Goal: Task Accomplishment & Management: Use online tool/utility

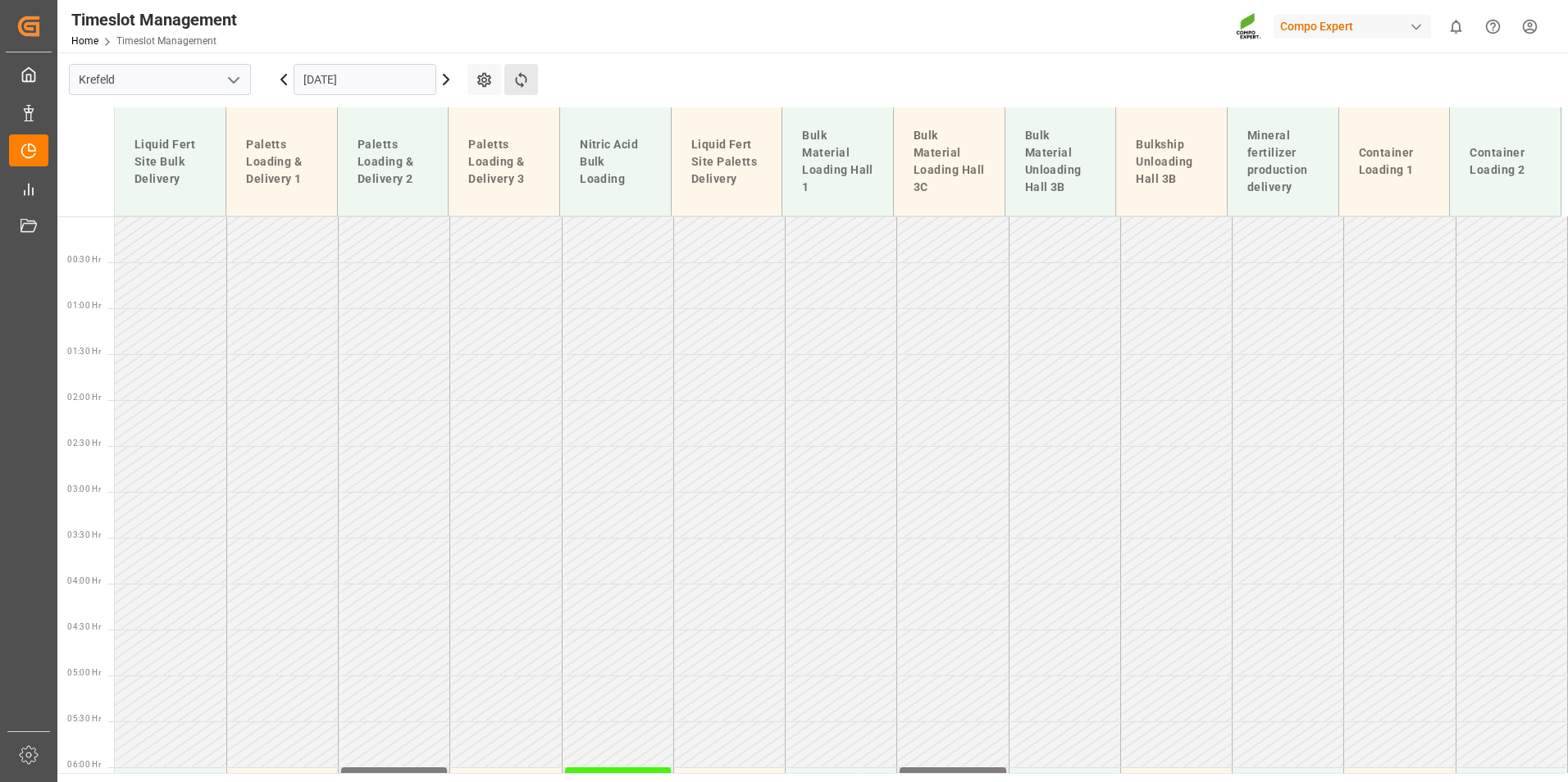
scroll to position [960, 0]
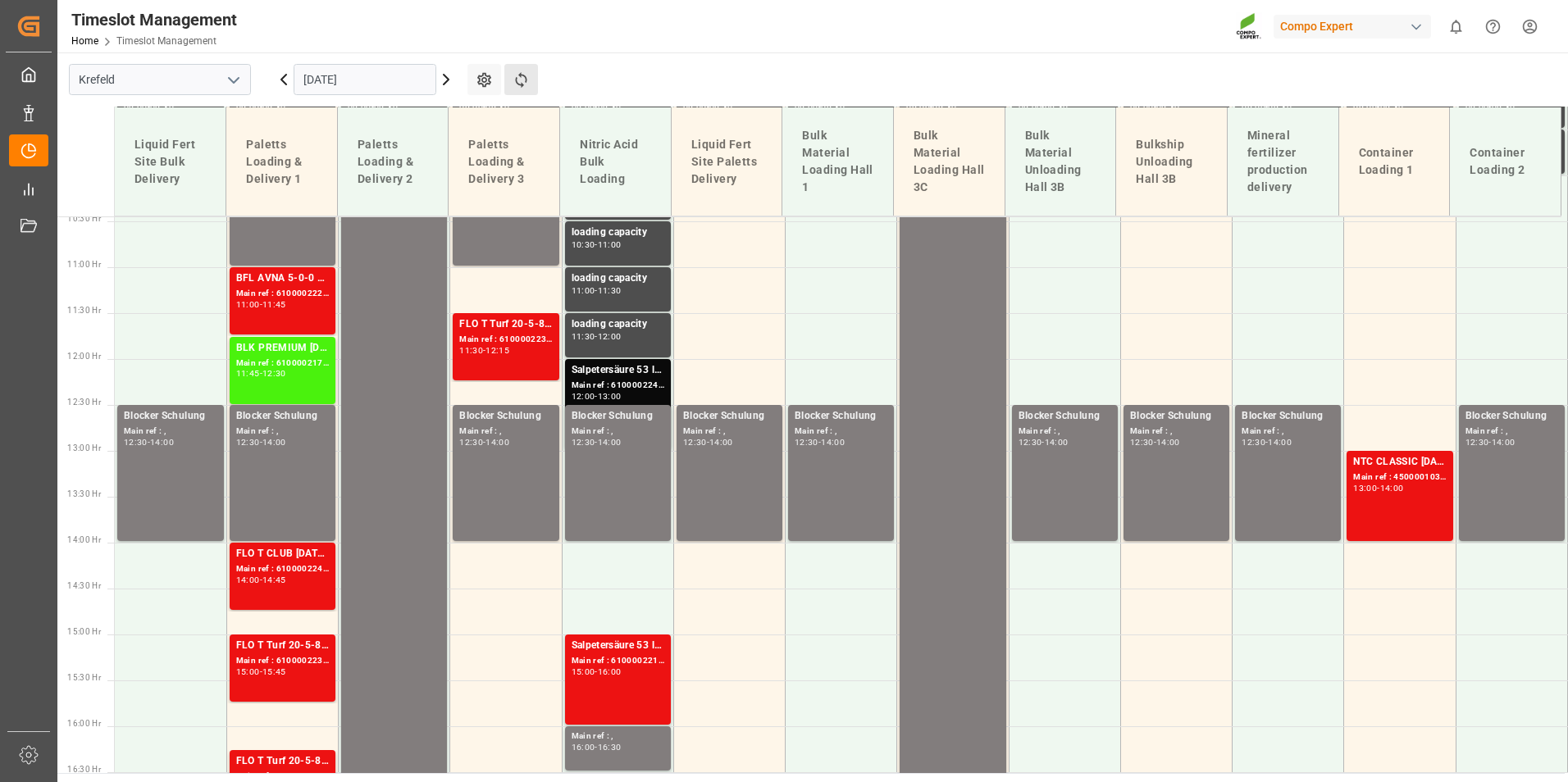
click at [530, 81] on button "Refresh Time Slots" at bounding box center [521, 79] width 34 height 31
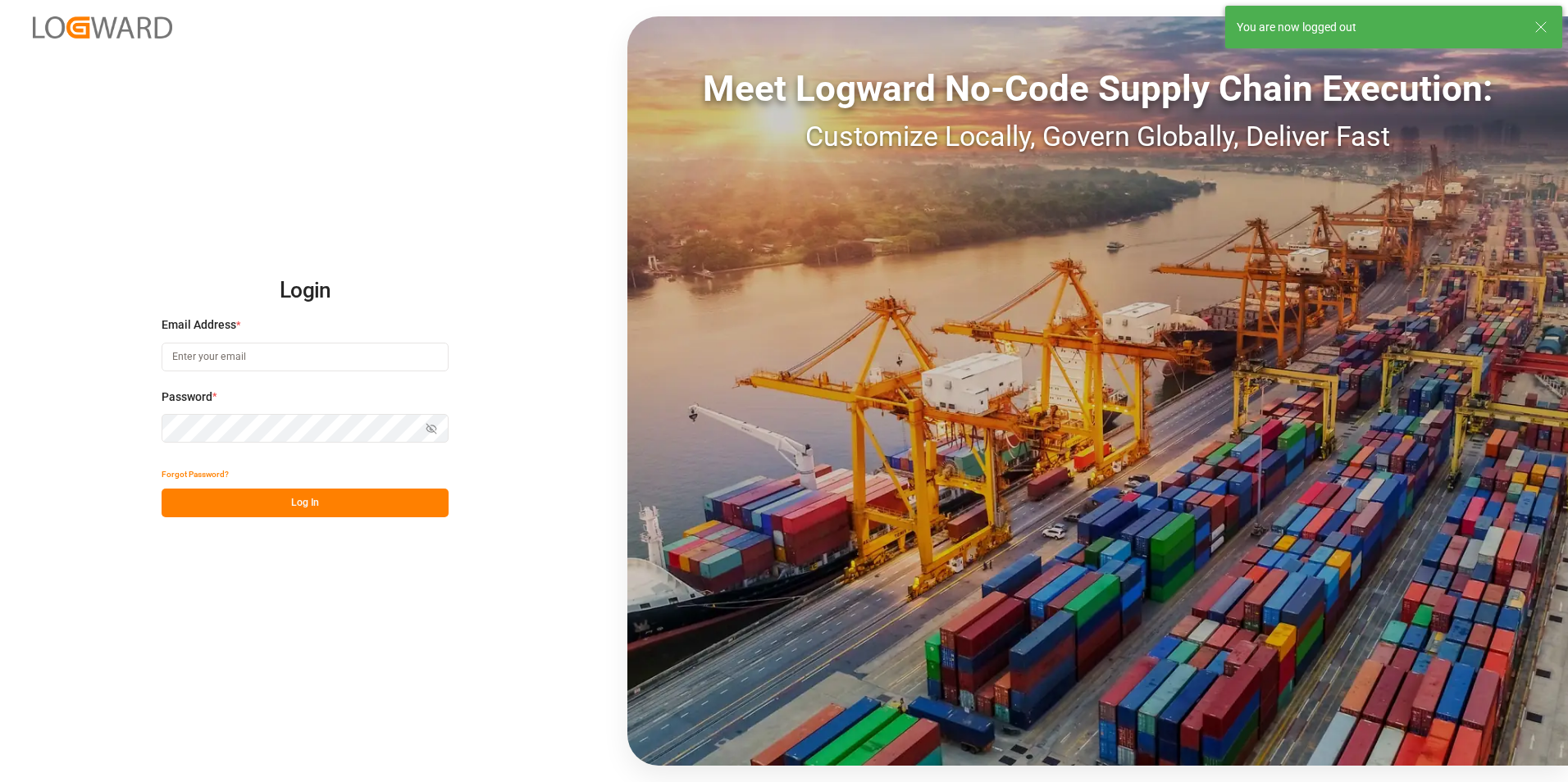
type input "[EMAIL_ADDRESS][PERSON_NAME][DOMAIN_NAME]"
click at [399, 505] on button "Log In" at bounding box center [304, 503] width 287 height 29
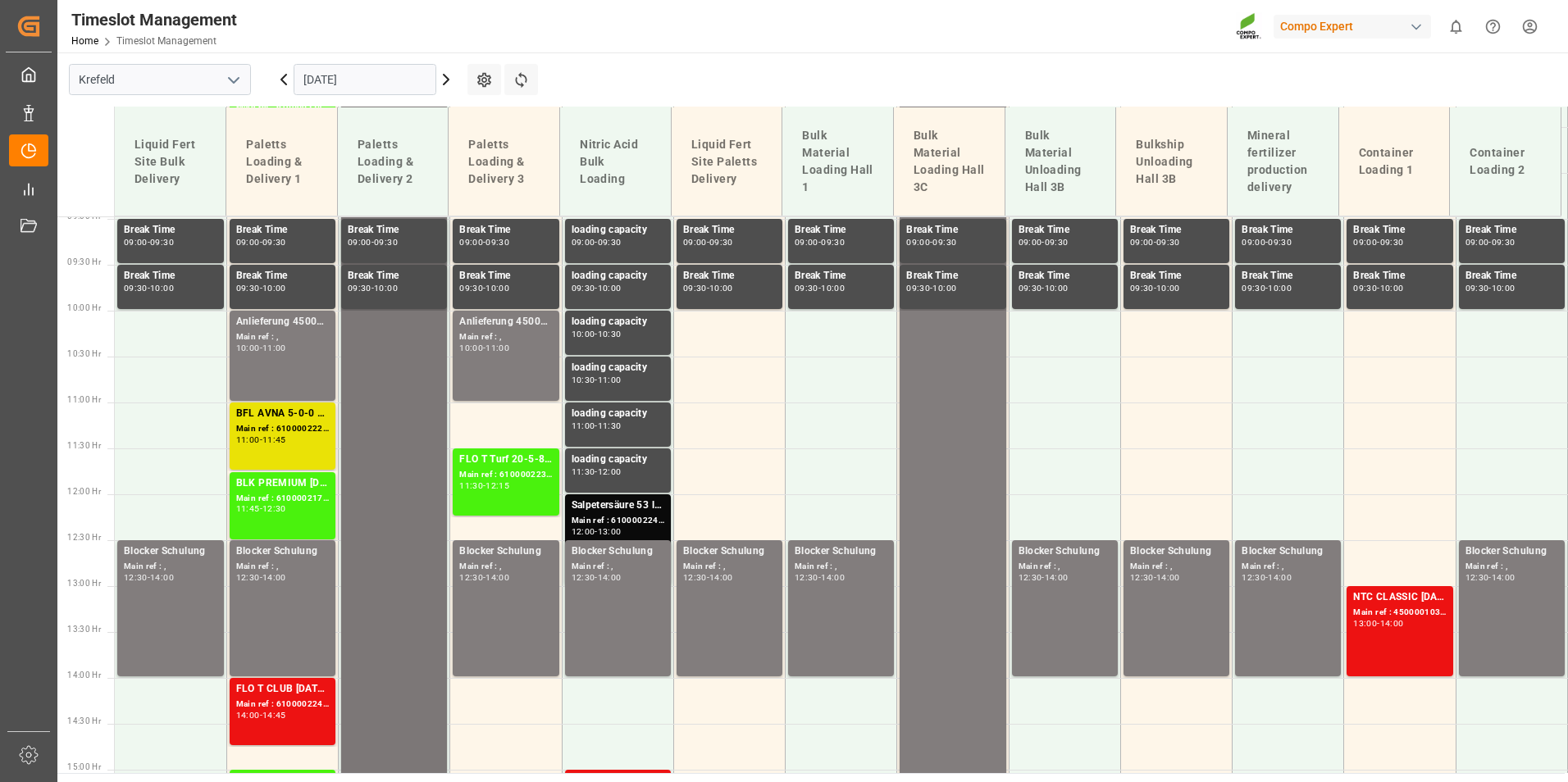
scroll to position [815, 0]
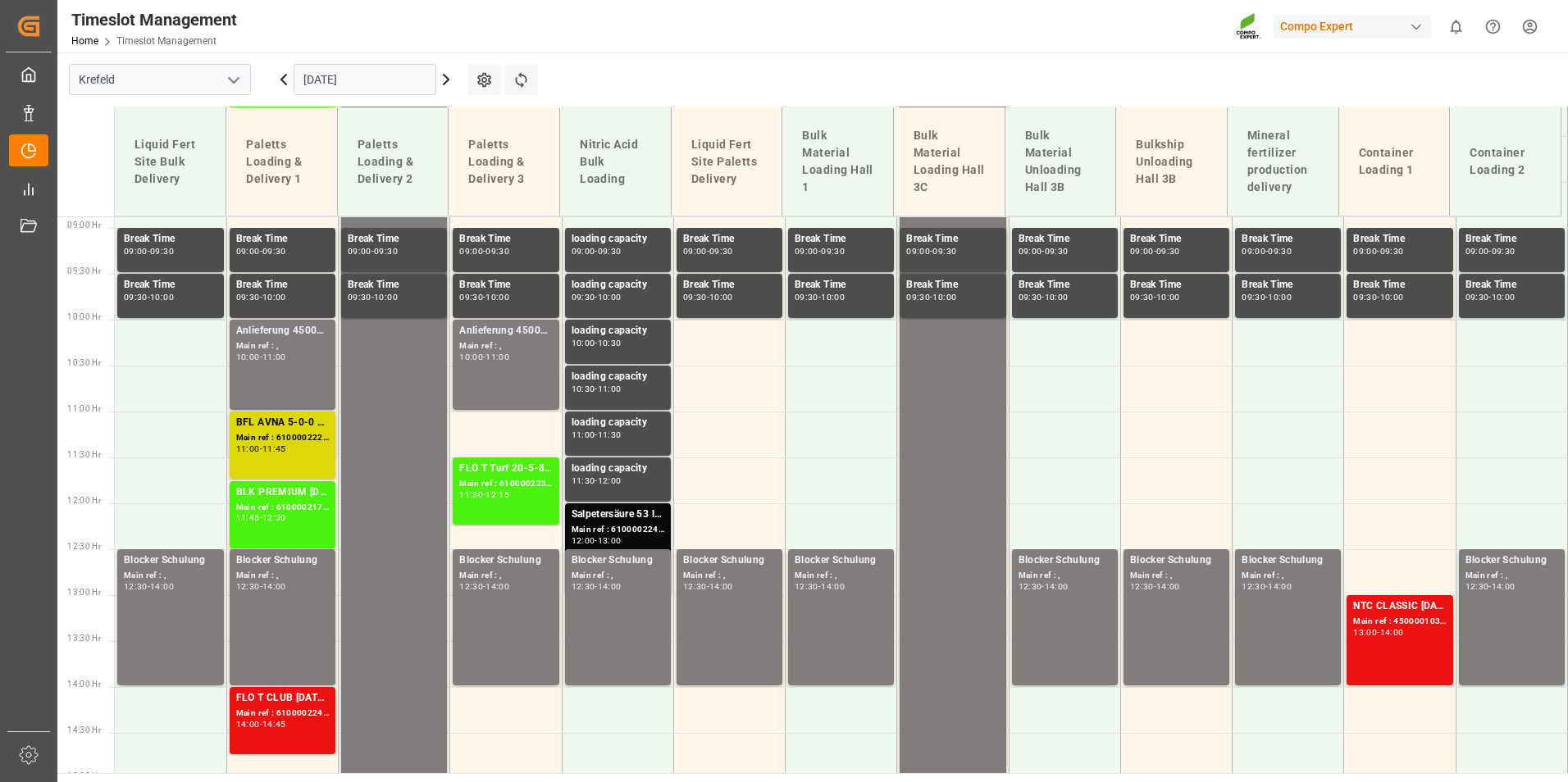
click at [280, 436] on div "Main ref : 6100002225, 2000001650" at bounding box center [282, 439] width 92 height 14
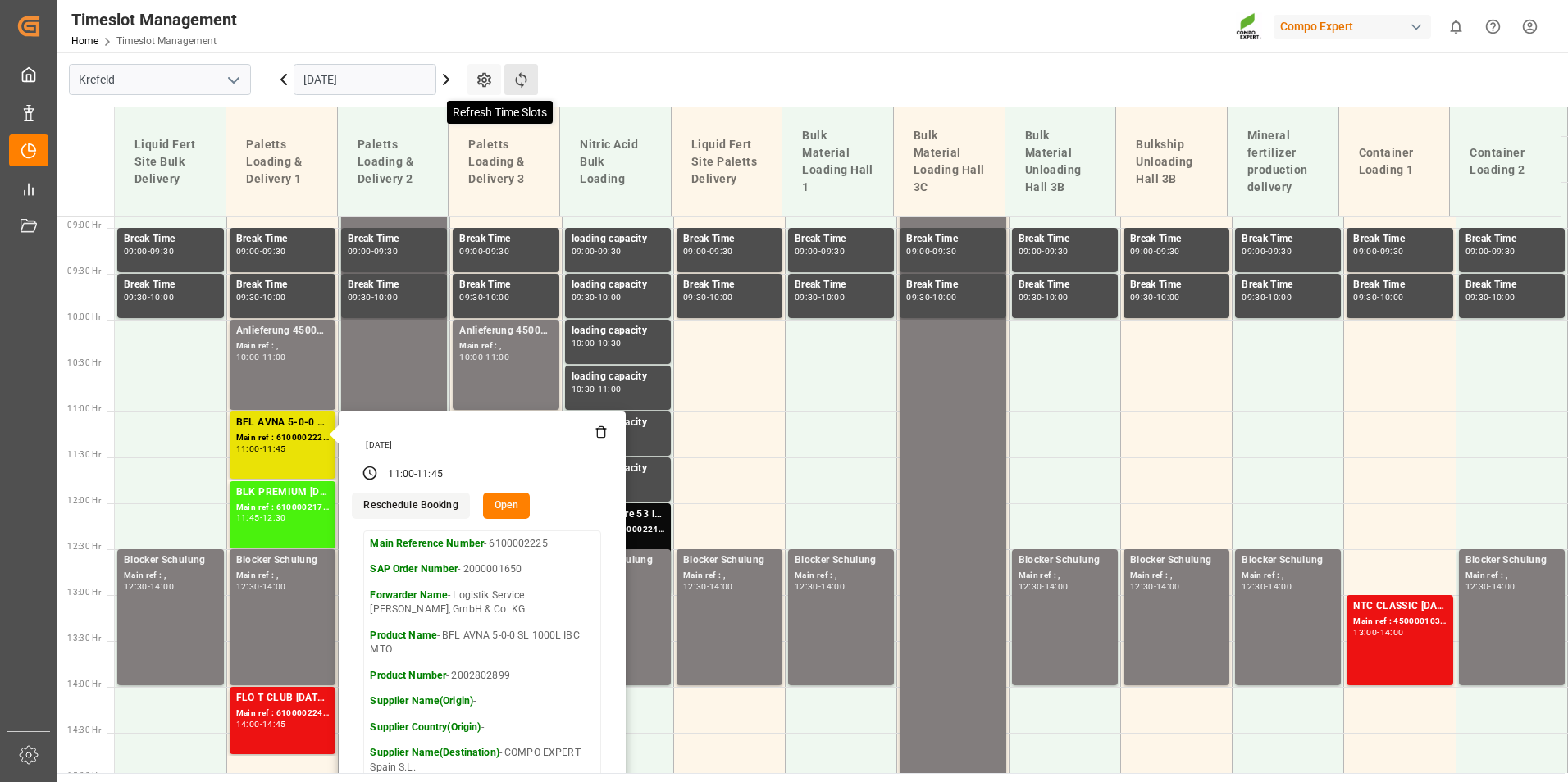
click at [521, 76] on icon at bounding box center [521, 80] width 17 height 17
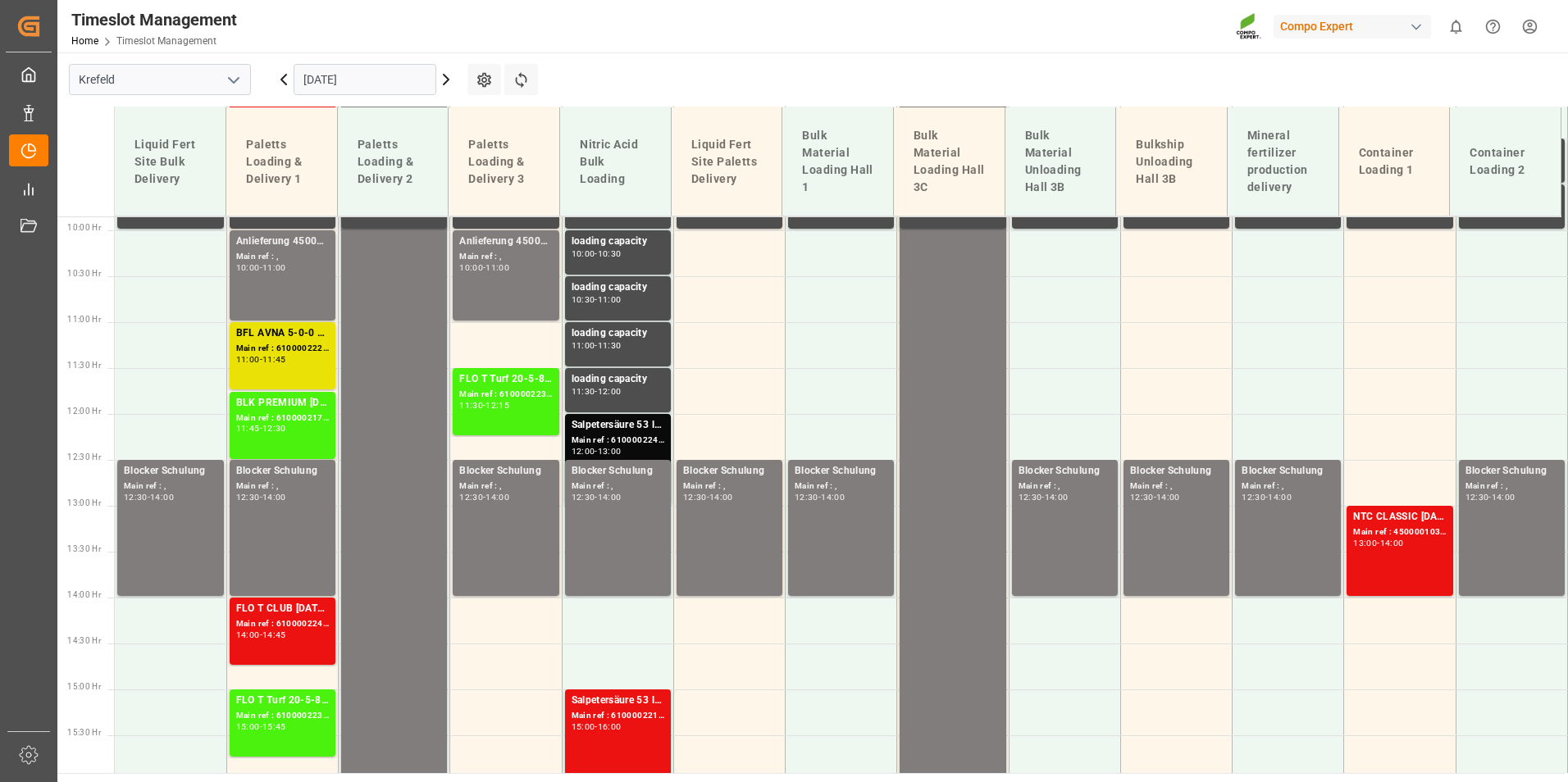
scroll to position [897, 0]
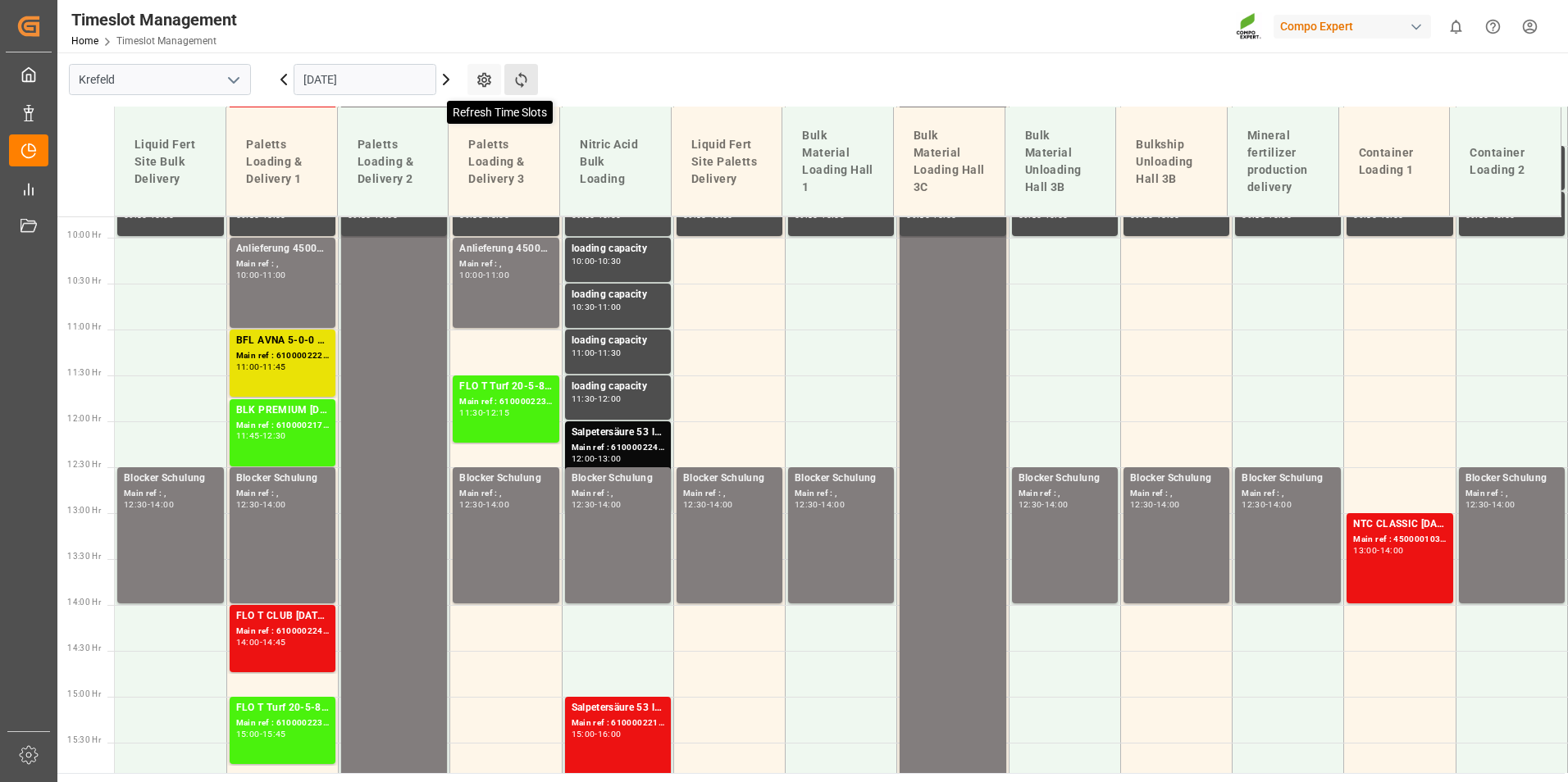
click at [526, 78] on icon at bounding box center [521, 80] width 17 height 17
click at [524, 89] on button "Refresh Time Slots" at bounding box center [521, 79] width 34 height 31
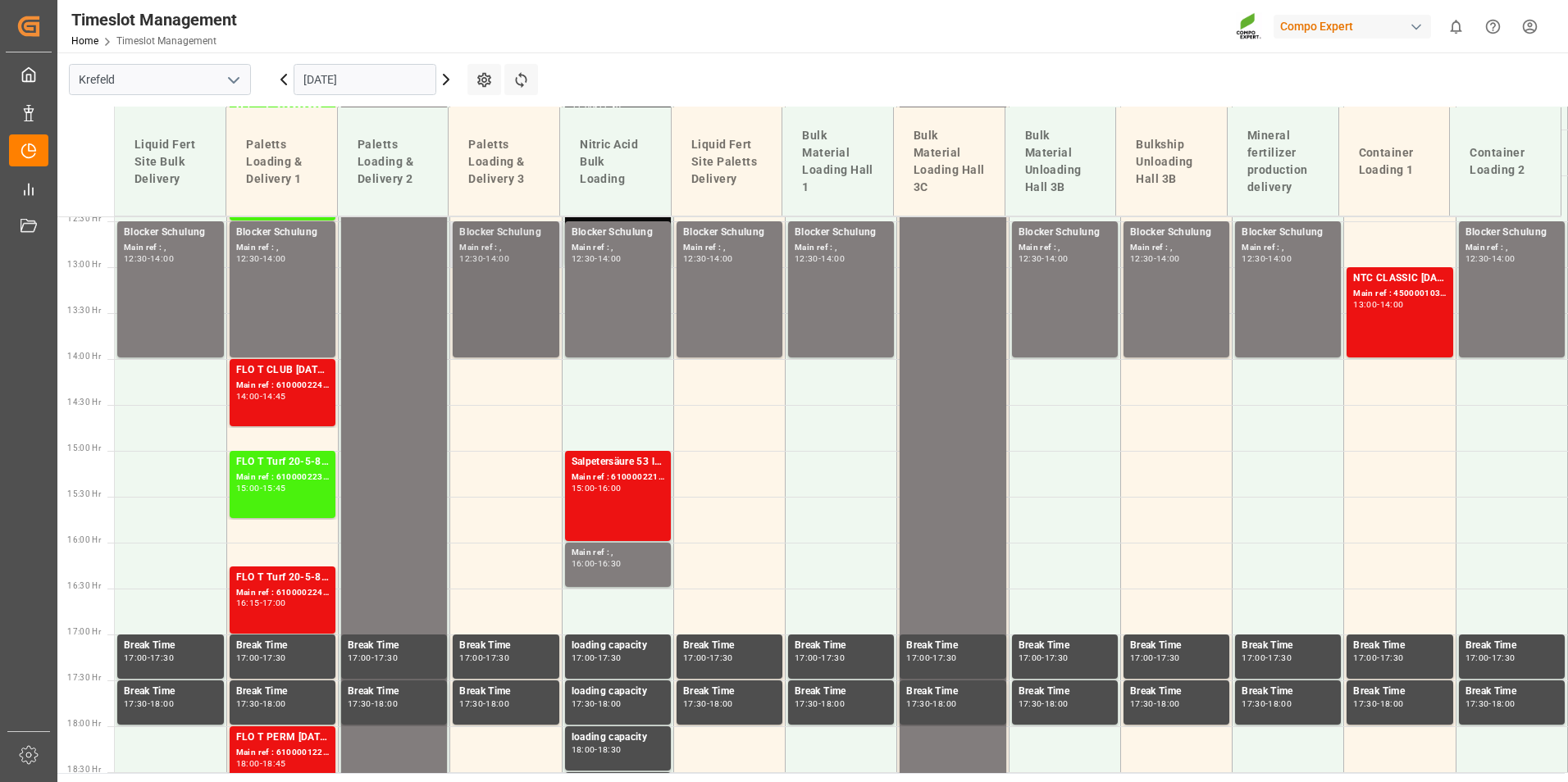
scroll to position [1225, 0]
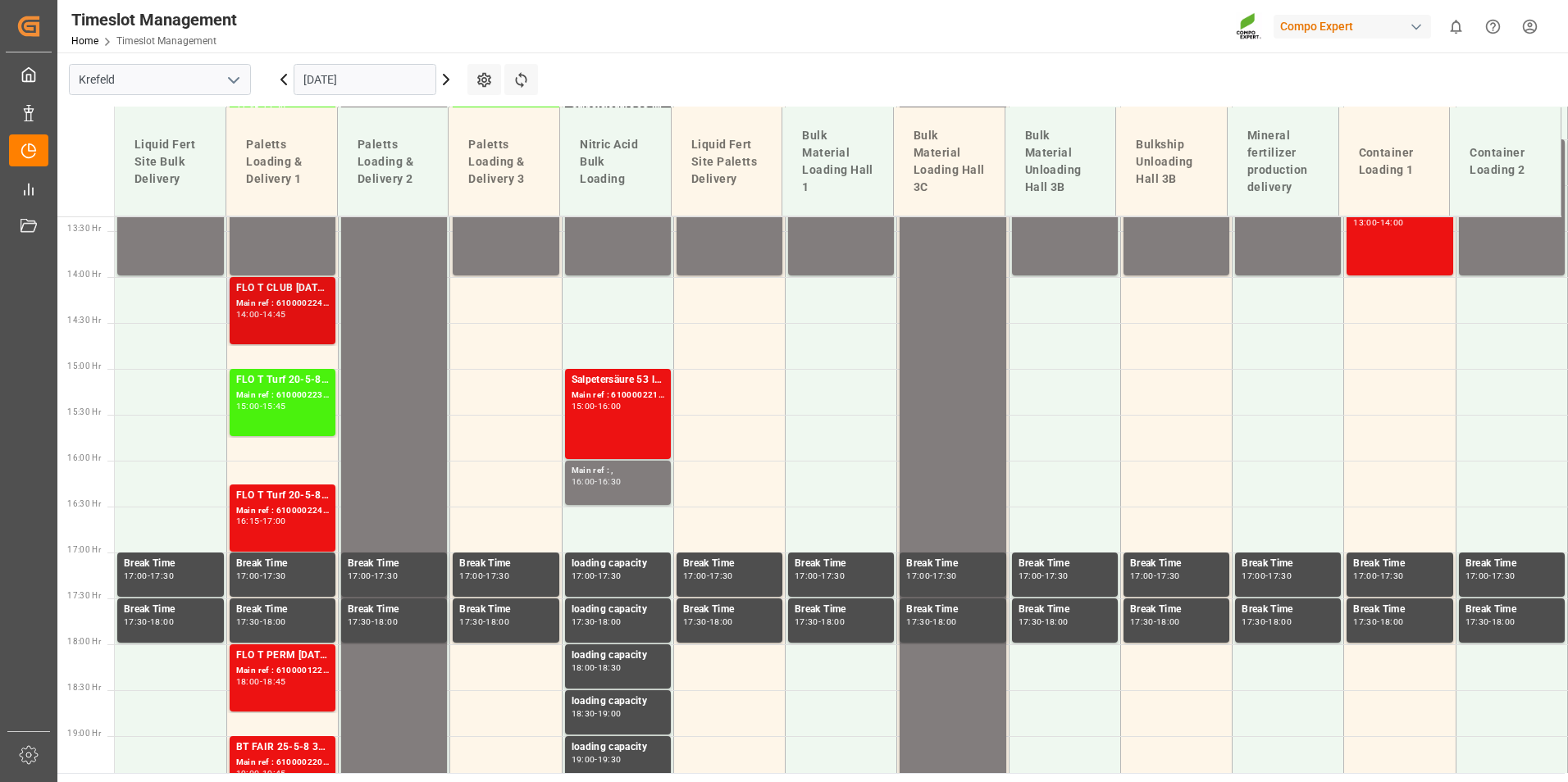
click at [261, 319] on div "14:00 - 14:45" at bounding box center [282, 316] width 92 height 9
click at [298, 520] on div "16:15 - 17:00" at bounding box center [282, 522] width 92 height 9
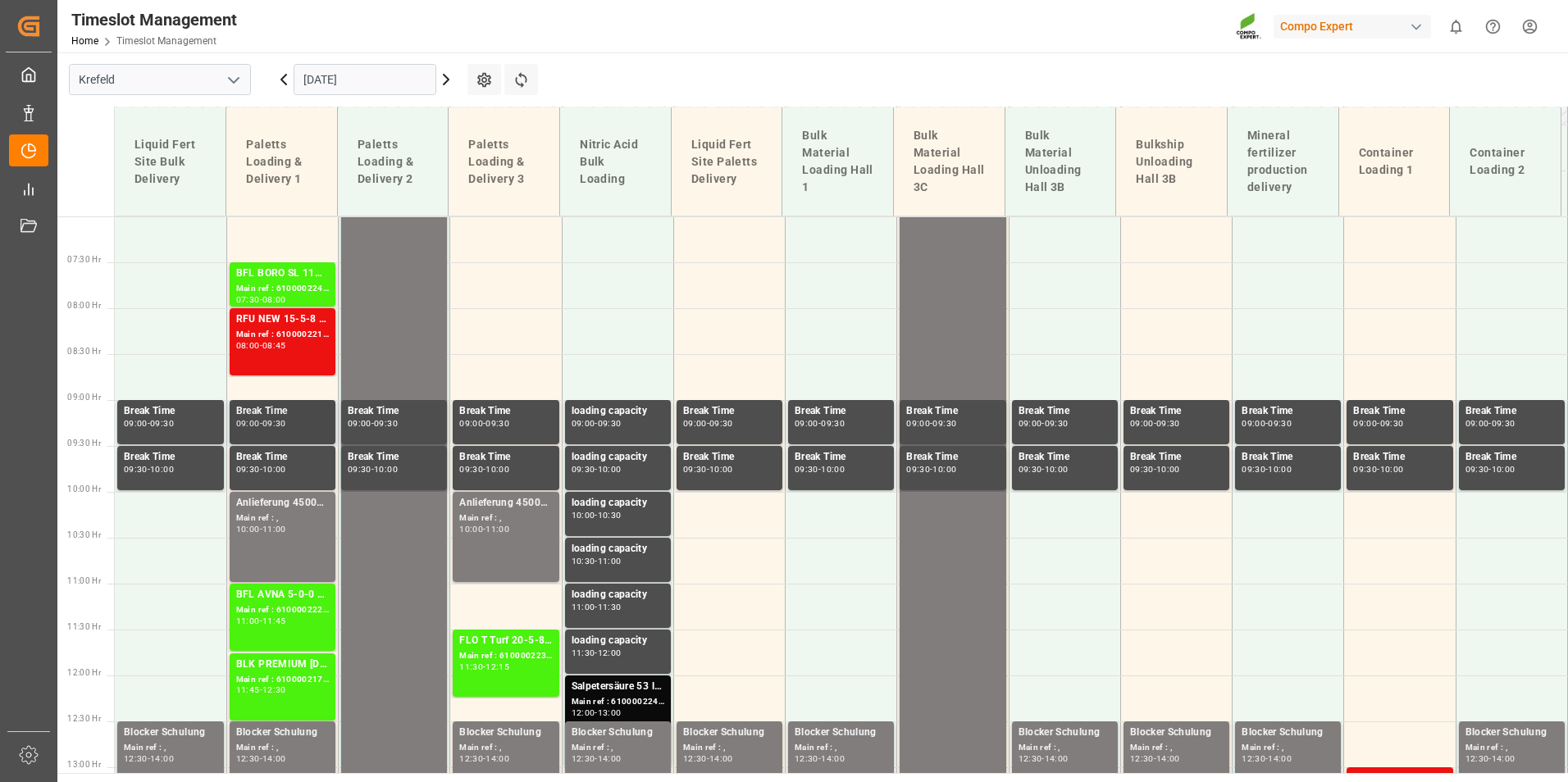
scroll to position [651, 0]
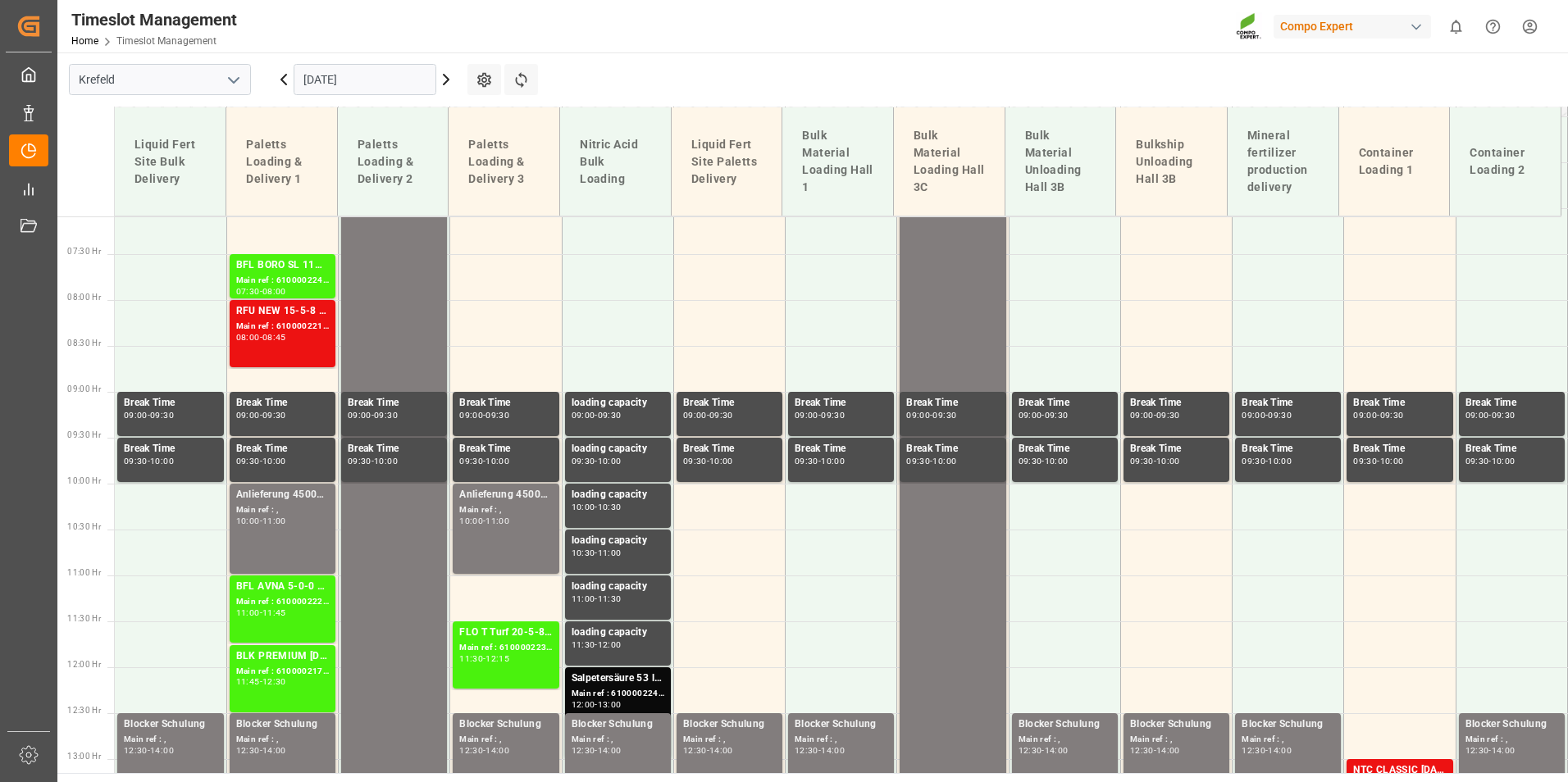
click at [271, 321] on div "Main ref : 6100002210, 2000001368 2000001243" at bounding box center [282, 327] width 92 height 14
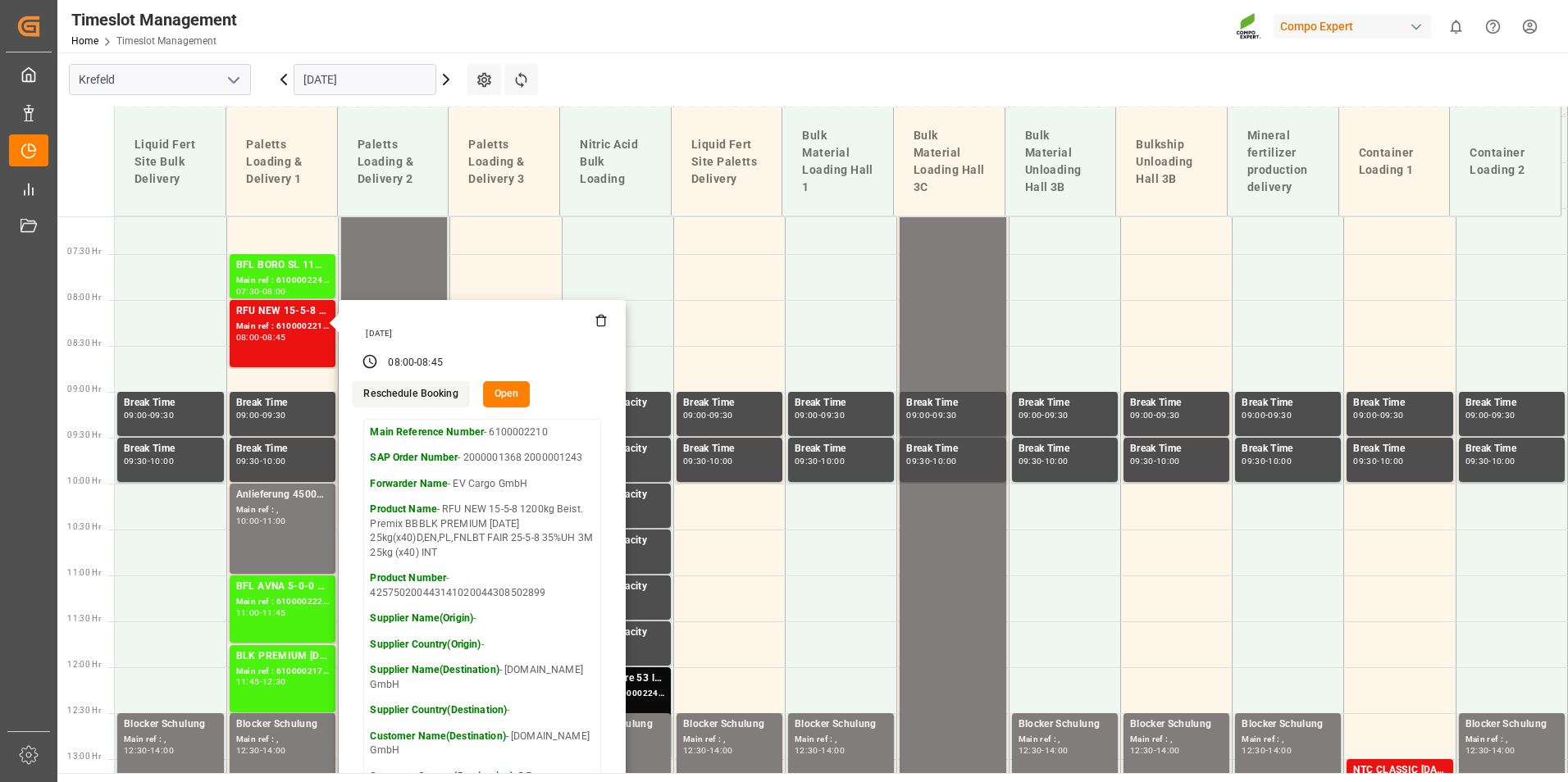
click at [939, 90] on main "[GEOGRAPHIC_DATA] [DATE] Settings Refresh Time Slots Liquid Fert Site Bulk Deli…" at bounding box center [811, 412] width 1507 height 721
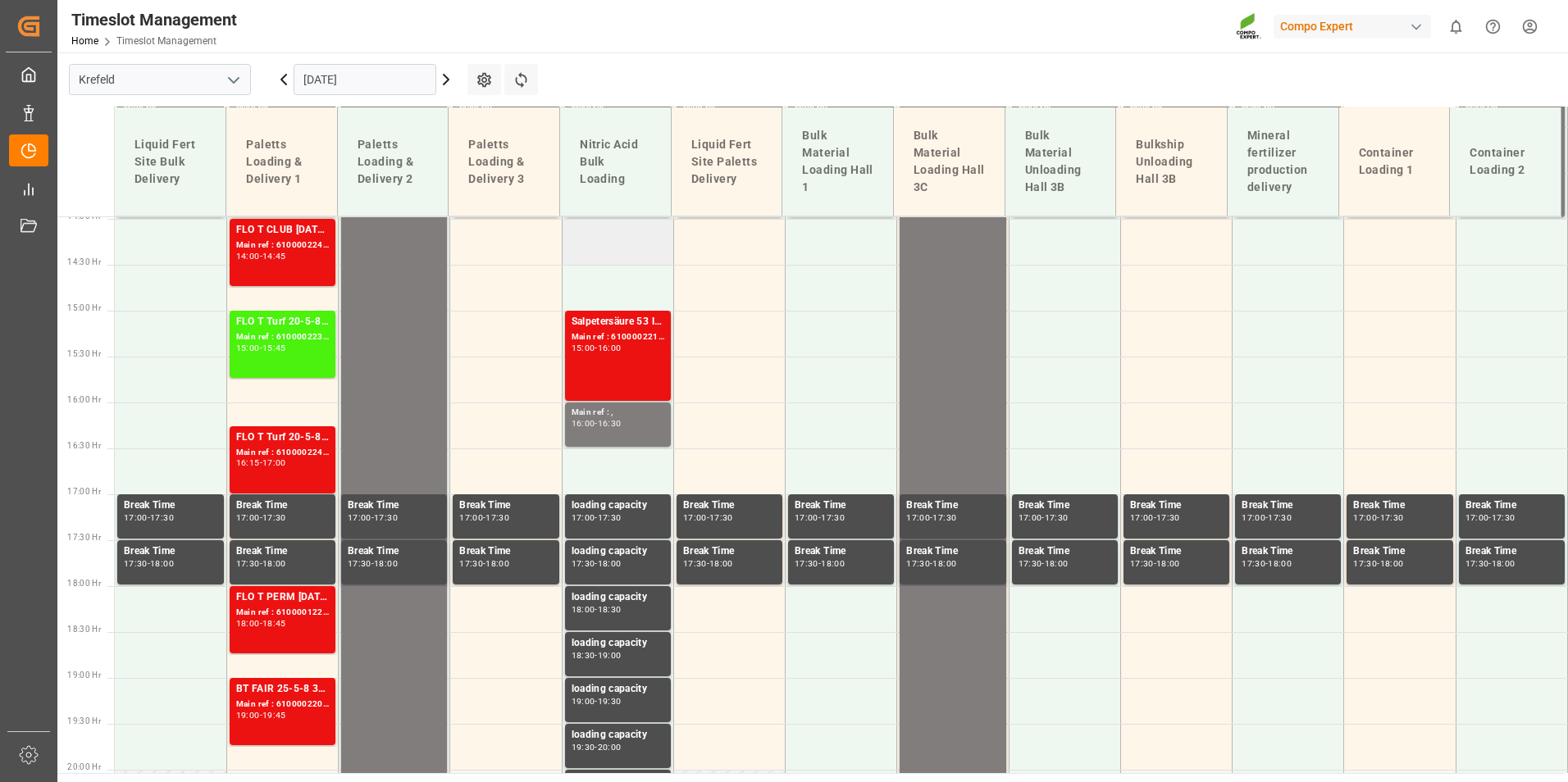
scroll to position [1472, 0]
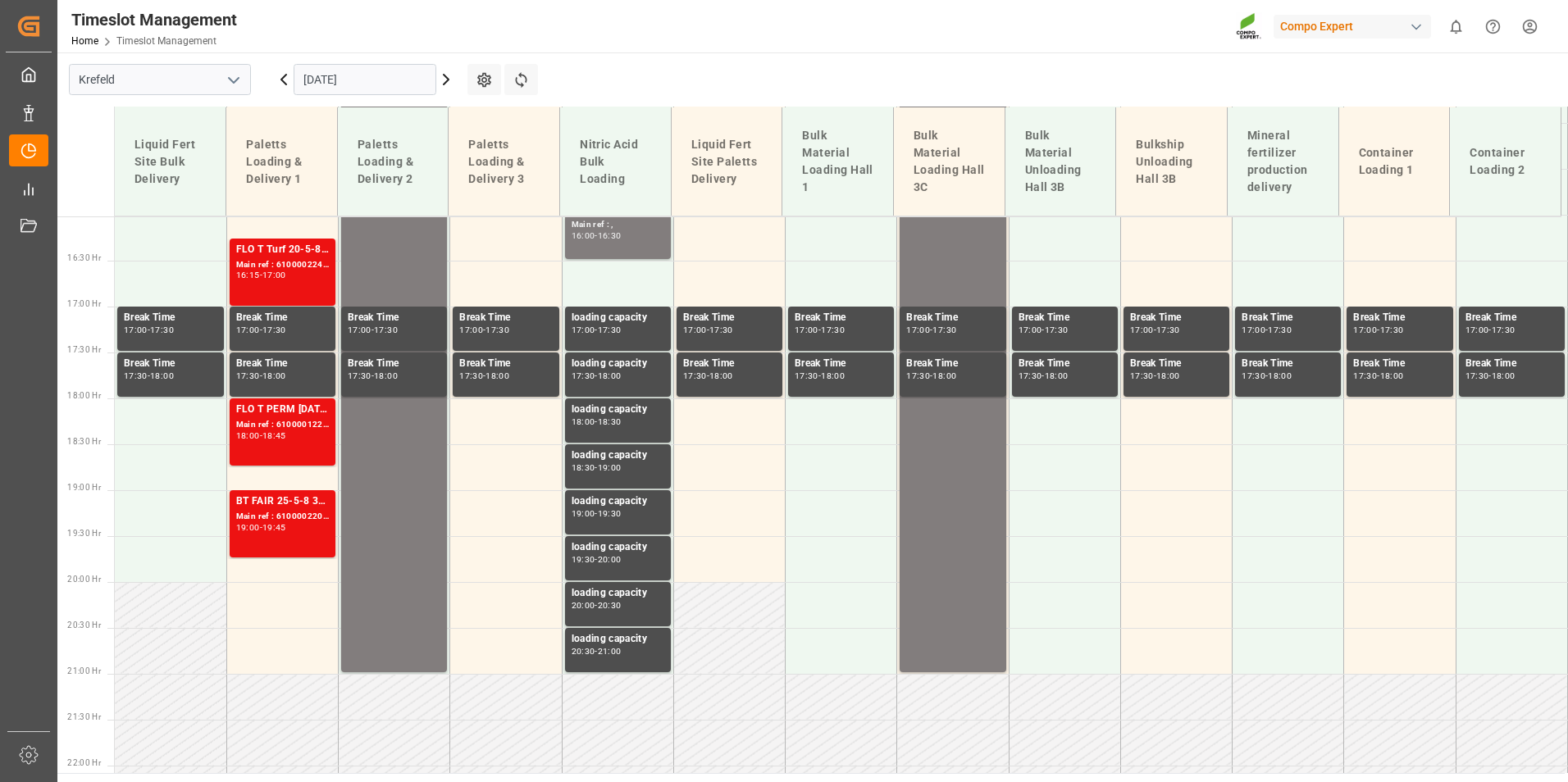
click at [451, 74] on icon at bounding box center [445, 79] width 20 height 20
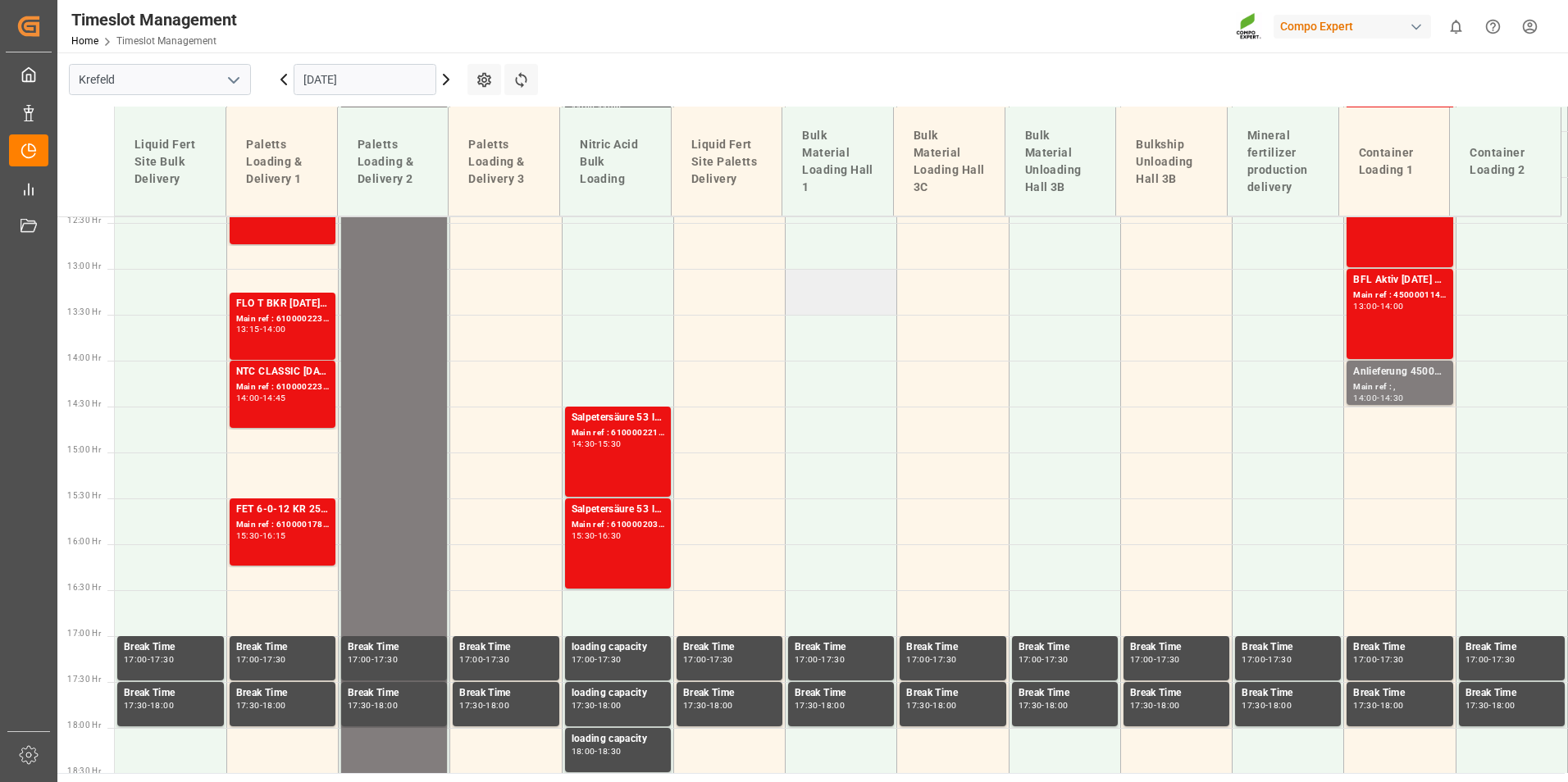
scroll to position [1143, 0]
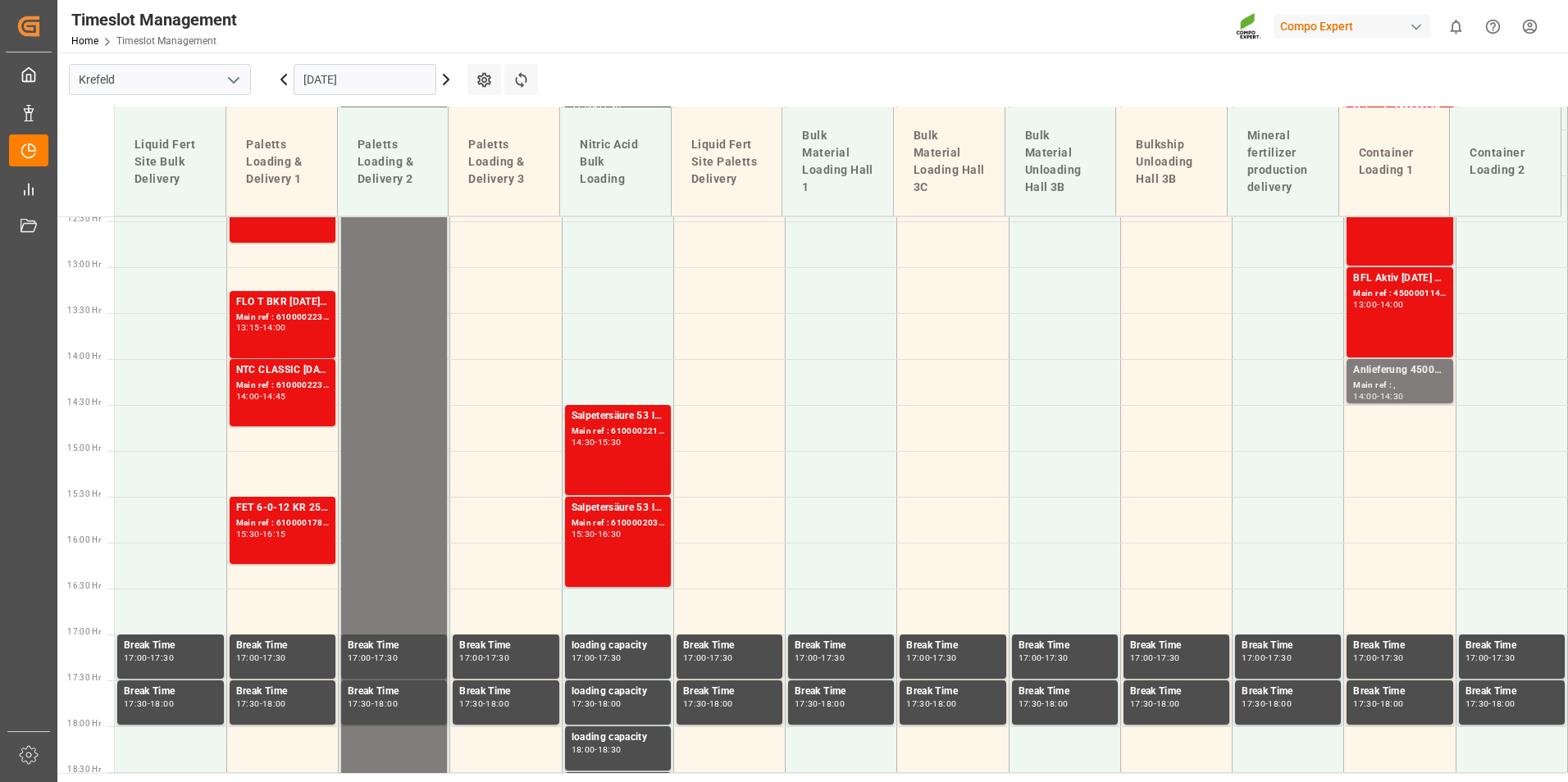
click at [289, 81] on icon at bounding box center [283, 79] width 20 height 20
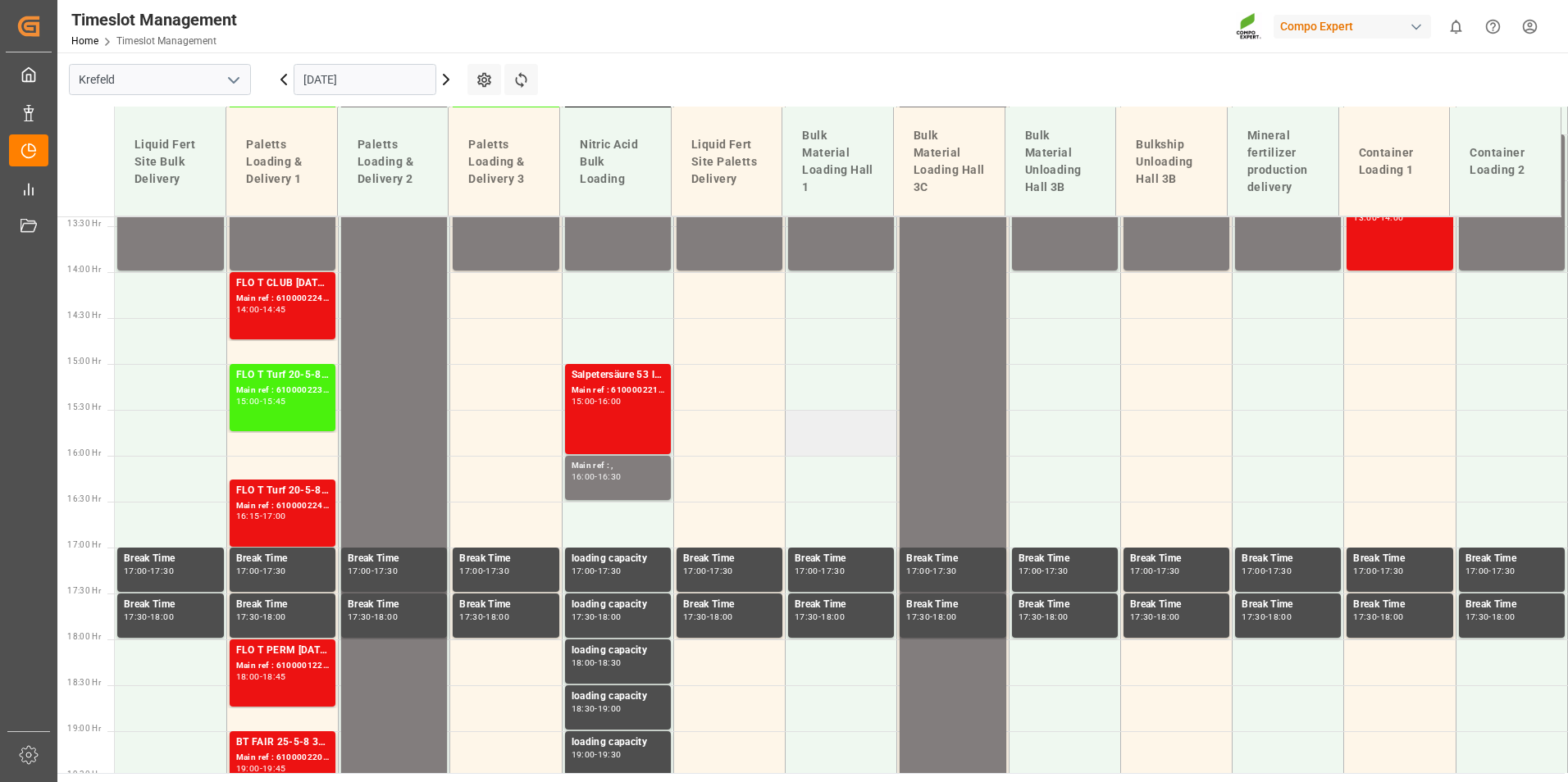
scroll to position [1235, 0]
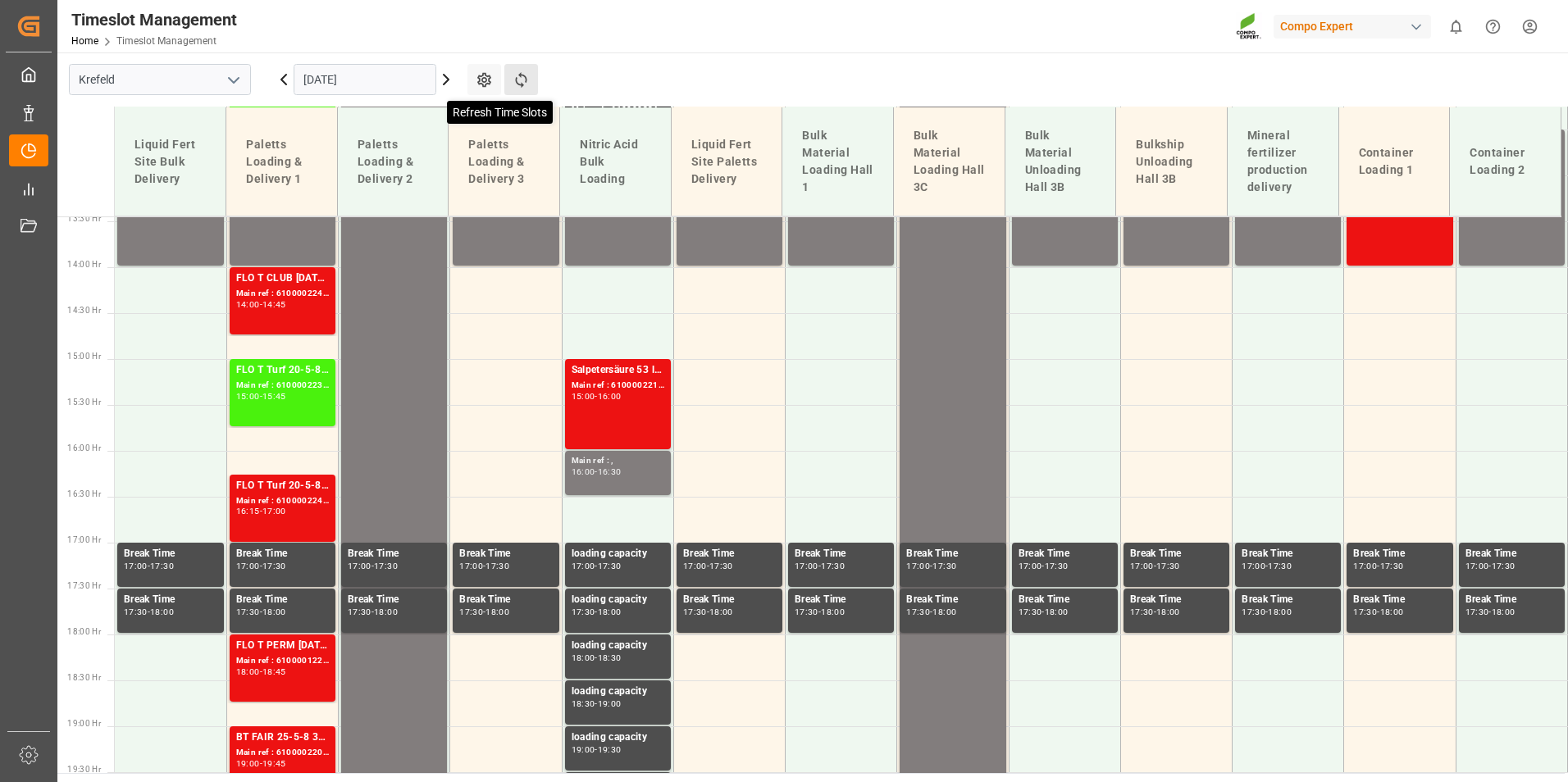
click at [513, 87] on icon at bounding box center [521, 80] width 17 height 17
click at [445, 91] on div "[DATE]" at bounding box center [364, 79] width 205 height 54
click at [444, 85] on icon at bounding box center [446, 79] width 5 height 10
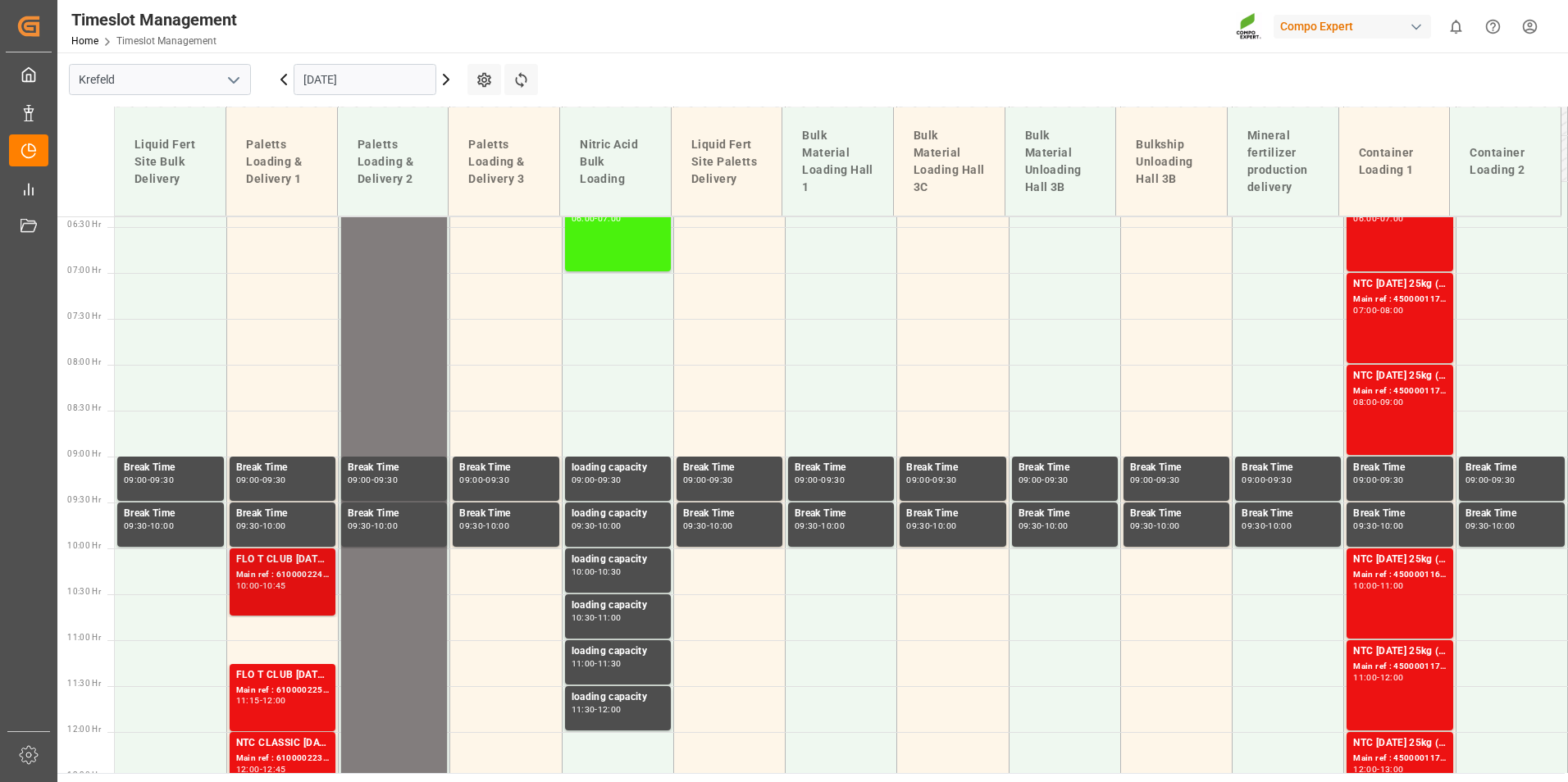
scroll to position [579, 0]
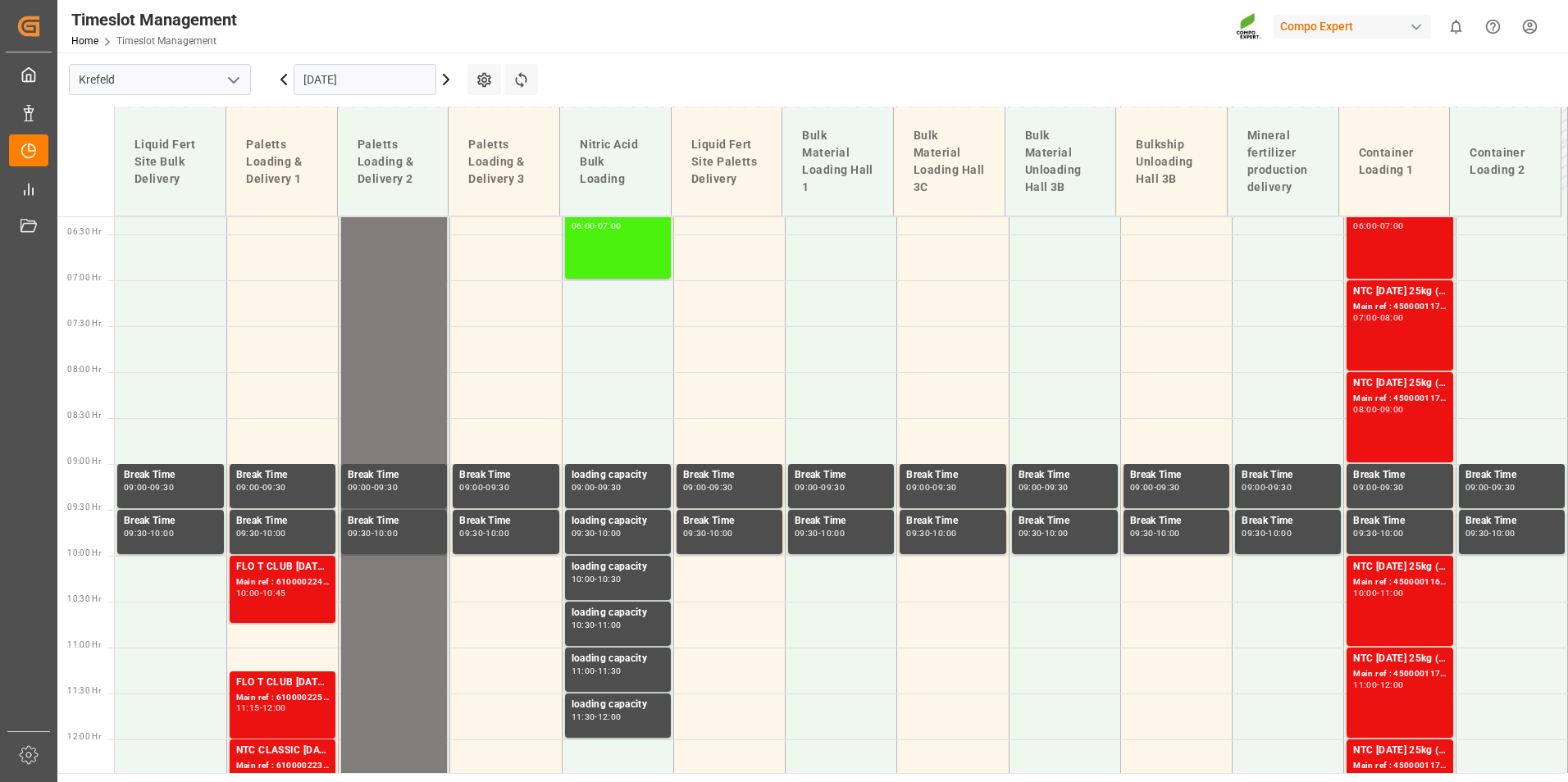
click at [285, 72] on icon at bounding box center [283, 79] width 20 height 20
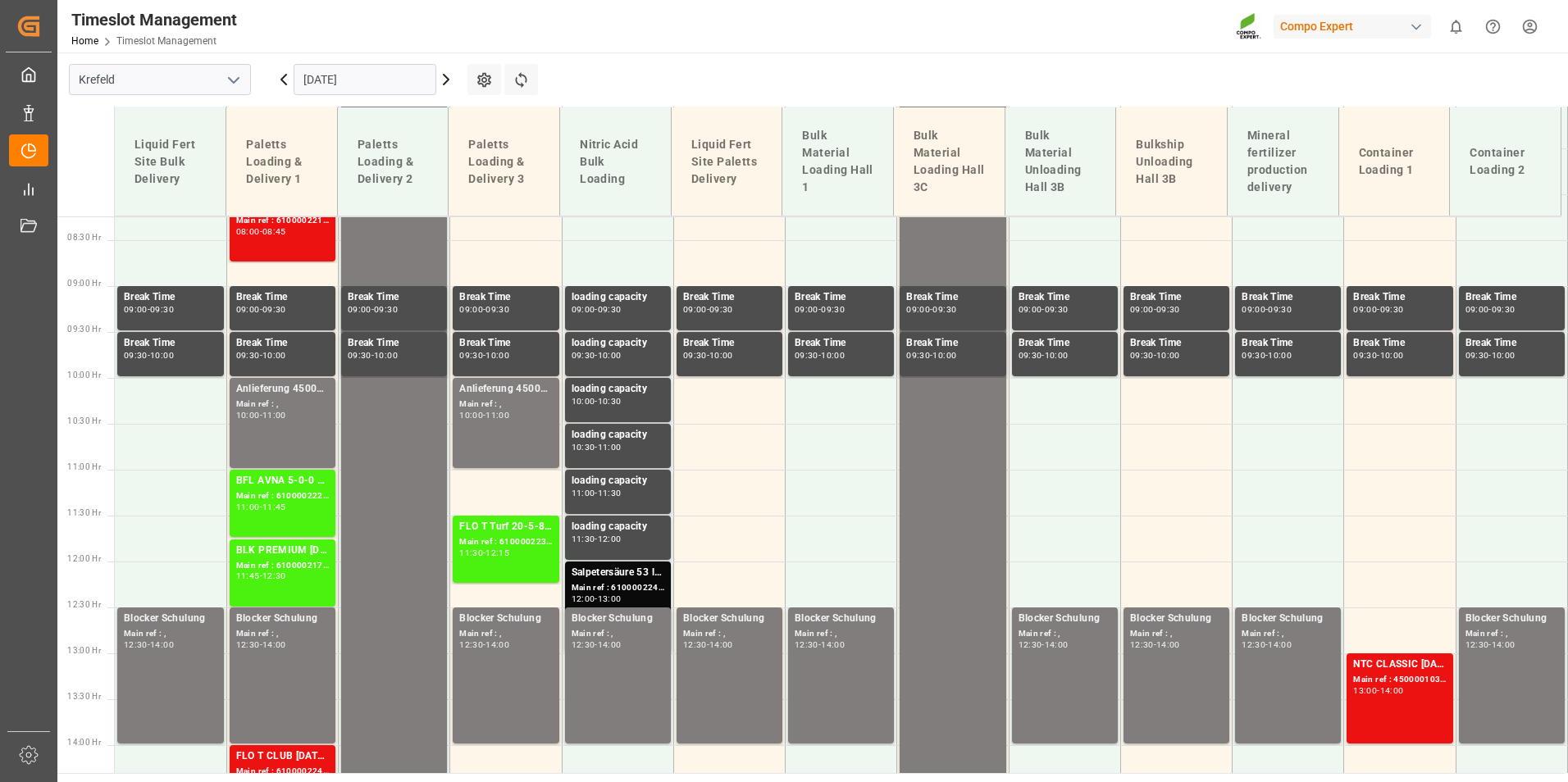
scroll to position [743, 0]
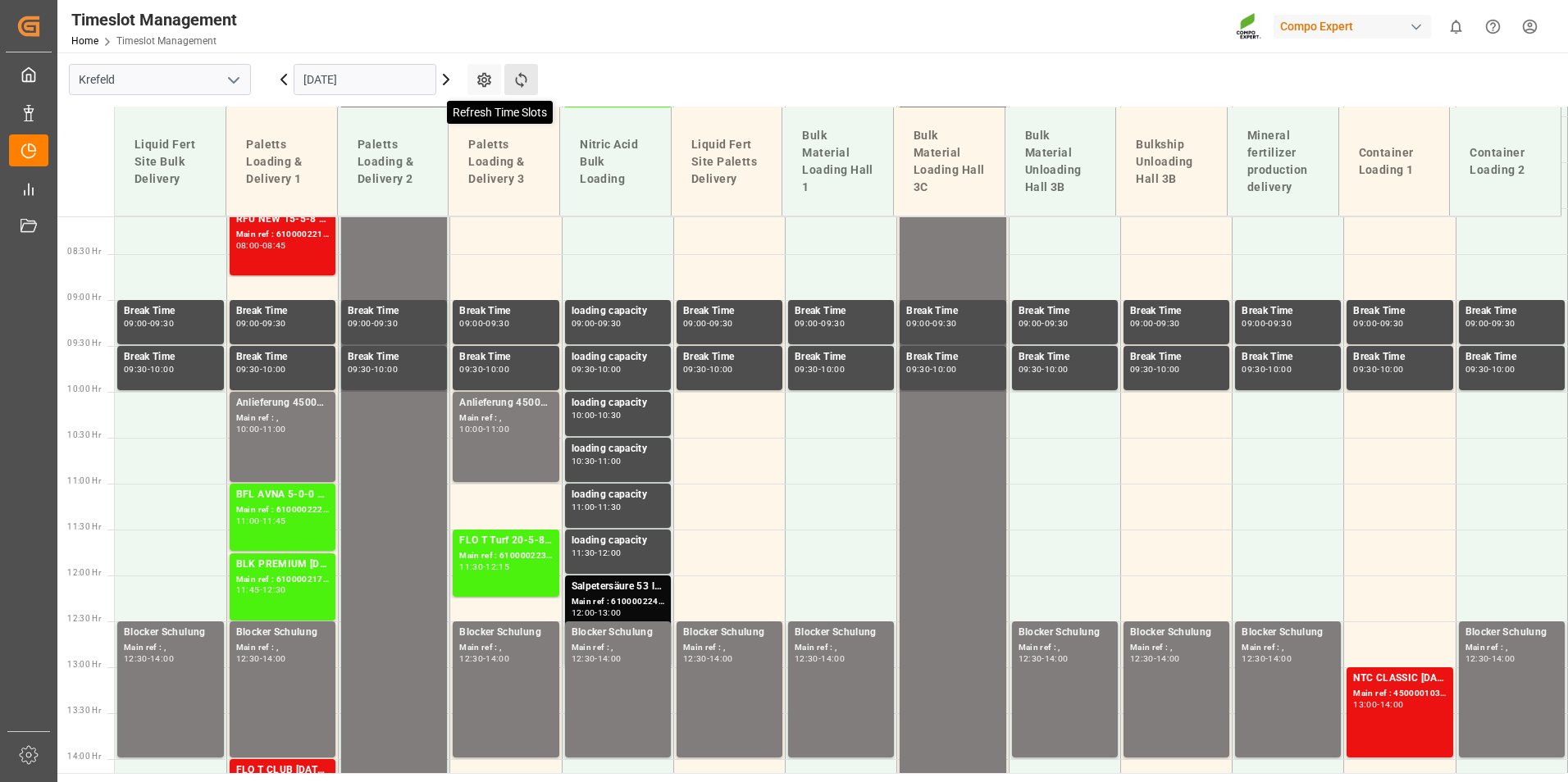
click at [519, 88] on icon at bounding box center [521, 80] width 17 height 17
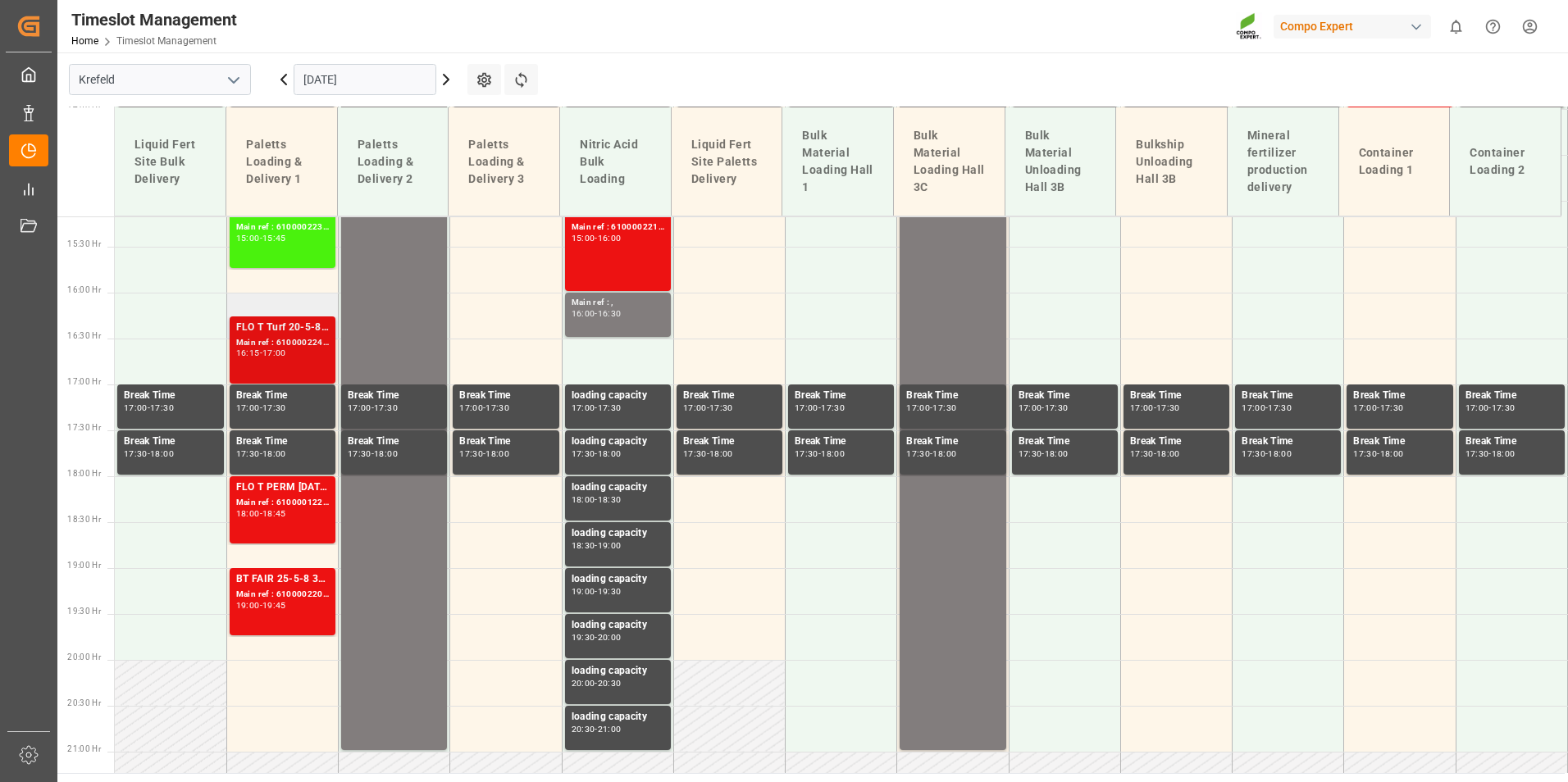
scroll to position [1399, 0]
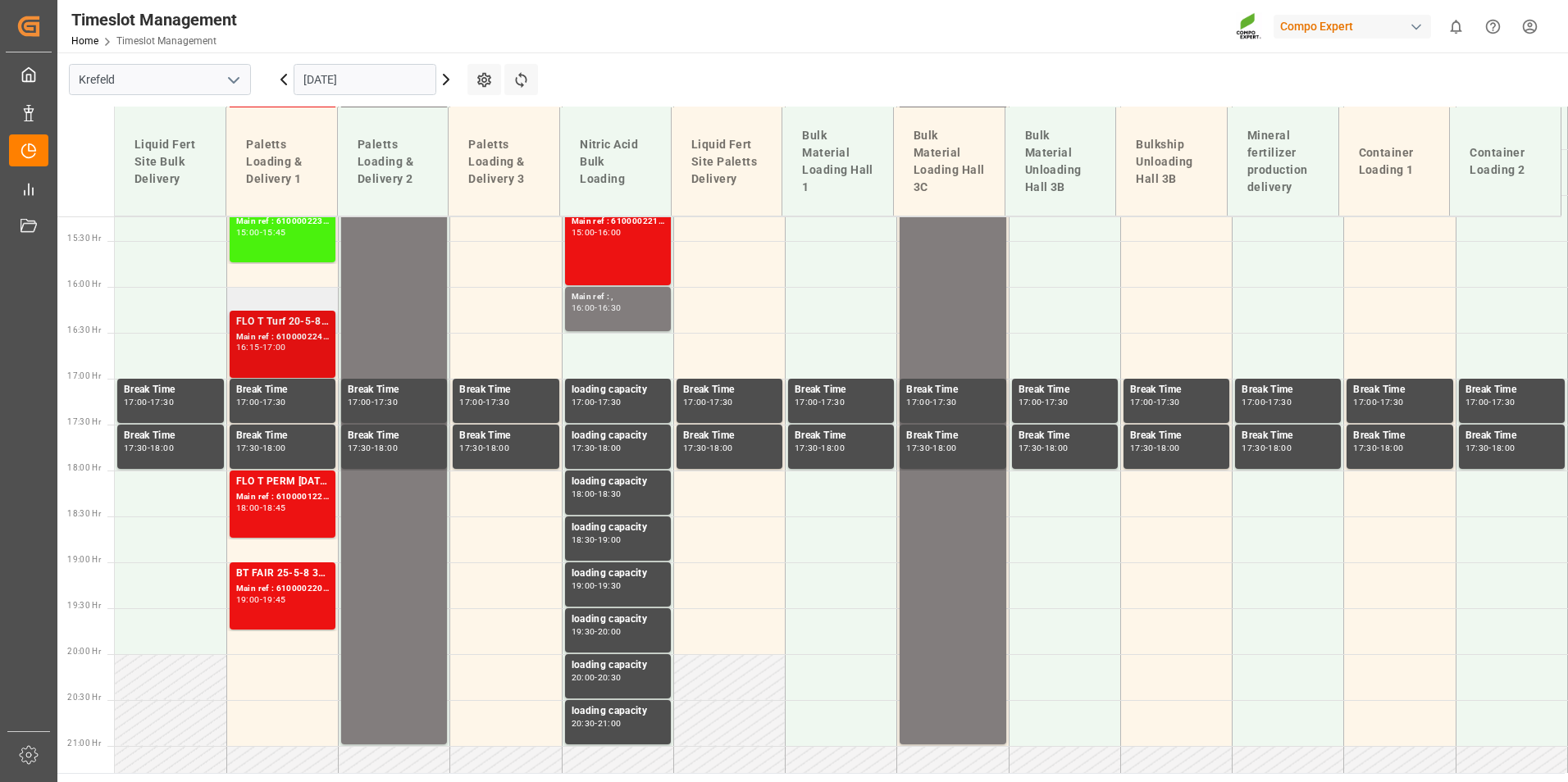
click at [278, 343] on div "Main ref : 6100002241, 2000001682" at bounding box center [282, 337] width 92 height 14
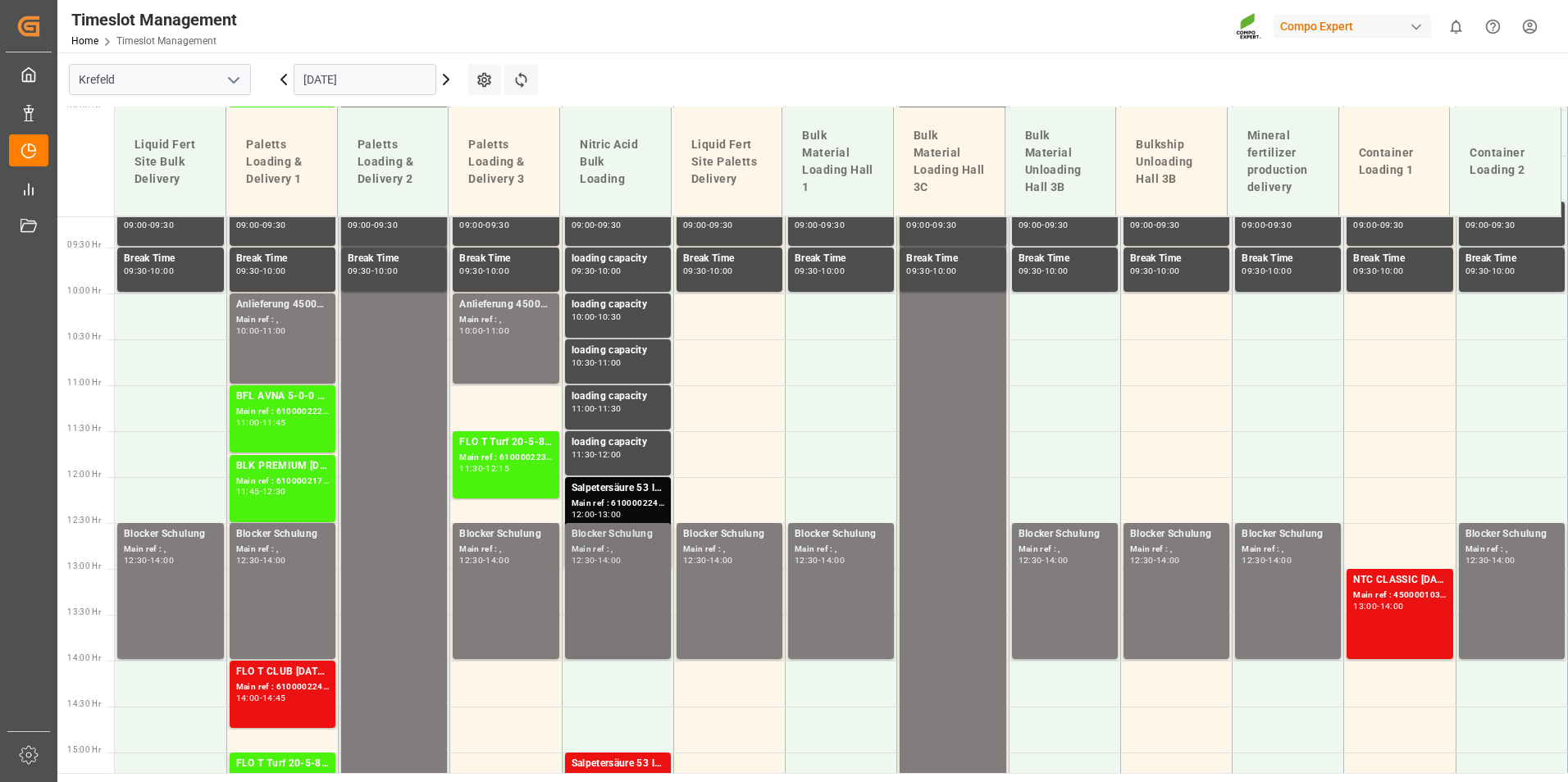
scroll to position [989, 0]
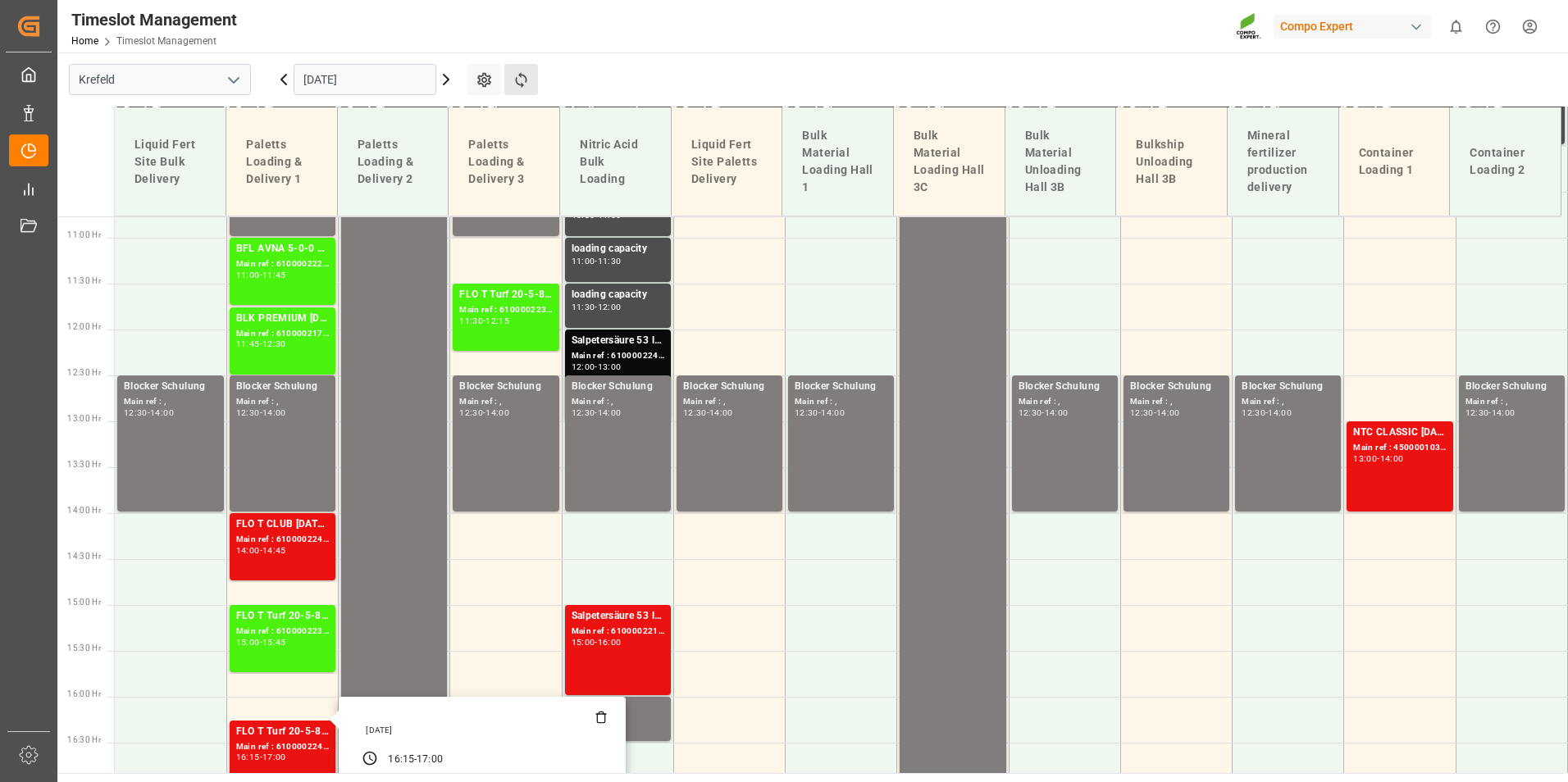
click at [531, 94] on button "Refresh Time Slots" at bounding box center [521, 79] width 34 height 31
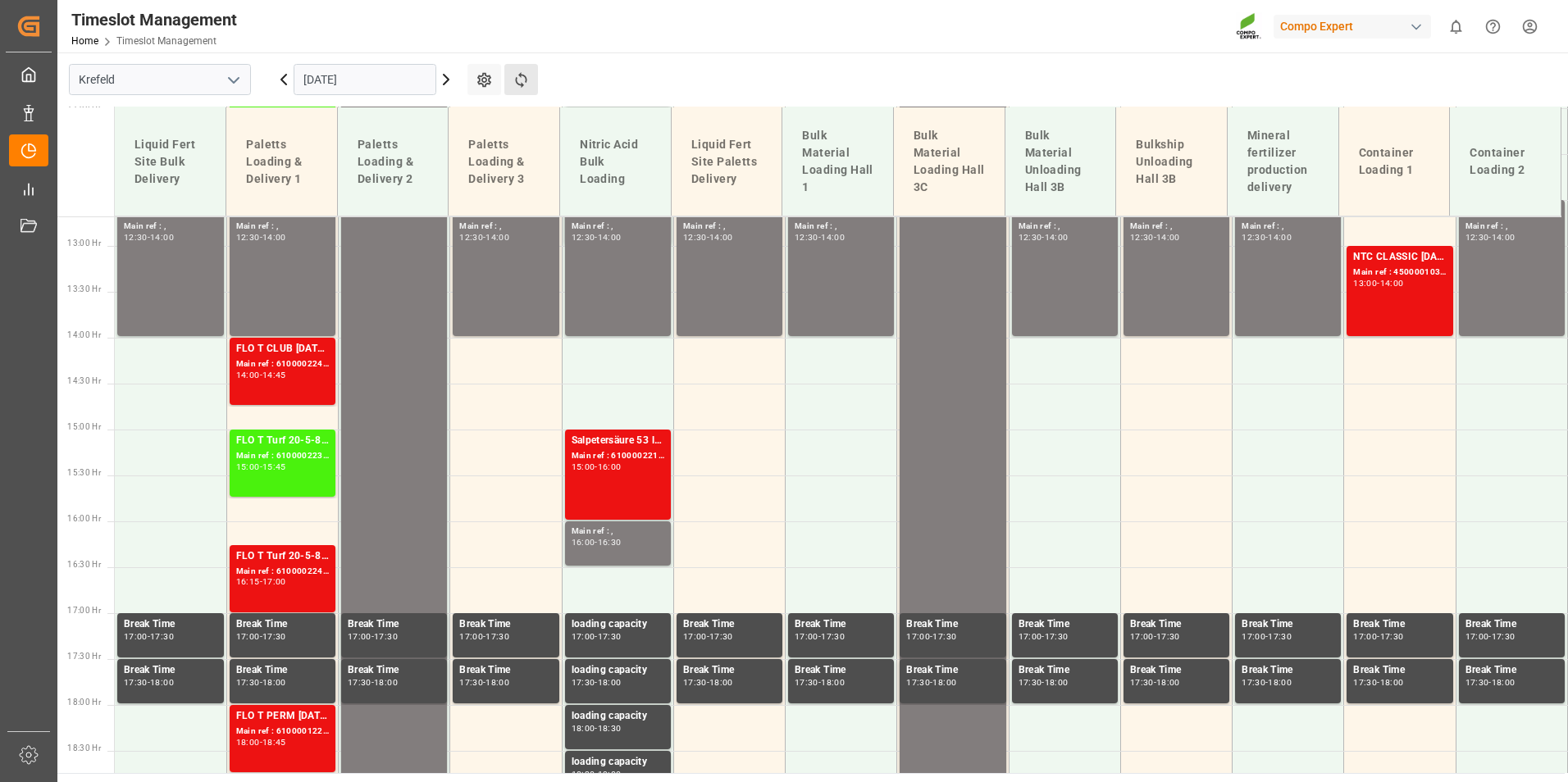
scroll to position [1071, 0]
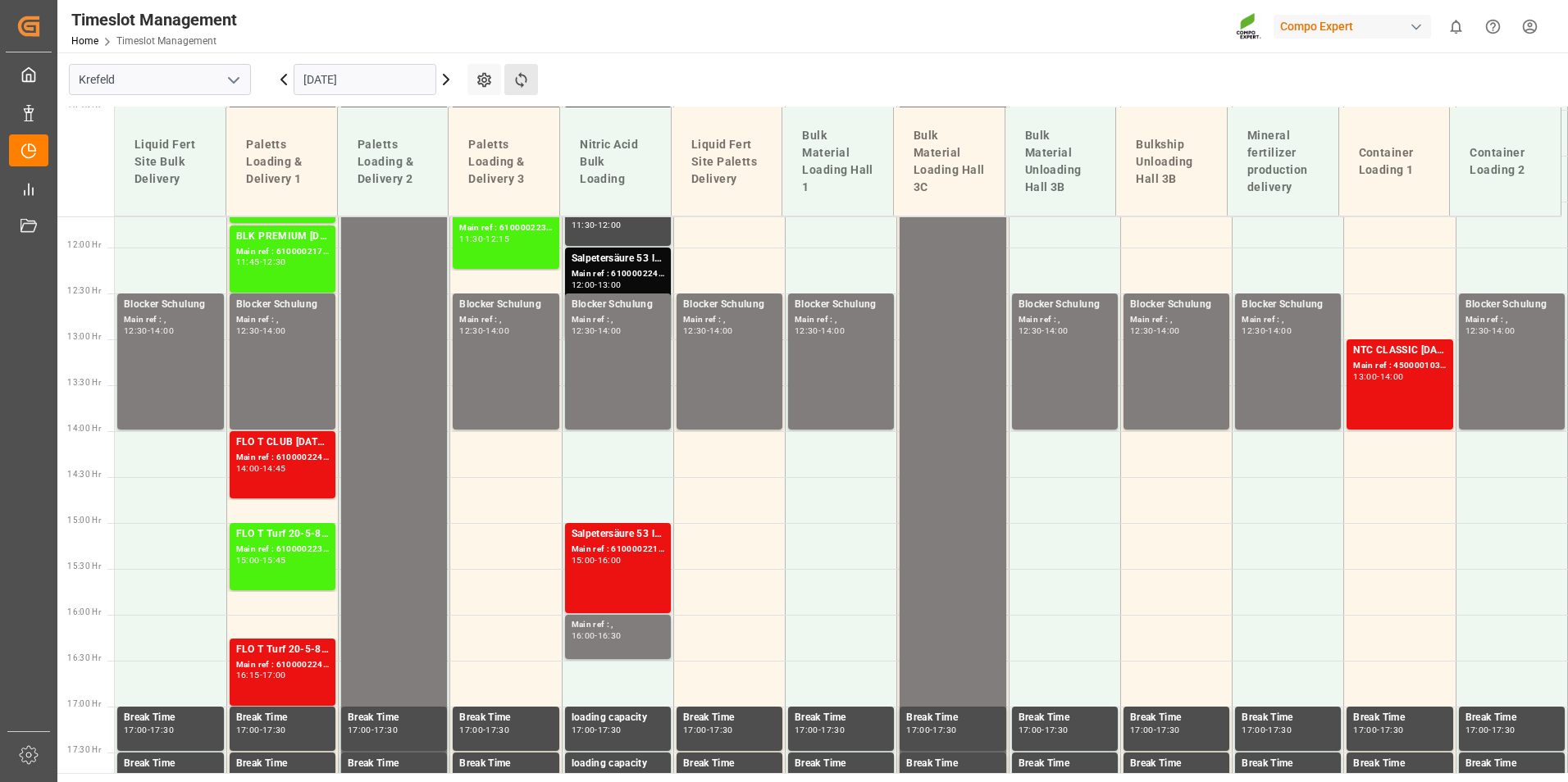
click at [511, 79] on button "Refresh Time Slots" at bounding box center [521, 79] width 34 height 31
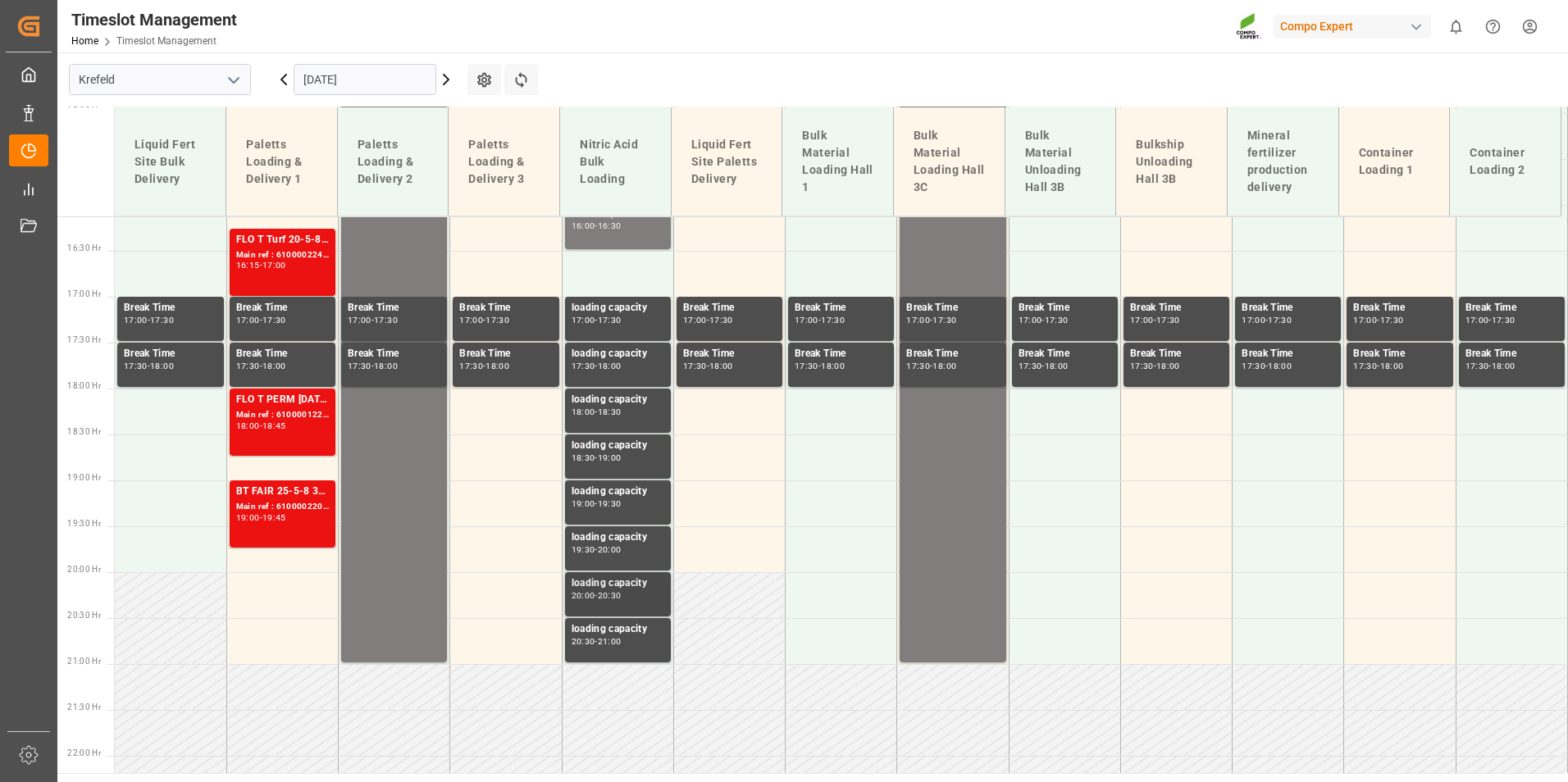
scroll to position [1235, 0]
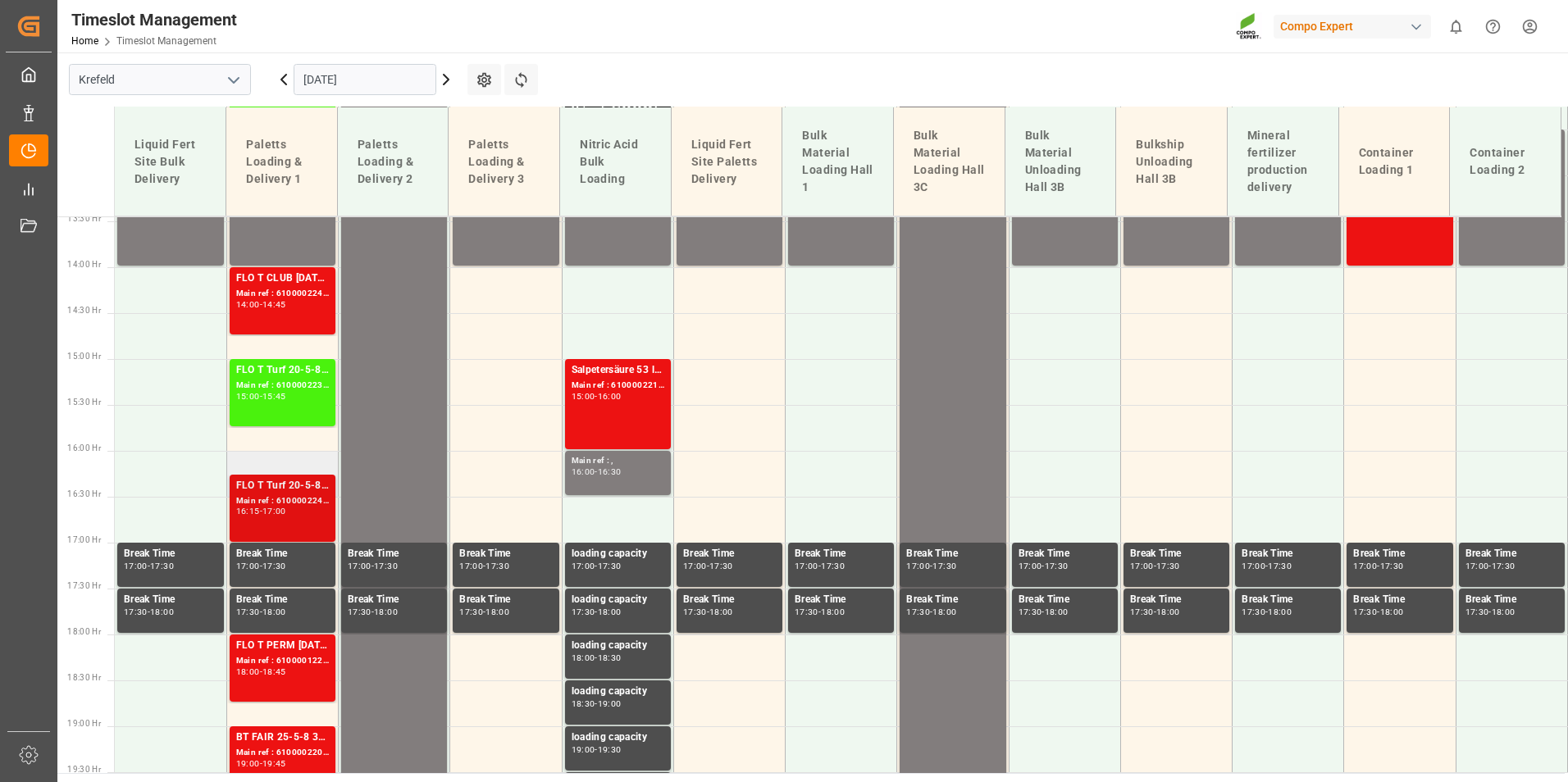
click at [257, 496] on div "Main ref : 6100002241, 2000001682" at bounding box center [282, 501] width 92 height 14
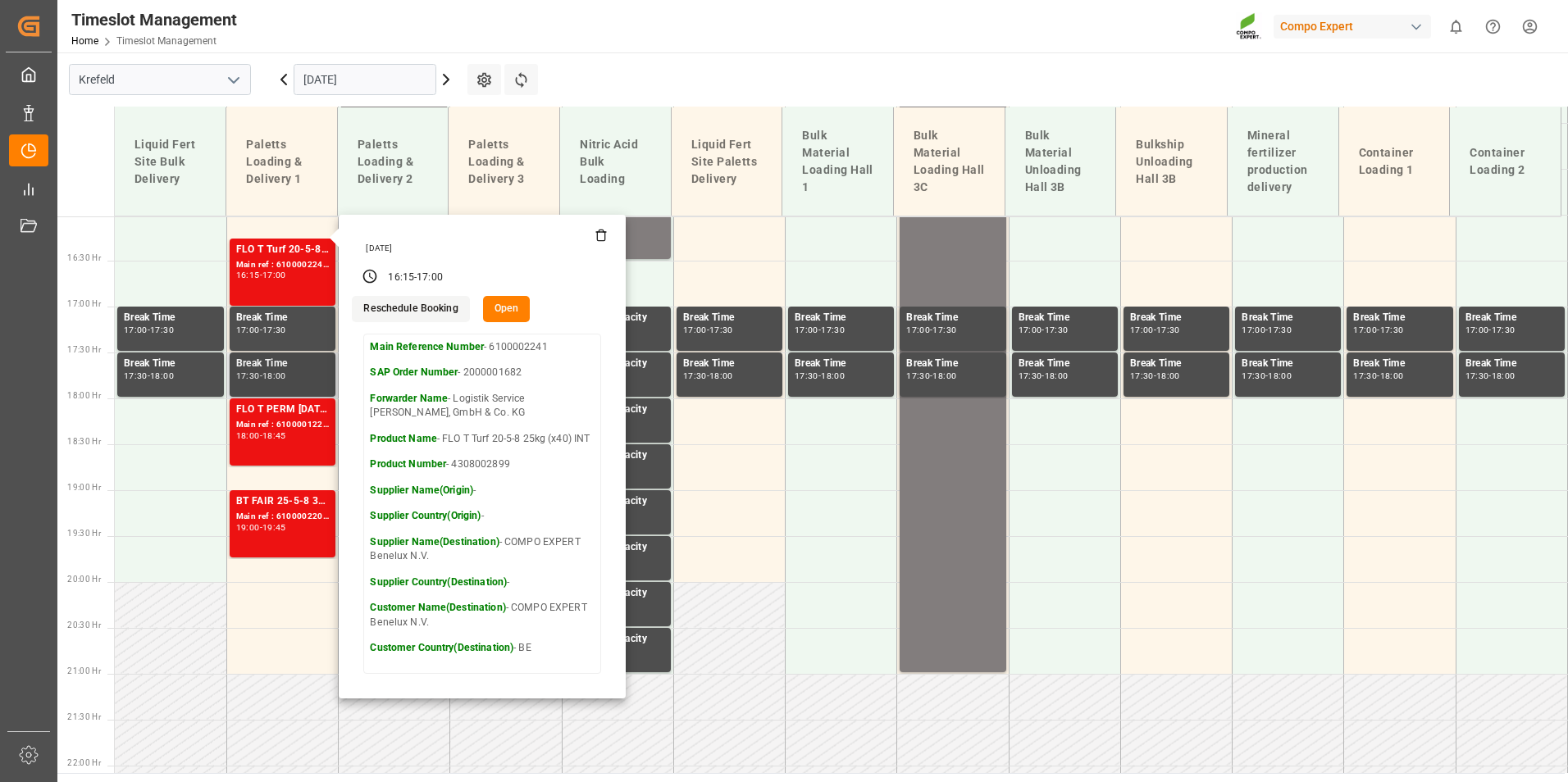
scroll to position [1481, 0]
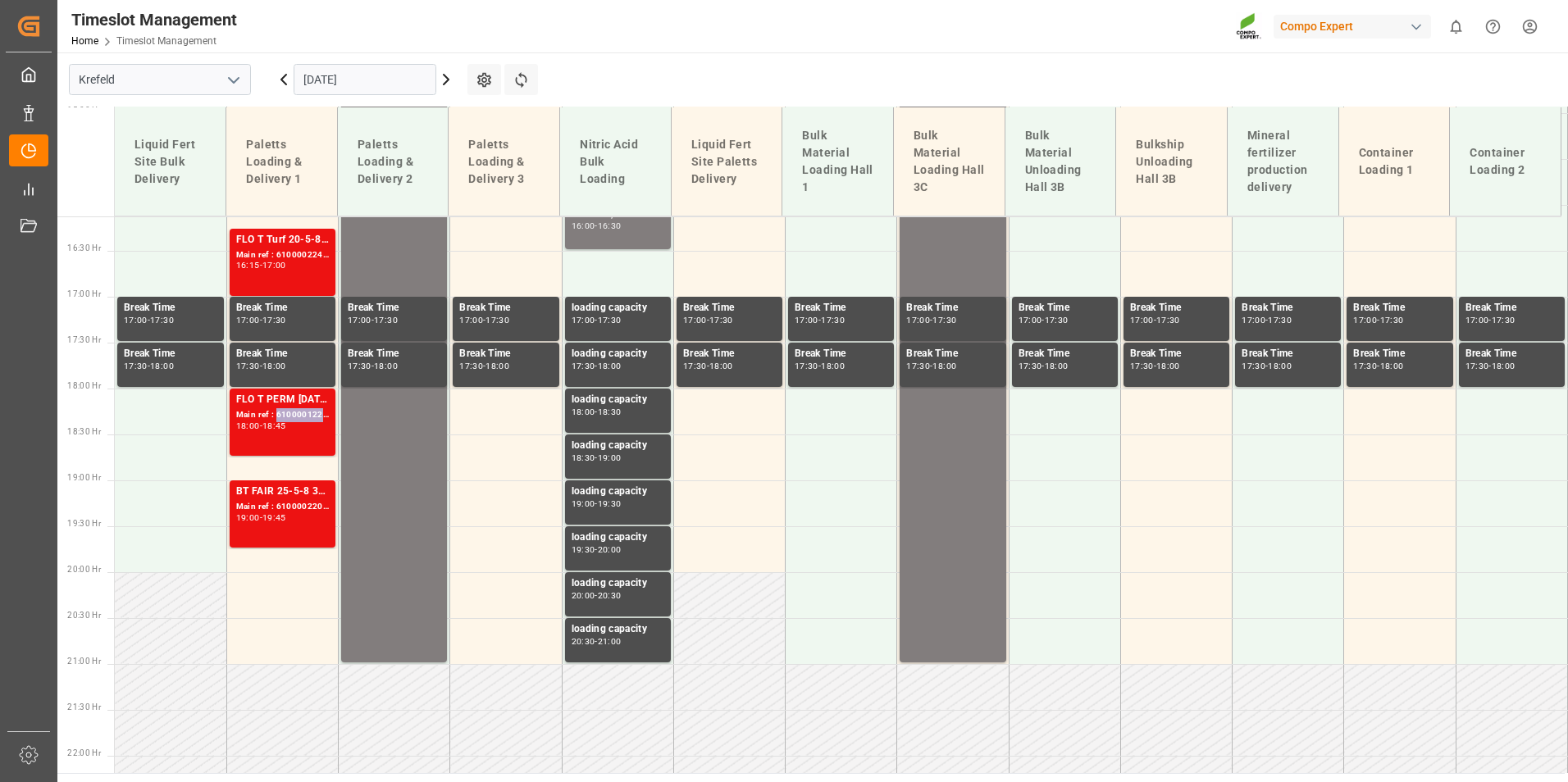
click at [281, 411] on div "Main ref : 6100001225, 2000000205" at bounding box center [282, 415] width 92 height 14
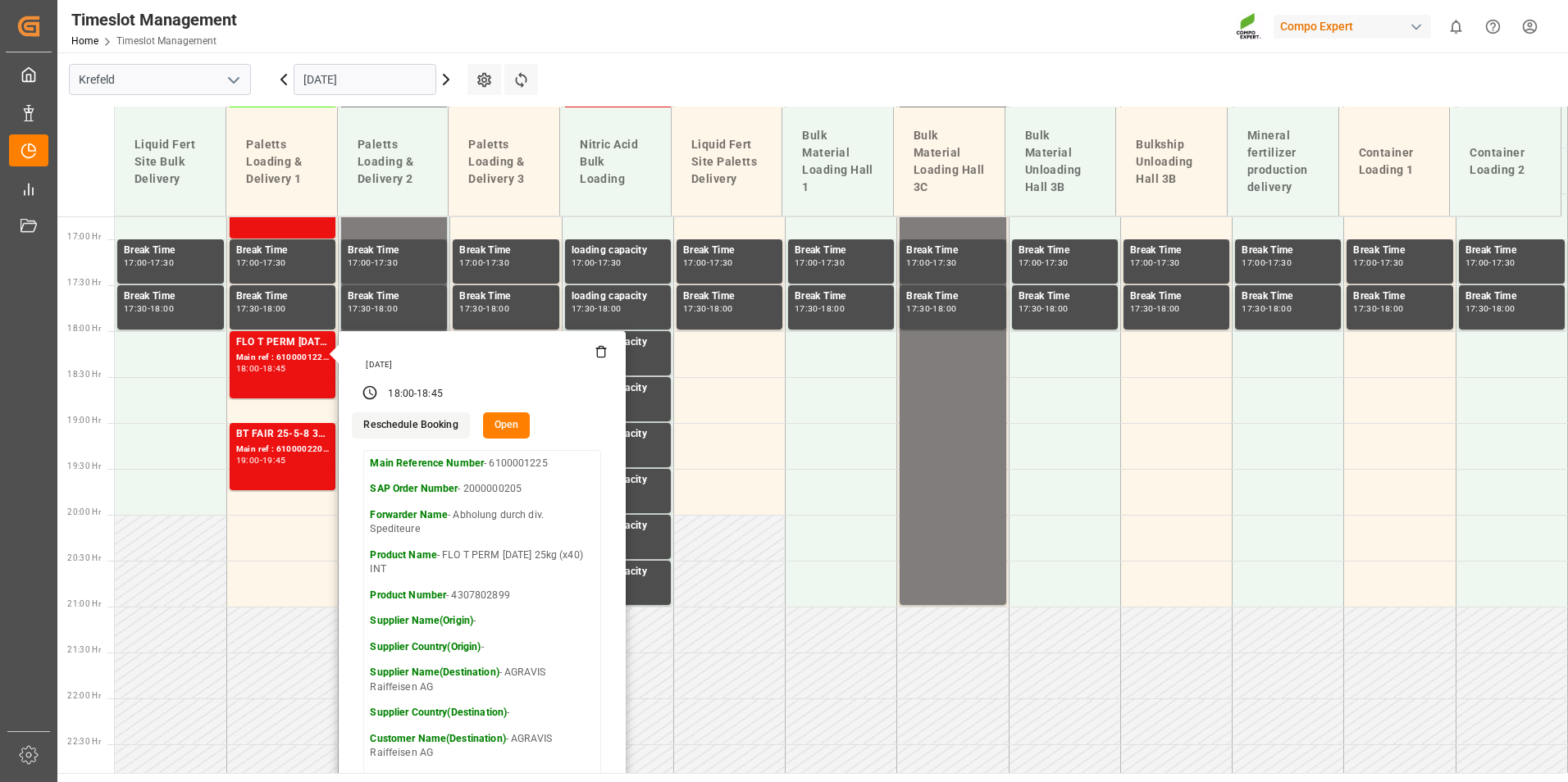
scroll to position [1563, 0]
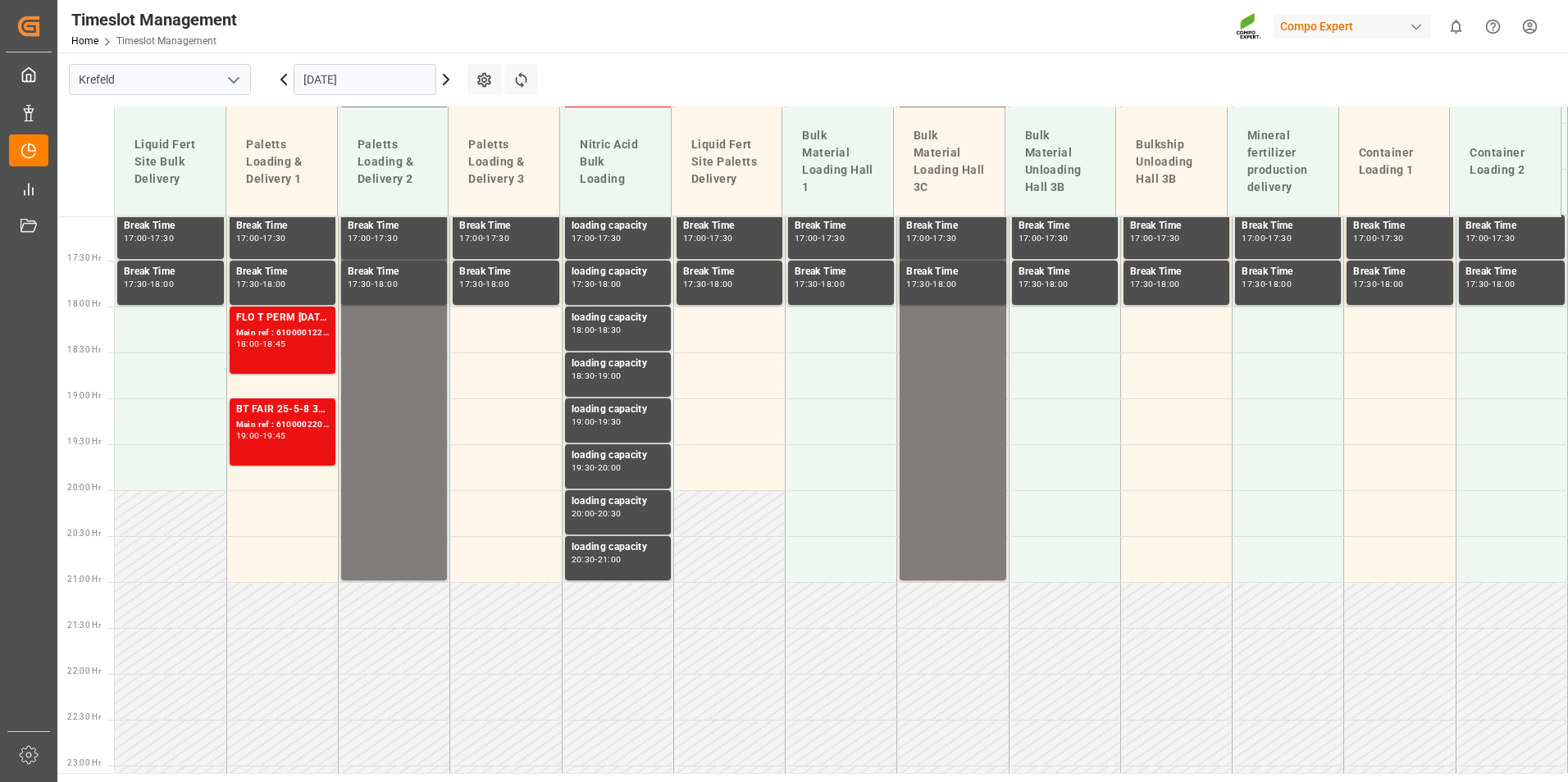
click at [288, 428] on div "Main ref : 6100002209, 2000001312;2000000752 2000000752" at bounding box center [282, 425] width 92 height 14
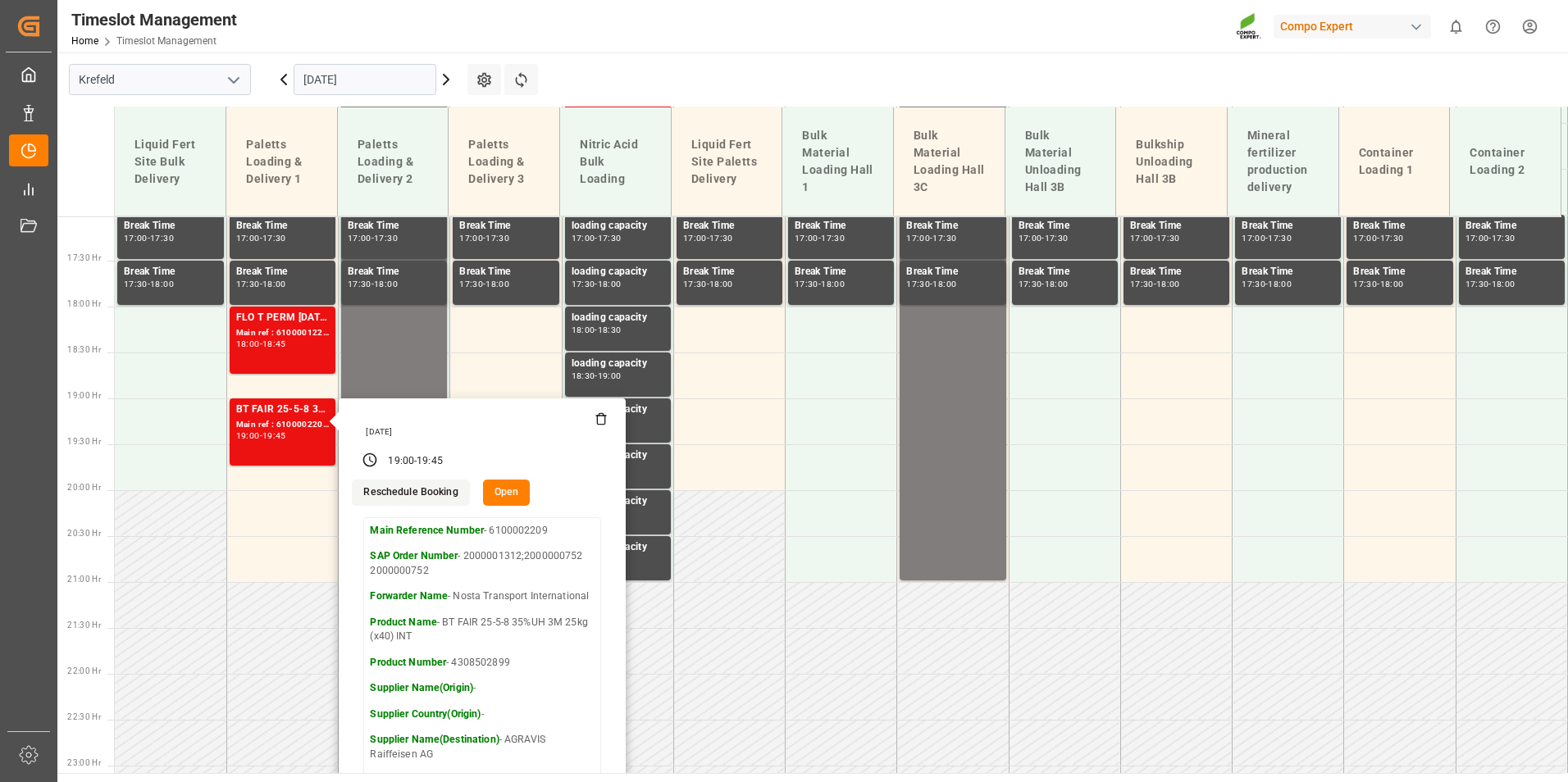
click at [446, 81] on icon at bounding box center [446, 79] width 5 height 10
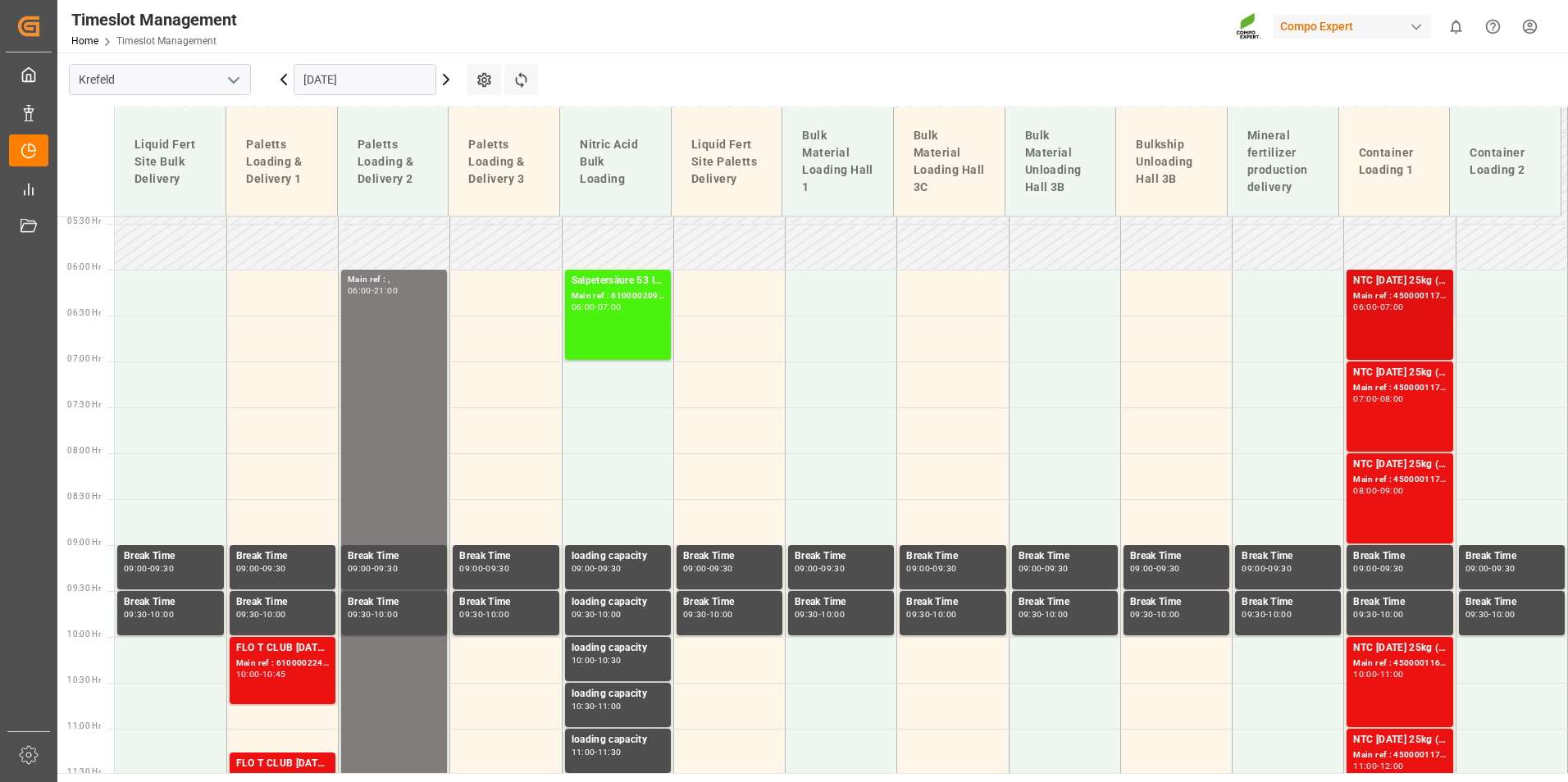
scroll to position [497, 0]
click at [1403, 323] on div "NTC [DATE] 25kg (x42) INT MTO Main ref : 4500001174, 2000001248 06:00 - 07:00" at bounding box center [1399, 316] width 92 height 84
click at [1392, 406] on div "NTC [DATE] 25kg (x42) INT MTO Main ref : 4500001171, 2000001248 07:00 - 08:00" at bounding box center [1399, 408] width 92 height 84
click at [1400, 445] on div "NTC [DATE] 25kg (x42) INT MTO Main ref : 4500001171, 2000001248 07:00 - 08:00" at bounding box center [1399, 408] width 92 height 84
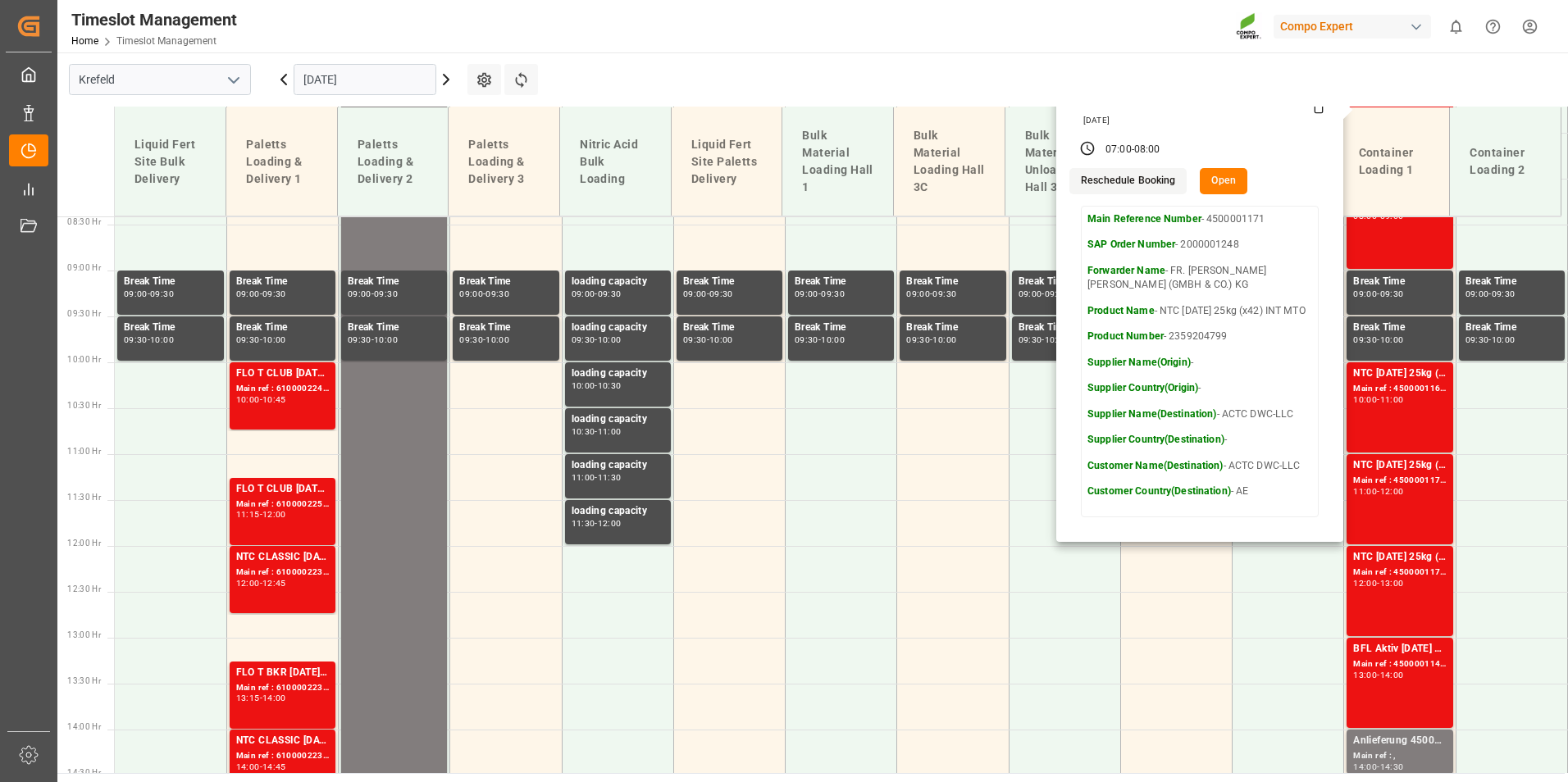
scroll to position [825, 0]
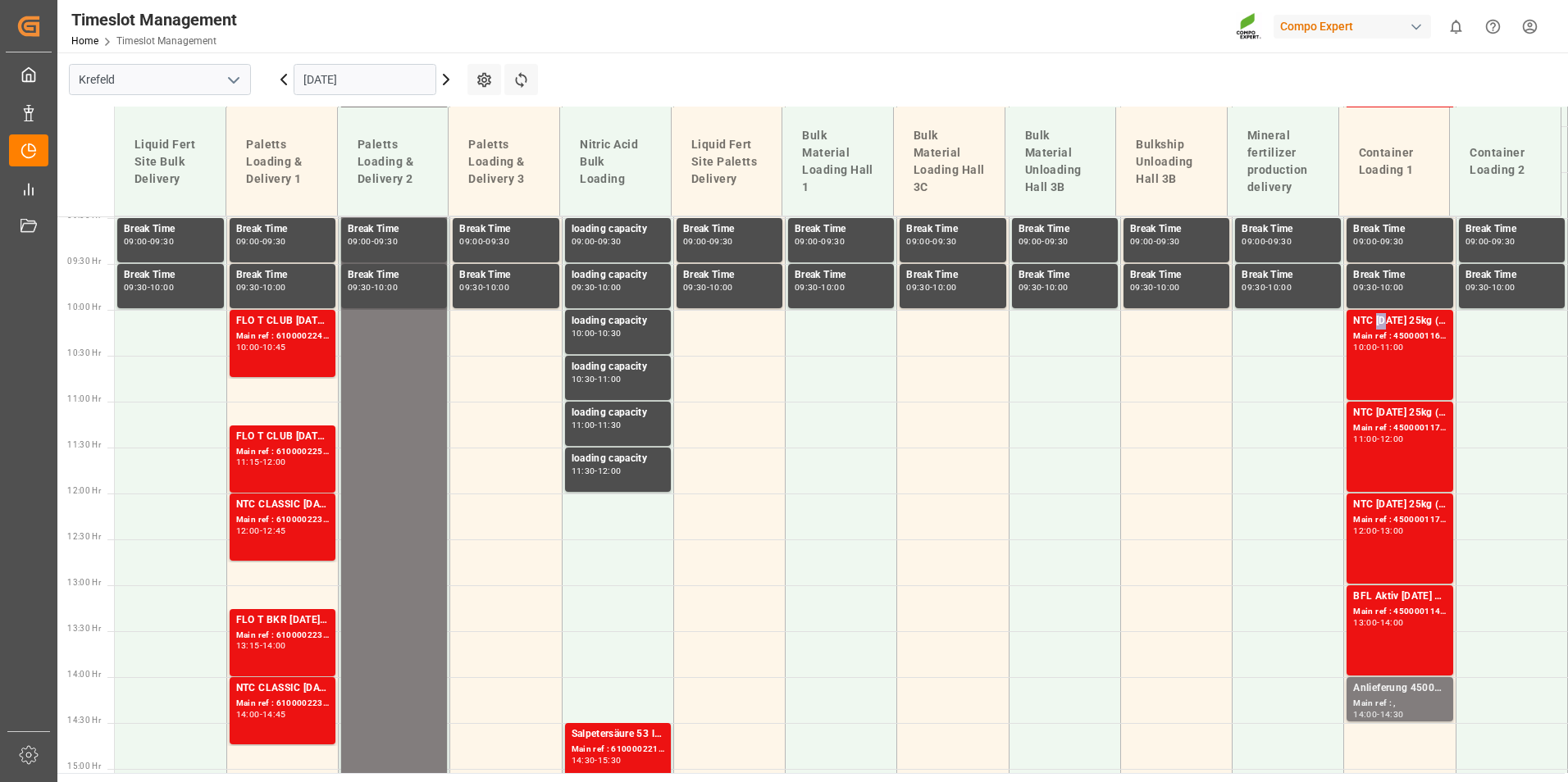
click at [1372, 316] on div "NTC [DATE] 25kg (x42) INT MTO" at bounding box center [1399, 321] width 92 height 17
click at [1375, 412] on div "NTC [DATE] 25kg (x42) INT MTO" at bounding box center [1399, 413] width 92 height 17
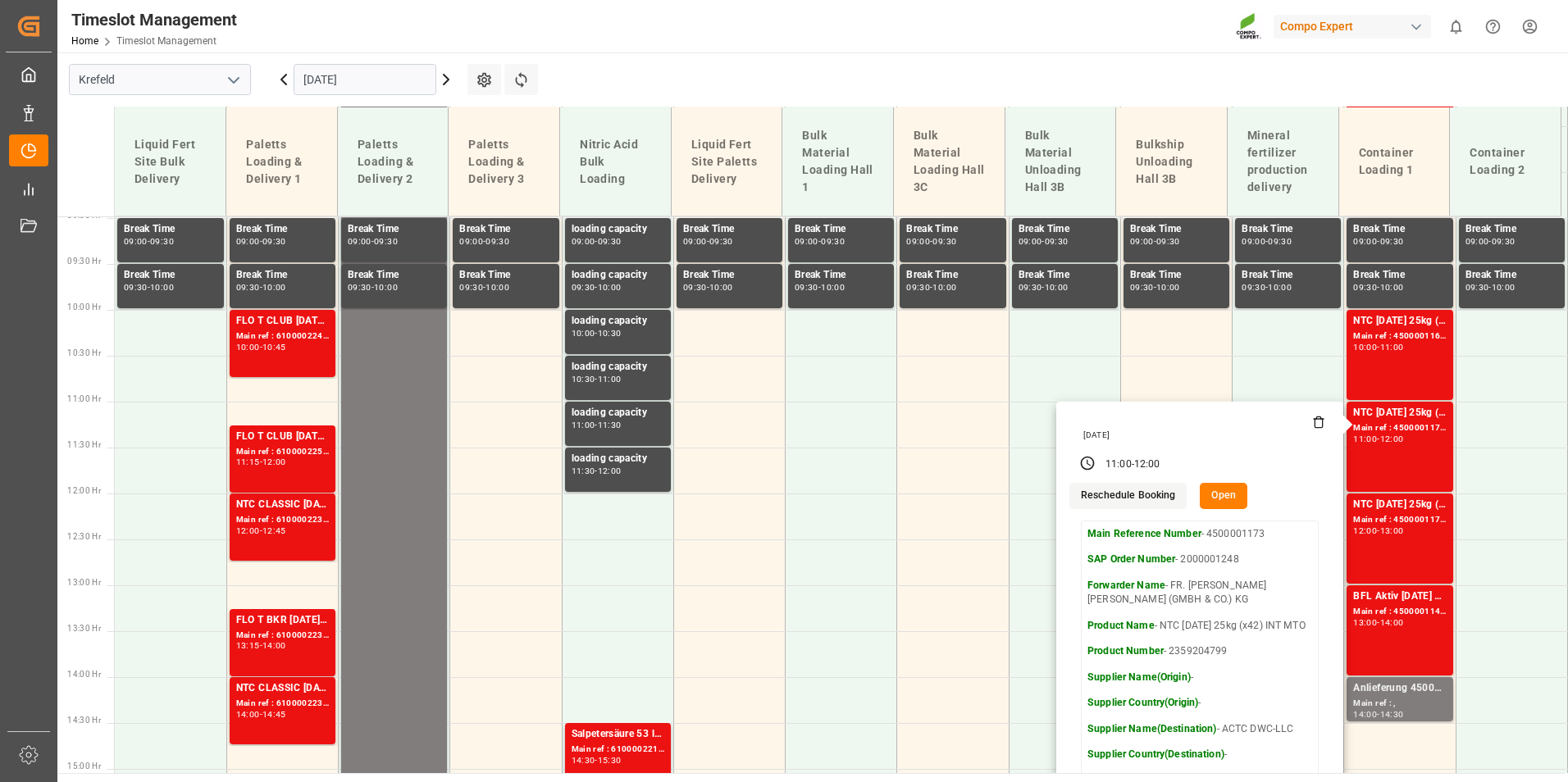
scroll to position [907, 0]
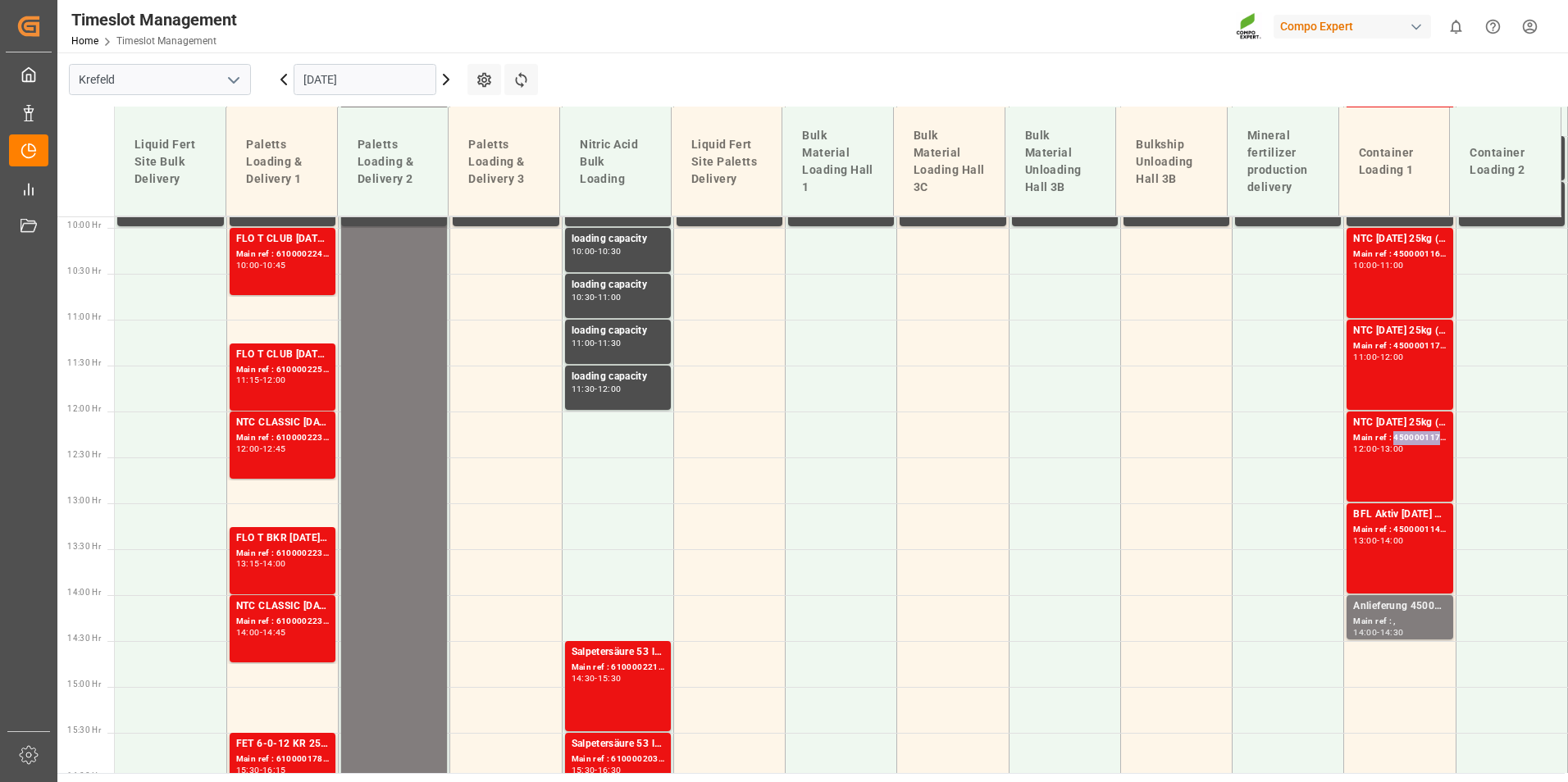
click at [1389, 442] on div "Main ref : 4500001172, 2000001248" at bounding box center [1399, 439] width 92 height 14
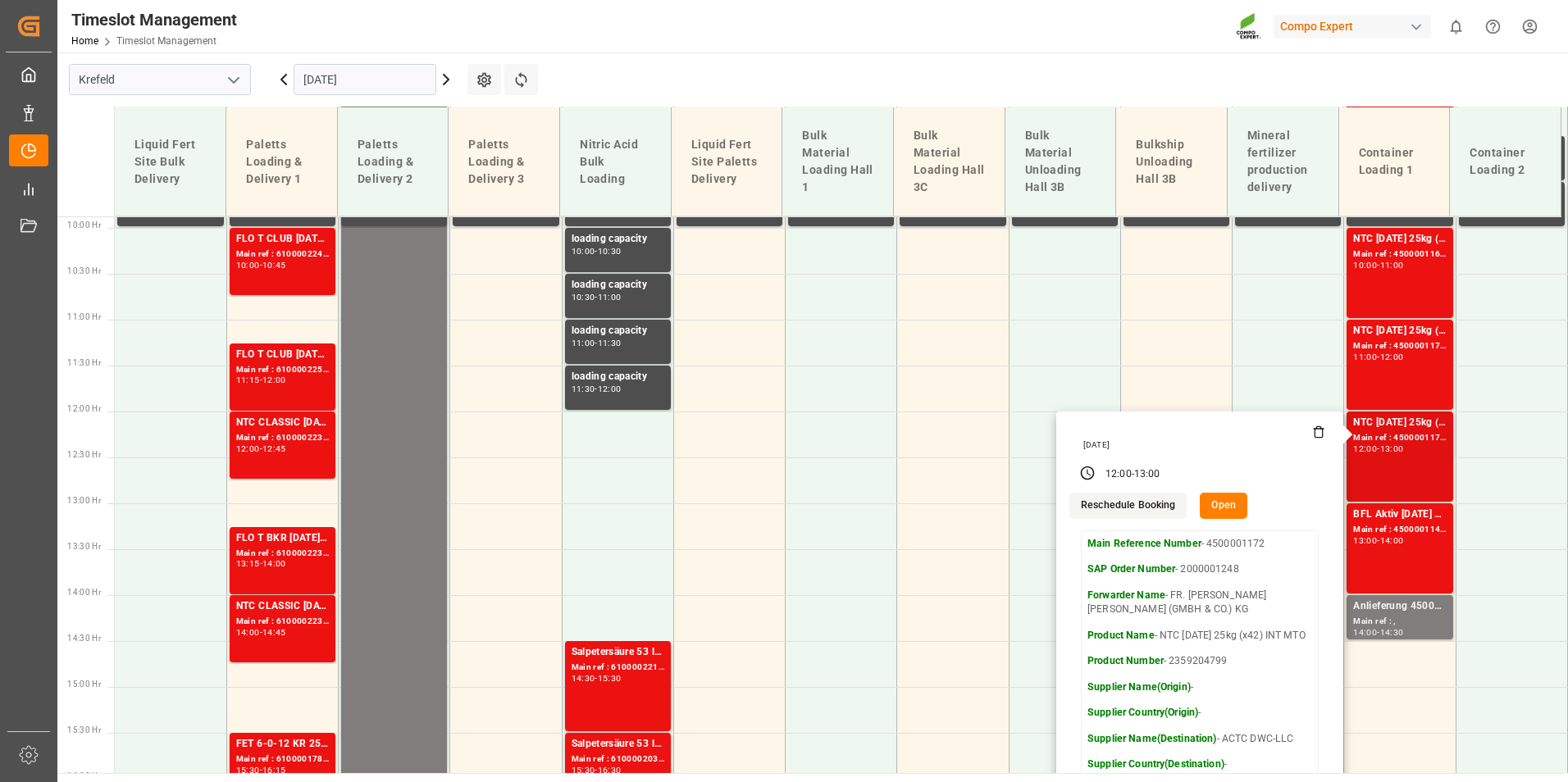
scroll to position [1153, 0]
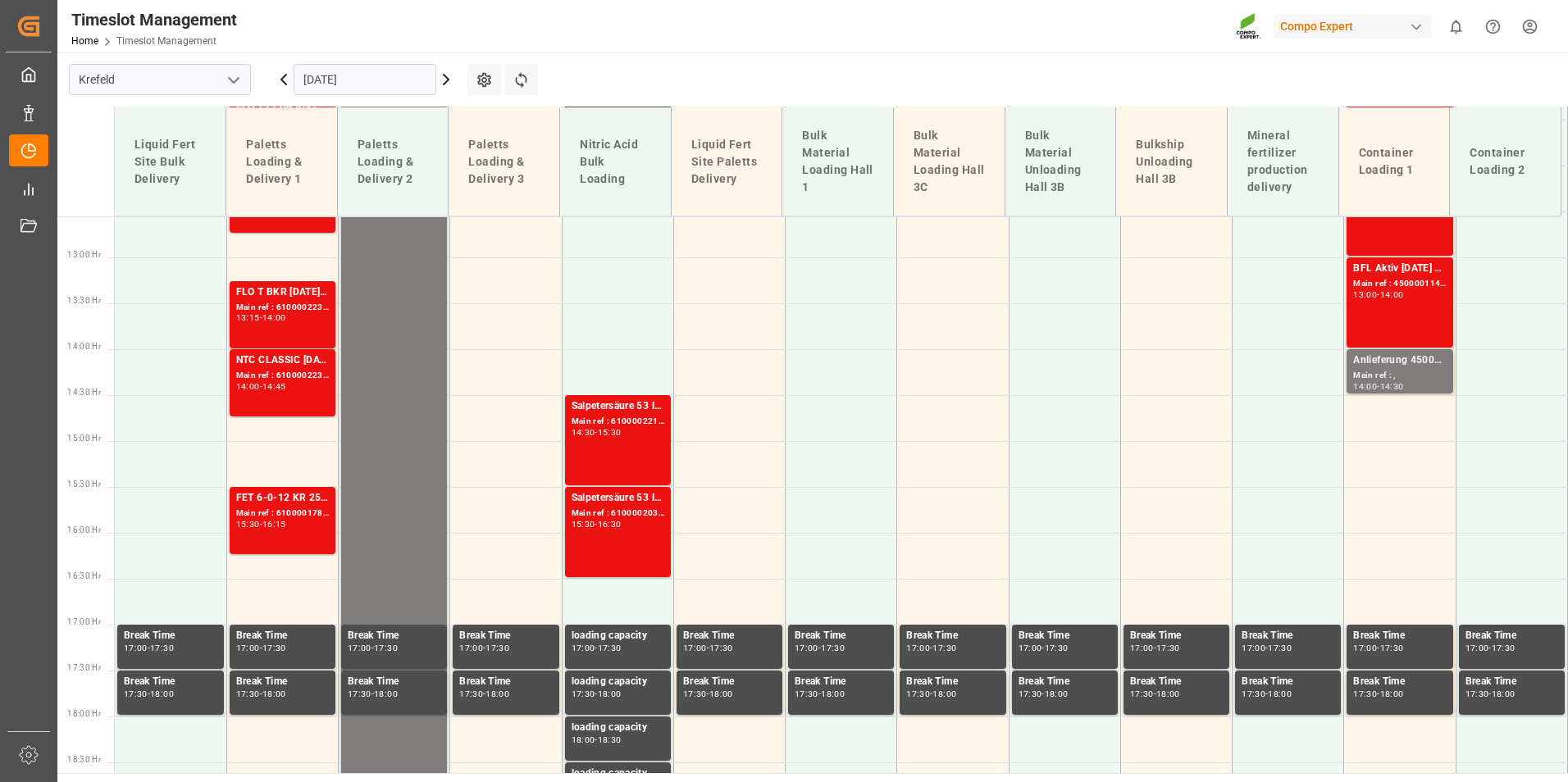
click at [1389, 324] on div "BFL Aktiv [DATE] SL 200L (x4) DEBFL Aktiv [DATE] SL 200L (x4) DE;BFL Ca SL 200L…" at bounding box center [1399, 303] width 92 height 84
click at [576, 445] on div "Salpetersäure 53 lose Main ref : 6100002215, 2000001740 14:30 - 15:30" at bounding box center [618, 440] width 92 height 84
click at [615, 532] on div "Salpetersäure 53 lose Main ref : 6100002035, 2000001544 15:30 - 16:30" at bounding box center [618, 533] width 92 height 84
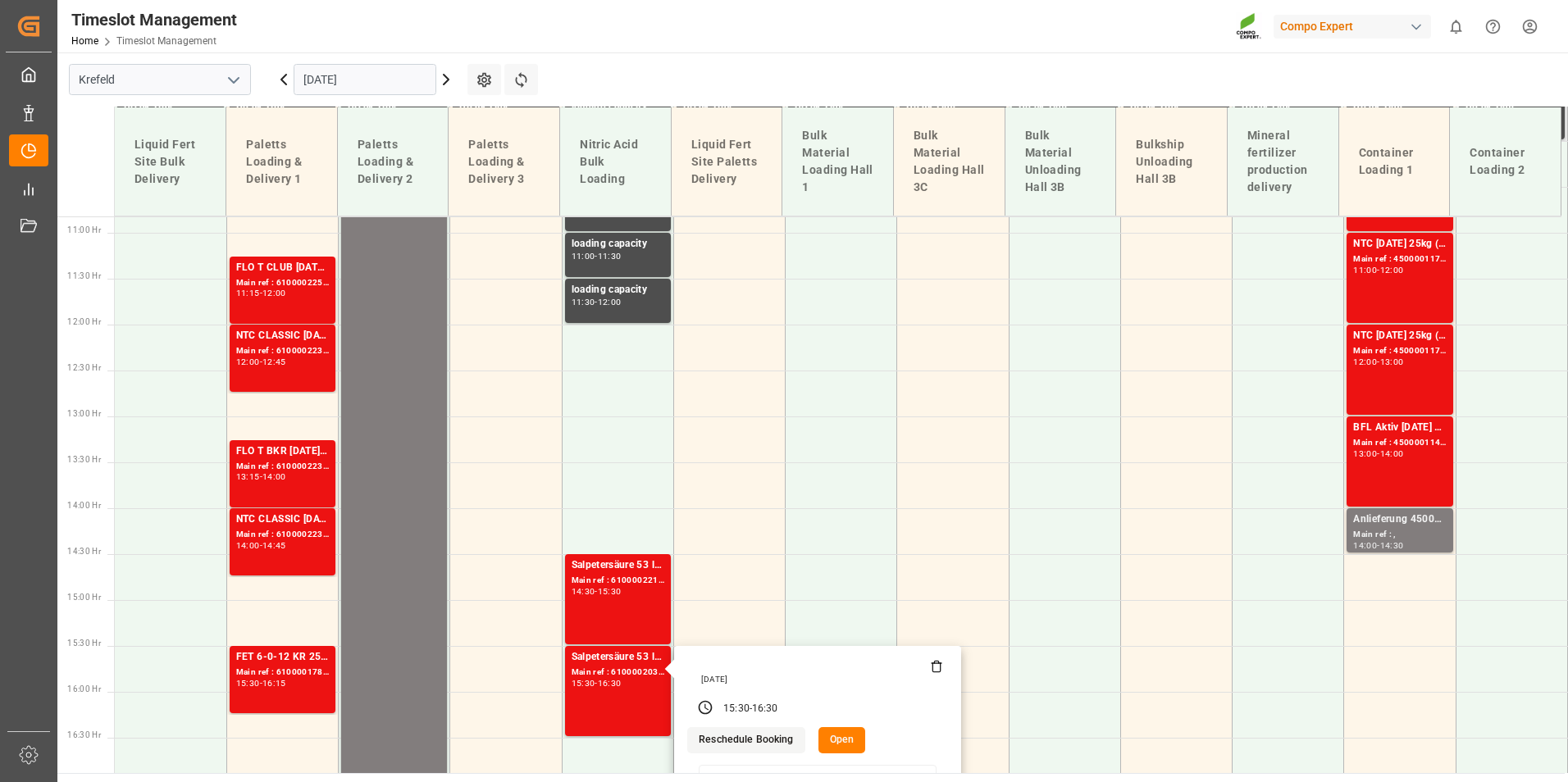
scroll to position [825, 0]
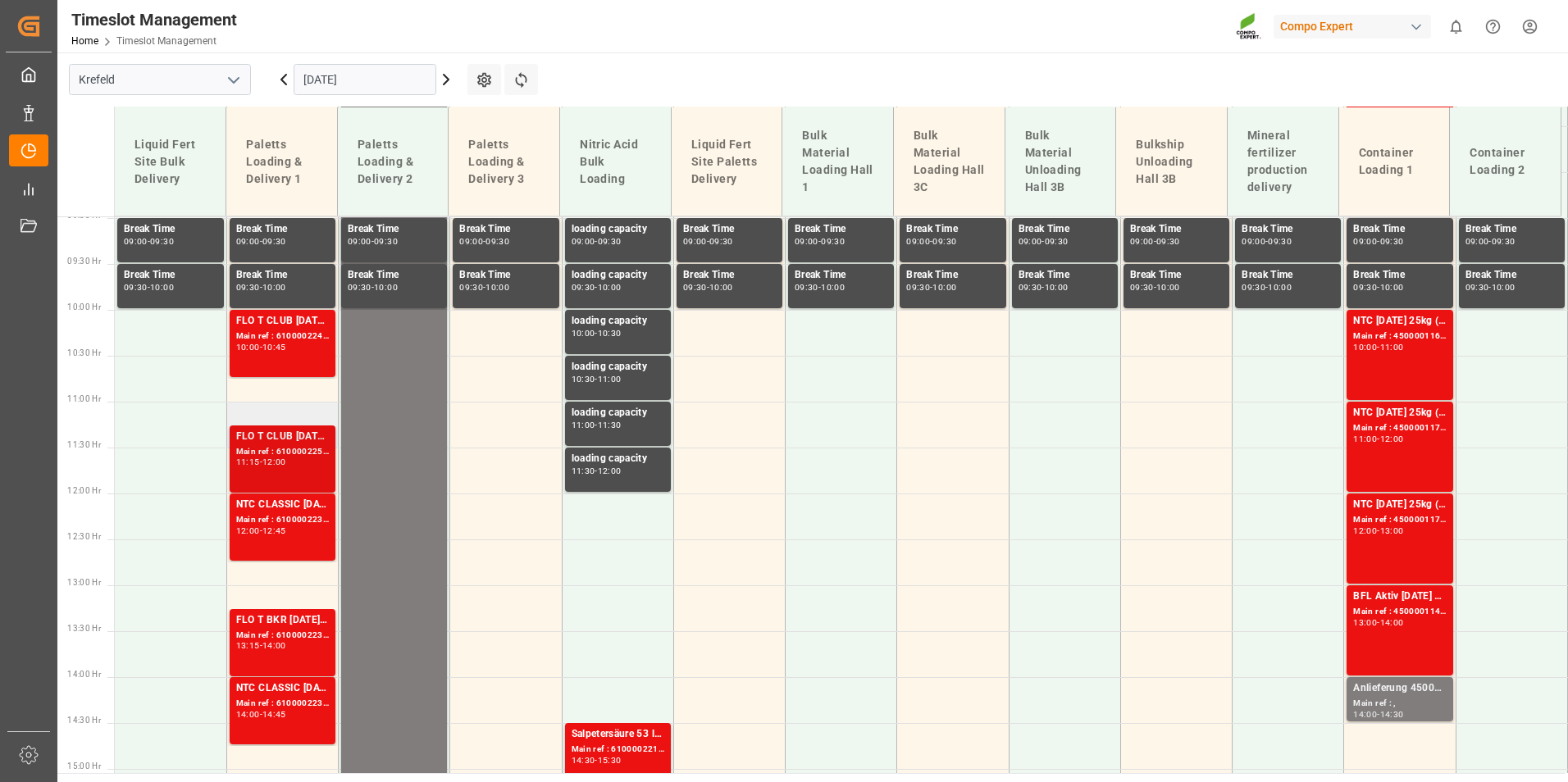
click at [324, 476] on div "FLO T CLUB [DATE] 25kg (x40) INT Main ref : 6100002250, 2000001679 11:15 - 12:00" at bounding box center [282, 459] width 92 height 61
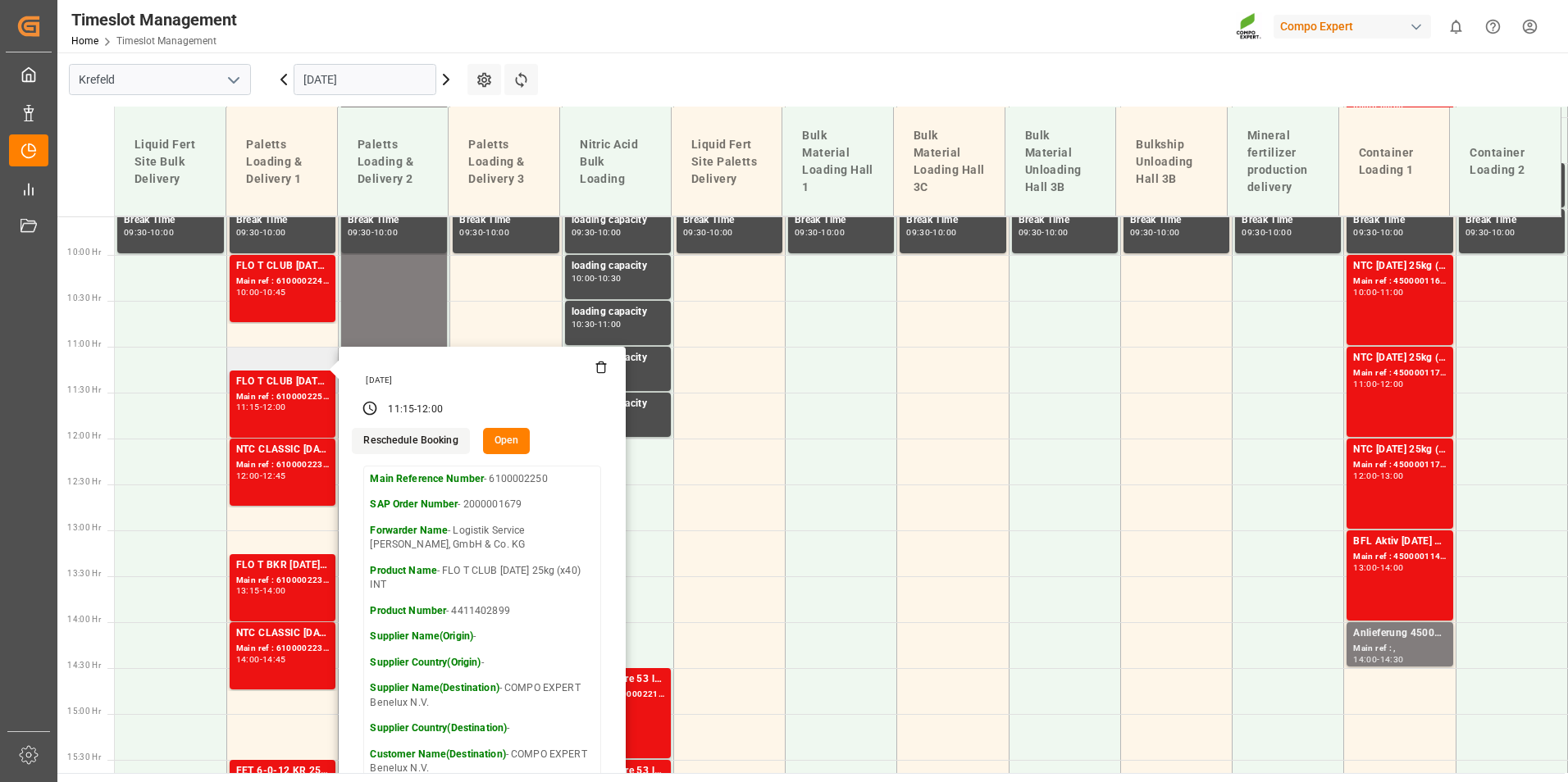
scroll to position [907, 0]
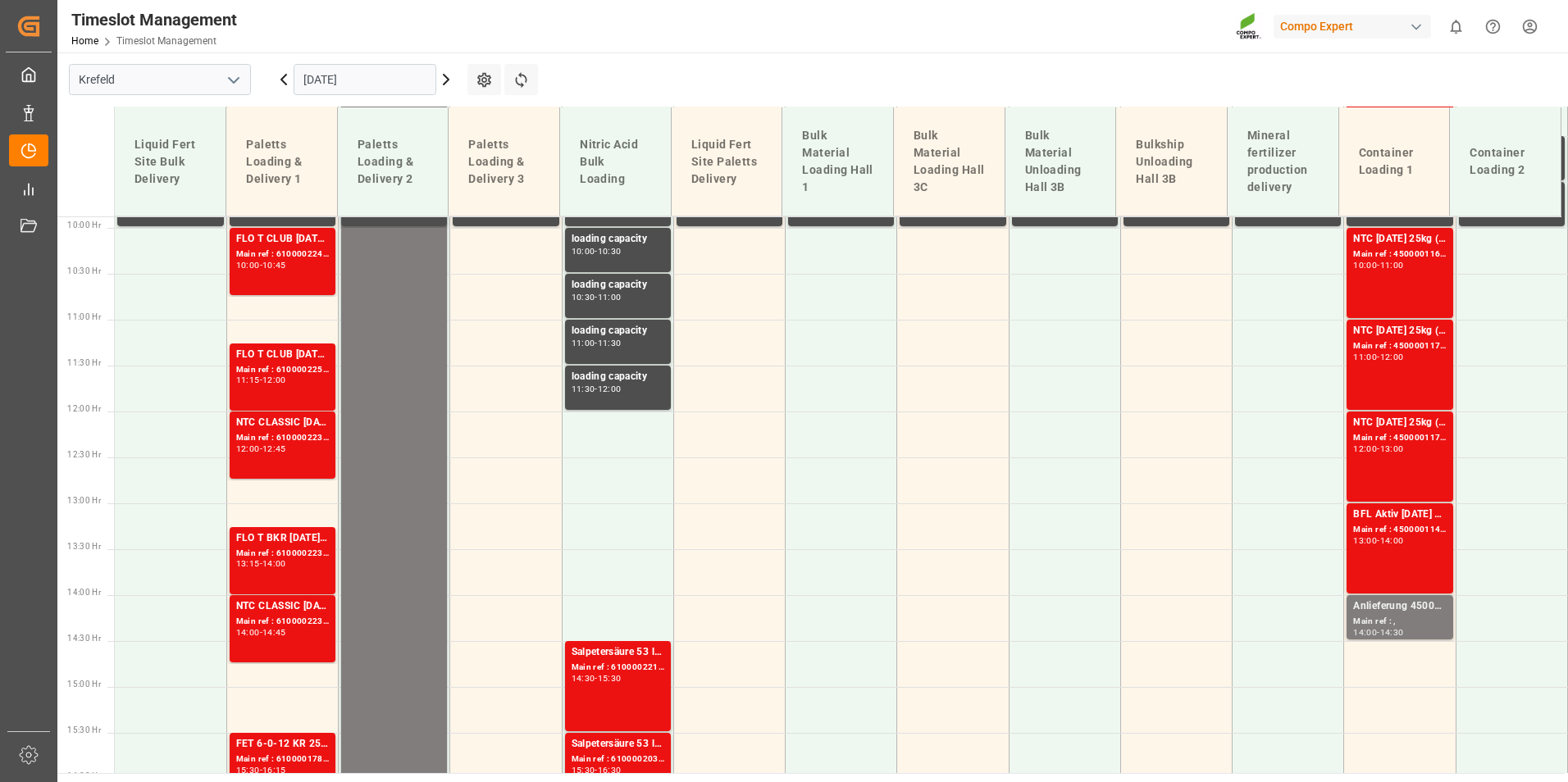
click at [302, 424] on div "NTC CLASSIC [DATE]+3+TE 1200kg BB" at bounding box center [282, 423] width 92 height 17
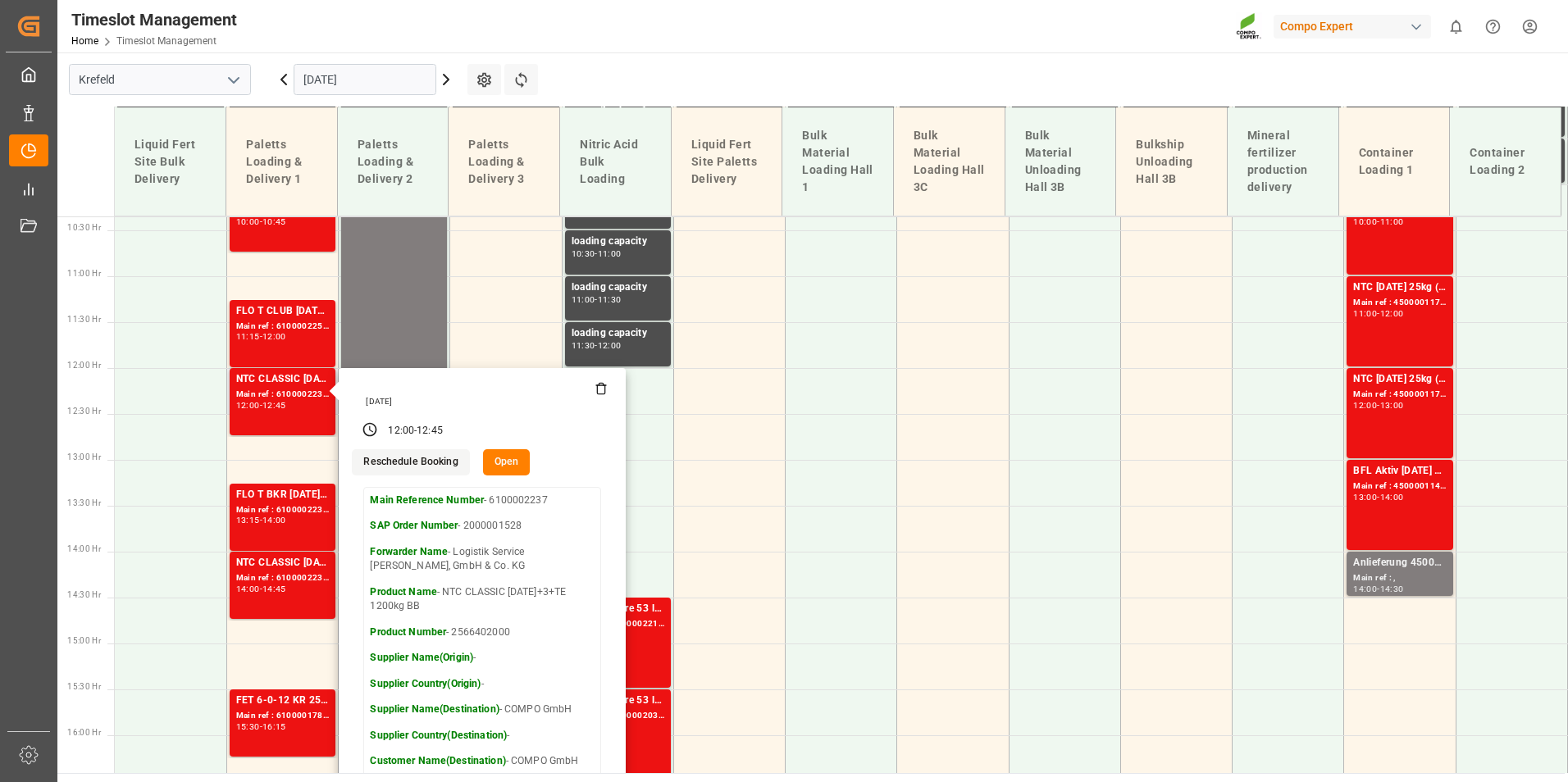
scroll to position [989, 0]
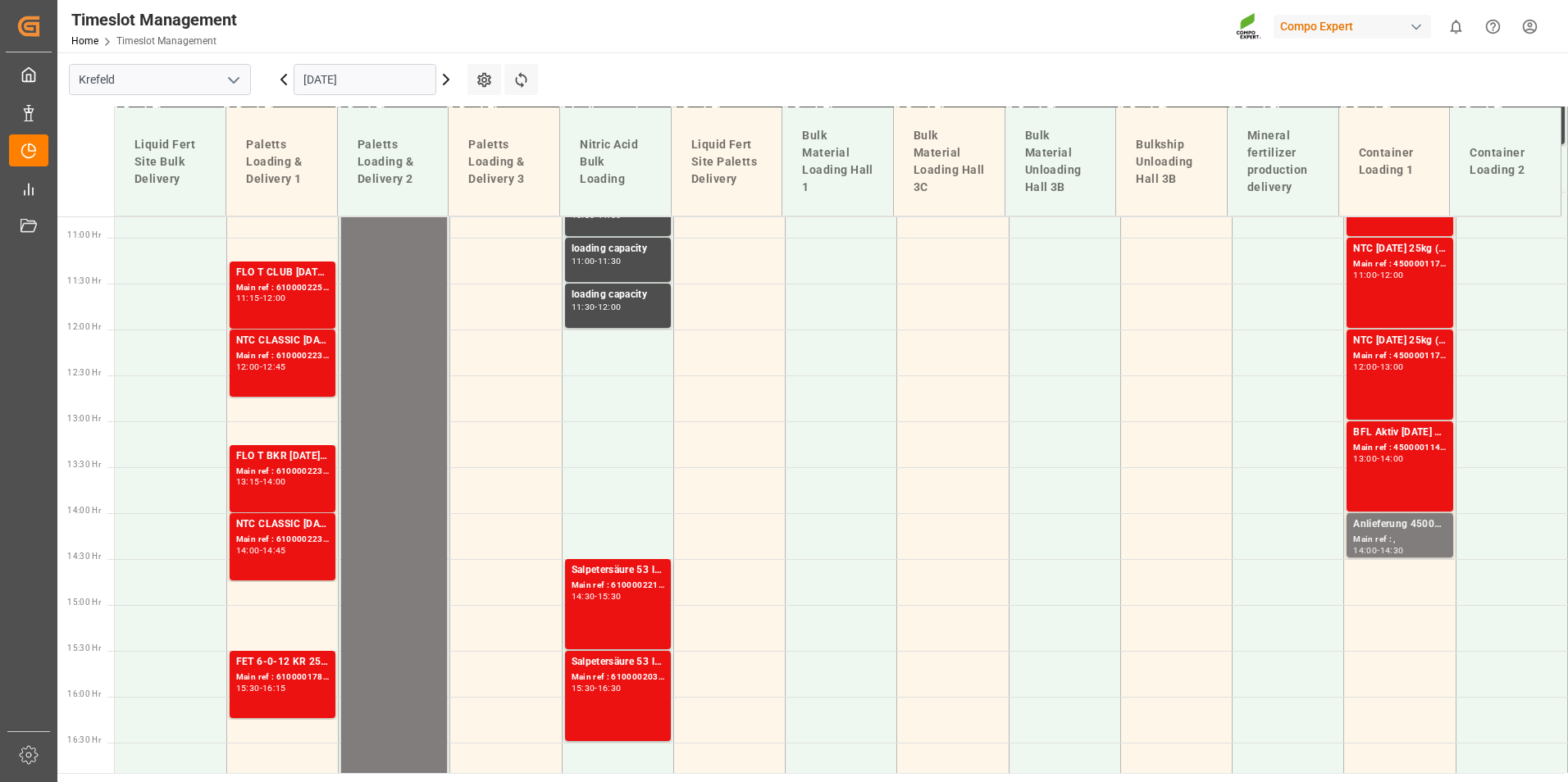
click at [316, 486] on div "13:15 - 14:00" at bounding box center [282, 482] width 92 height 9
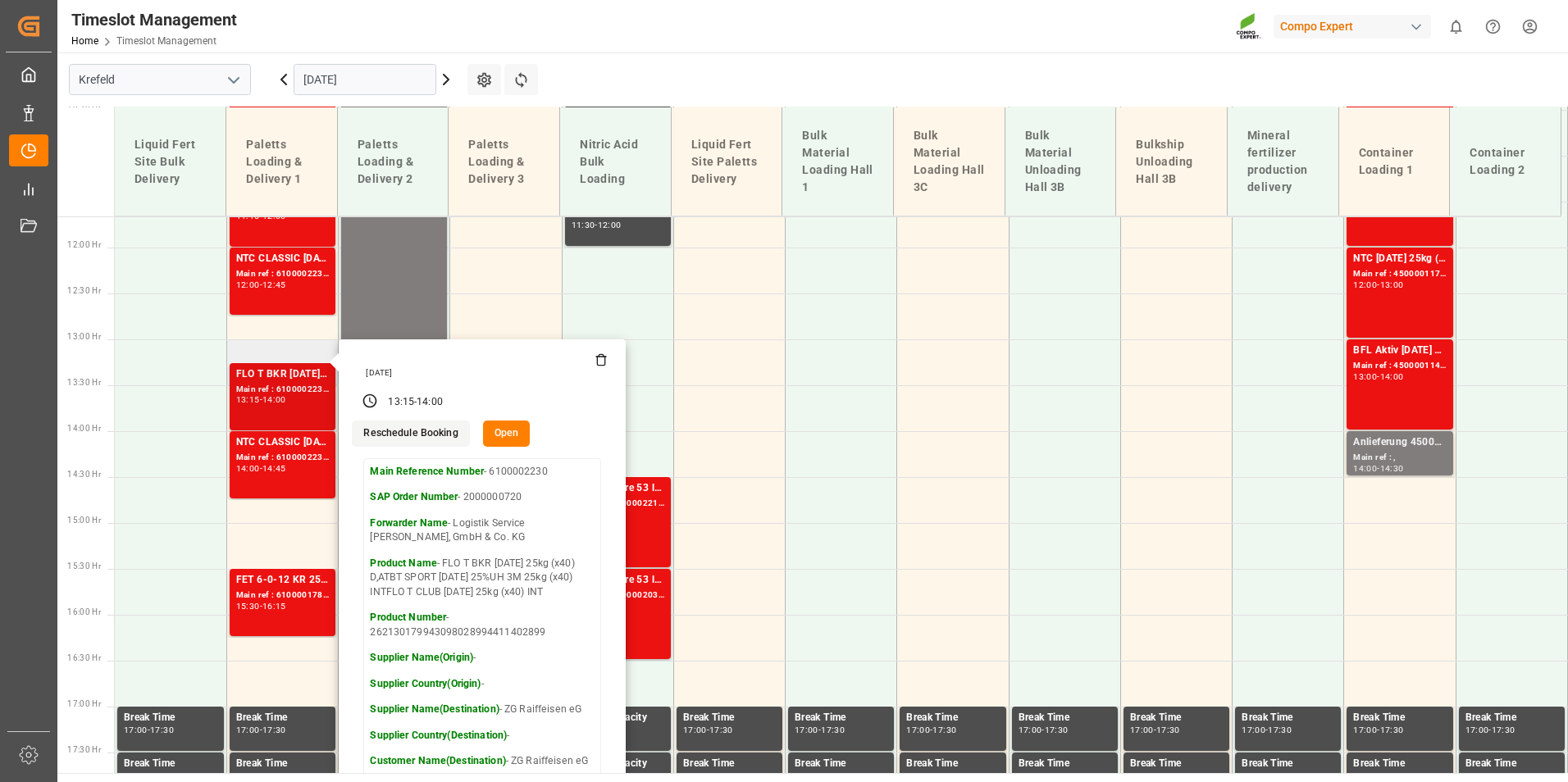
scroll to position [1153, 0]
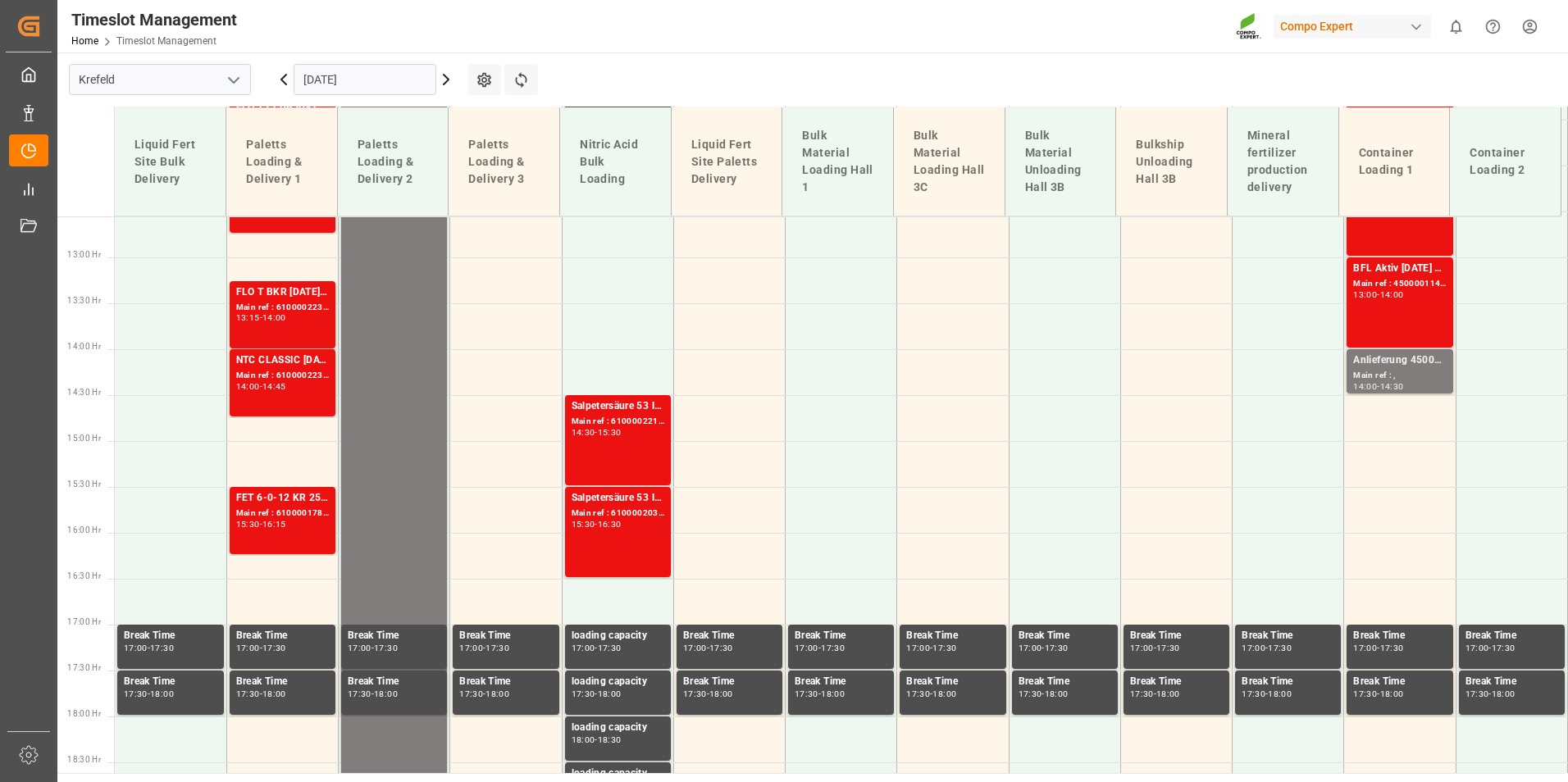
click at [316, 394] on div "NTC CLASSIC [DATE]+3+TE 1200kg BB Main ref : 6100002238, 2000001528 14:00 - 14:…" at bounding box center [282, 383] width 92 height 61
click at [310, 520] on div "Main ref : 6100001786, 2000000979" at bounding box center [282, 513] width 92 height 14
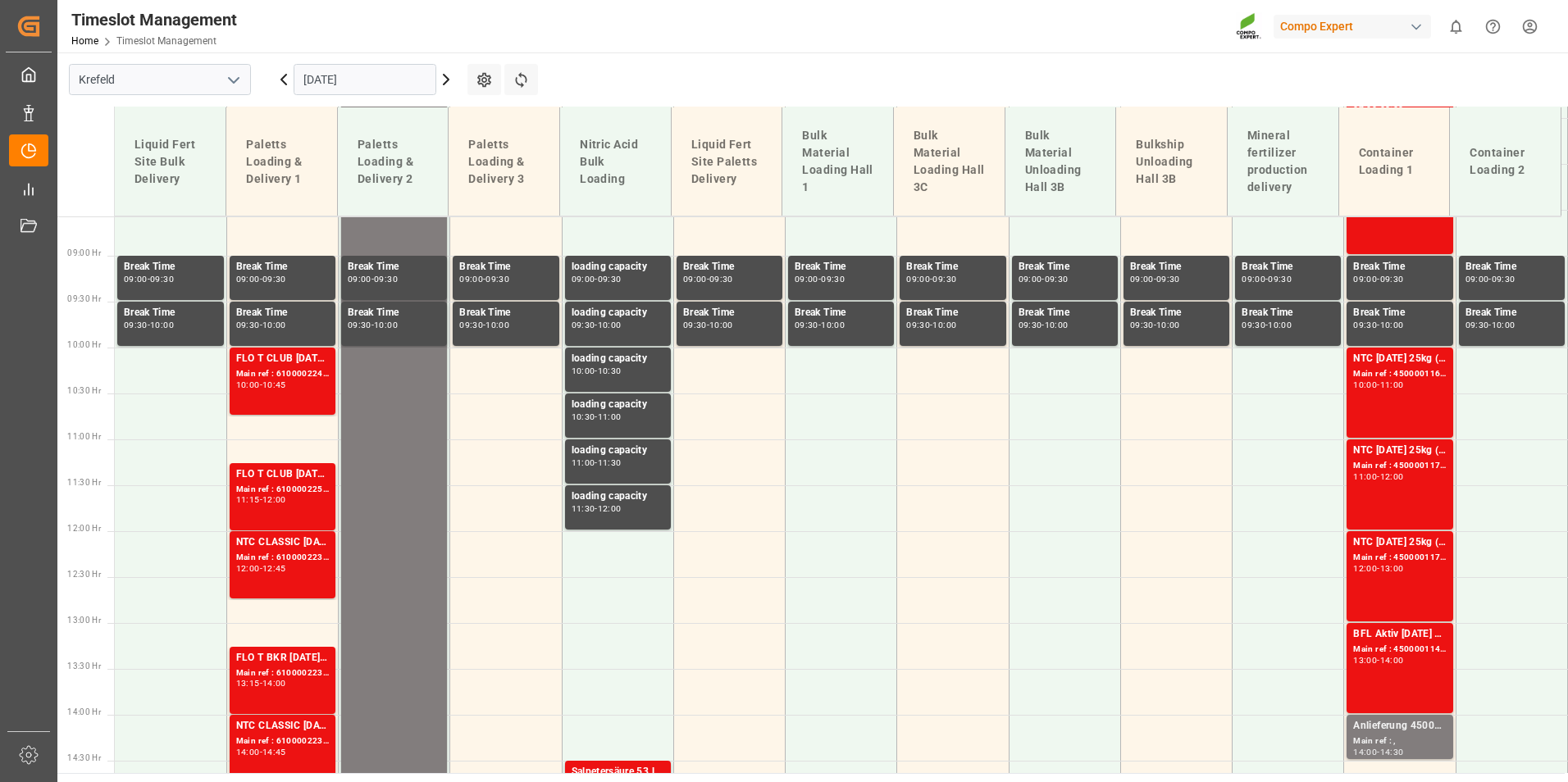
scroll to position [907, 0]
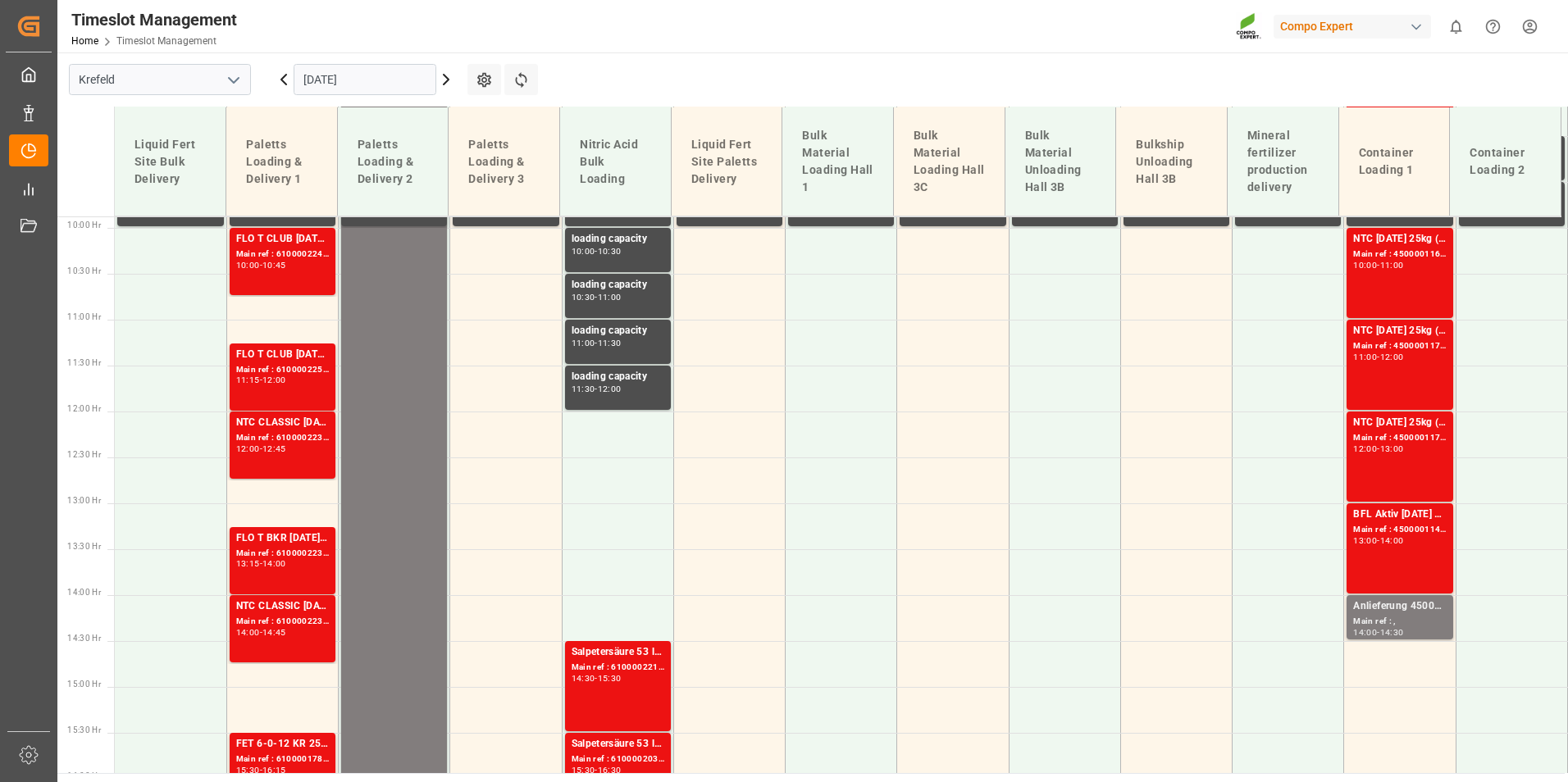
click at [311, 237] on div "FLO T CLUB [DATE] 25kg (x40) INT" at bounding box center [282, 239] width 92 height 17
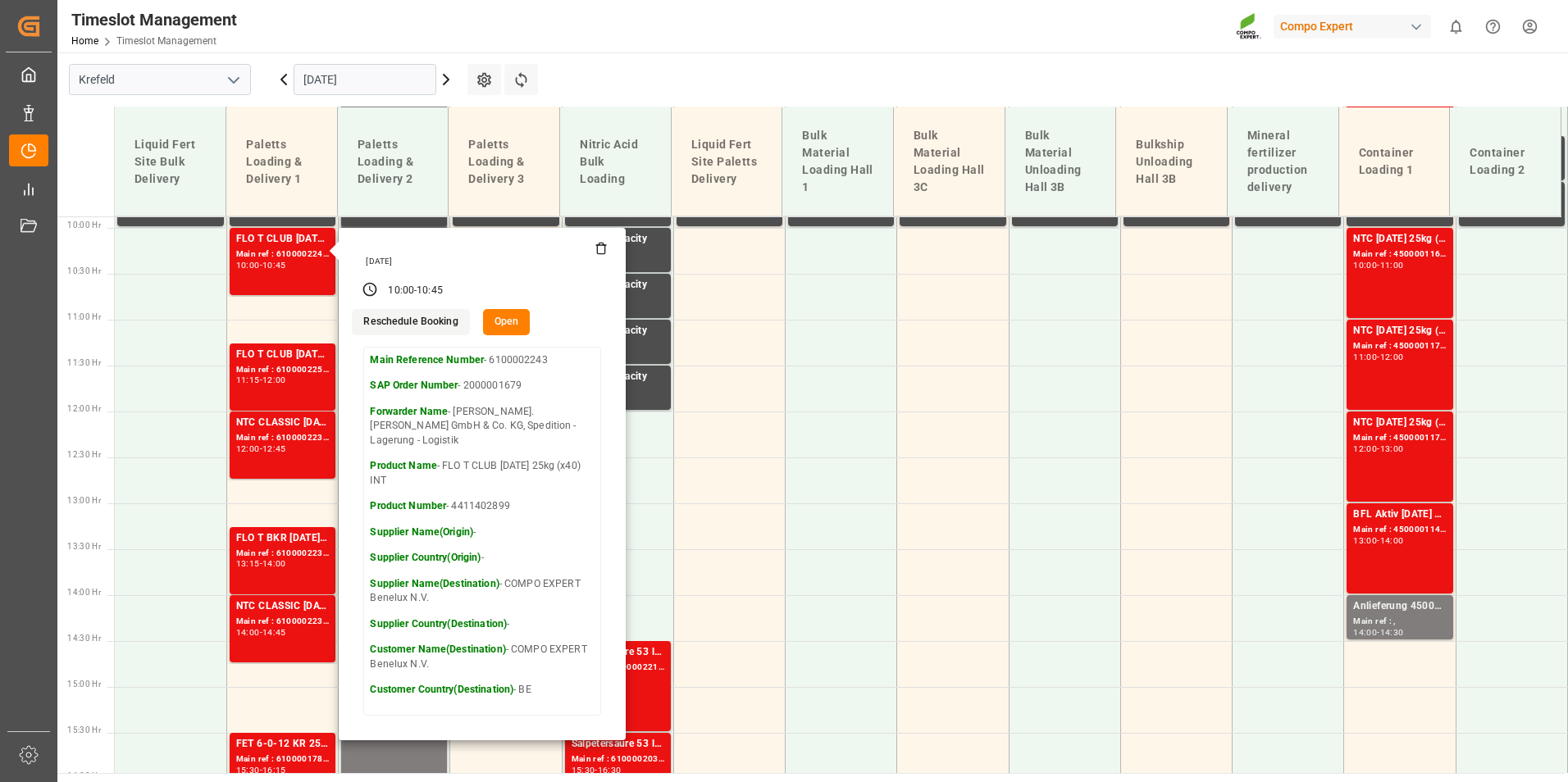
click at [284, 79] on icon at bounding box center [283, 79] width 20 height 20
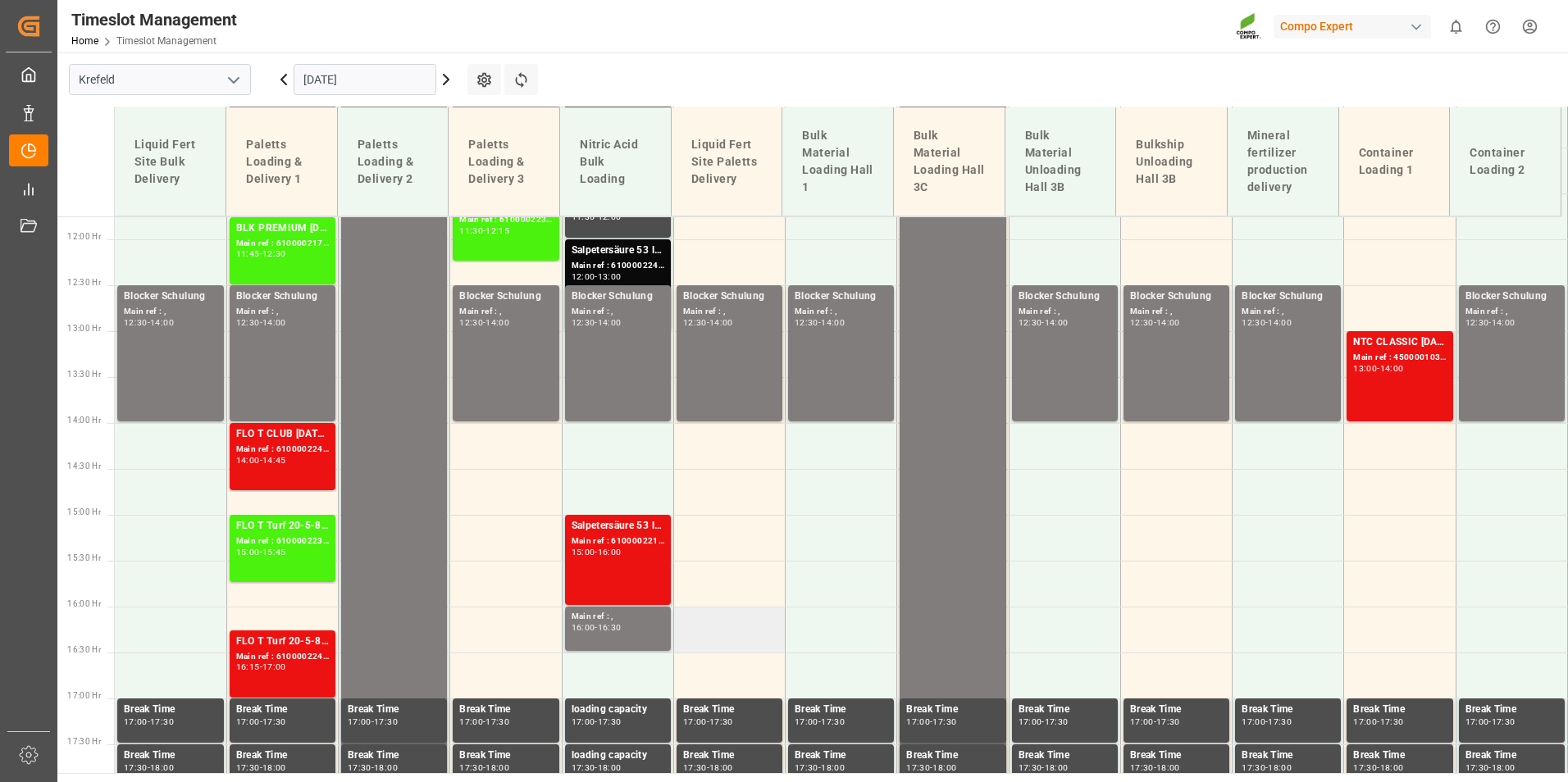
scroll to position [1279, 0]
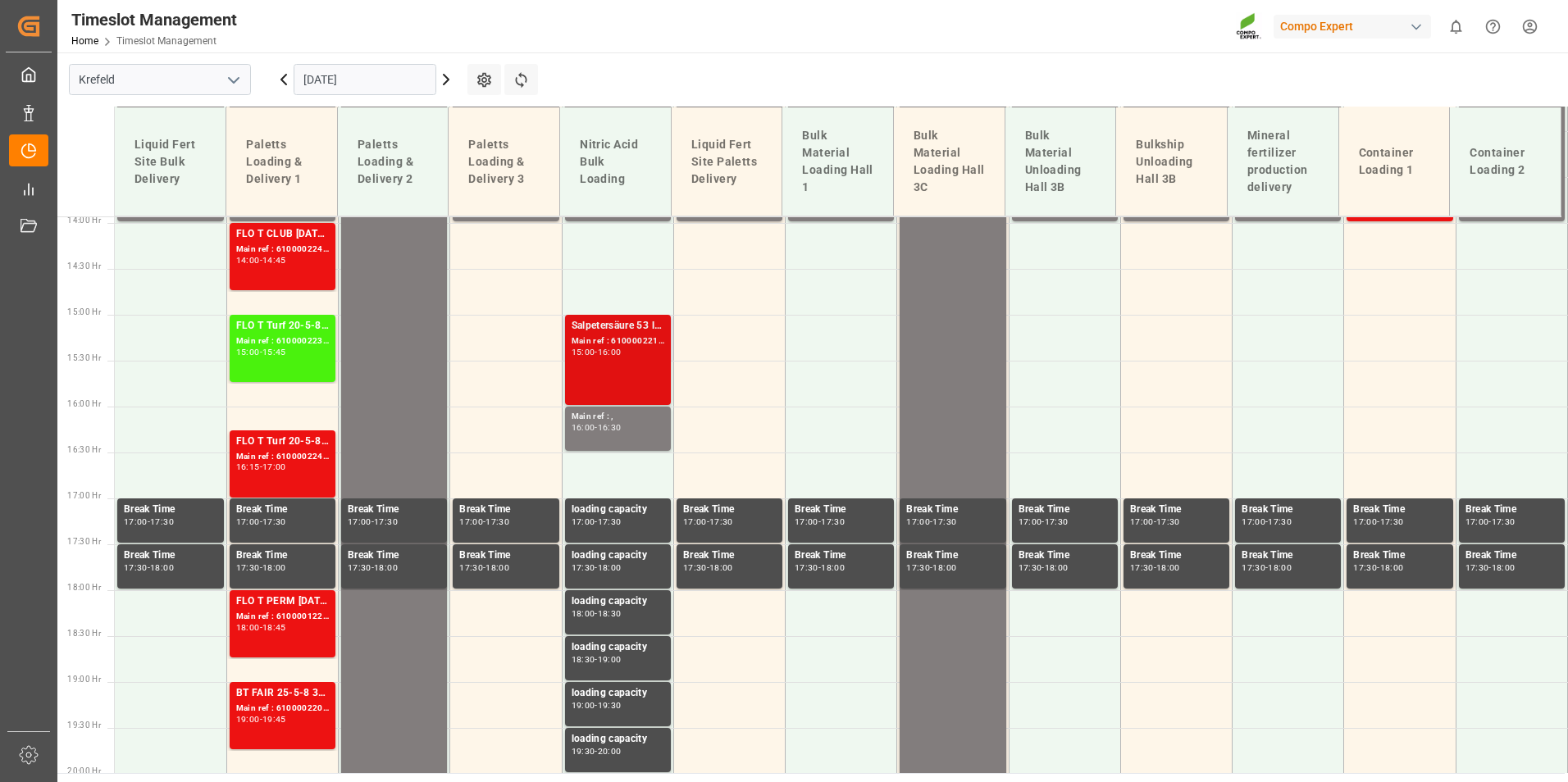
click at [616, 366] on div "Salpetersäure 53 lose Main ref : 6100002214, 2000001741 15:00 - 16:00" at bounding box center [618, 360] width 92 height 84
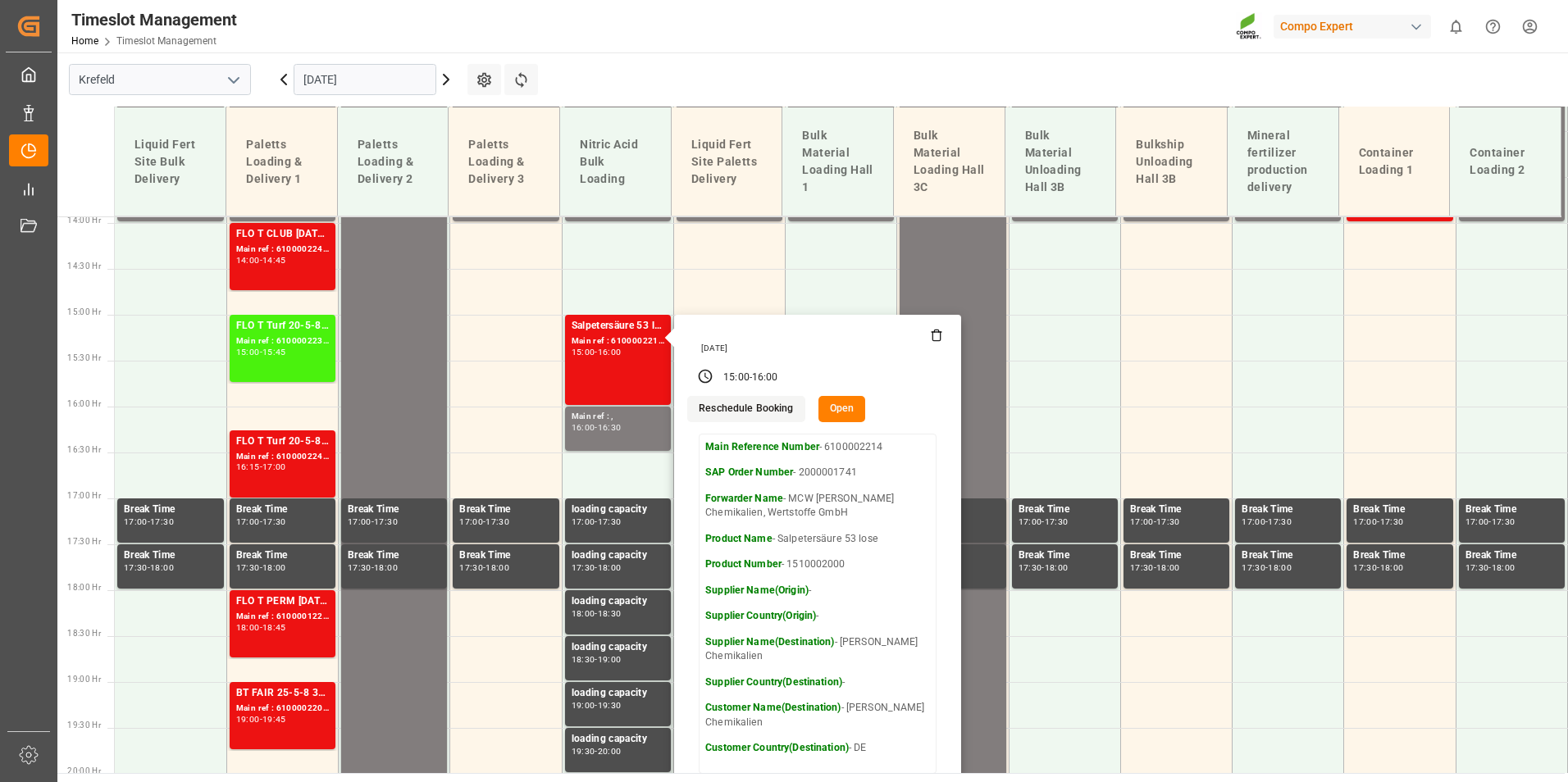
click at [441, 76] on icon at bounding box center [445, 79] width 20 height 20
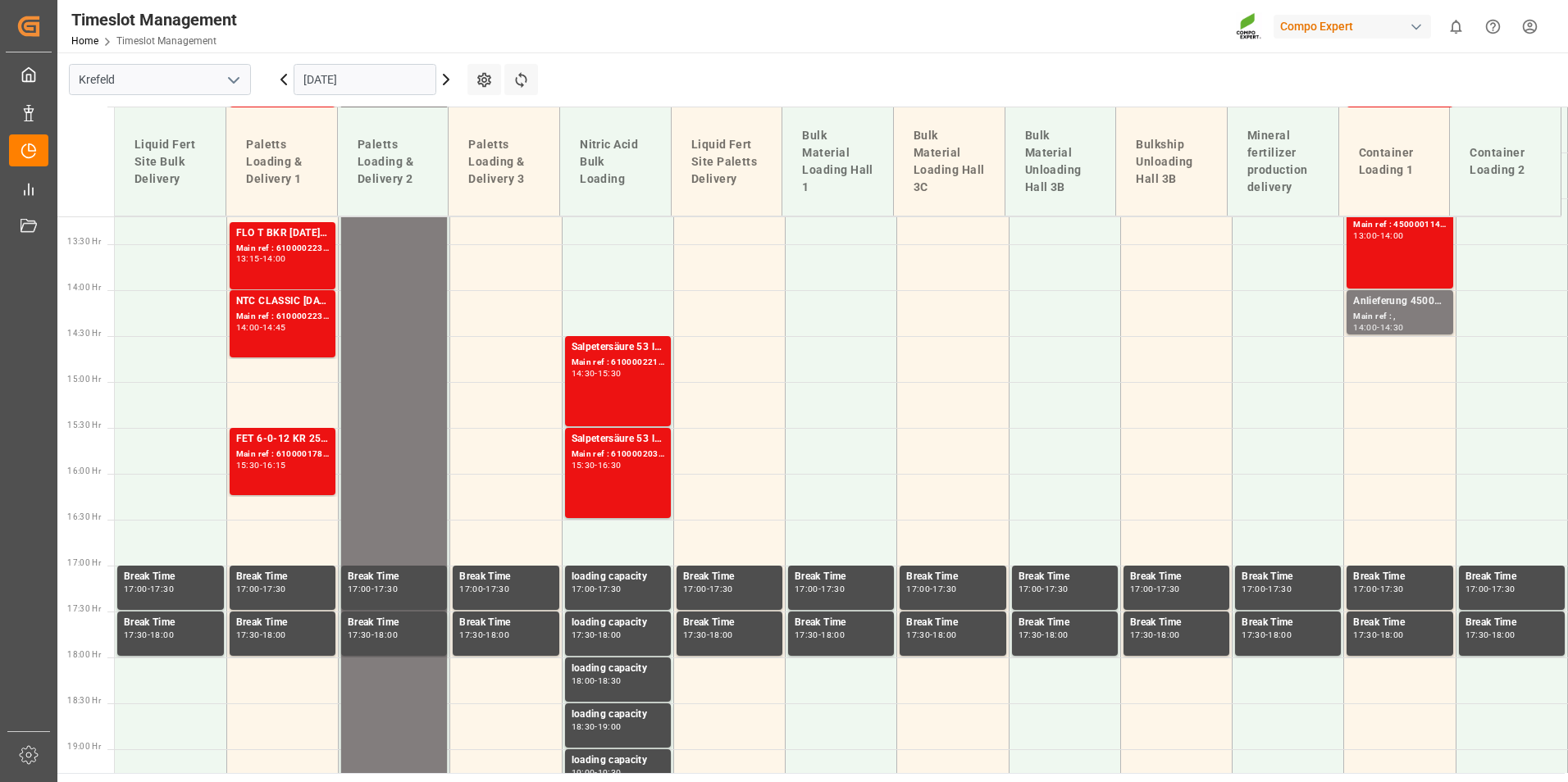
scroll to position [1235, 0]
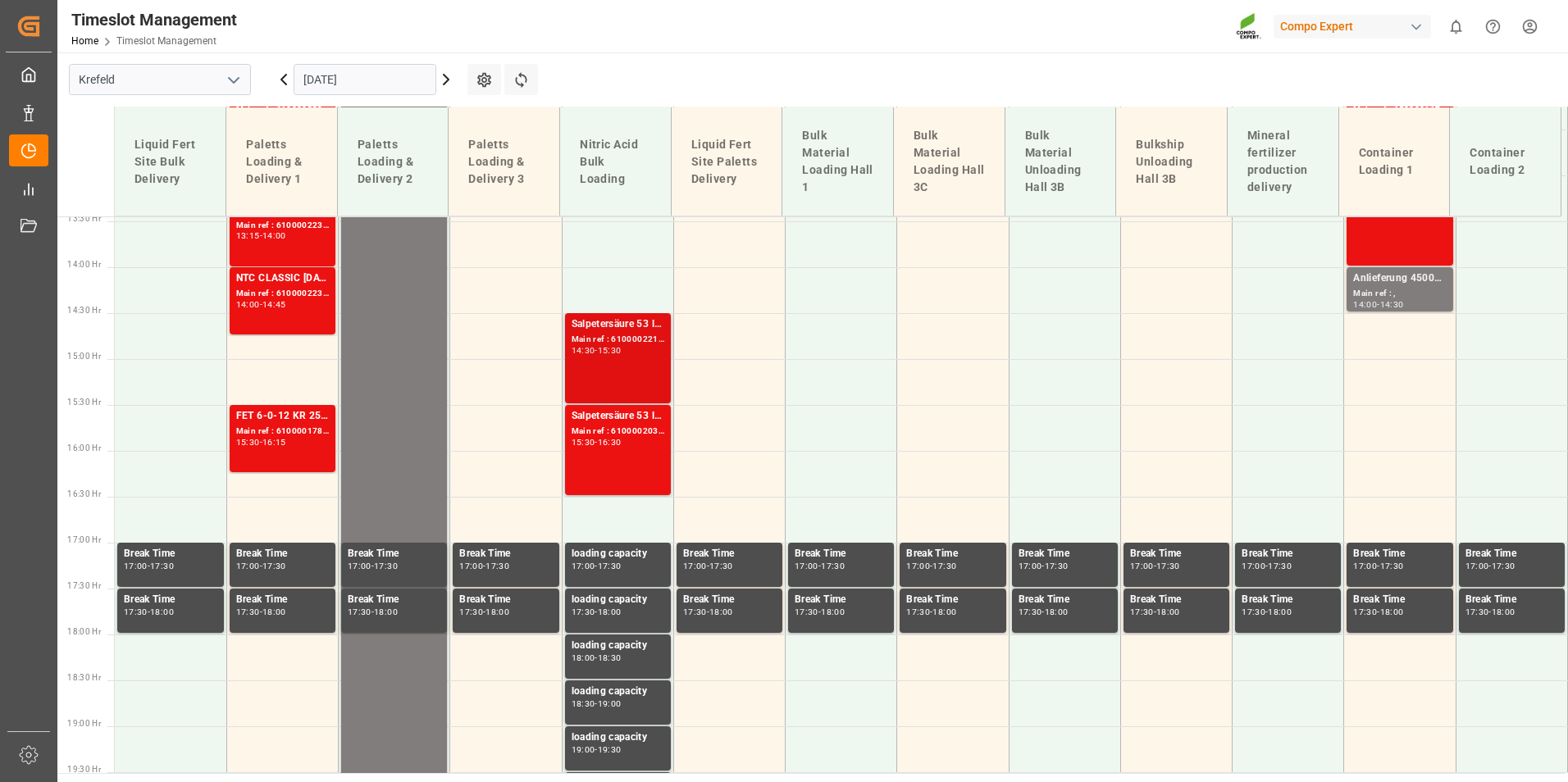
click at [654, 364] on div "Salpetersäure 53 lose Main ref : 6100002215, 2000001740 14:30 - 15:30" at bounding box center [618, 358] width 92 height 84
click at [668, 486] on div "Salpetersäure 53 lose Main ref : 6100002035, 2000001544 15:30 - 16:30" at bounding box center [617, 450] width 105 height 90
click at [634, 446] on div "15:30 - 16:30" at bounding box center [618, 443] width 92 height 9
click at [635, 383] on div "Salpetersäure 53 lose Main ref : 6100002215, 2000001740 14:30 - 15:30" at bounding box center [618, 358] width 92 height 84
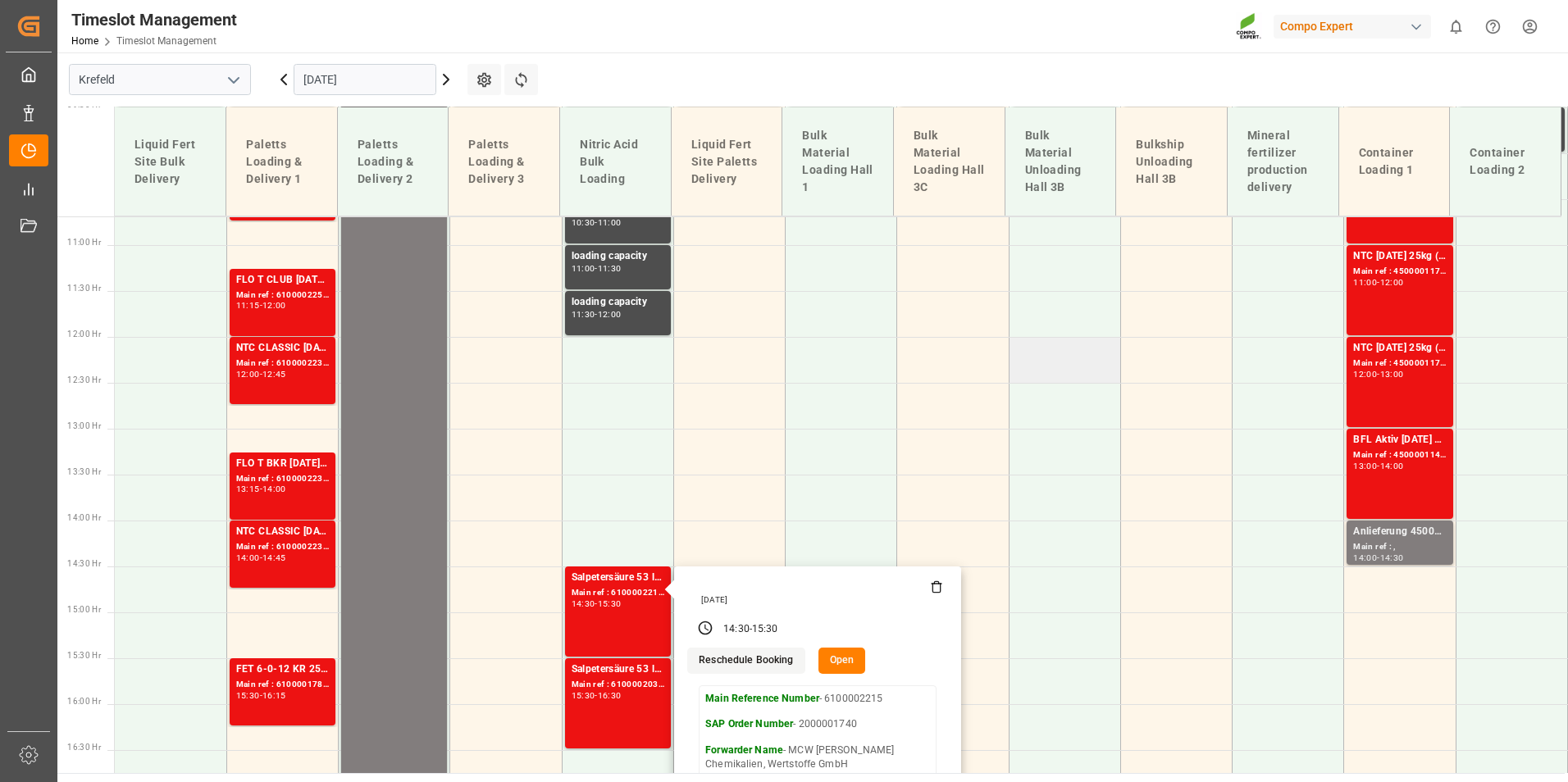
scroll to position [1071, 0]
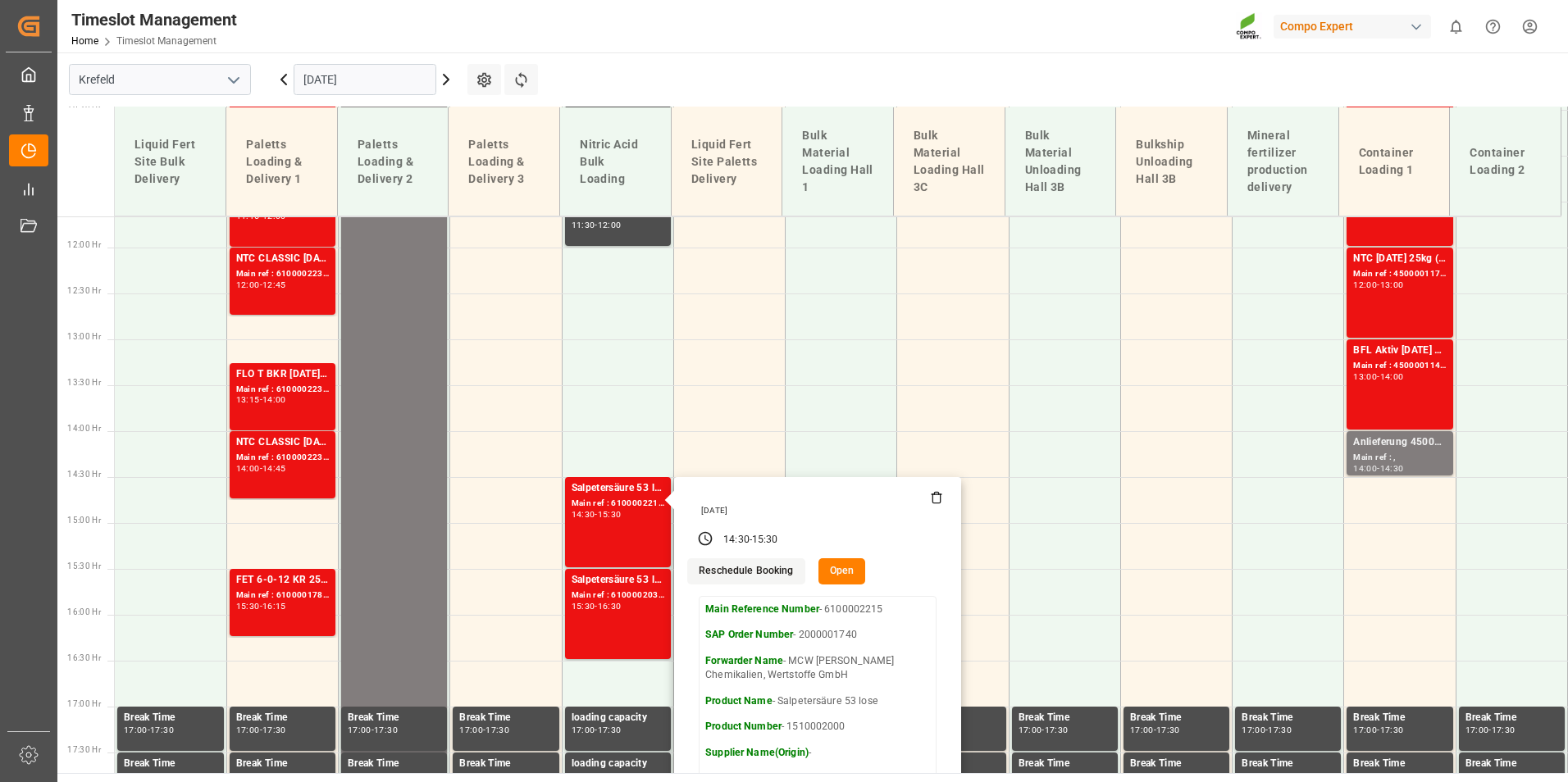
click at [407, 81] on input "[DATE]" at bounding box center [365, 79] width 143 height 31
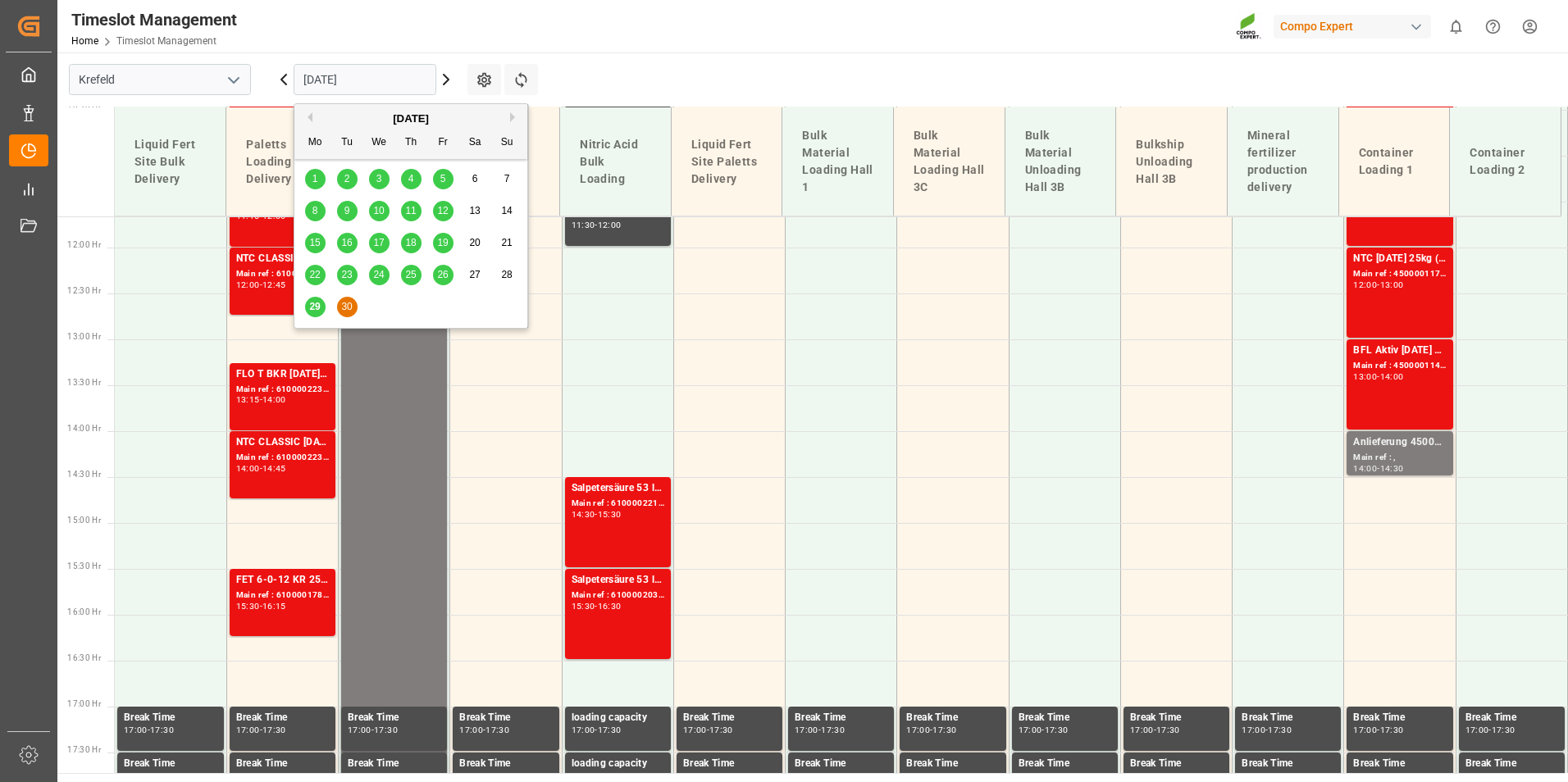
click at [511, 118] on button "Next Month" at bounding box center [514, 117] width 10 height 10
click at [316, 221] on div "6" at bounding box center [316, 211] width 21 height 20
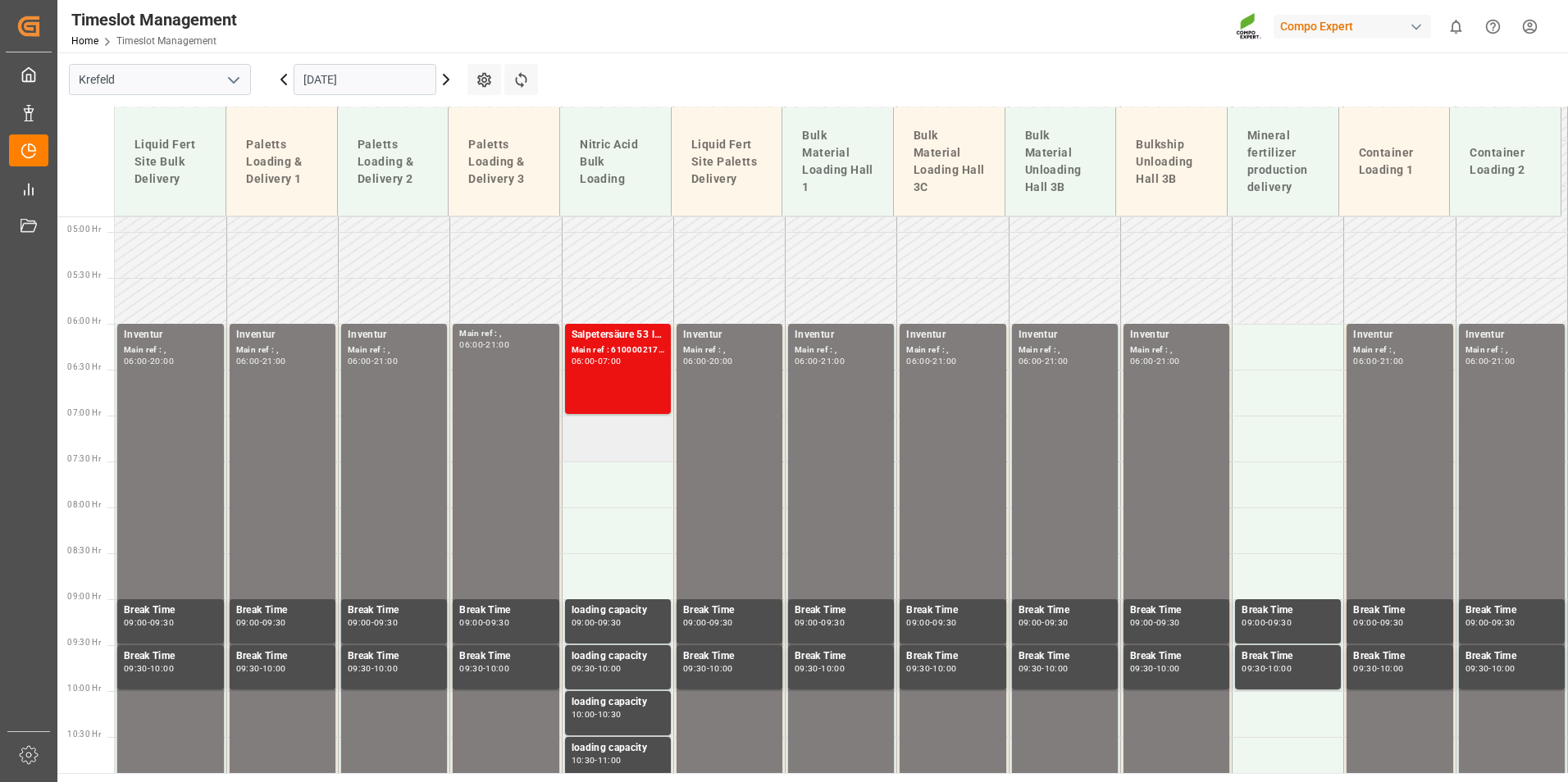
scroll to position [415, 0]
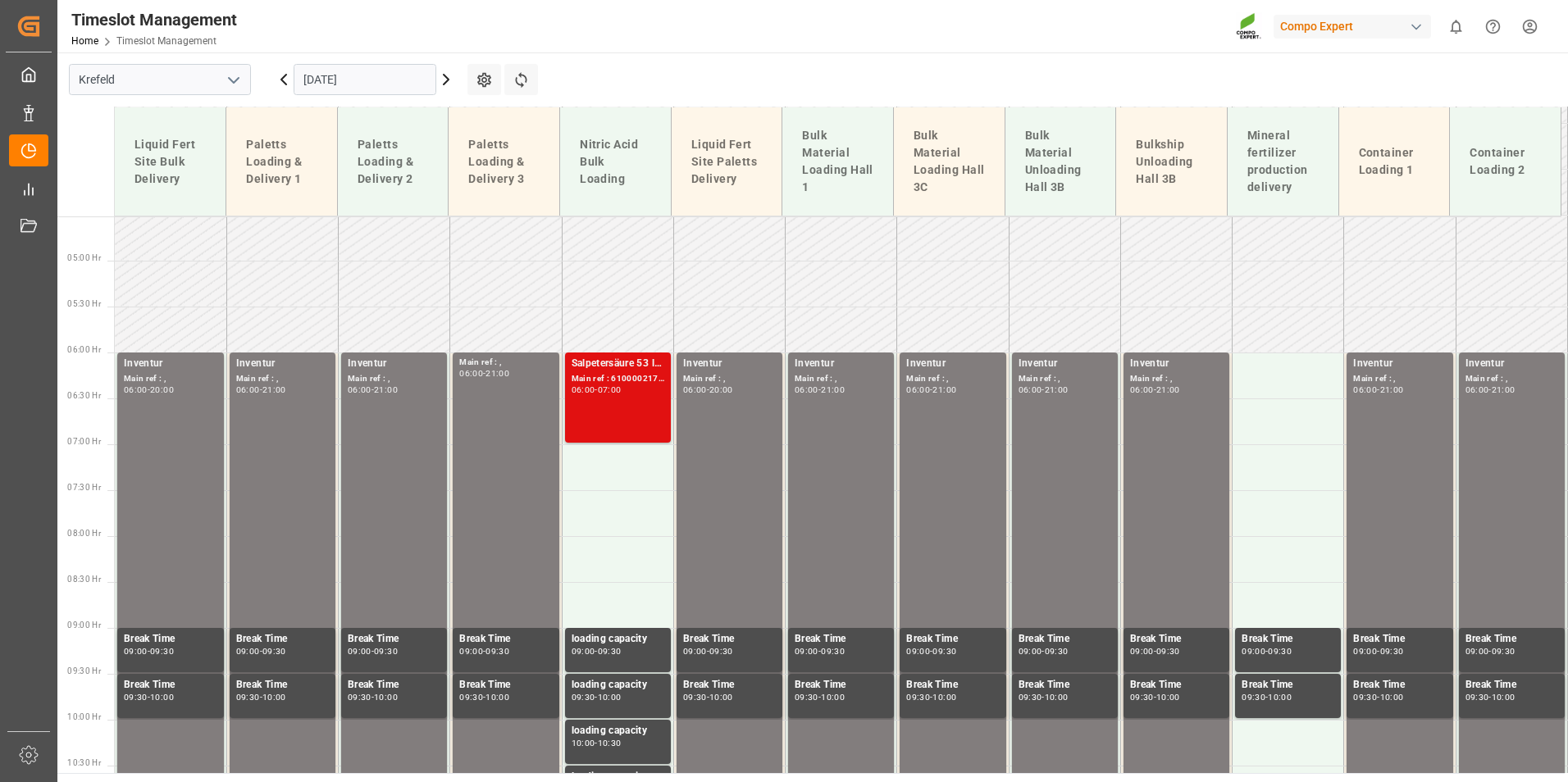
click at [633, 414] on div "Salpetersäure 53 lose Main ref : 6100002178, 2000001694 06:00 - 07:00" at bounding box center [618, 398] width 92 height 84
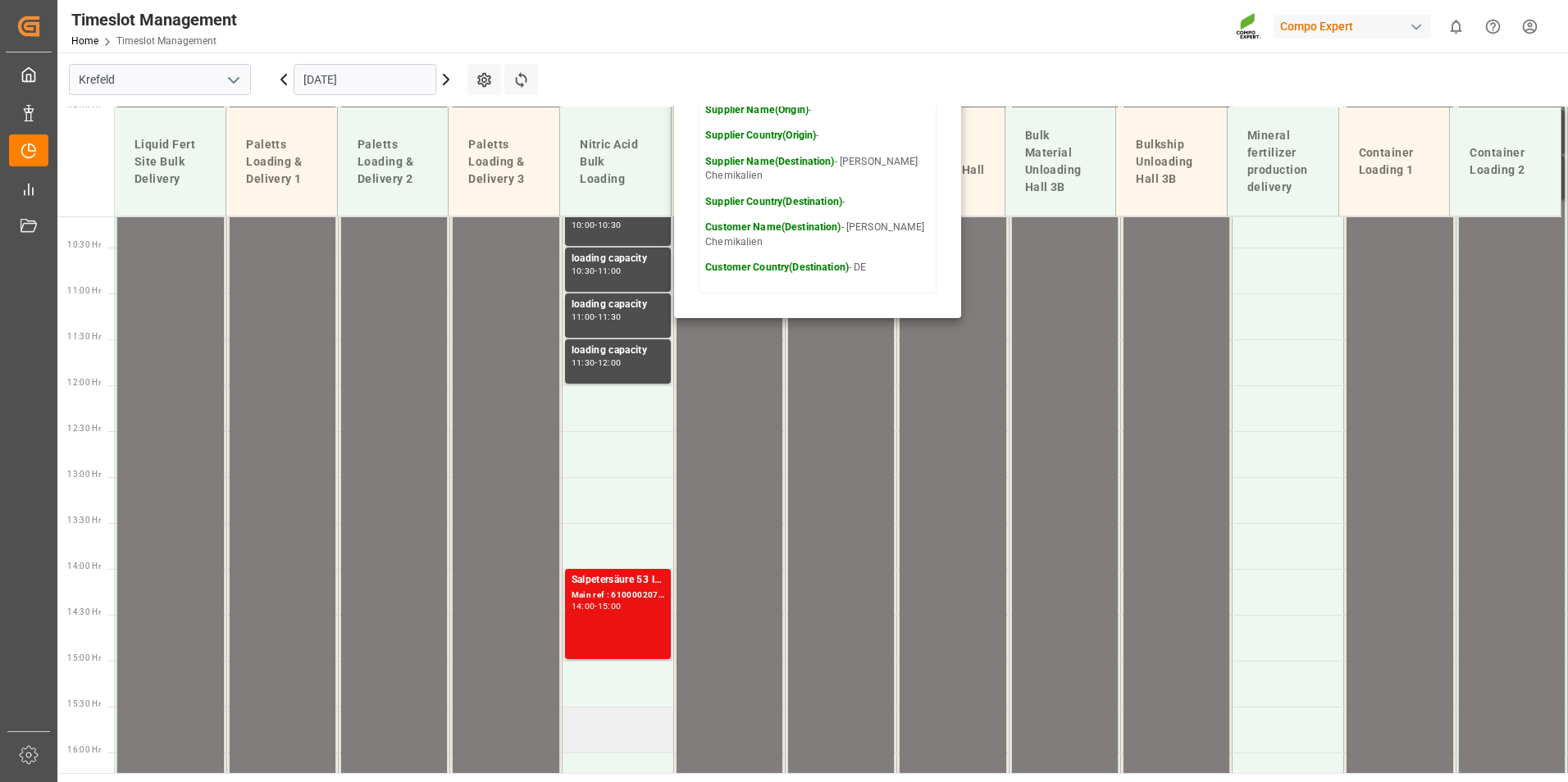
scroll to position [1153, 0]
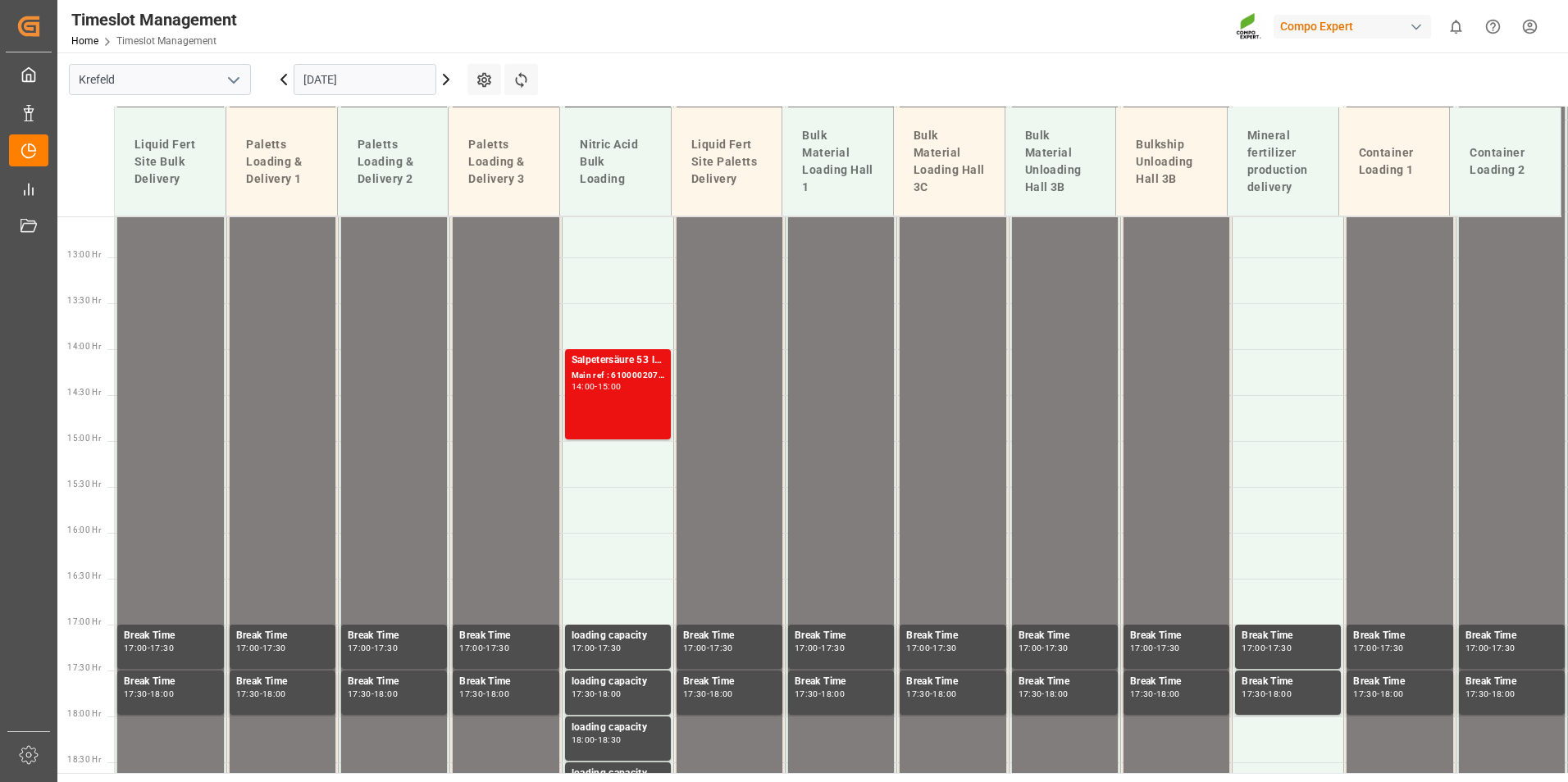
click at [613, 409] on div "Salpetersäure 53 lose Main ref : 6100002070, 2000001559 14:00 - 15:00" at bounding box center [618, 394] width 92 height 84
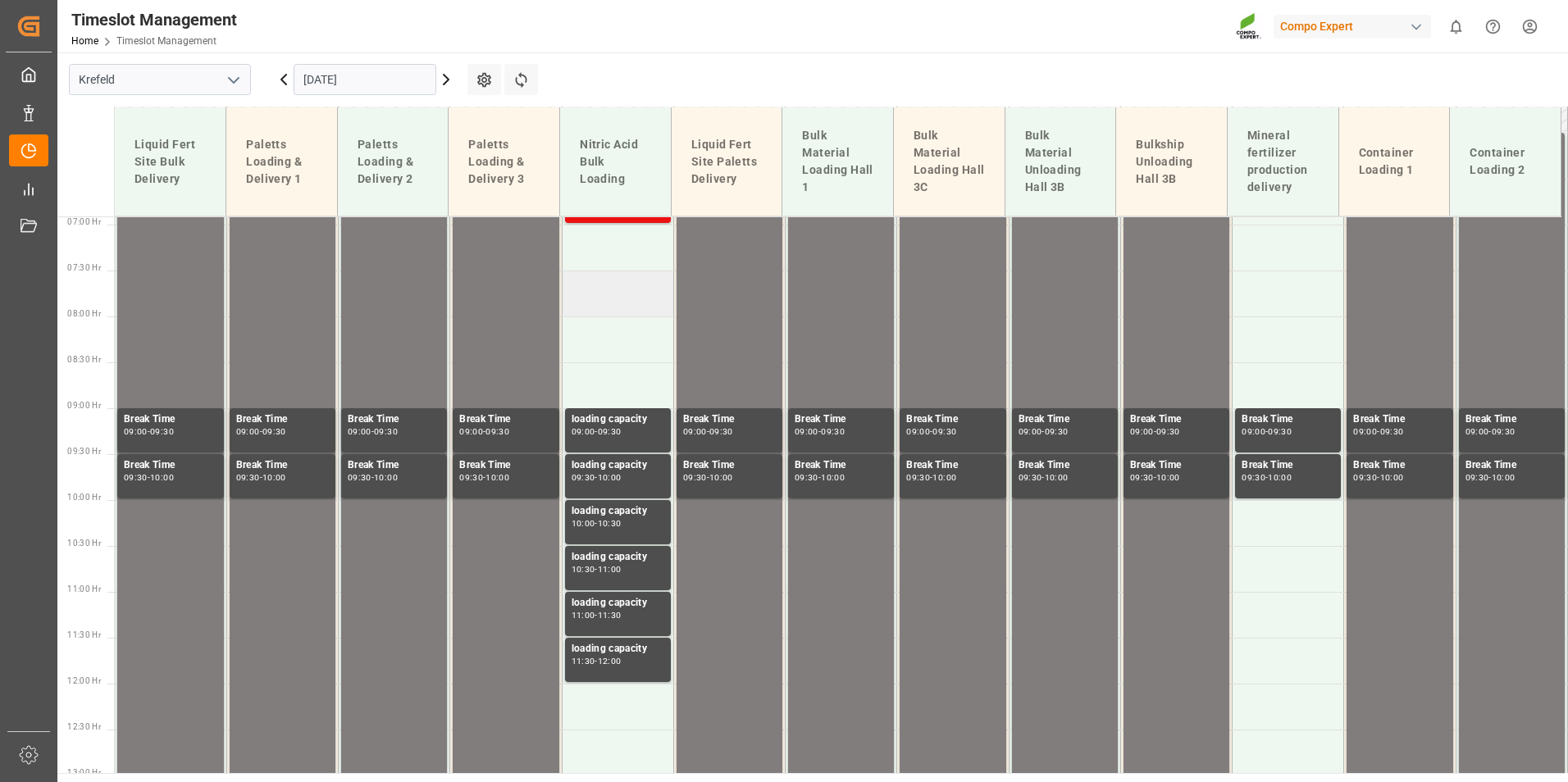
scroll to position [579, 0]
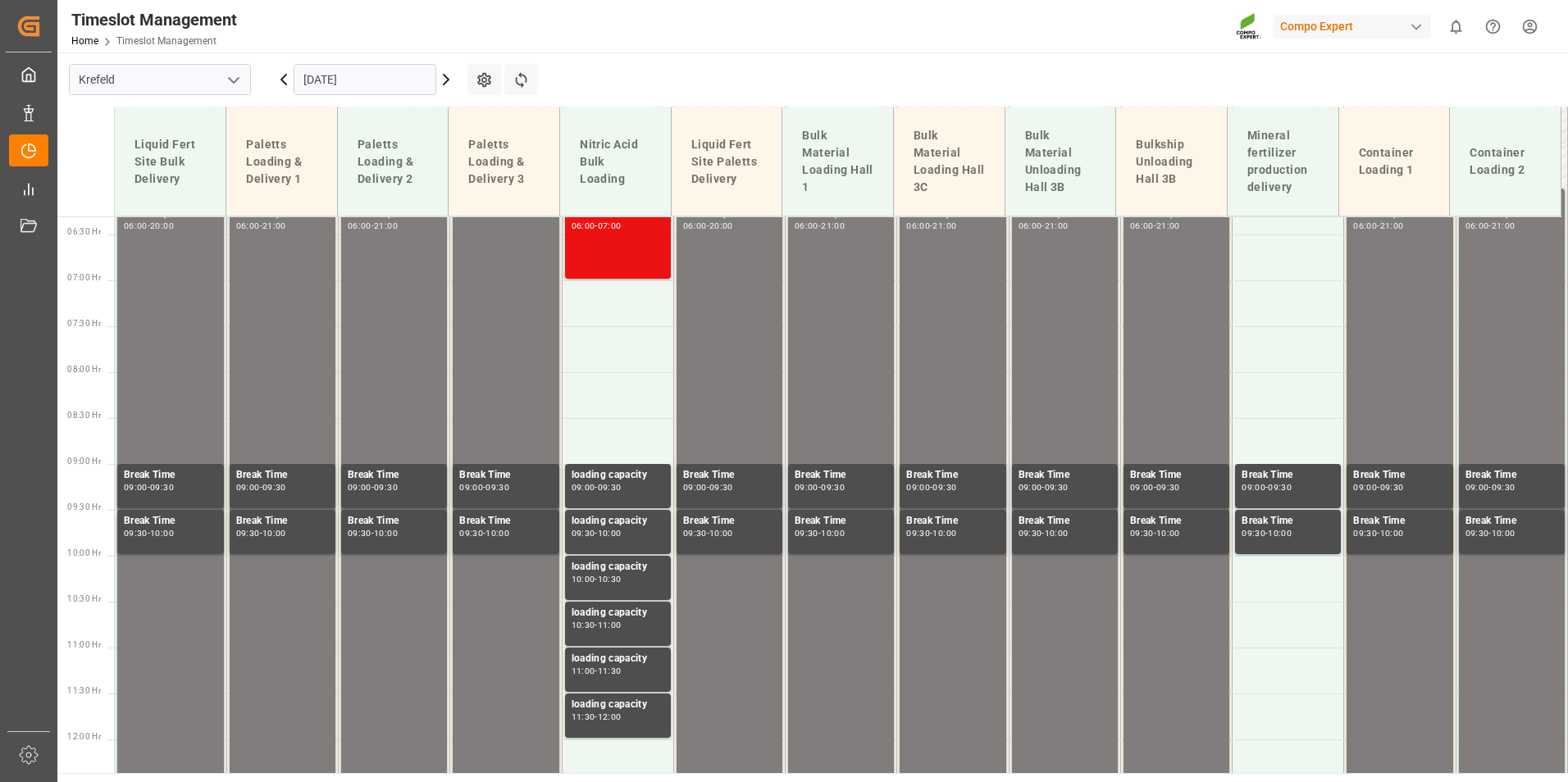
click at [639, 264] on div "Salpetersäure 53 lose Main ref : 6100002178, 2000001694 06:00 - 07:00" at bounding box center [618, 234] width 92 height 84
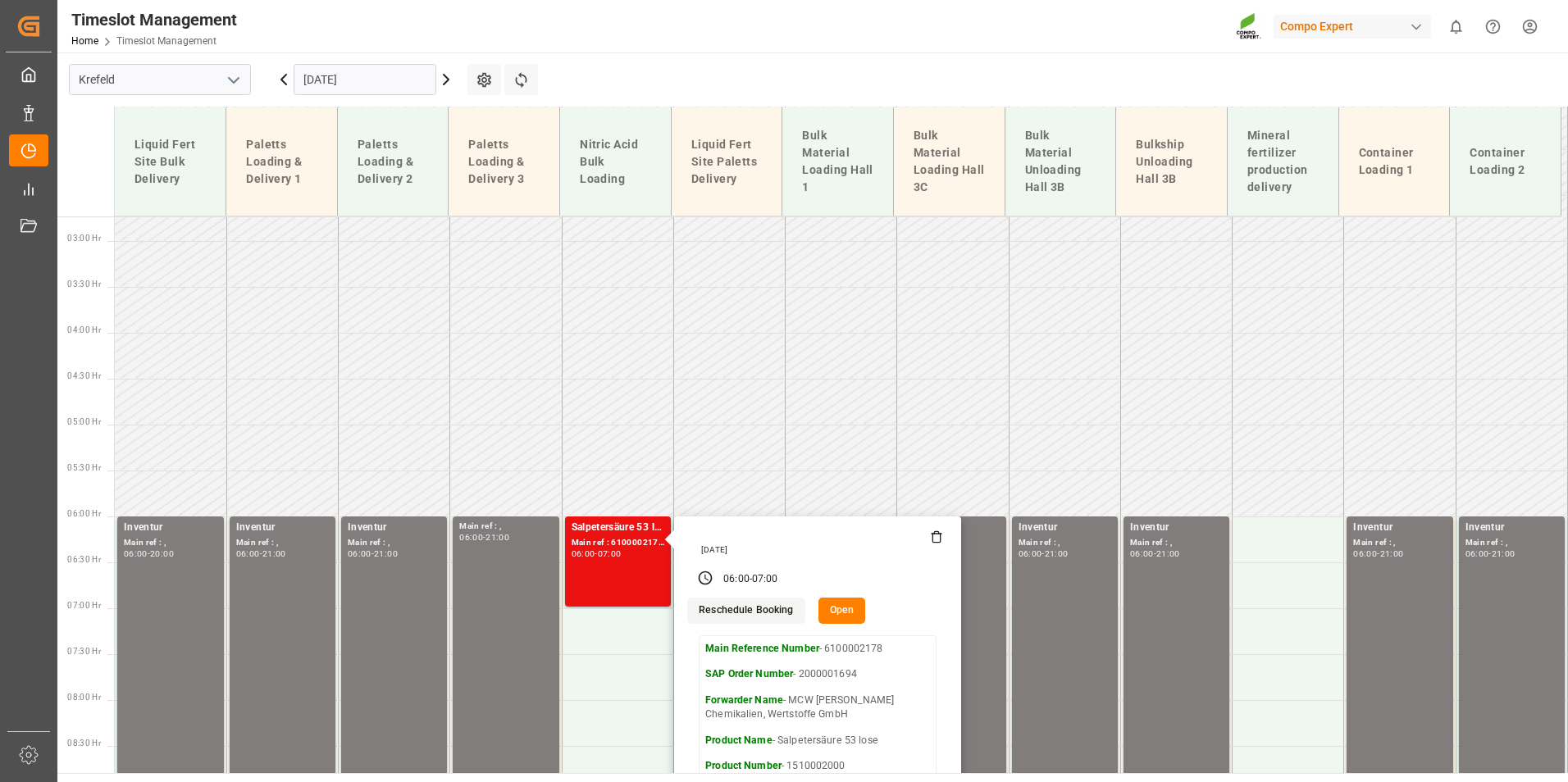
scroll to position [169, 0]
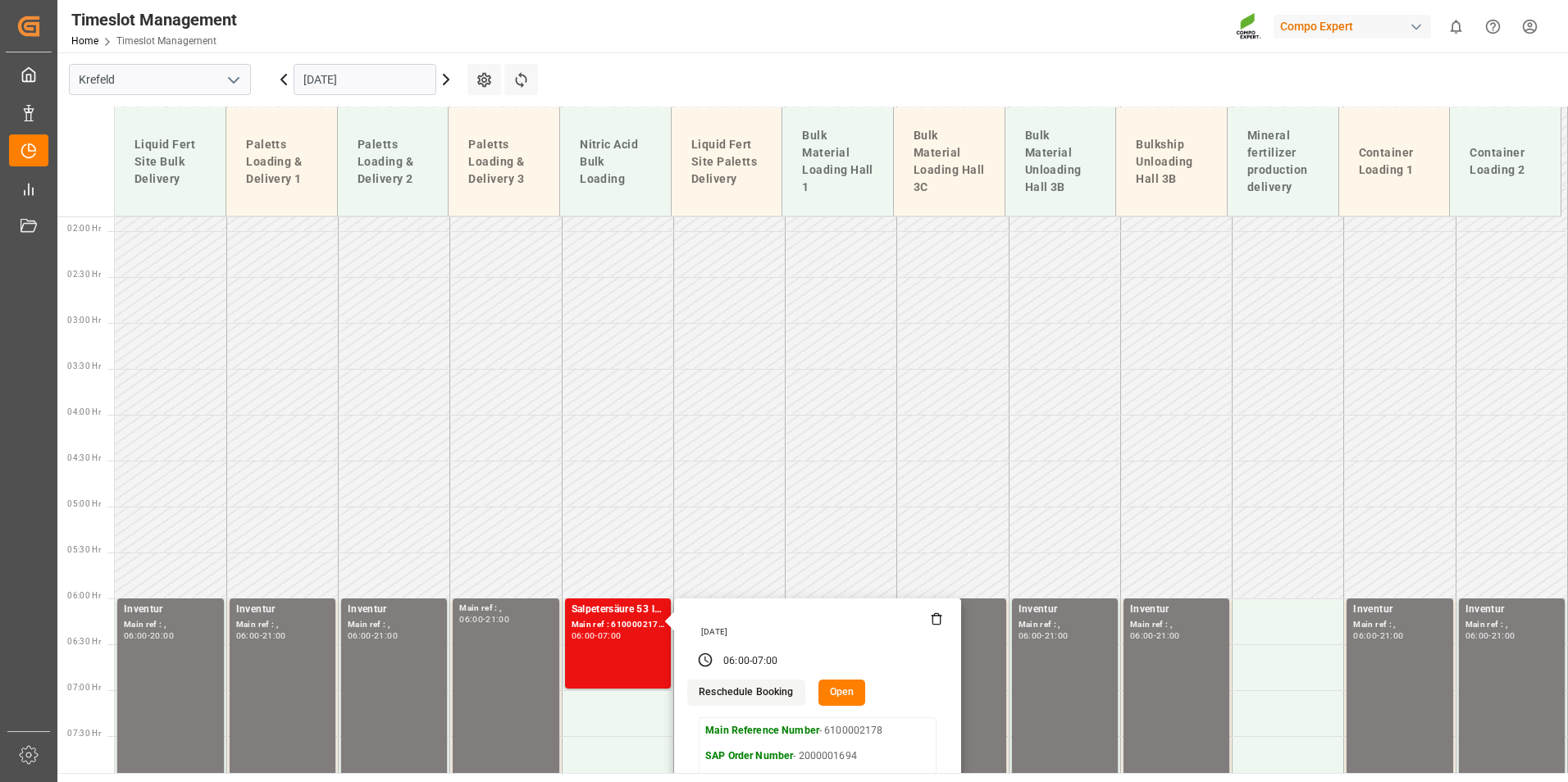
click at [384, 85] on input "[DATE]" at bounding box center [365, 79] width 143 height 31
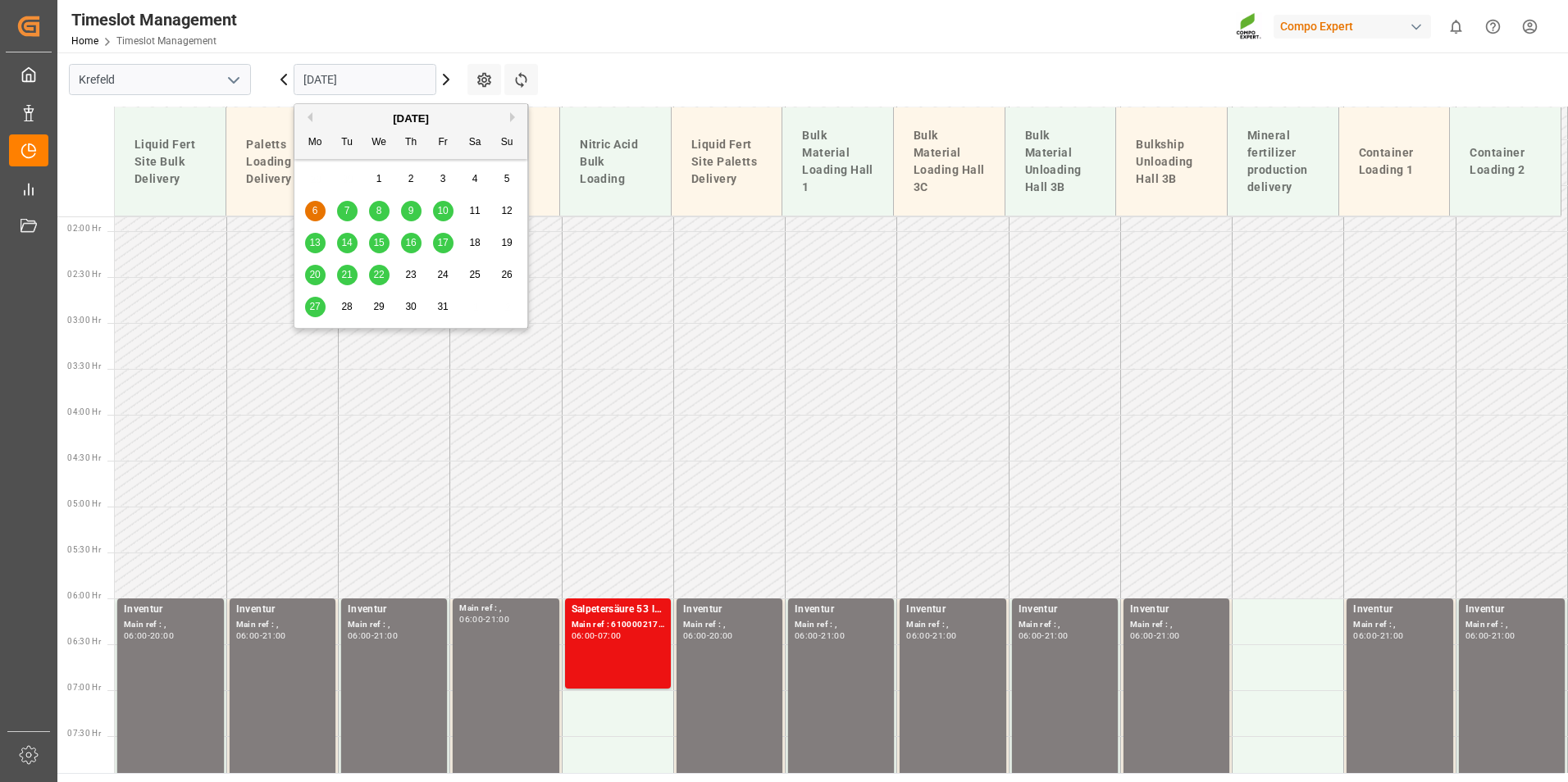
click at [307, 115] on button "Previous Month" at bounding box center [307, 117] width 10 height 10
click at [321, 308] on div "29" at bounding box center [316, 307] width 21 height 20
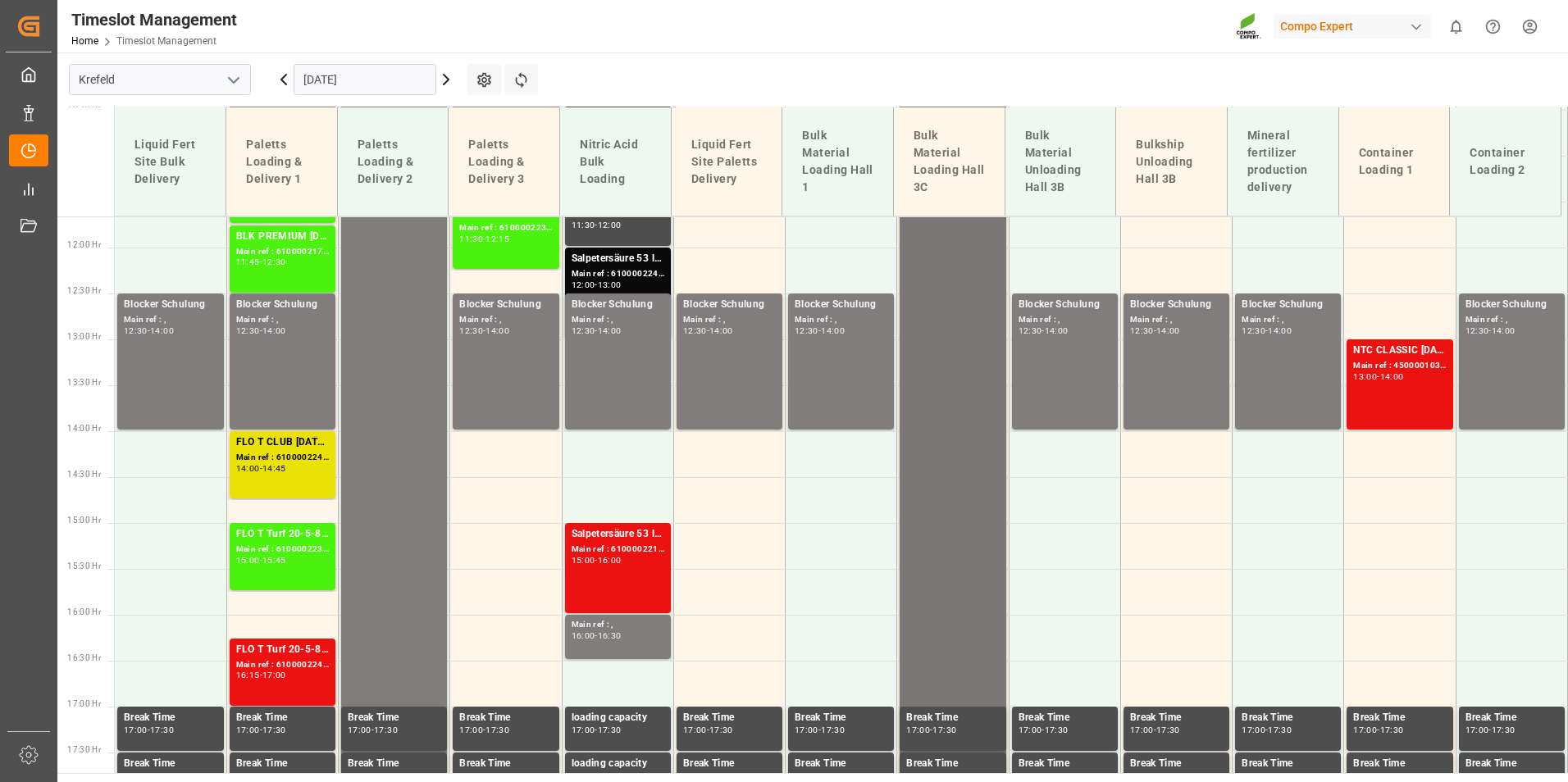
scroll to position [1153, 0]
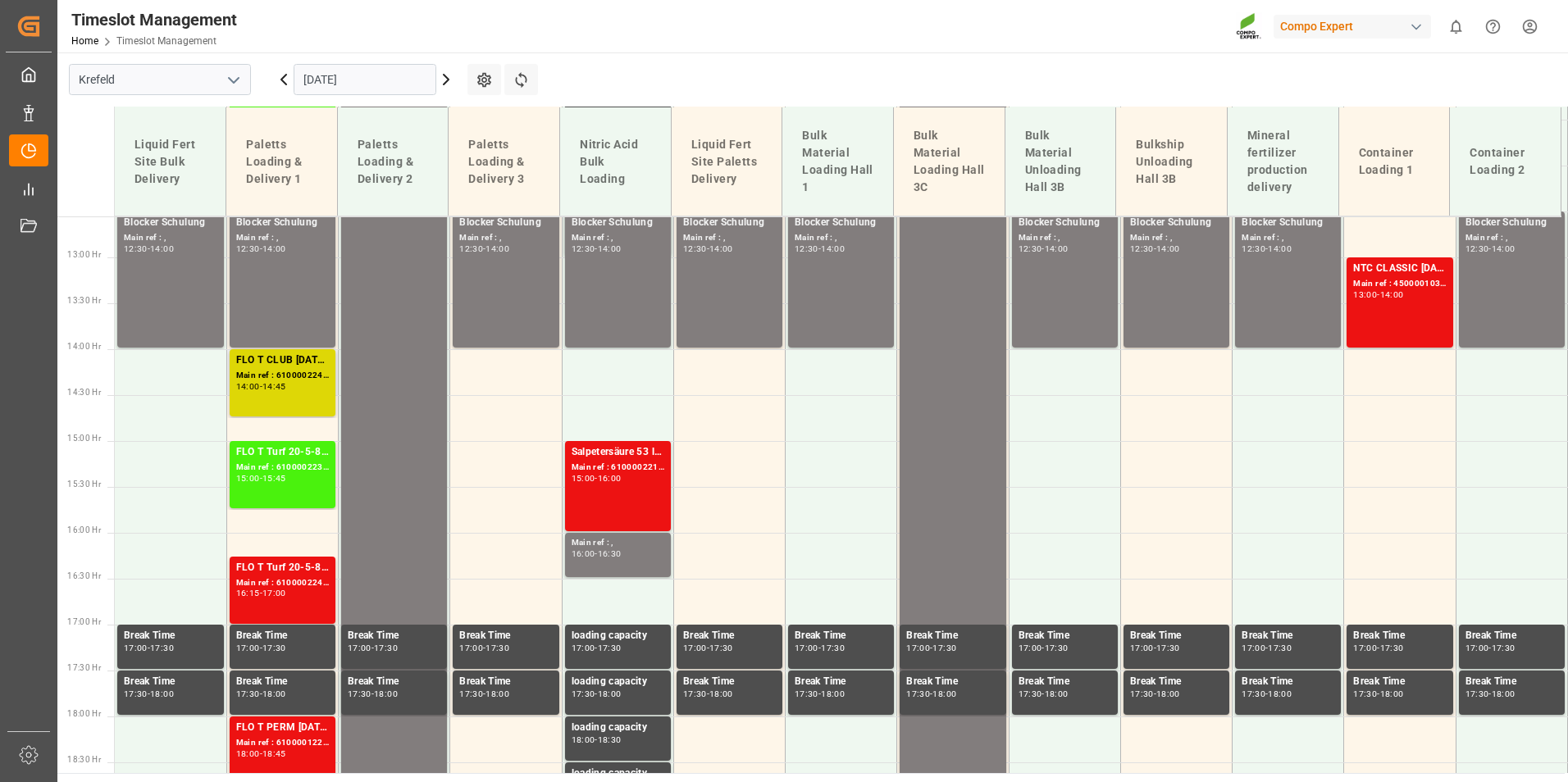
click at [267, 378] on div "Main ref : 6100002242, 2000001679" at bounding box center [282, 376] width 92 height 14
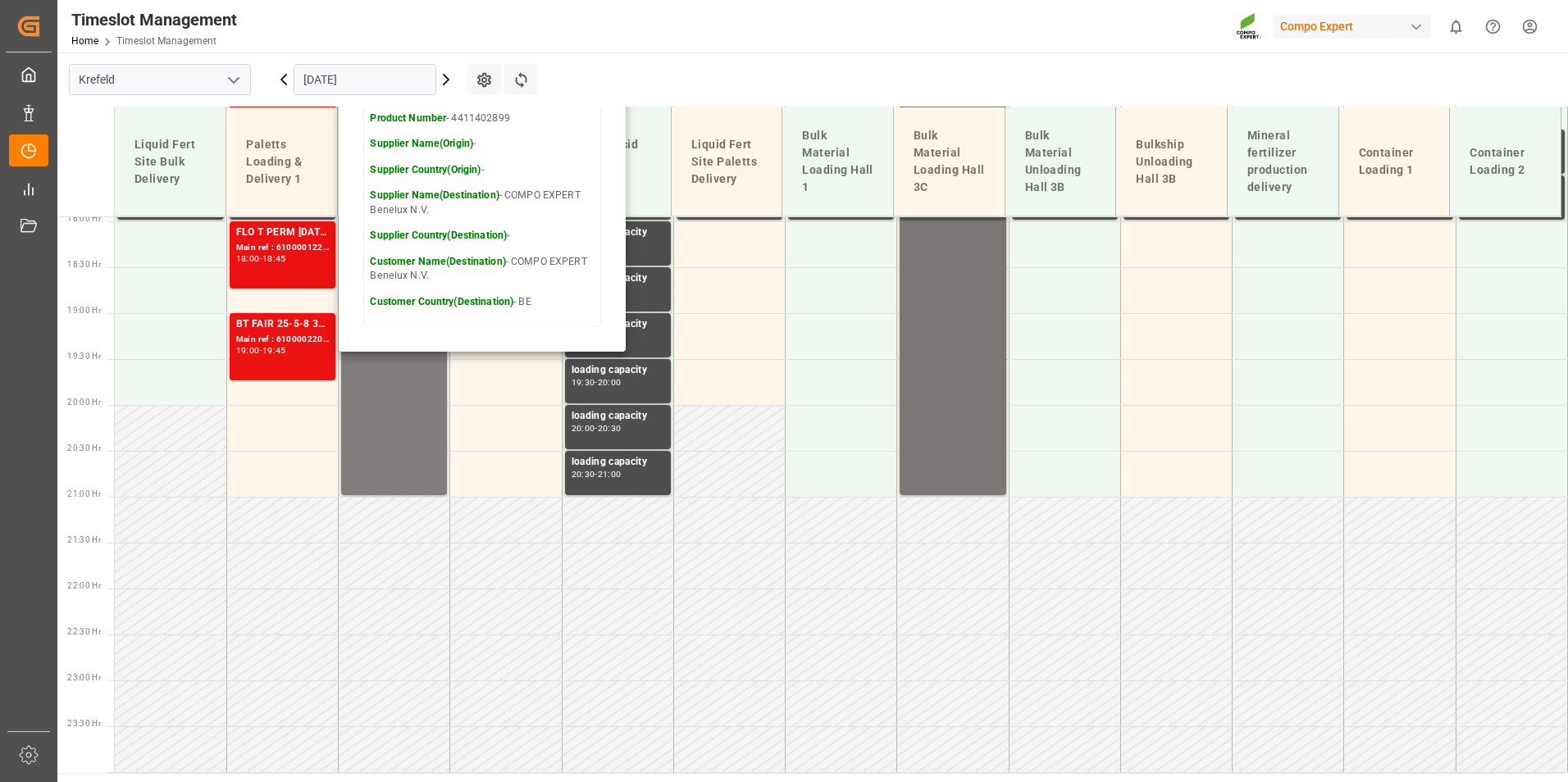
scroll to position [1156, 0]
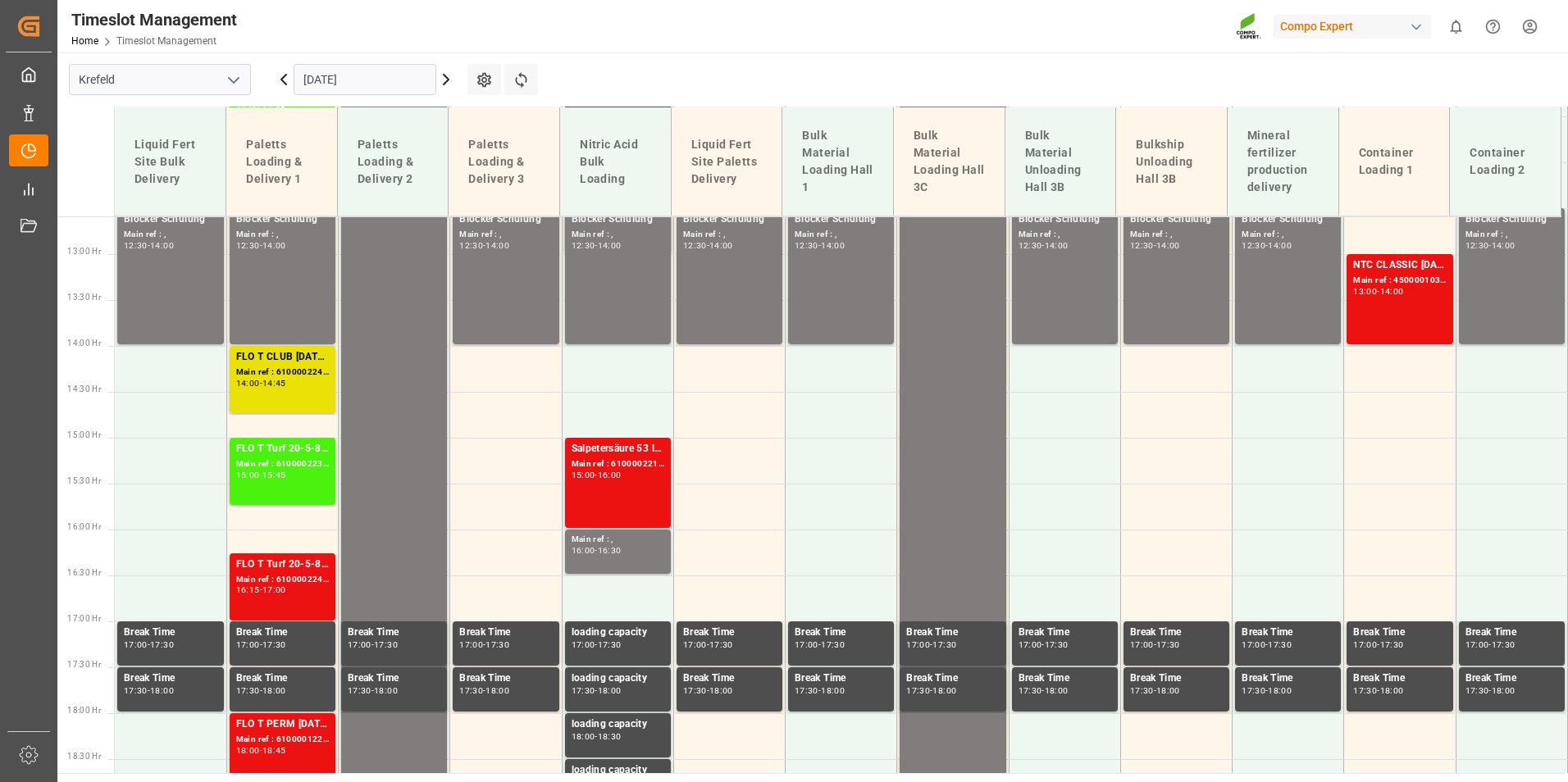
click at [1424, 294] on div "13:00 - 14:00" at bounding box center [1399, 292] width 92 height 9
click at [311, 382] on div "14:00 - 14:45" at bounding box center [282, 384] width 92 height 9
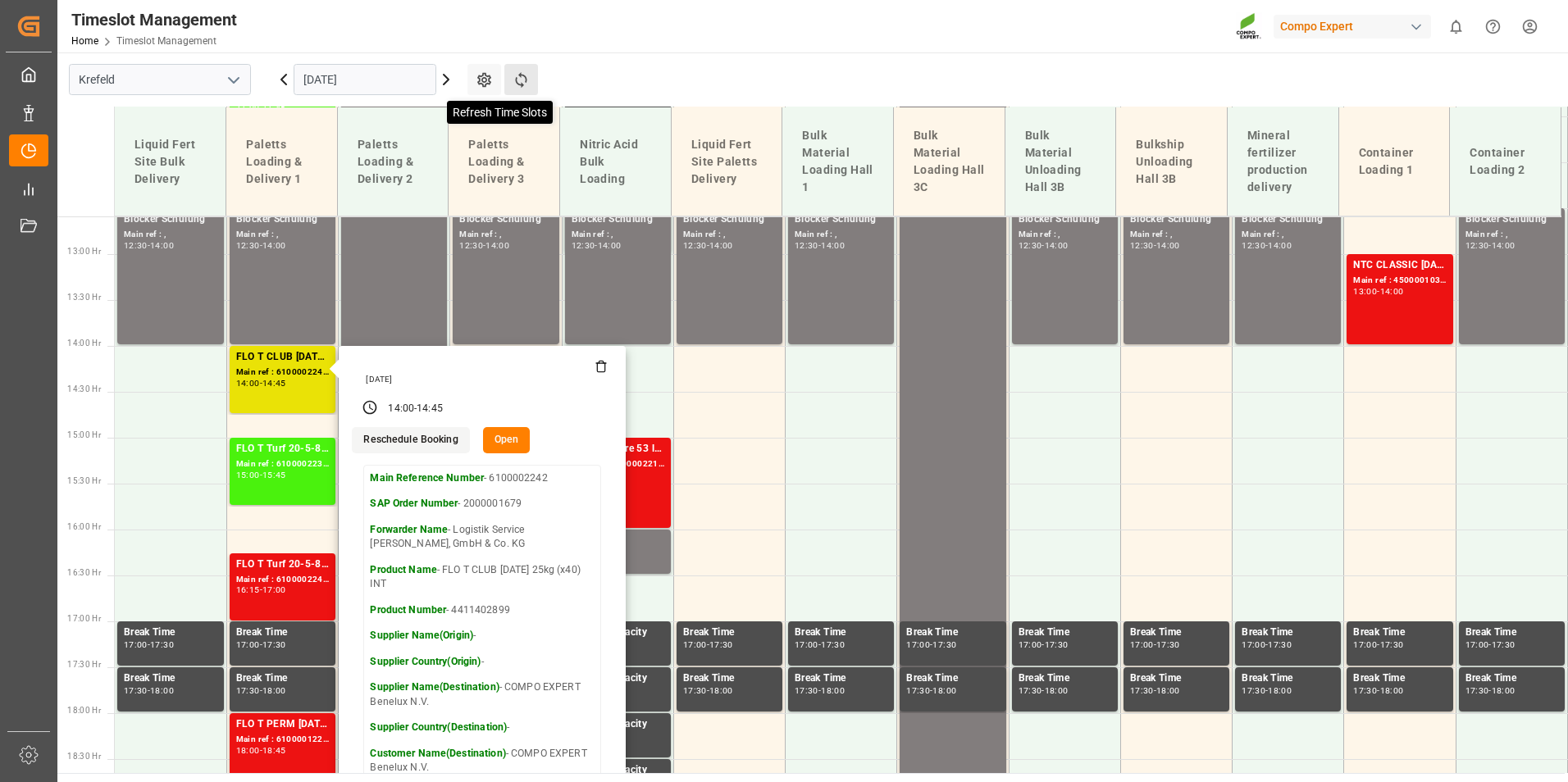
click at [513, 80] on icon at bounding box center [521, 80] width 17 height 17
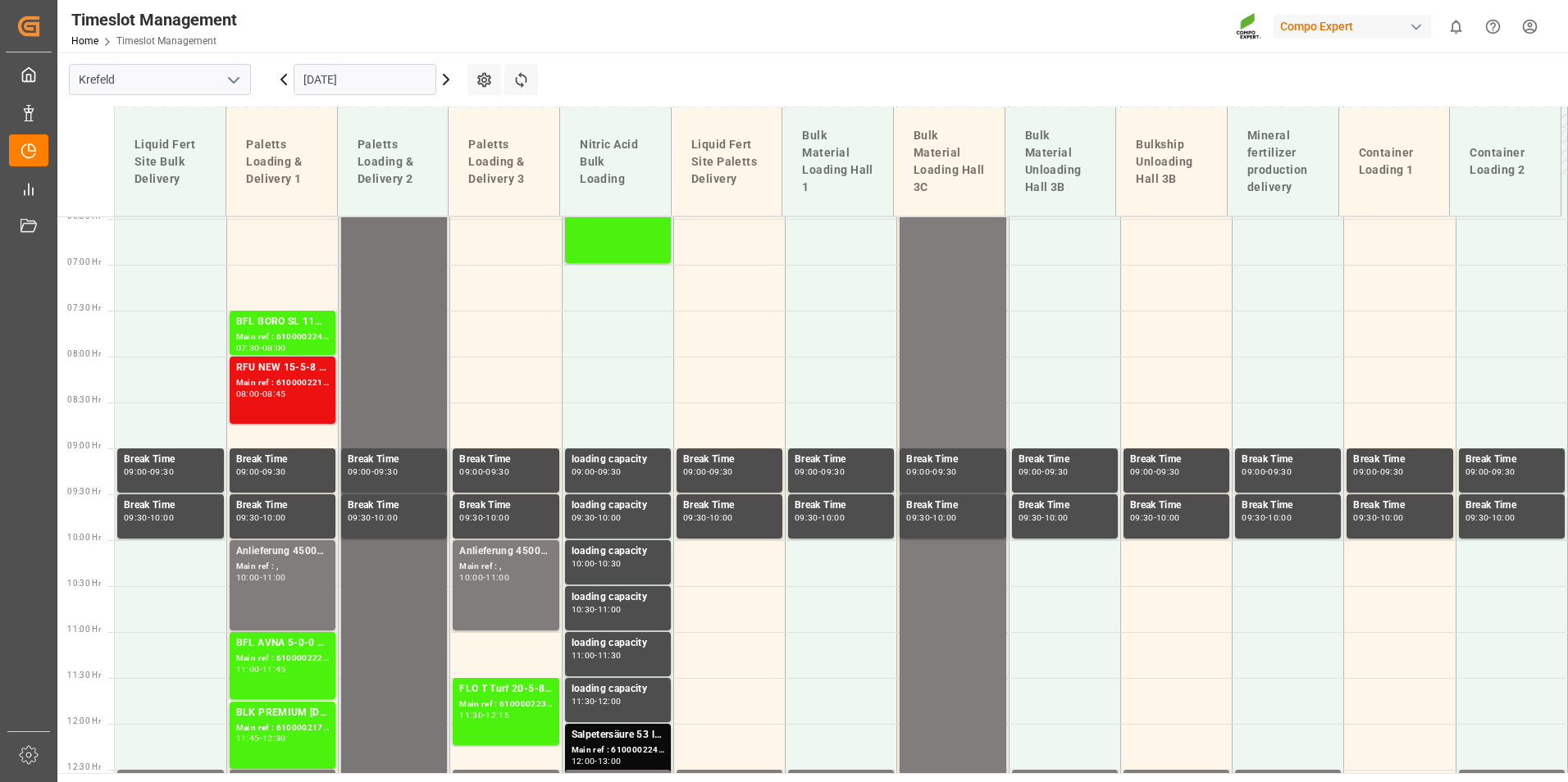
scroll to position [588, 0]
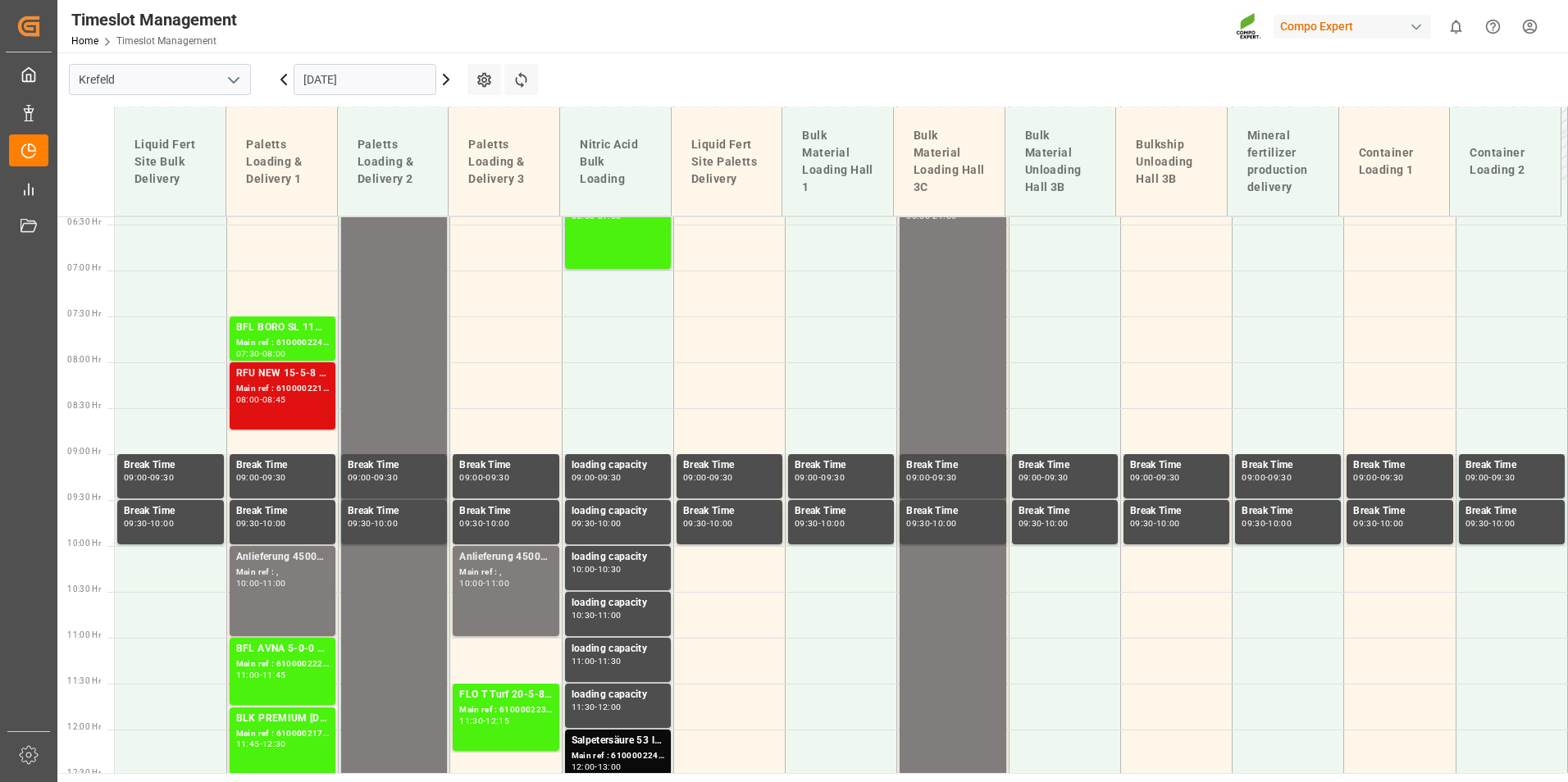
click at [277, 384] on div "Main ref : 6100002210, 2000001368 2000001243" at bounding box center [282, 389] width 92 height 14
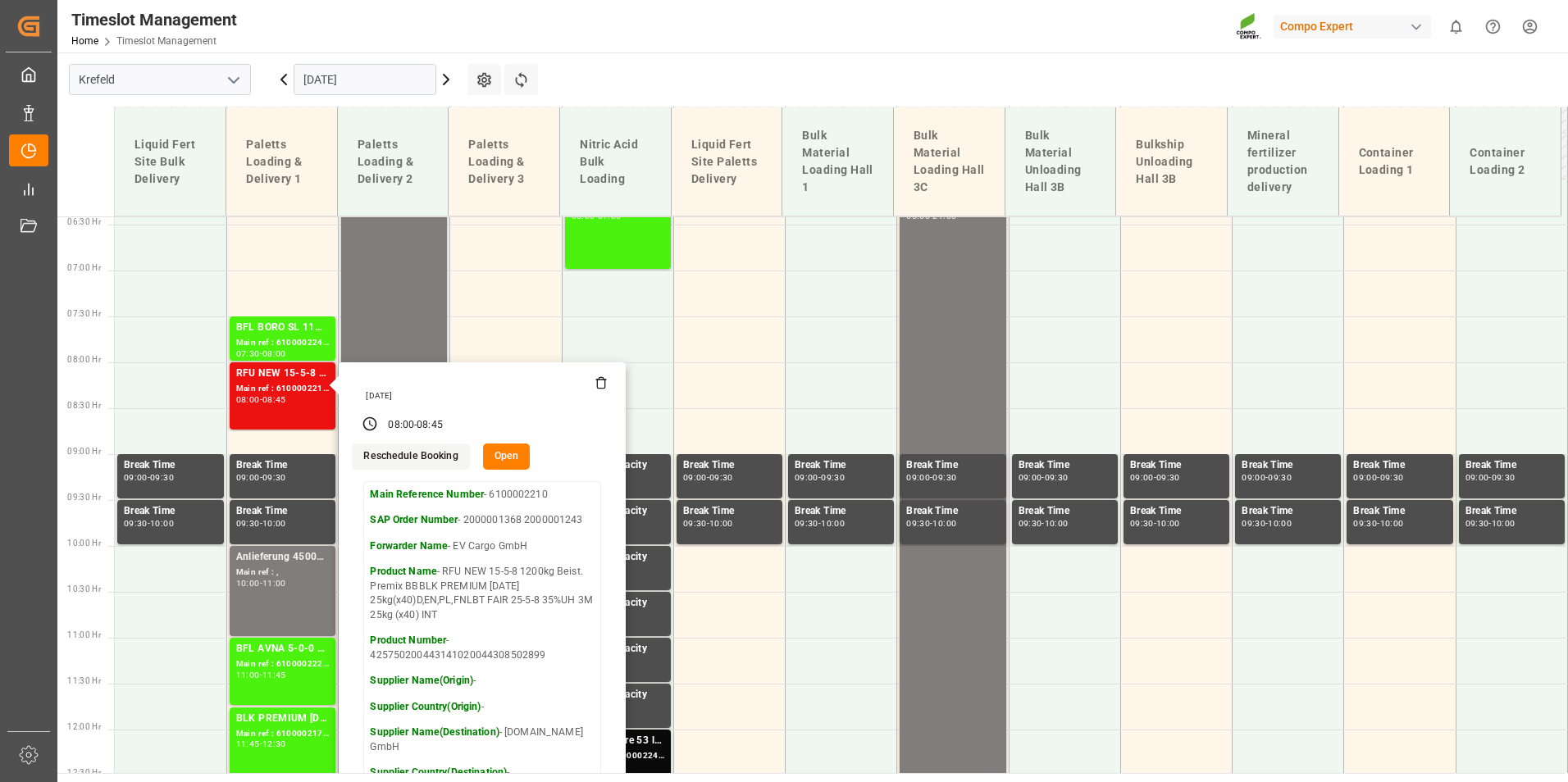
click at [797, 59] on main "[GEOGRAPHIC_DATA] [DATE] Settings Refresh Time Slots Liquid Fert Site Bulk Deli…" at bounding box center [811, 412] width 1507 height 721
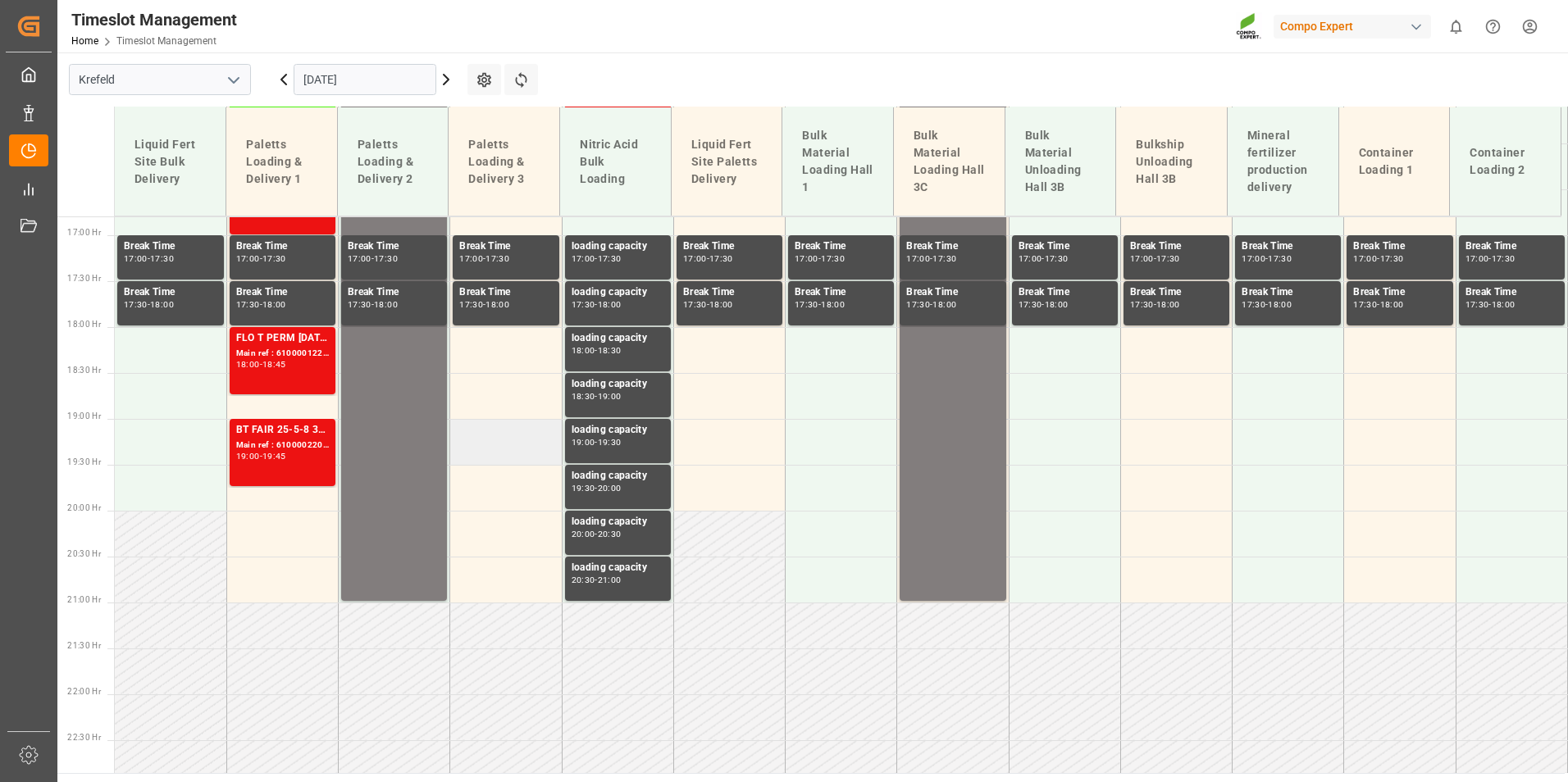
scroll to position [1573, 0]
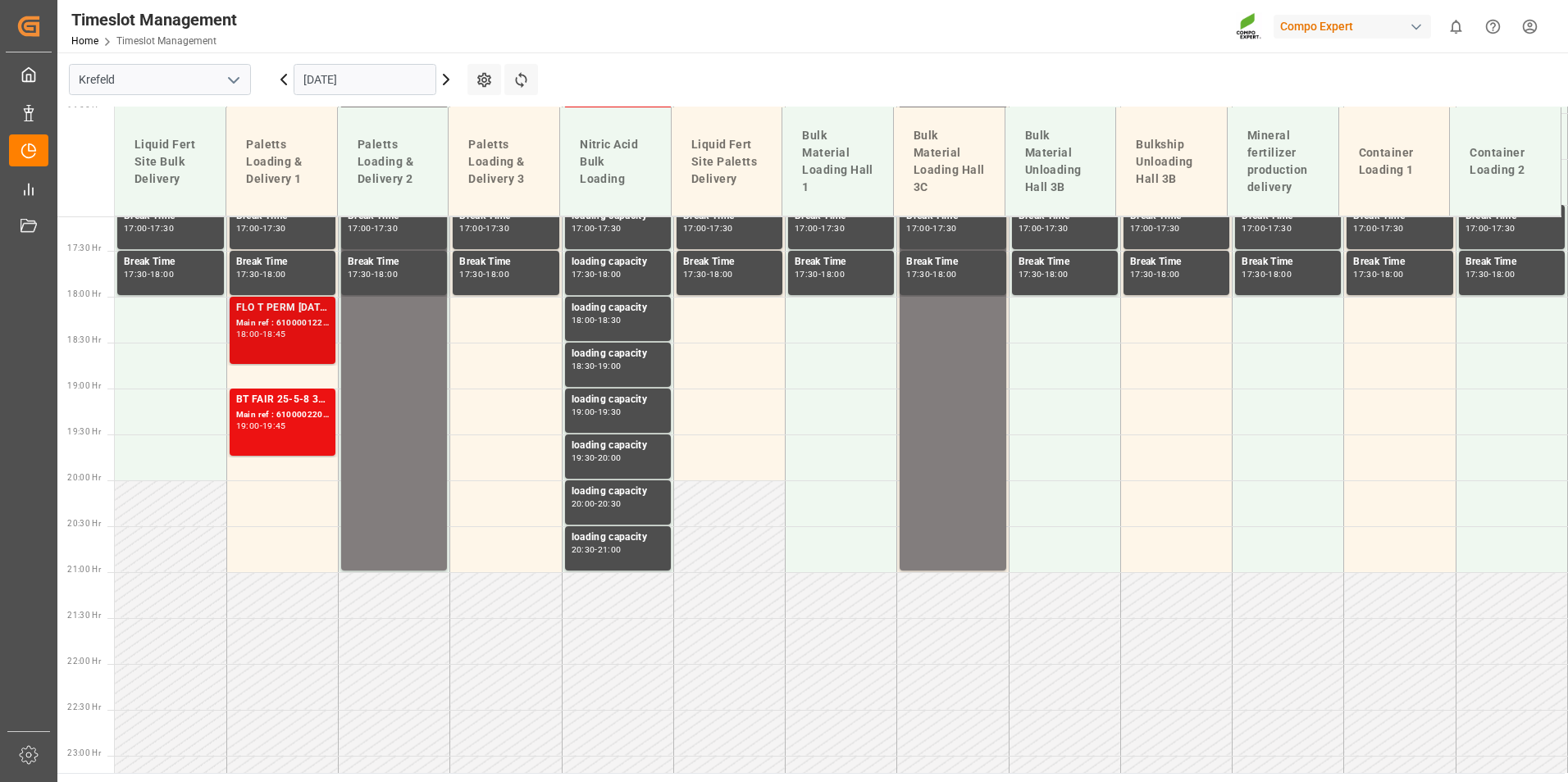
click at [286, 332] on div "18:45" at bounding box center [274, 334] width 24 height 7
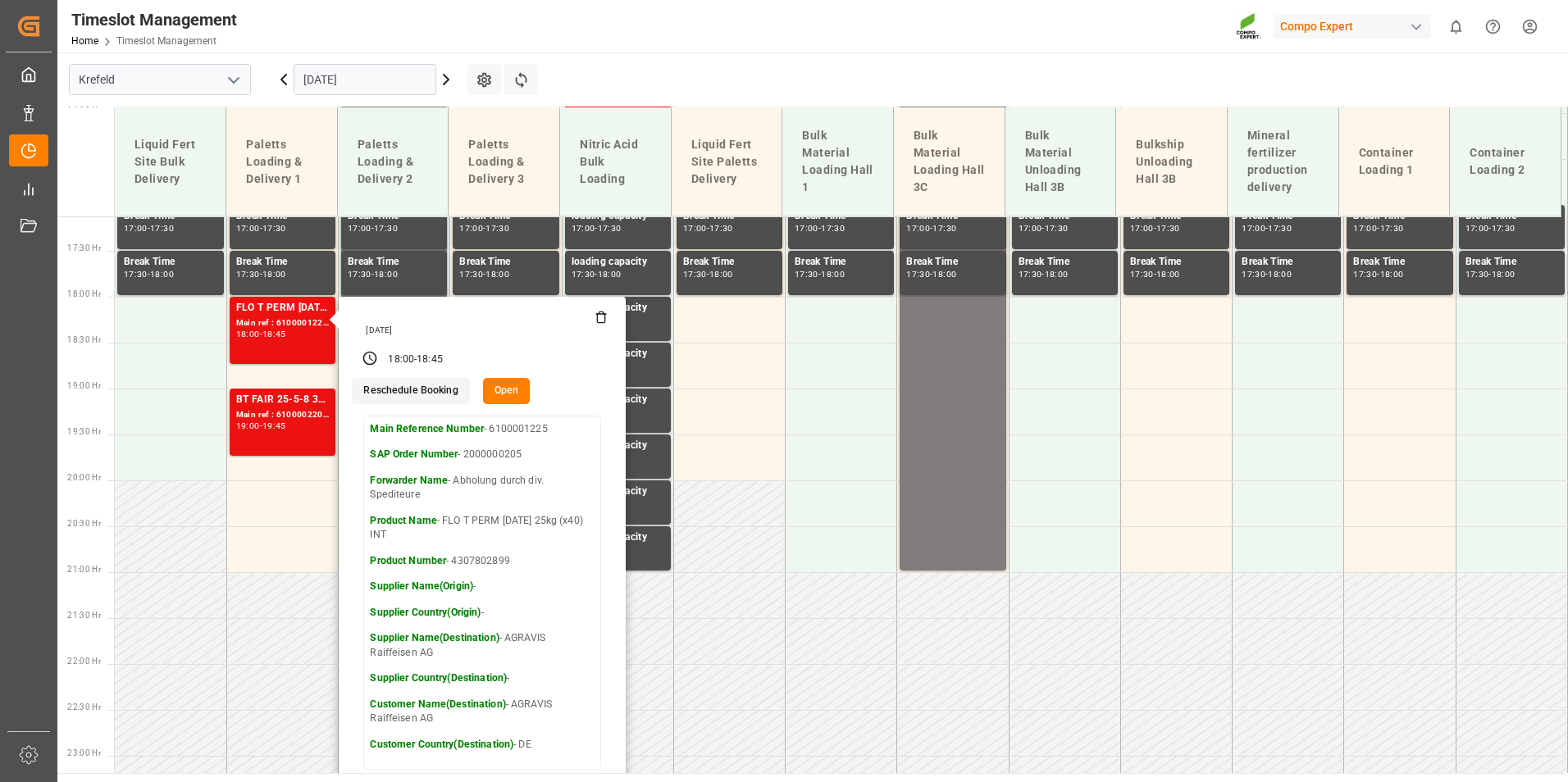
click at [446, 85] on icon at bounding box center [445, 79] width 20 height 20
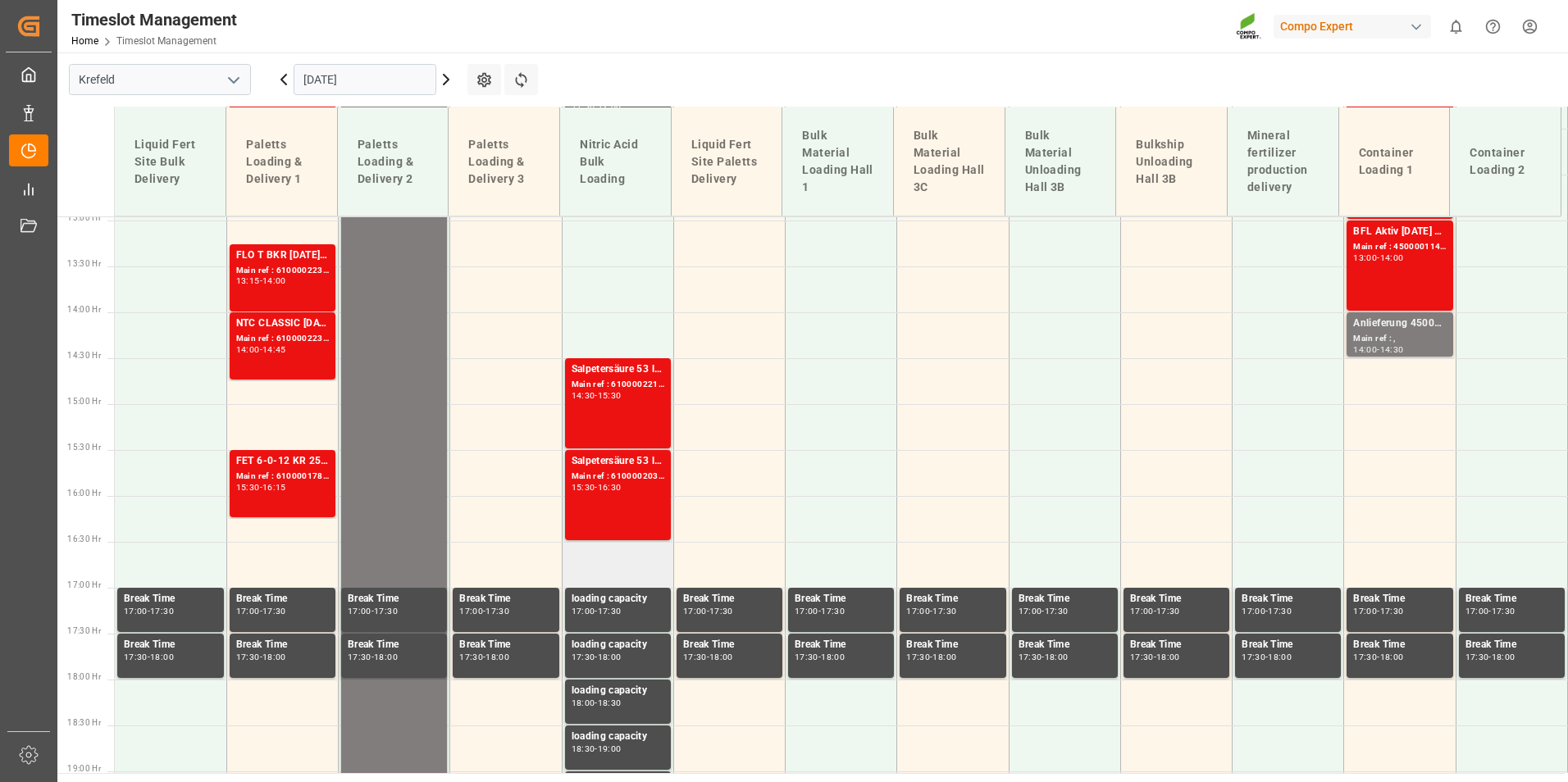
scroll to position [917, 0]
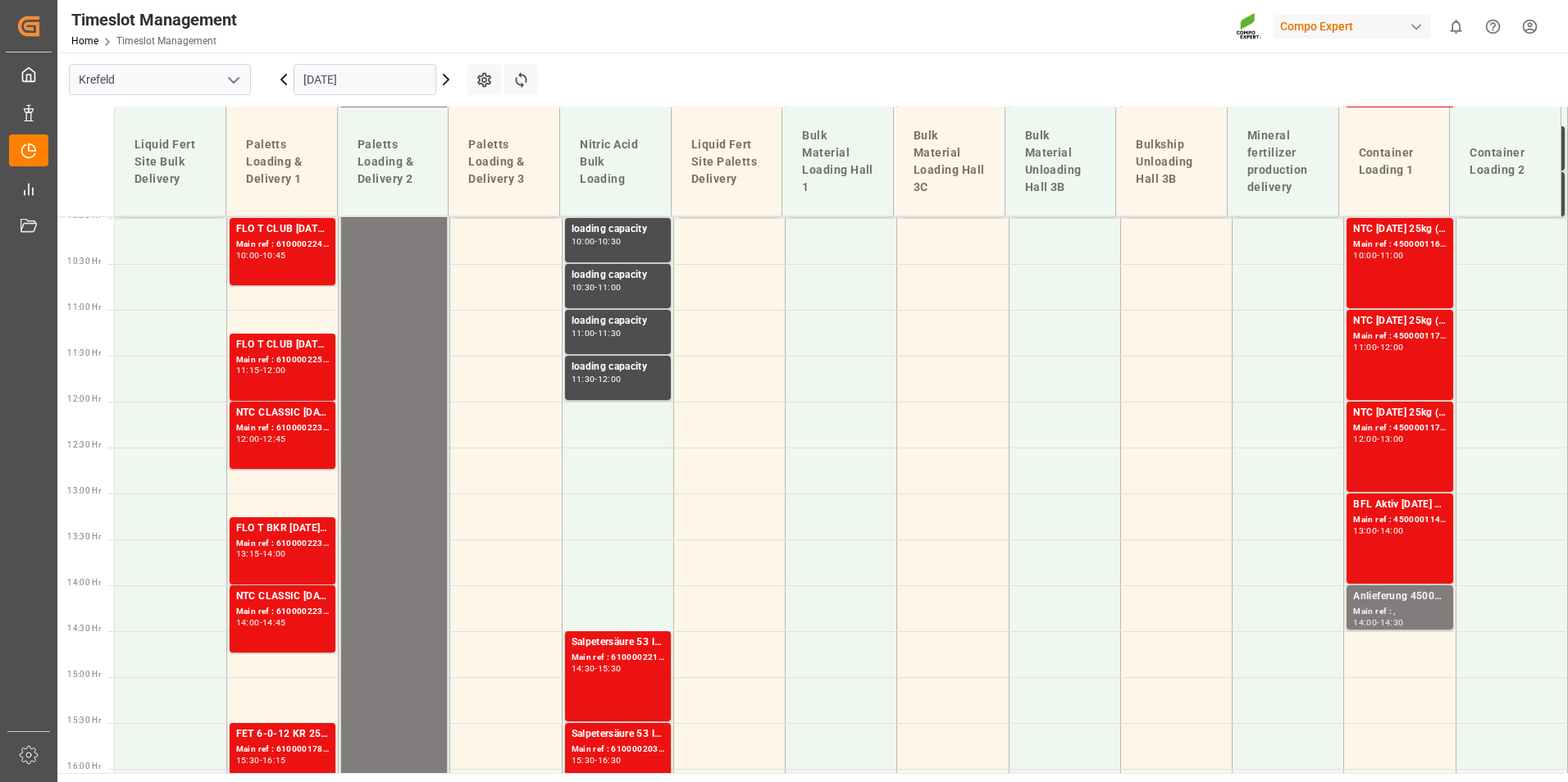
click at [288, 81] on icon at bounding box center [283, 79] width 20 height 20
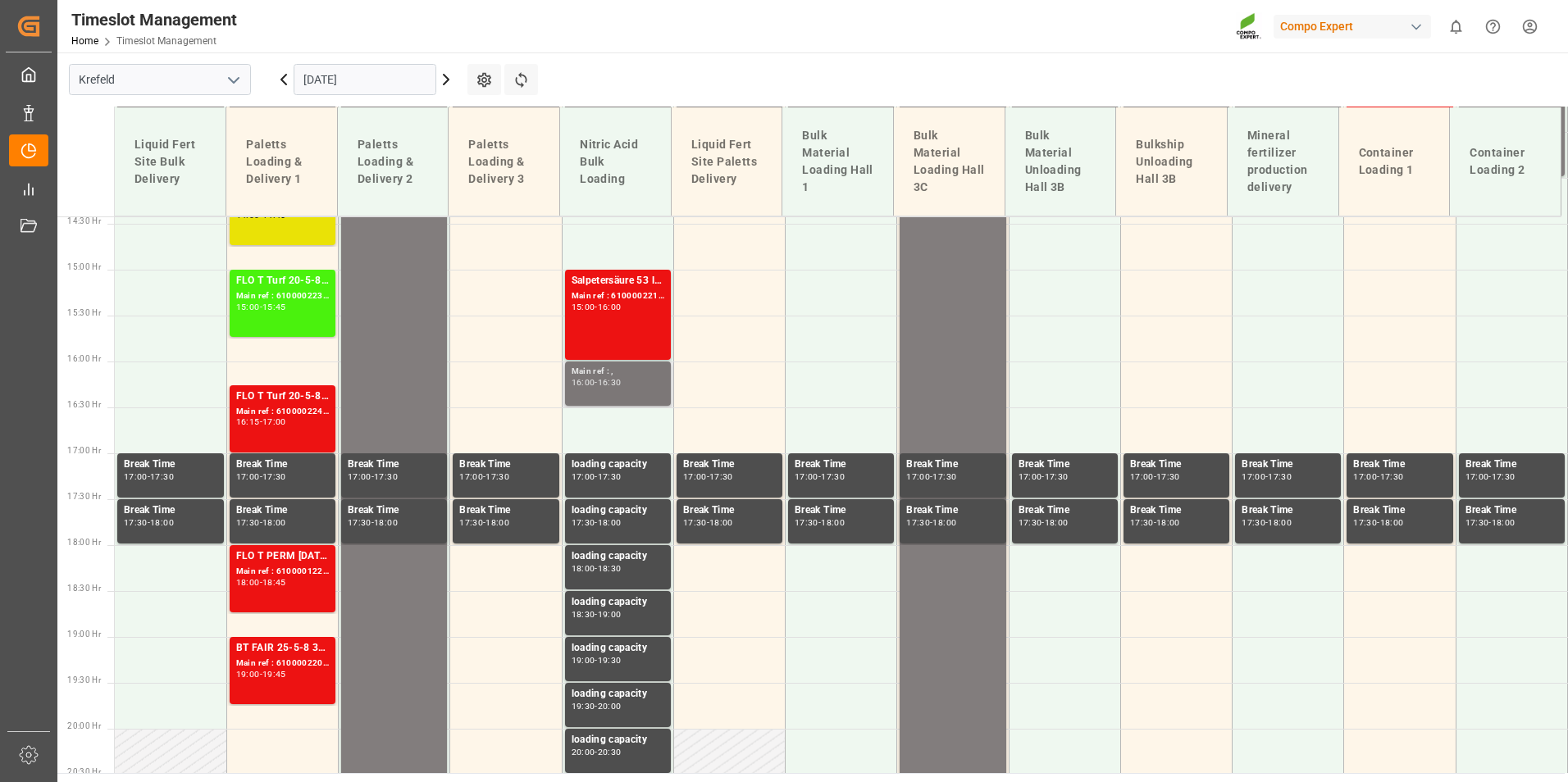
scroll to position [1327, 0]
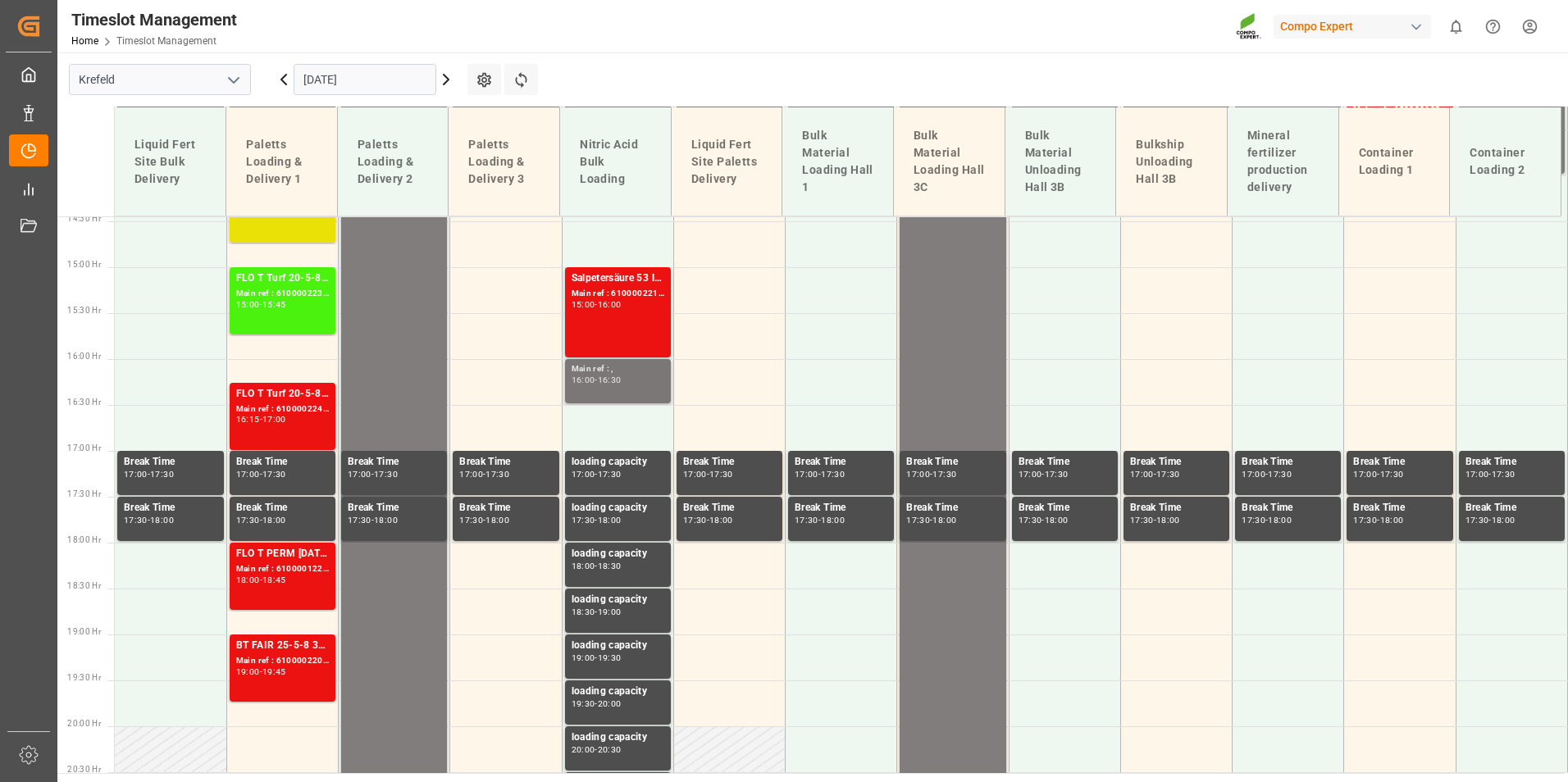
click at [582, 386] on div "Main ref : , 16:00 - 16:30" at bounding box center [618, 381] width 92 height 37
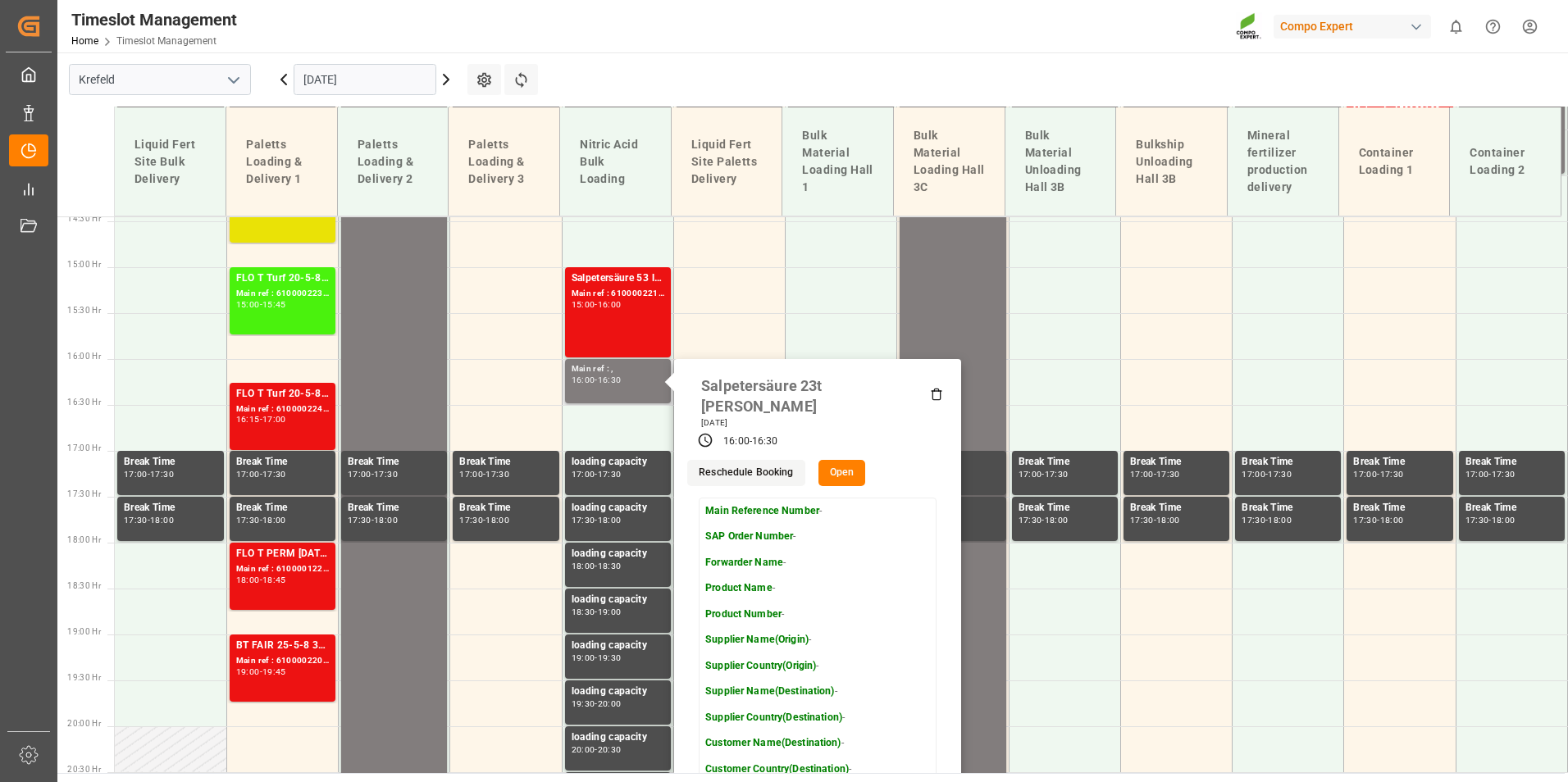
click at [846, 460] on button "Open" at bounding box center [842, 473] width 48 height 26
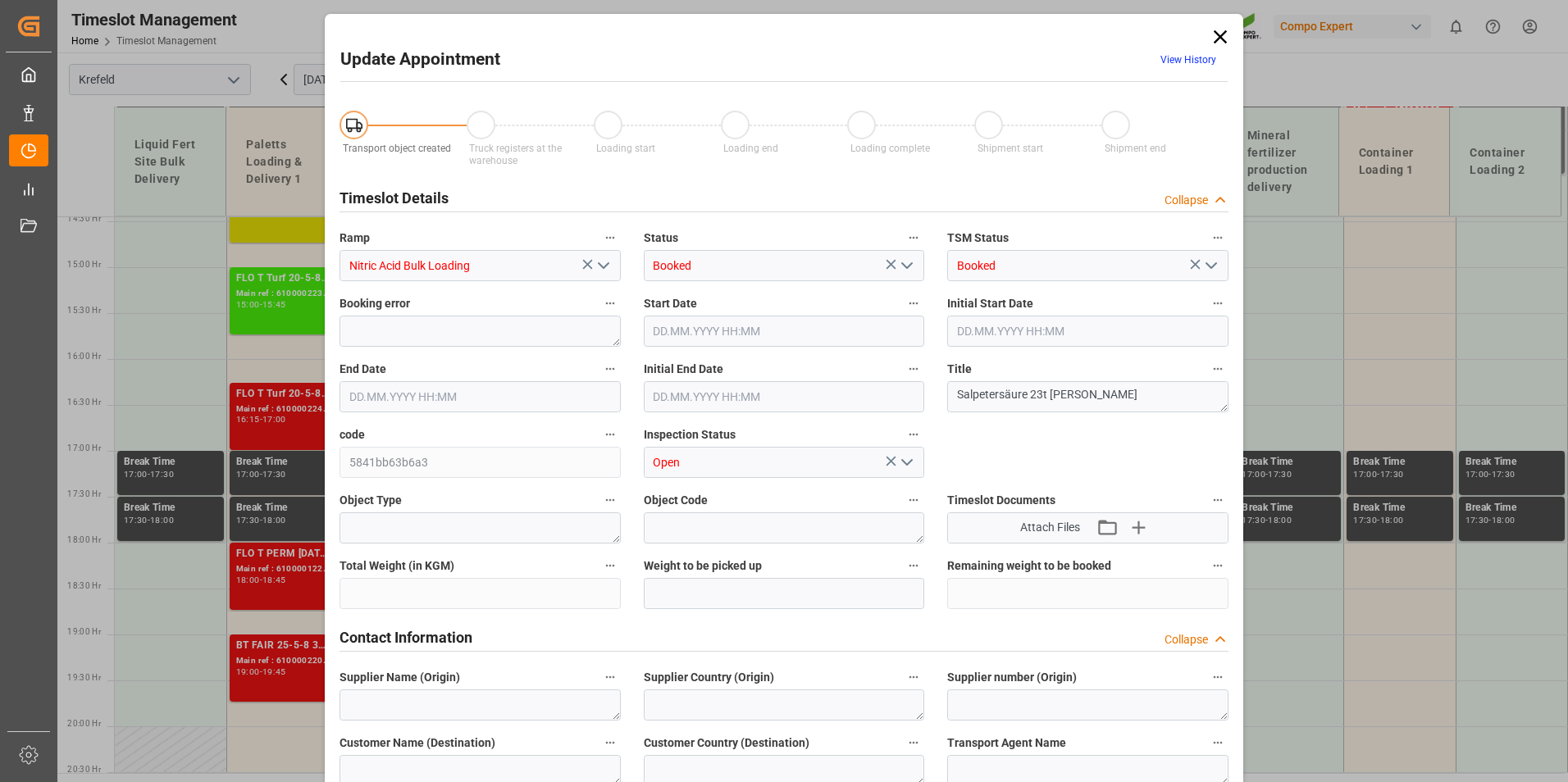
type input "[DATE] 16:00"
type input "[DATE] 16:30"
type input "[DATE] 12:19"
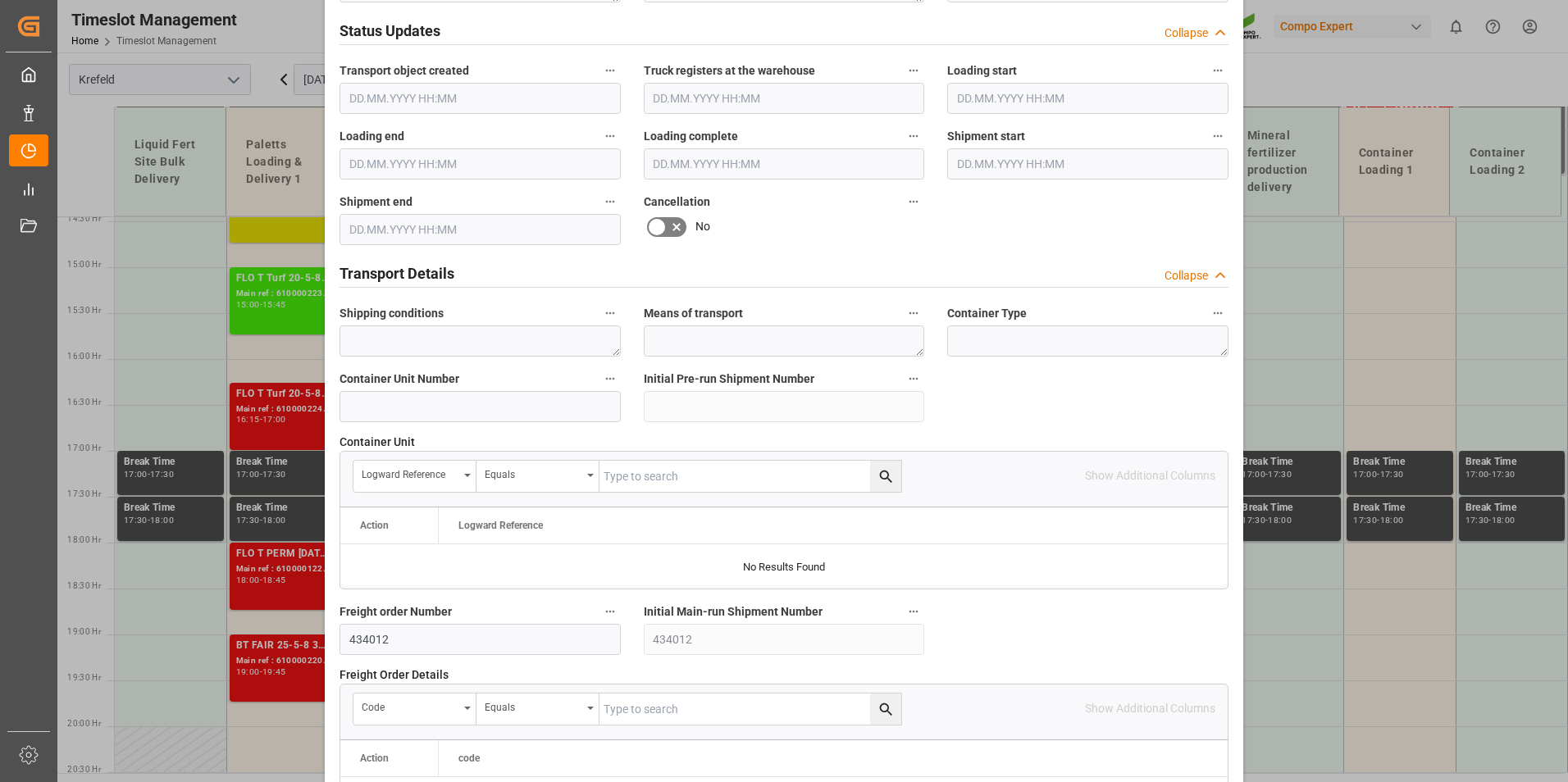
scroll to position [1230, 0]
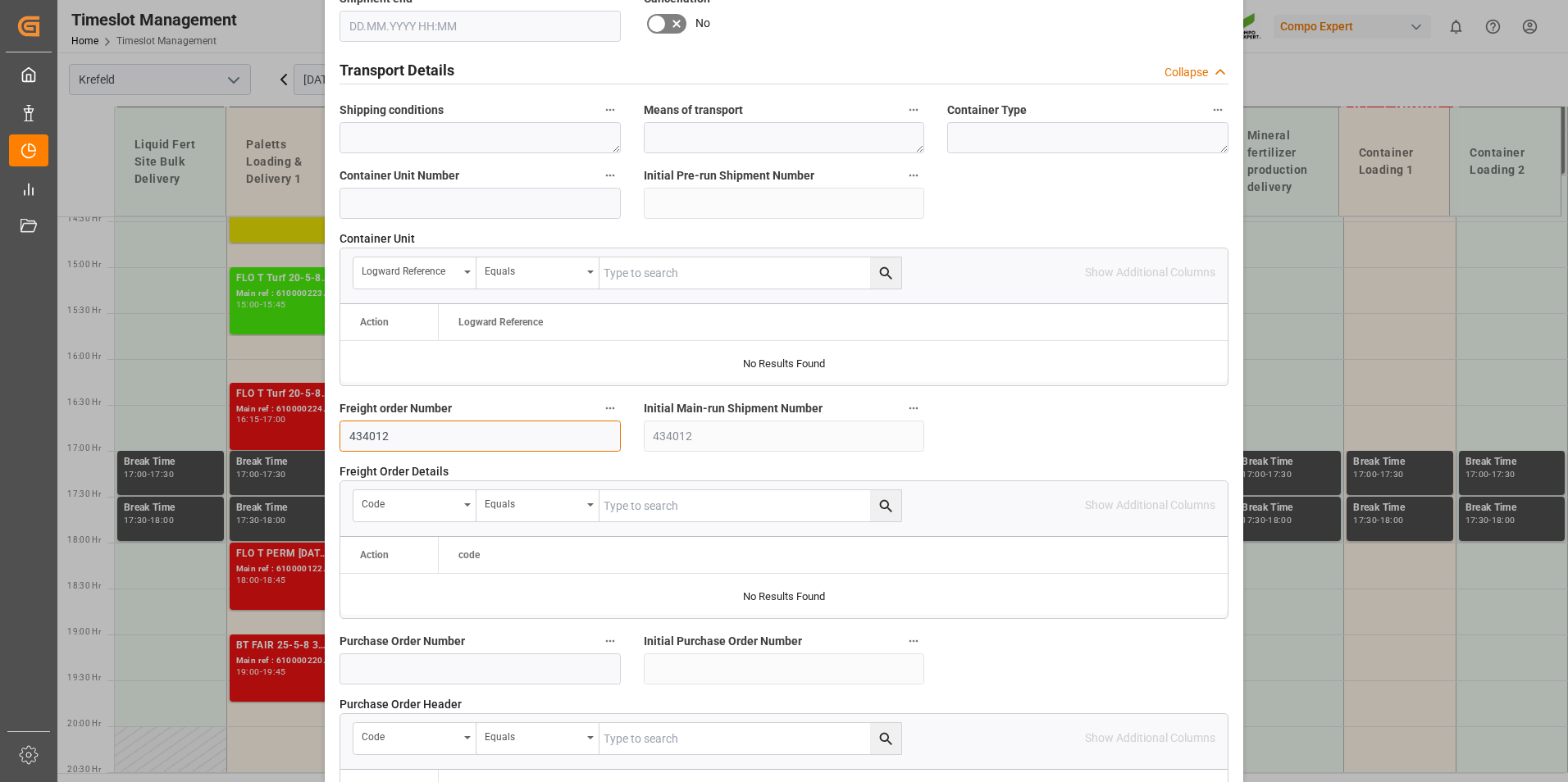
drag, startPoint x: 430, startPoint y: 436, endPoint x: 268, endPoint y: 432, distance: 162.0
click at [268, 432] on div "Update Appointment View History Transport object created Truck registers at the…" at bounding box center [784, 391] width 1568 height 782
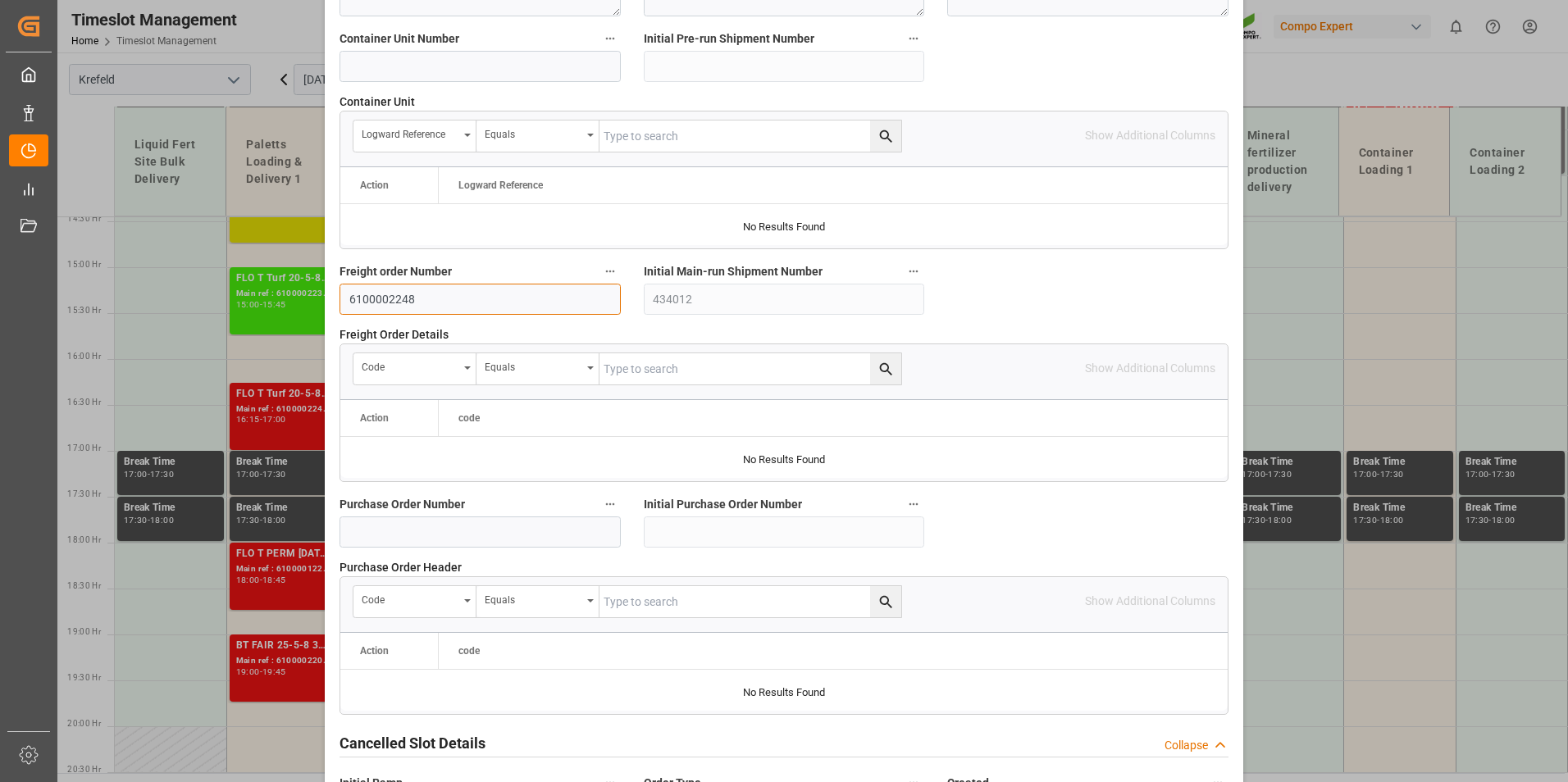
scroll to position [1493, 0]
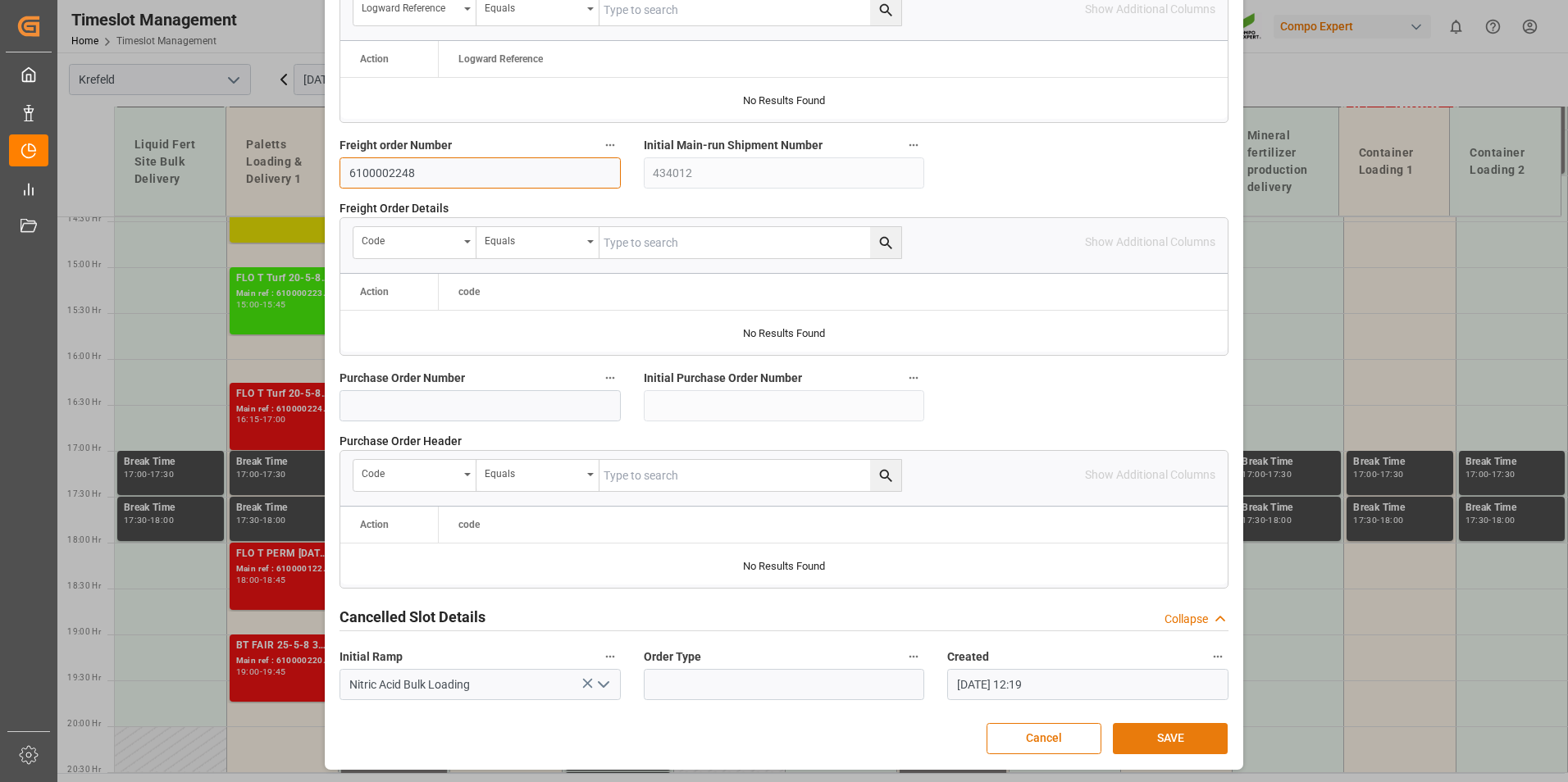
type input "6100002248"
click at [1208, 727] on button "SAVE" at bounding box center [1171, 739] width 115 height 31
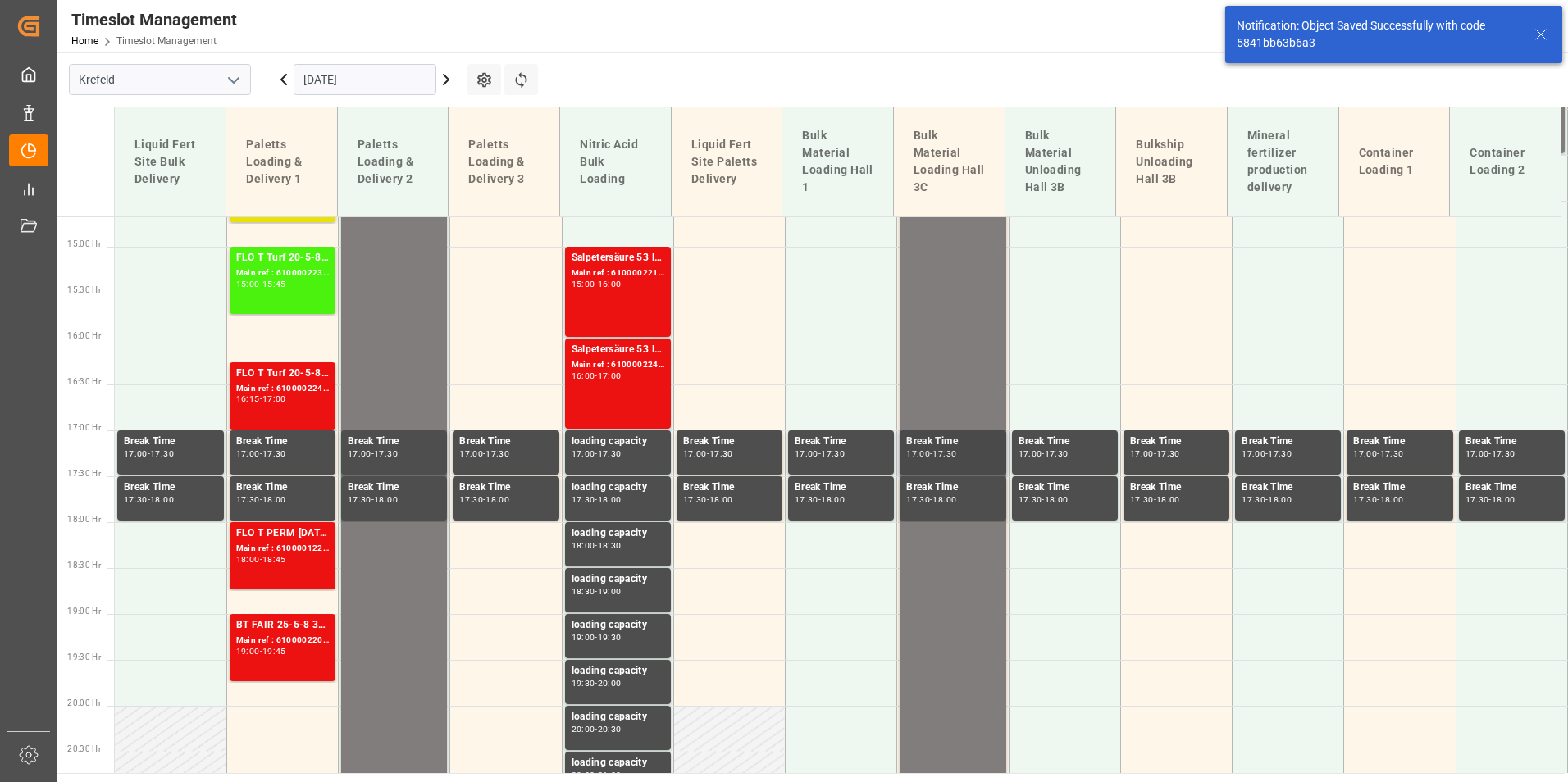
scroll to position [1418, 0]
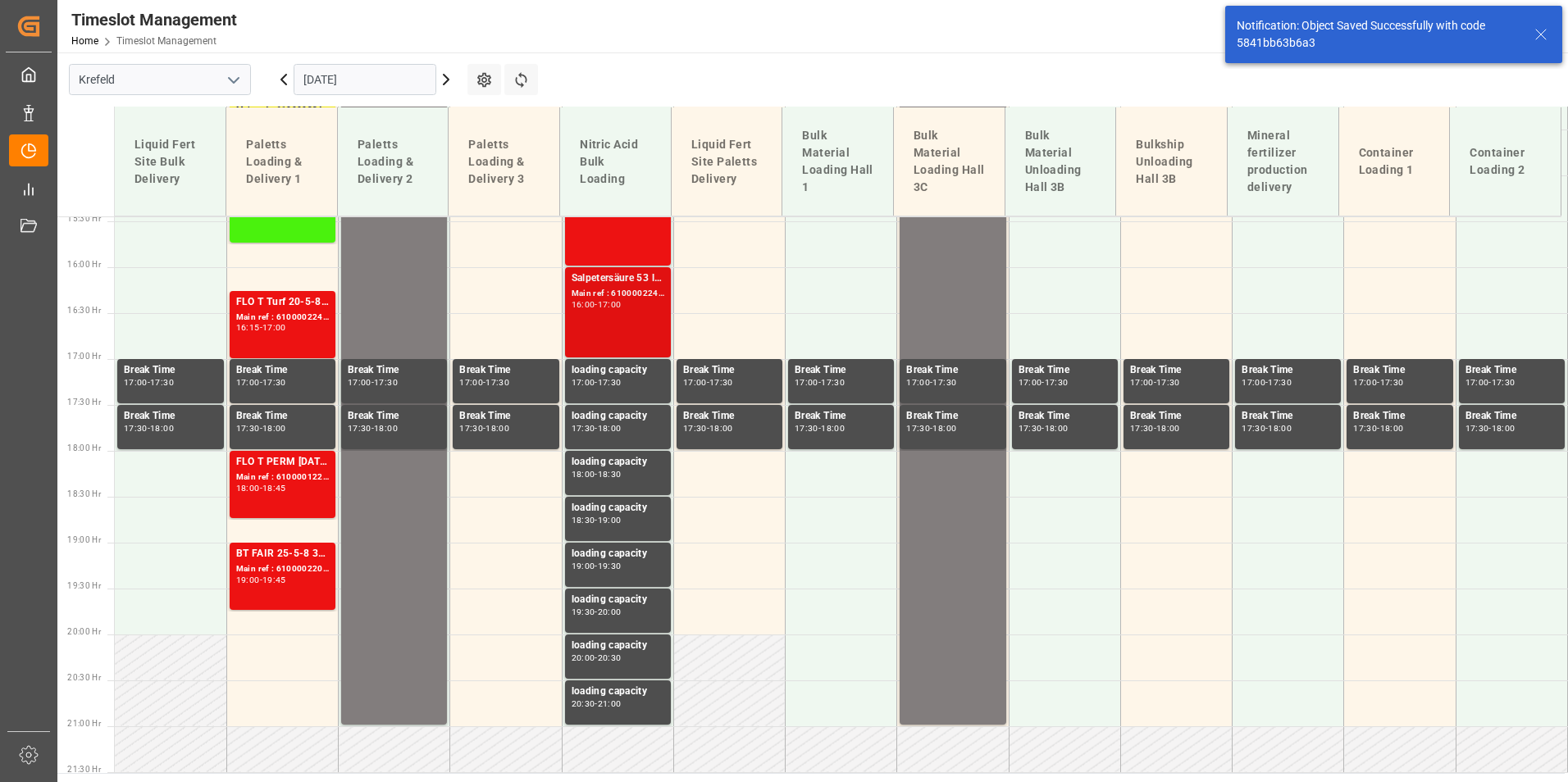
click at [635, 313] on div "Salpetersäure 53 lose Main ref : 6100002248, 2000001790 16:00 - 17:00" at bounding box center [618, 312] width 92 height 84
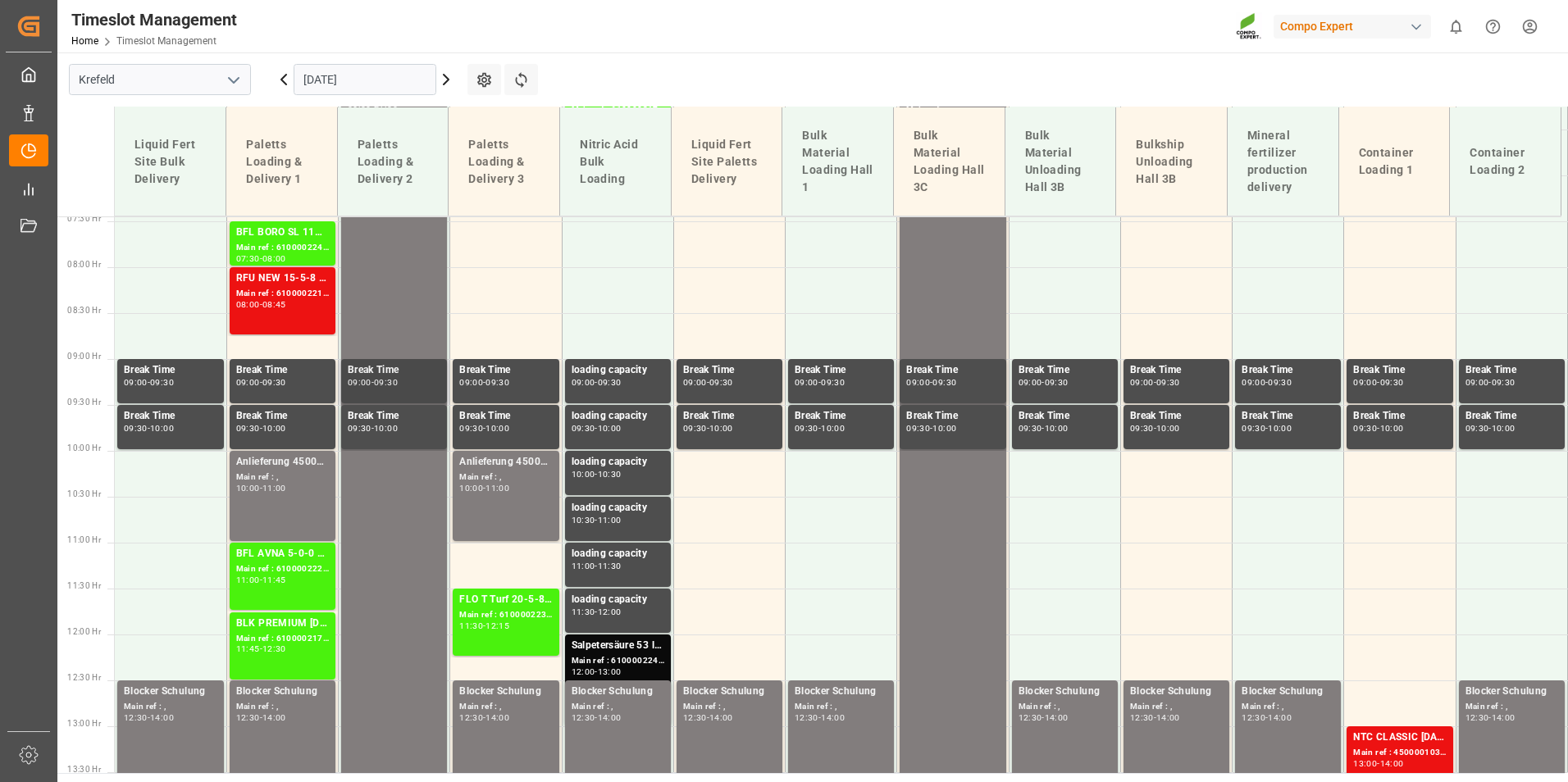
scroll to position [681, 0]
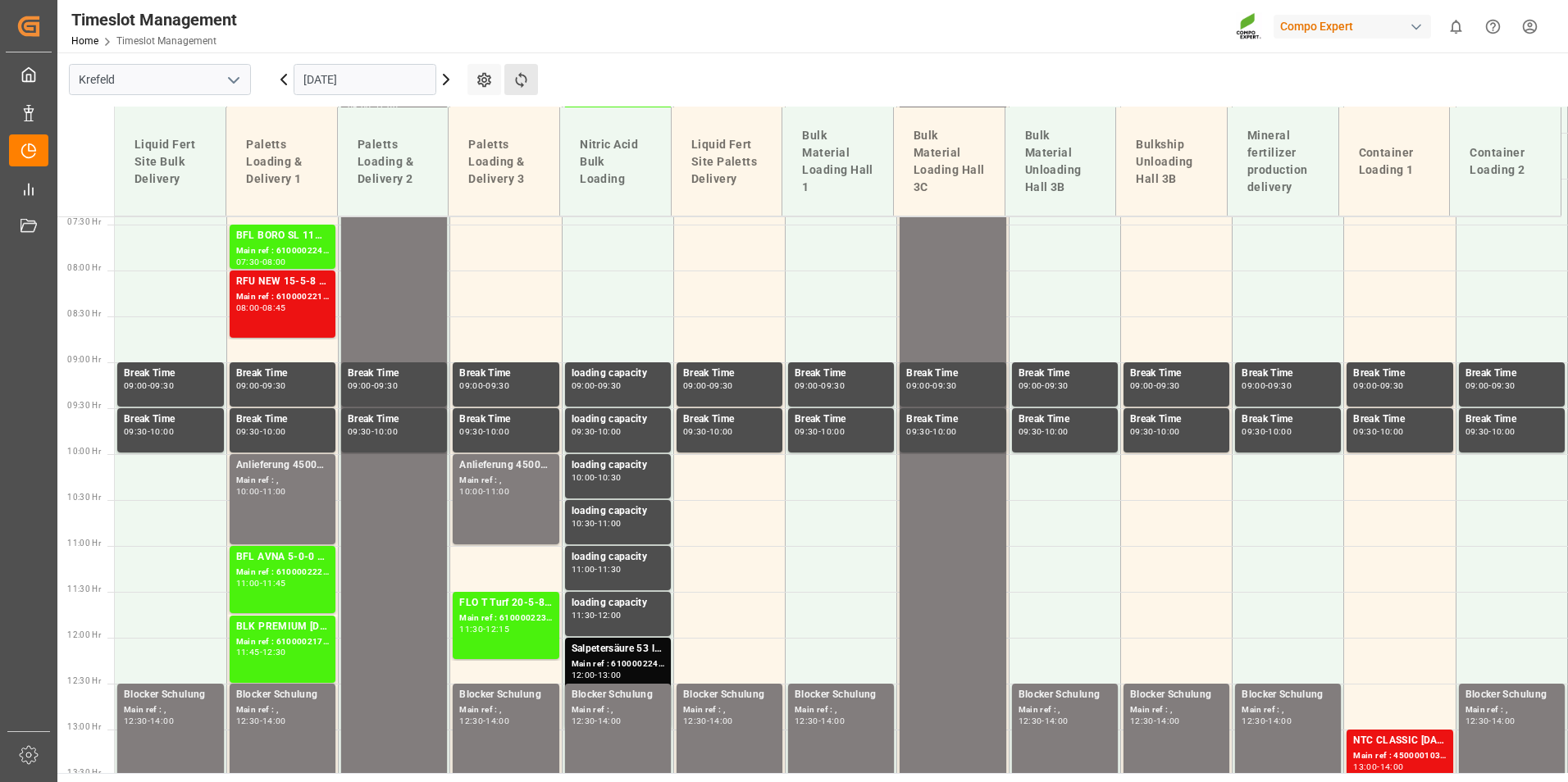
click at [512, 89] on button "Refresh Time Slots" at bounding box center [521, 79] width 34 height 31
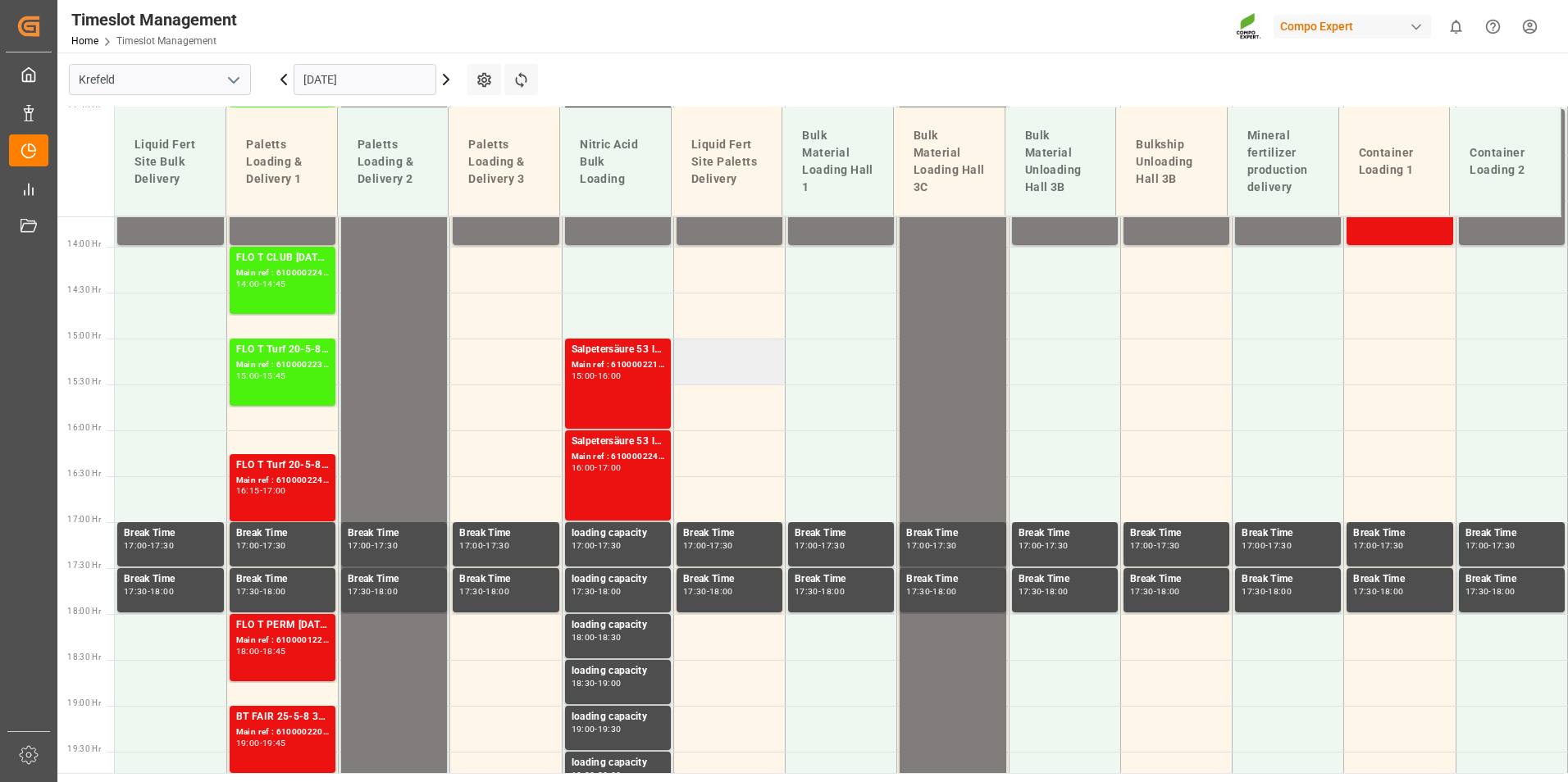
scroll to position [1245, 0]
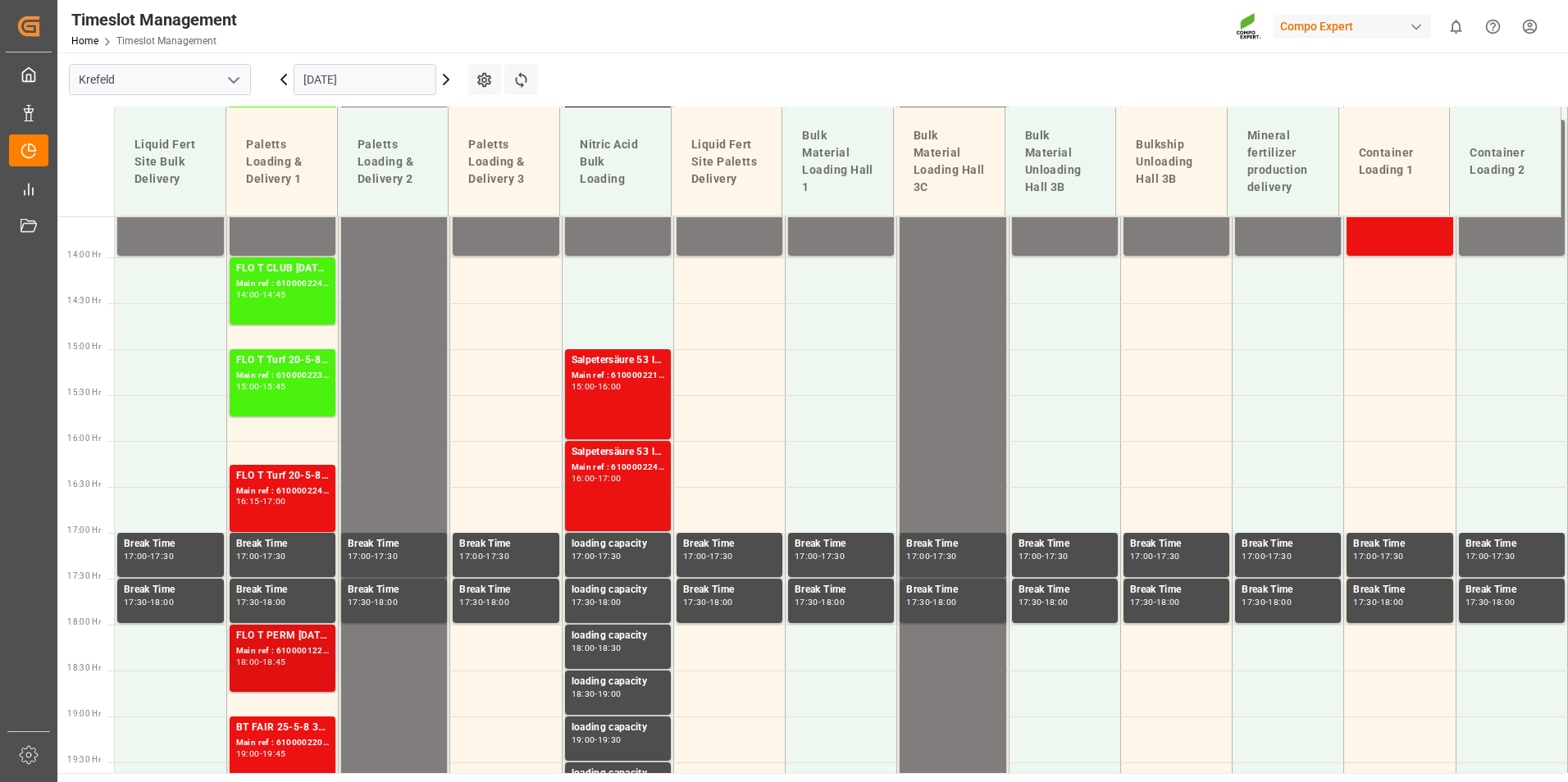
click at [325, 653] on div "Main ref : 6100001225, 2000000205" at bounding box center [282, 651] width 92 height 14
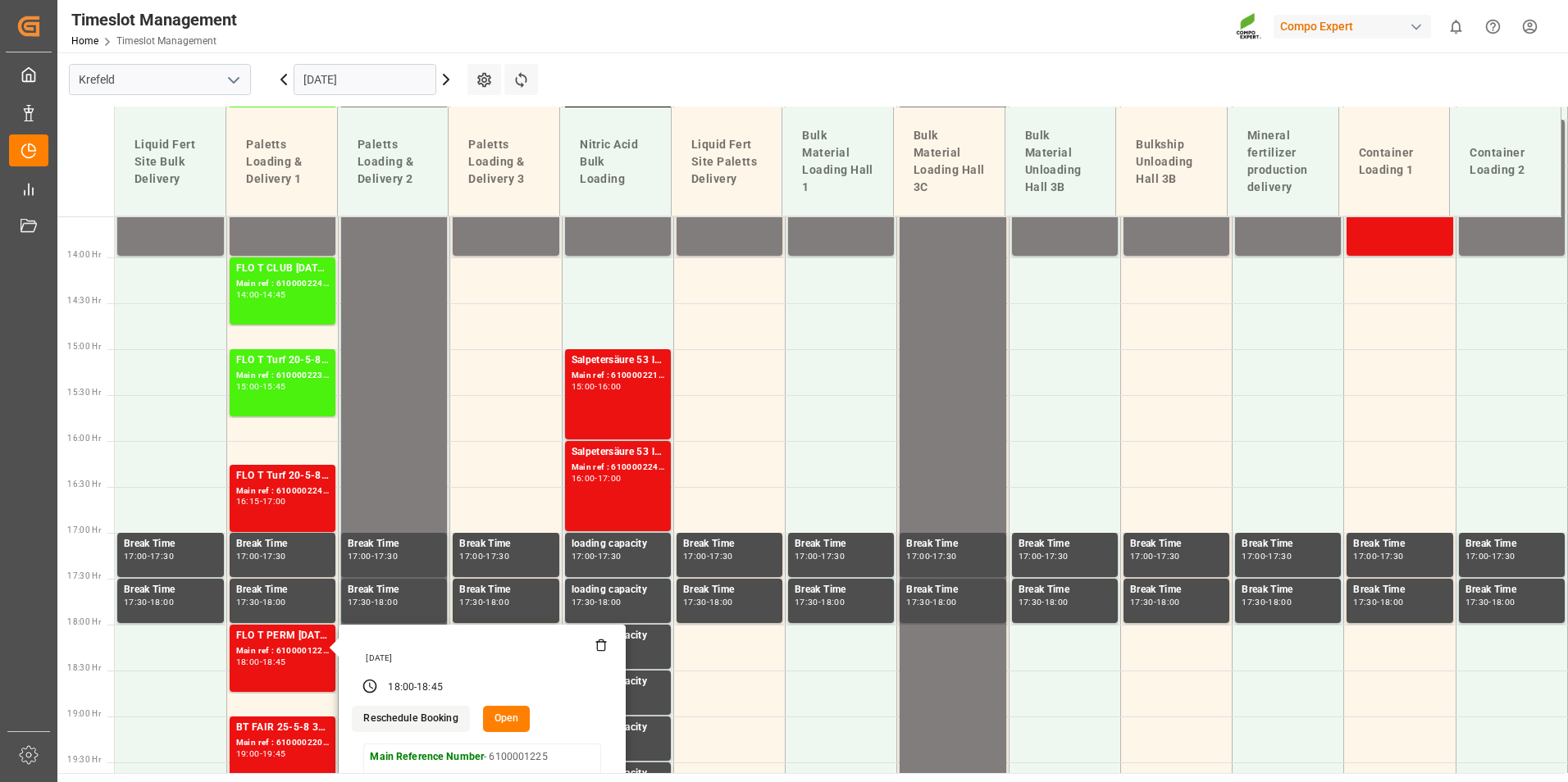
click at [453, 84] on icon at bounding box center [445, 79] width 20 height 20
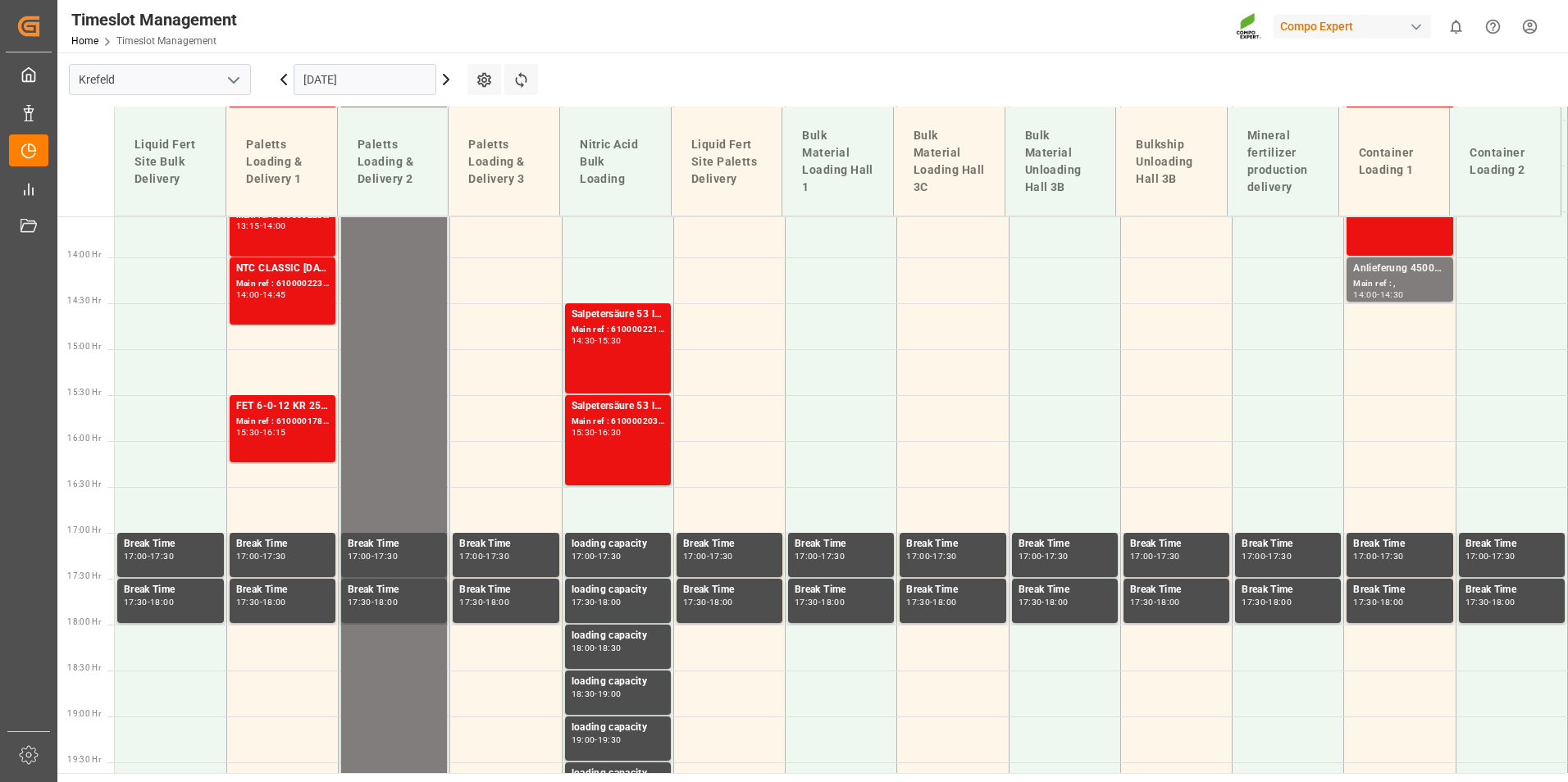
click at [280, 81] on icon at bounding box center [283, 79] width 20 height 20
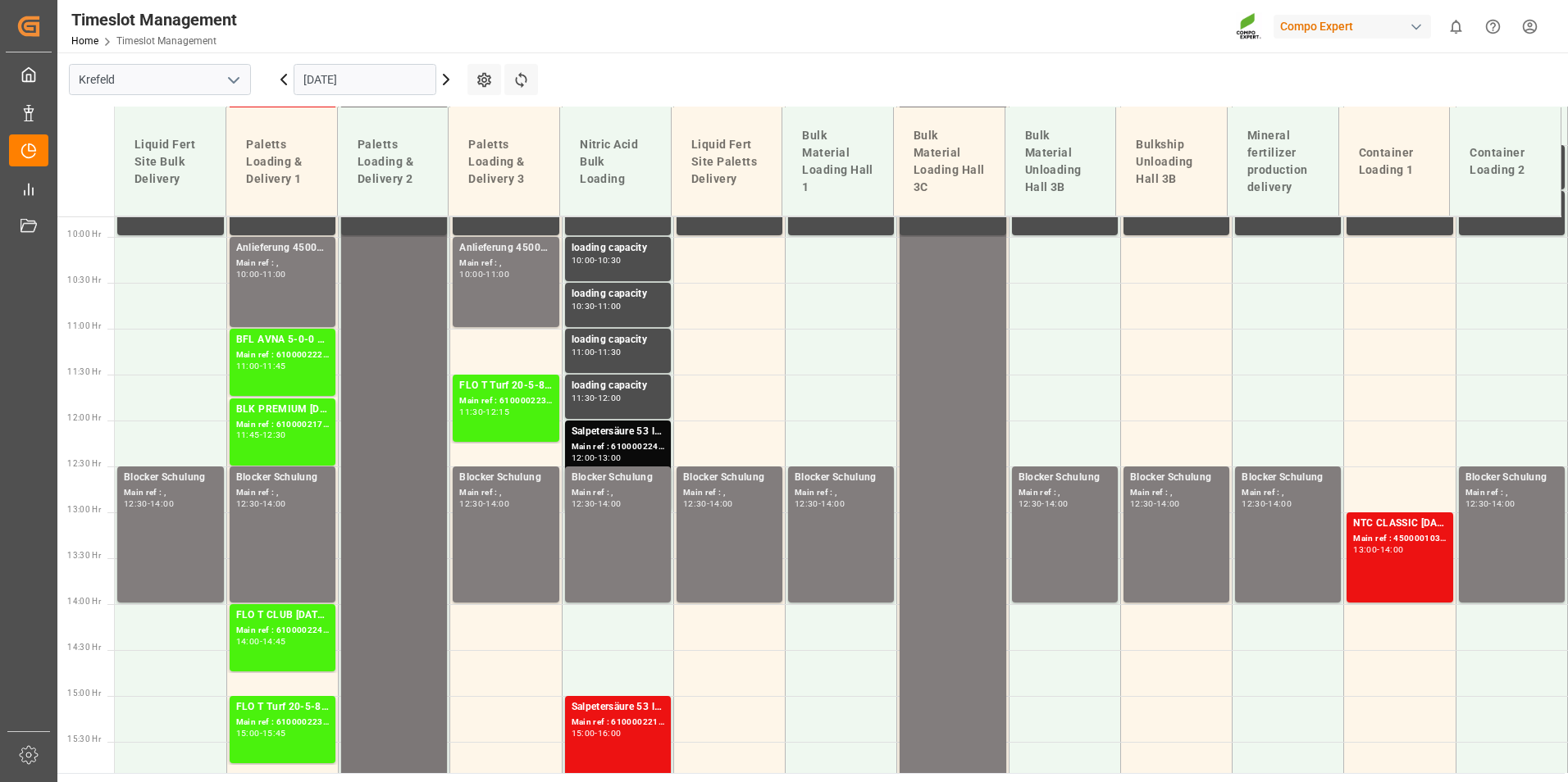
scroll to position [670, 0]
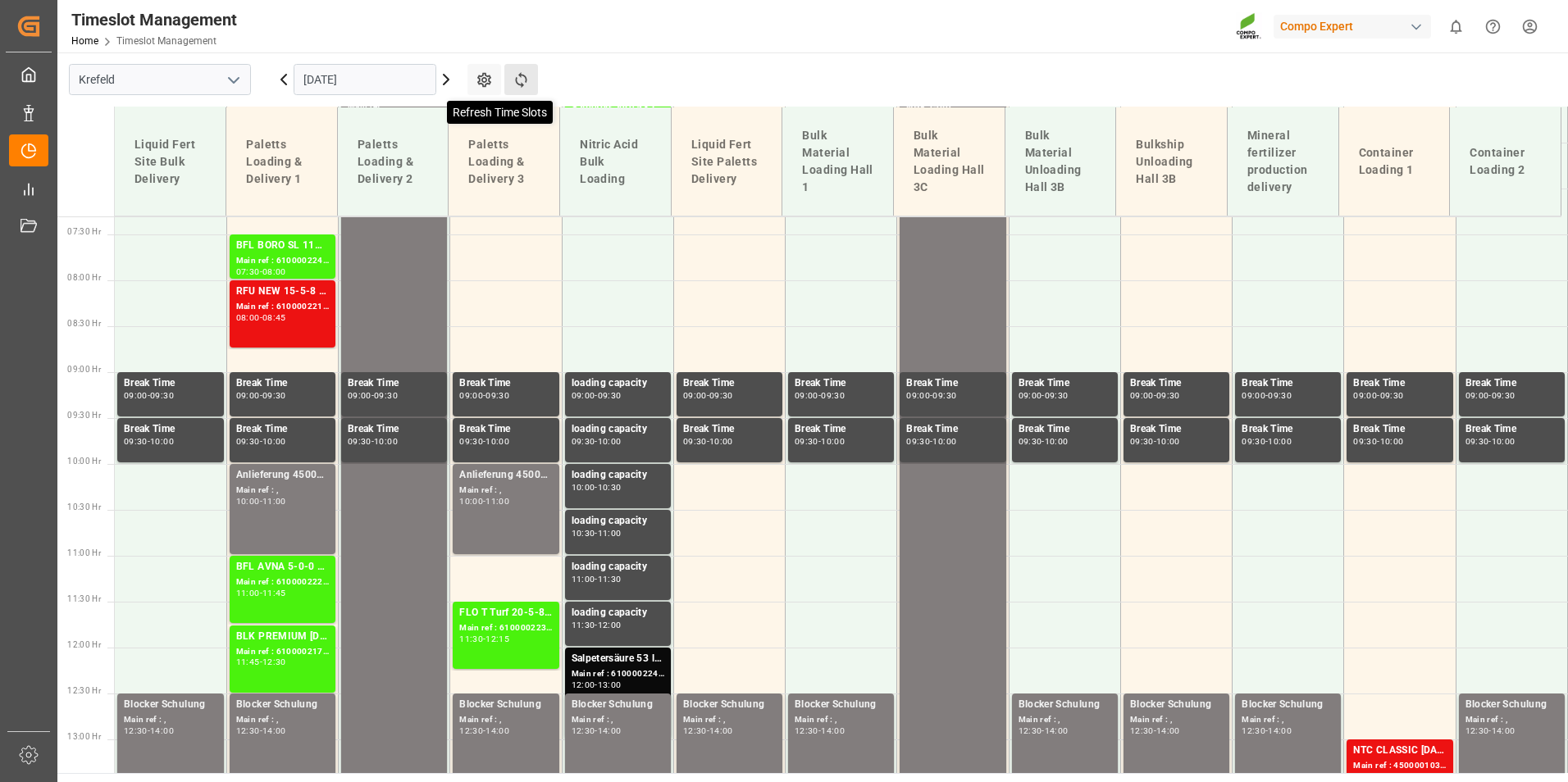
click at [512, 82] on icon at bounding box center [521, 80] width 17 height 17
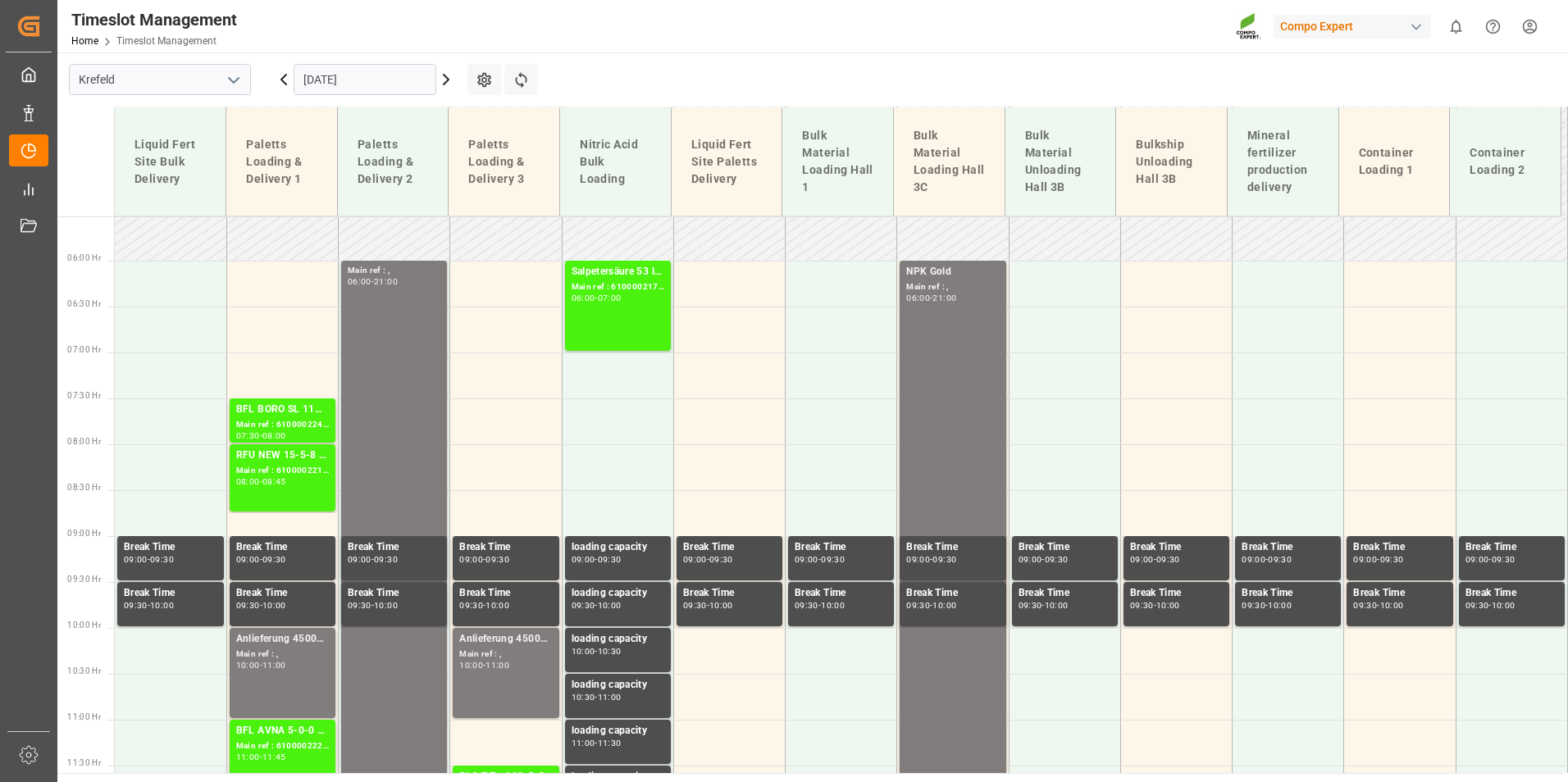
scroll to position [588, 0]
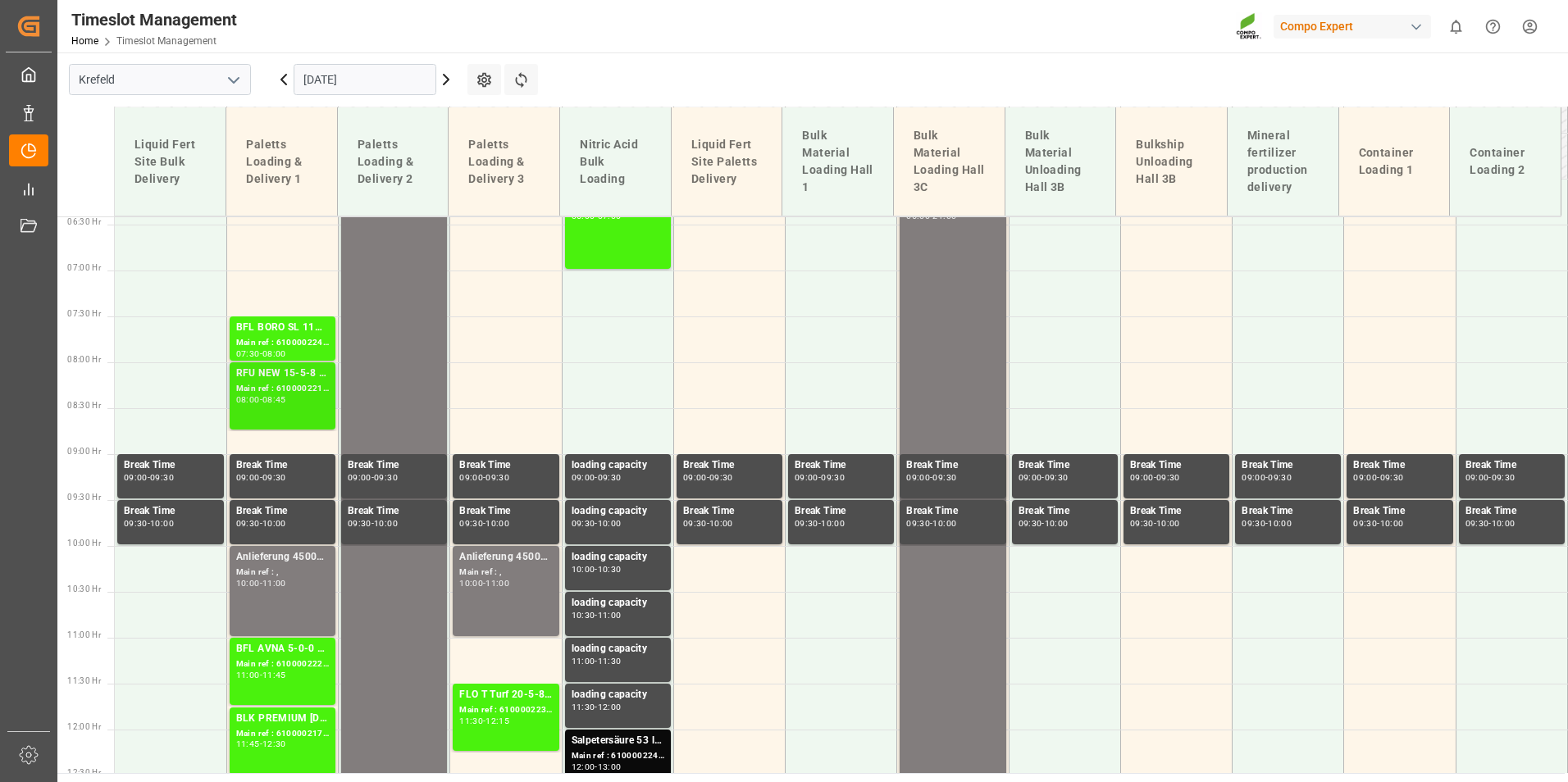
click at [254, 396] on div "08:00" at bounding box center [248, 399] width 24 height 7
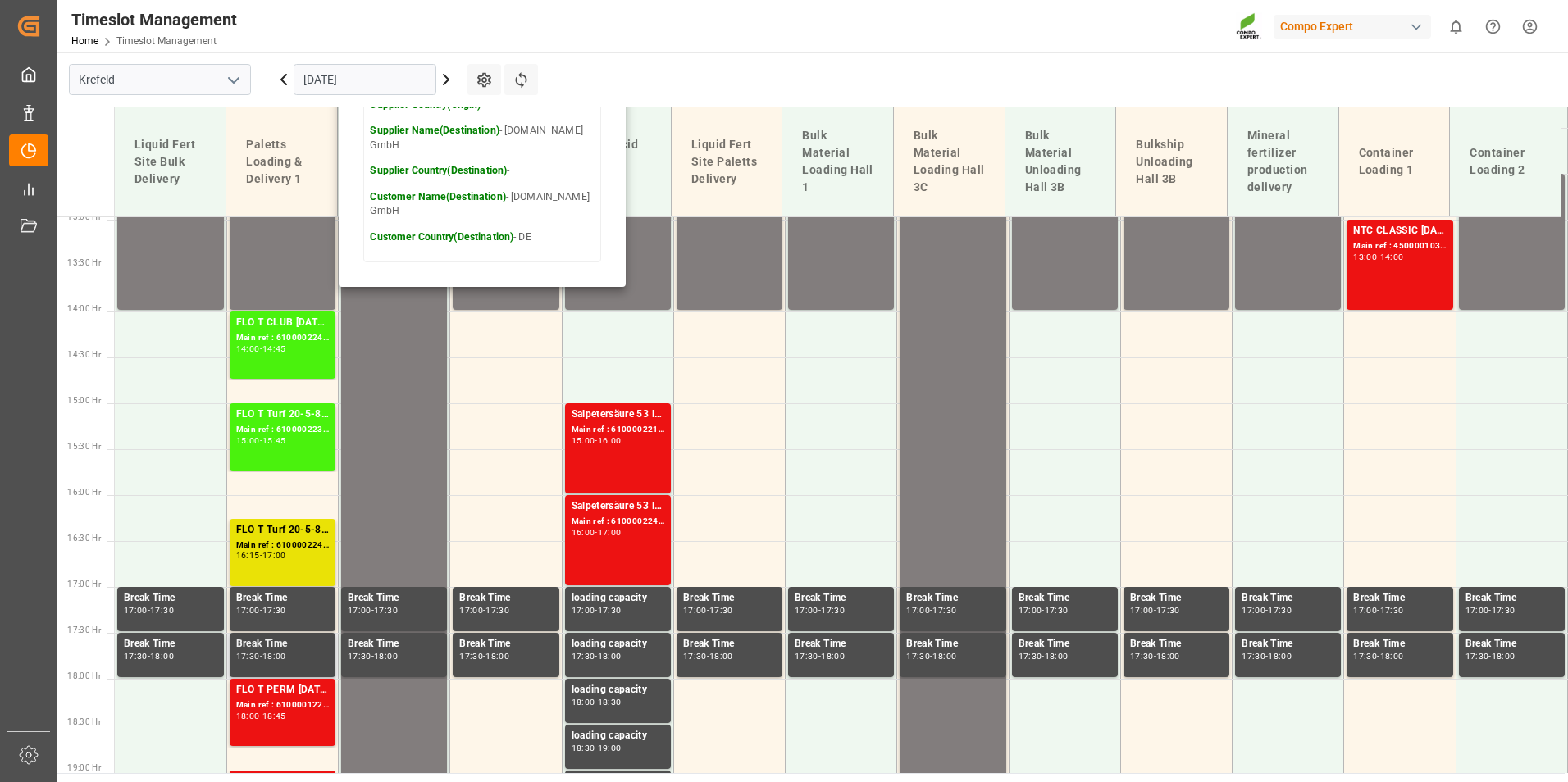
scroll to position [1327, 0]
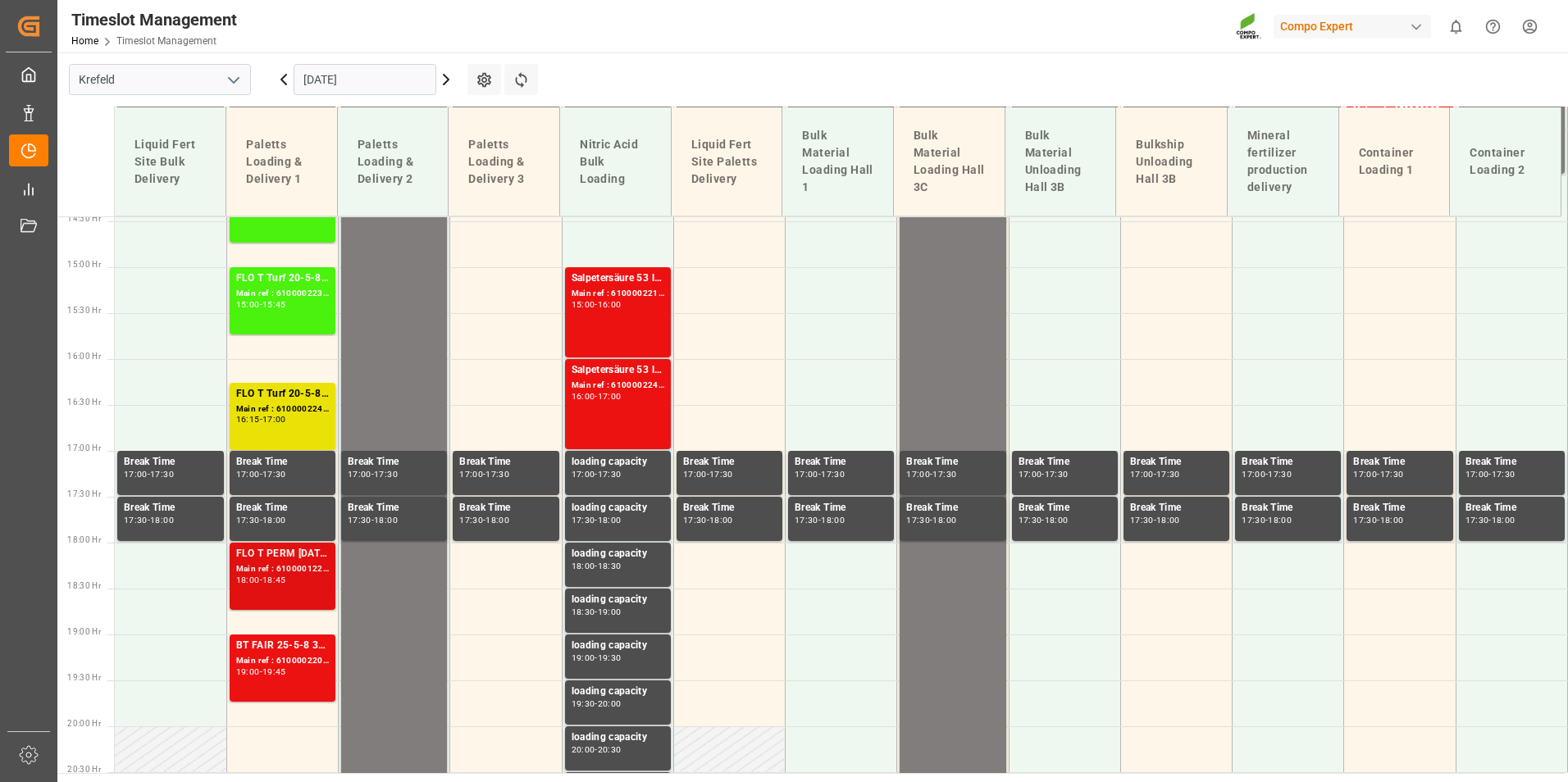
click at [262, 577] on div "-" at bounding box center [261, 580] width 3 height 7
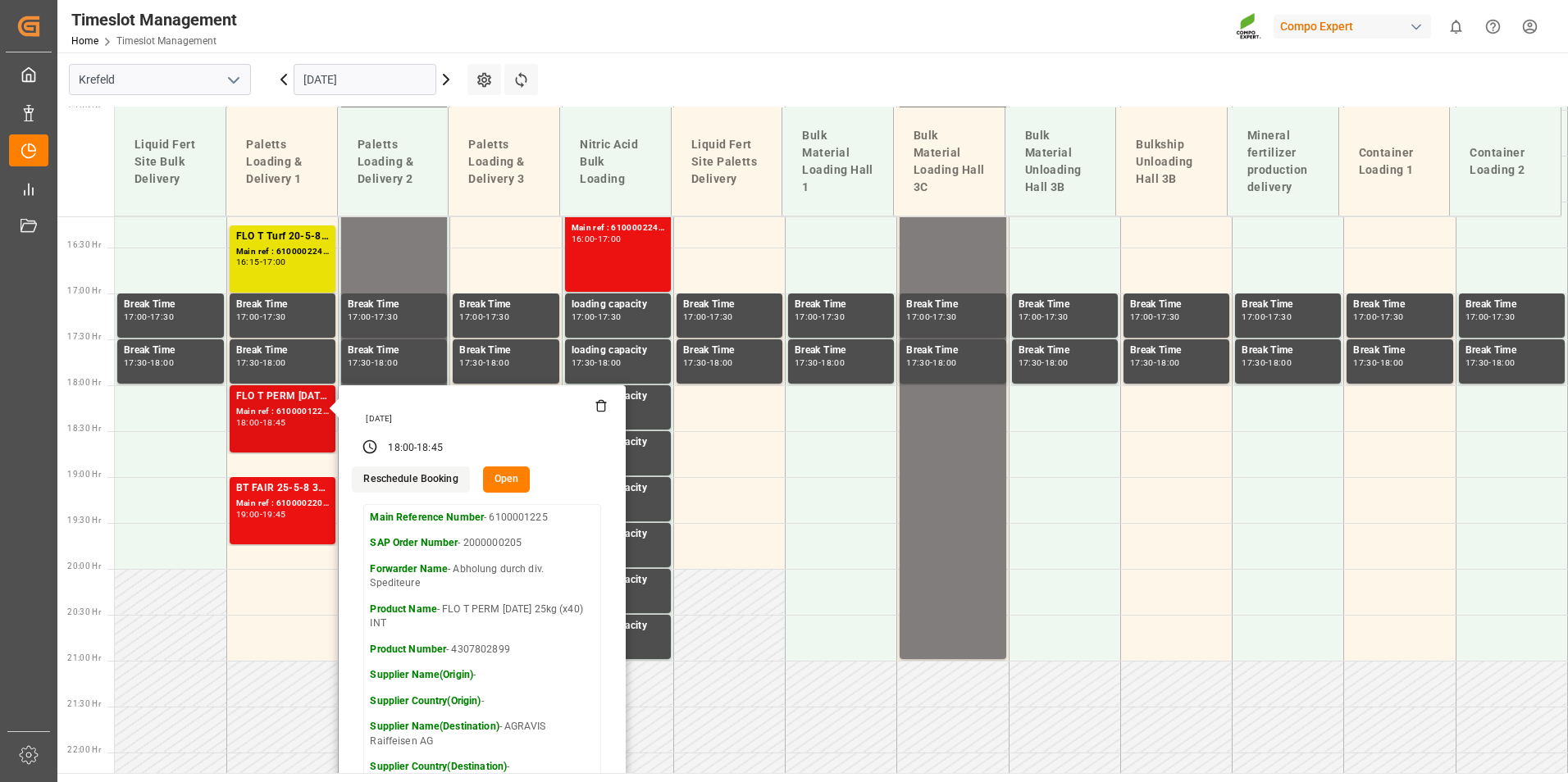
scroll to position [1491, 0]
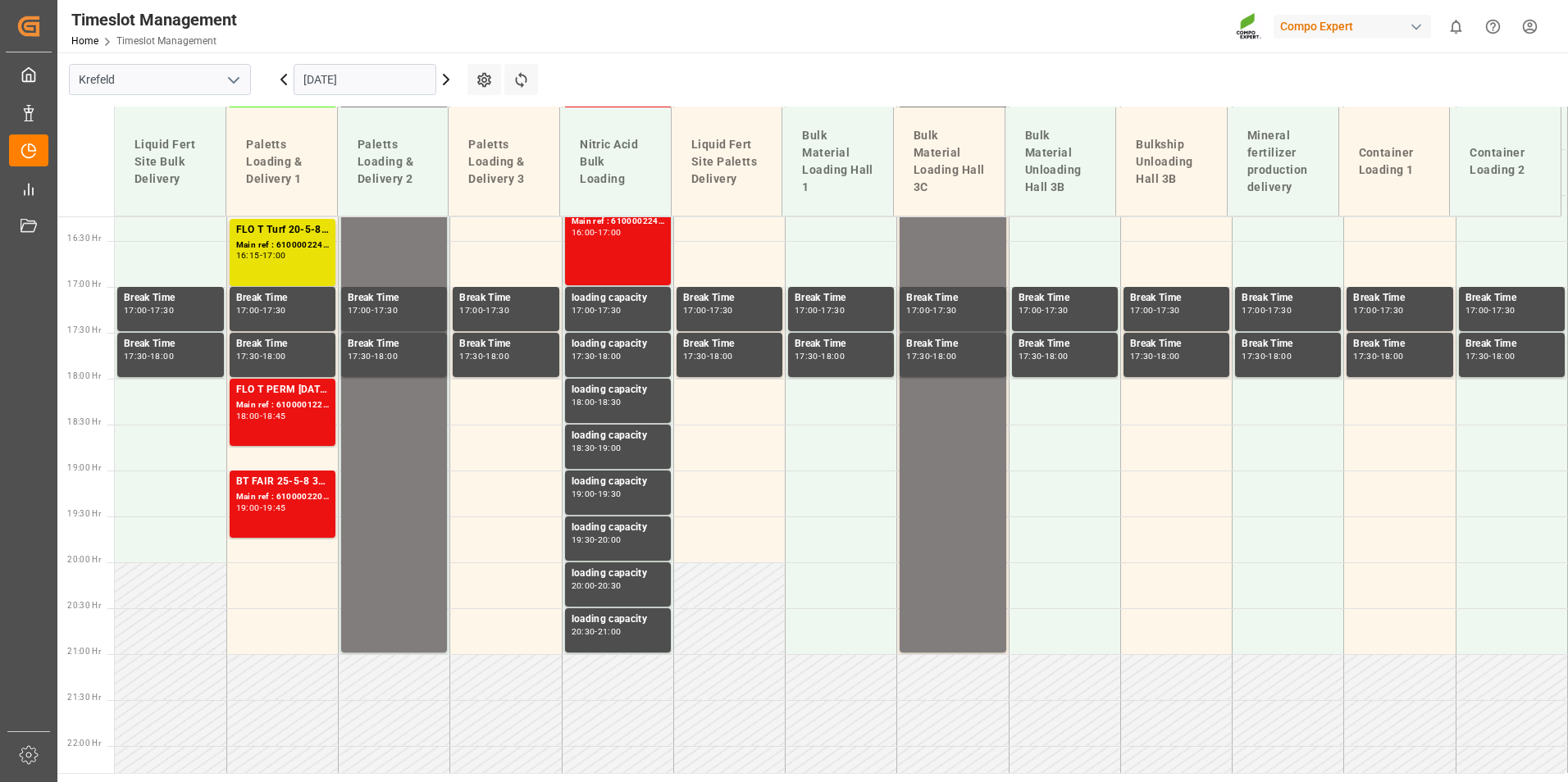
click at [451, 85] on icon at bounding box center [445, 79] width 20 height 20
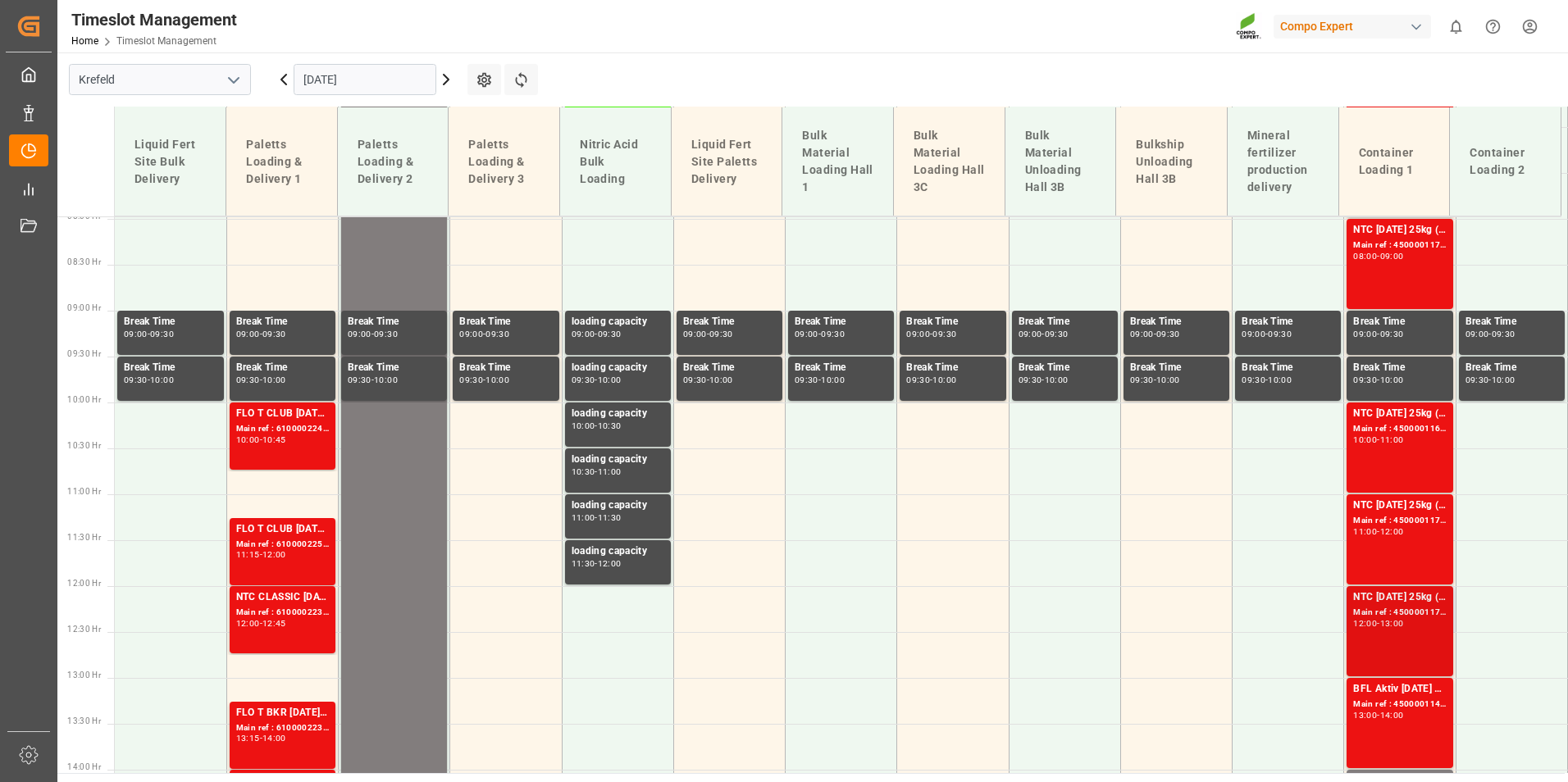
scroll to position [753, 0]
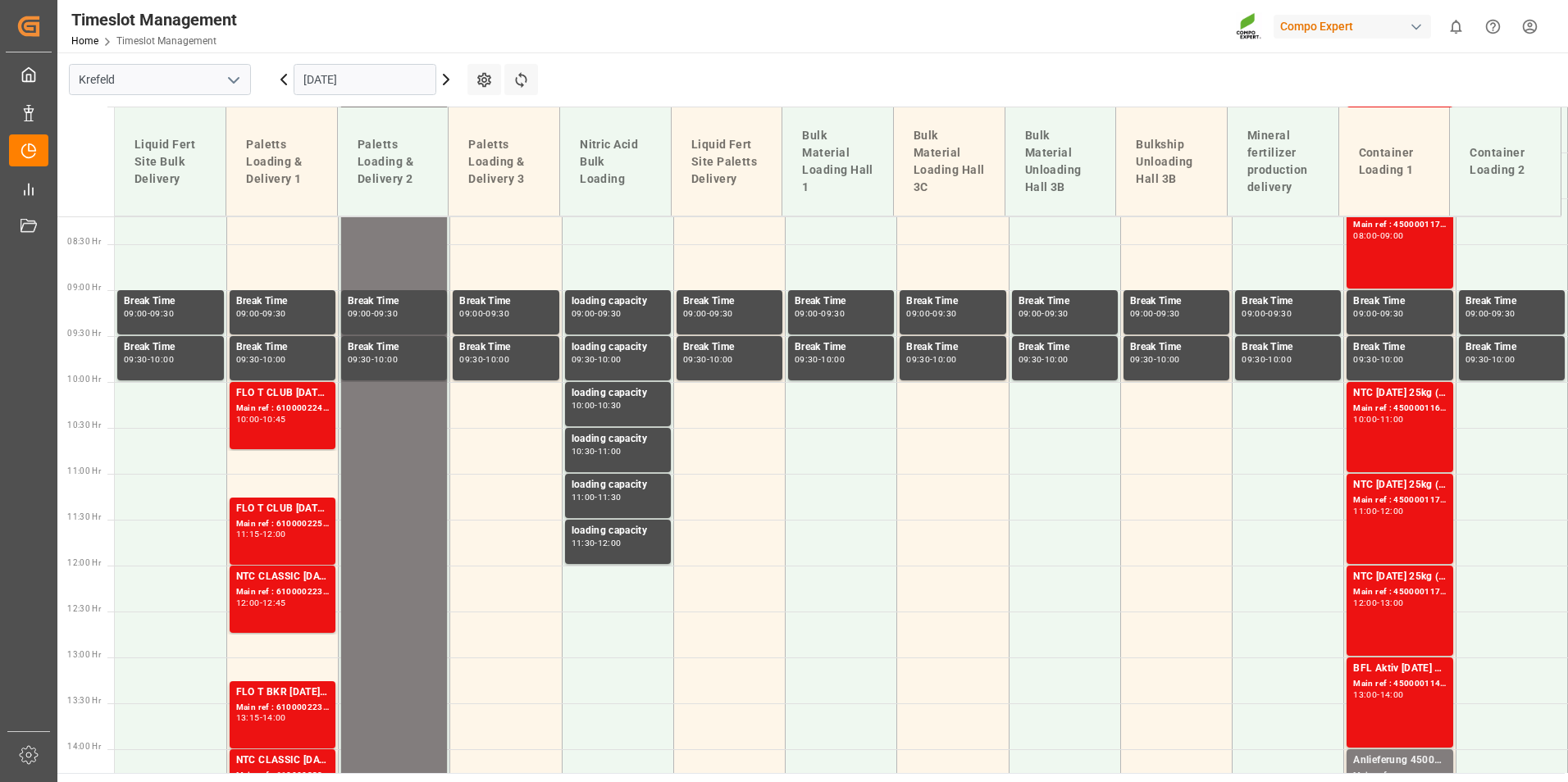
click at [287, 77] on icon at bounding box center [283, 79] width 20 height 20
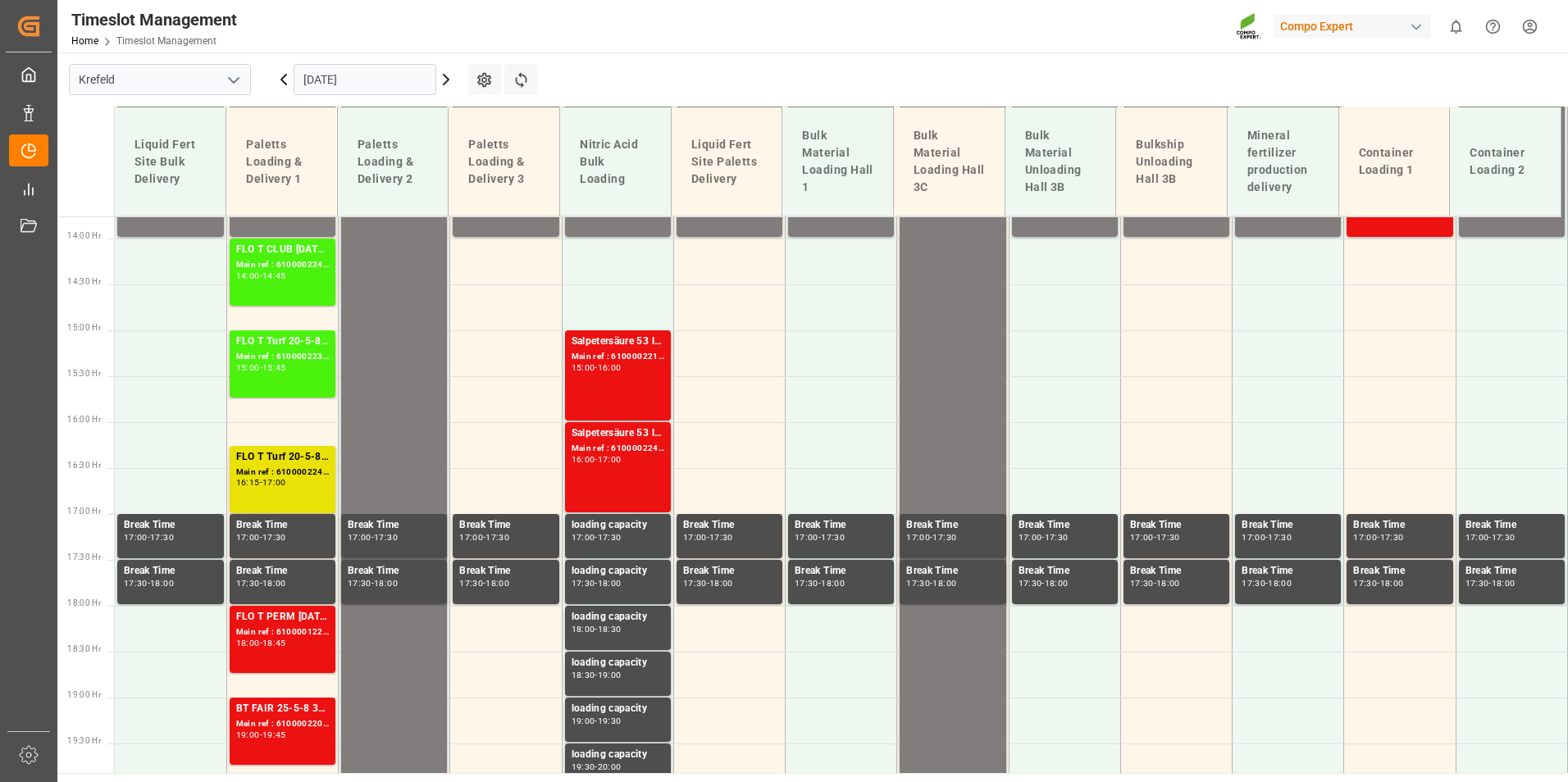
scroll to position [1327, 0]
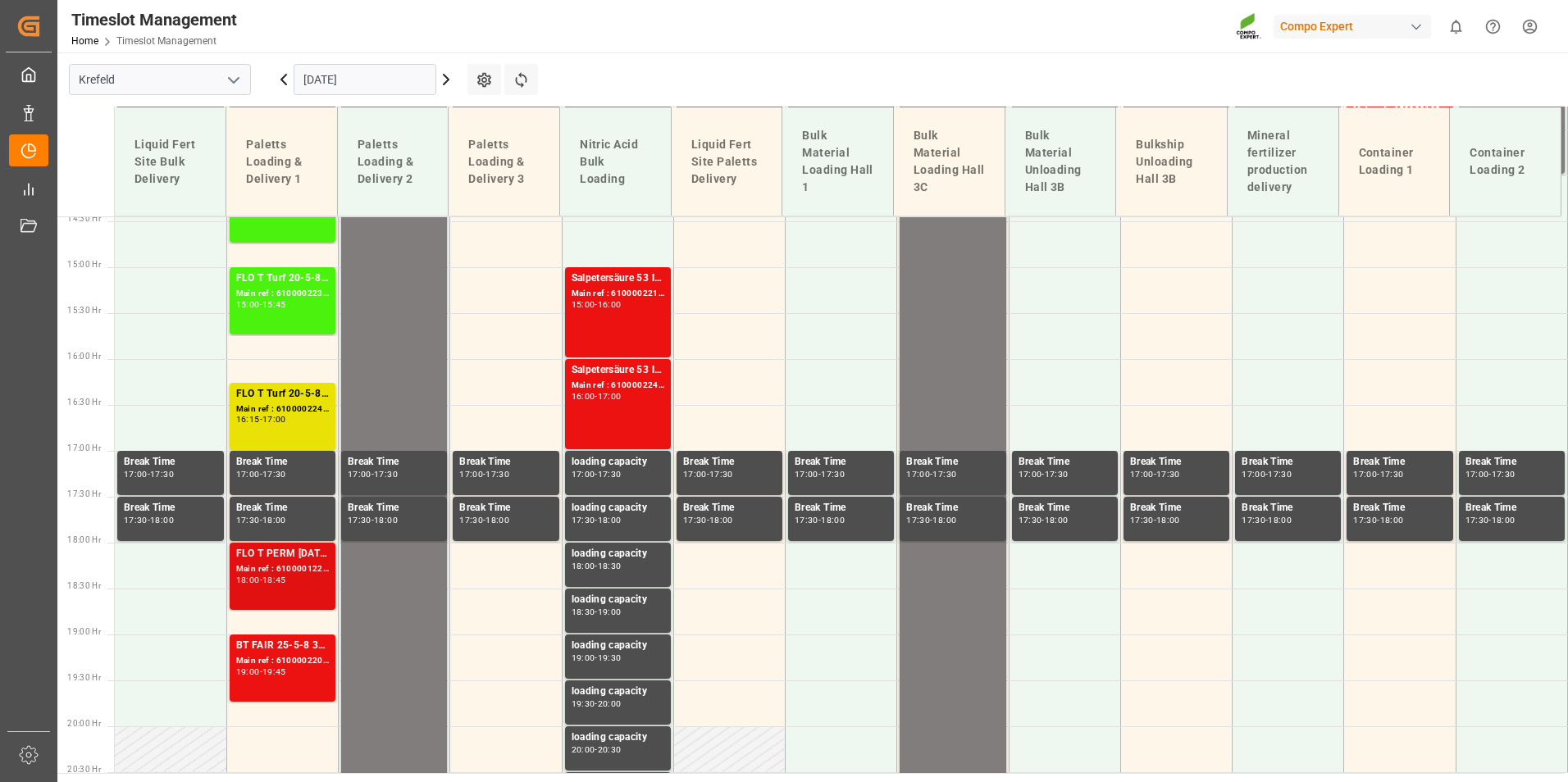
click at [315, 565] on div "Main ref : 6100001225, 2000000205" at bounding box center [282, 569] width 92 height 14
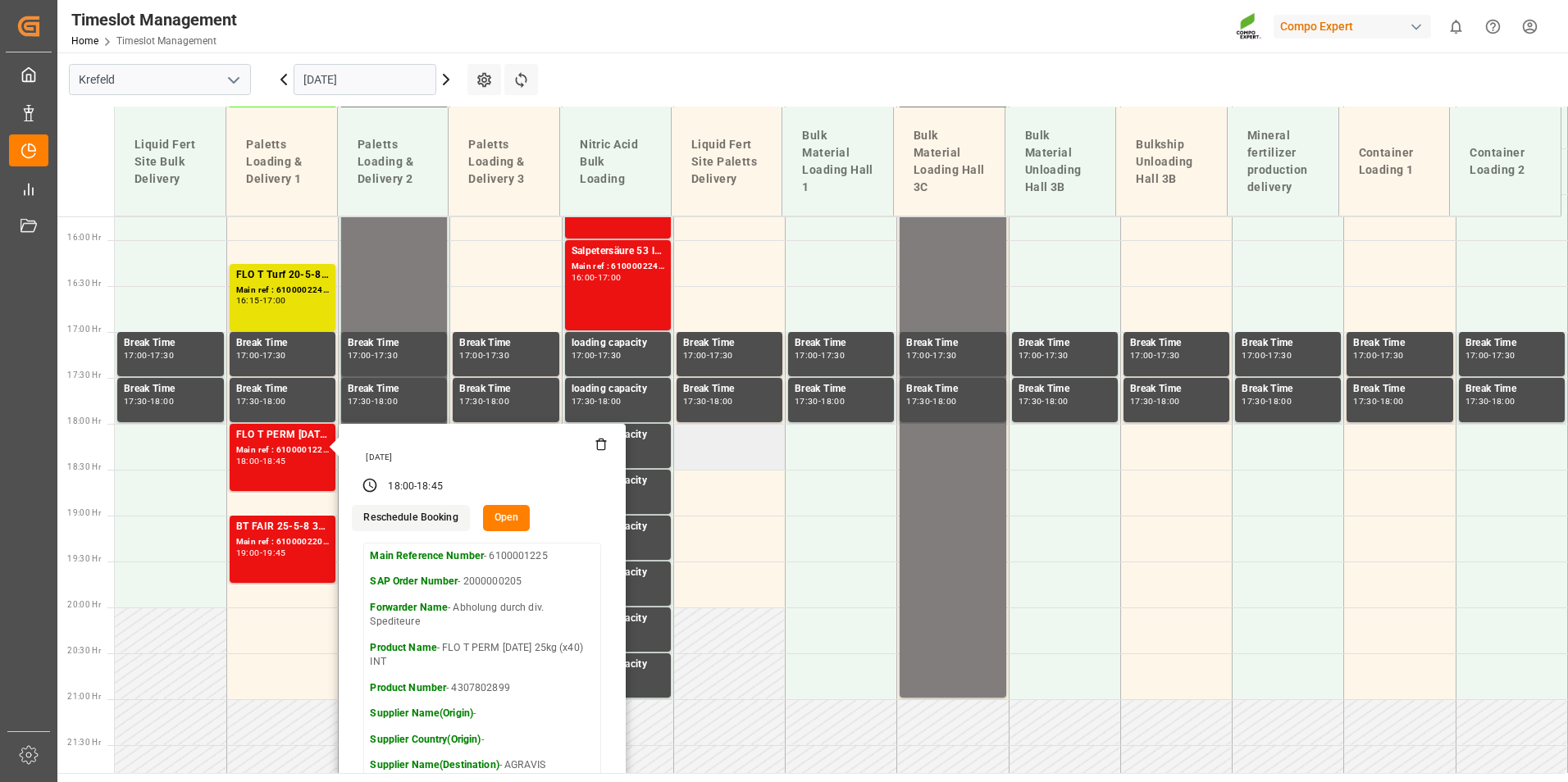
scroll to position [1491, 0]
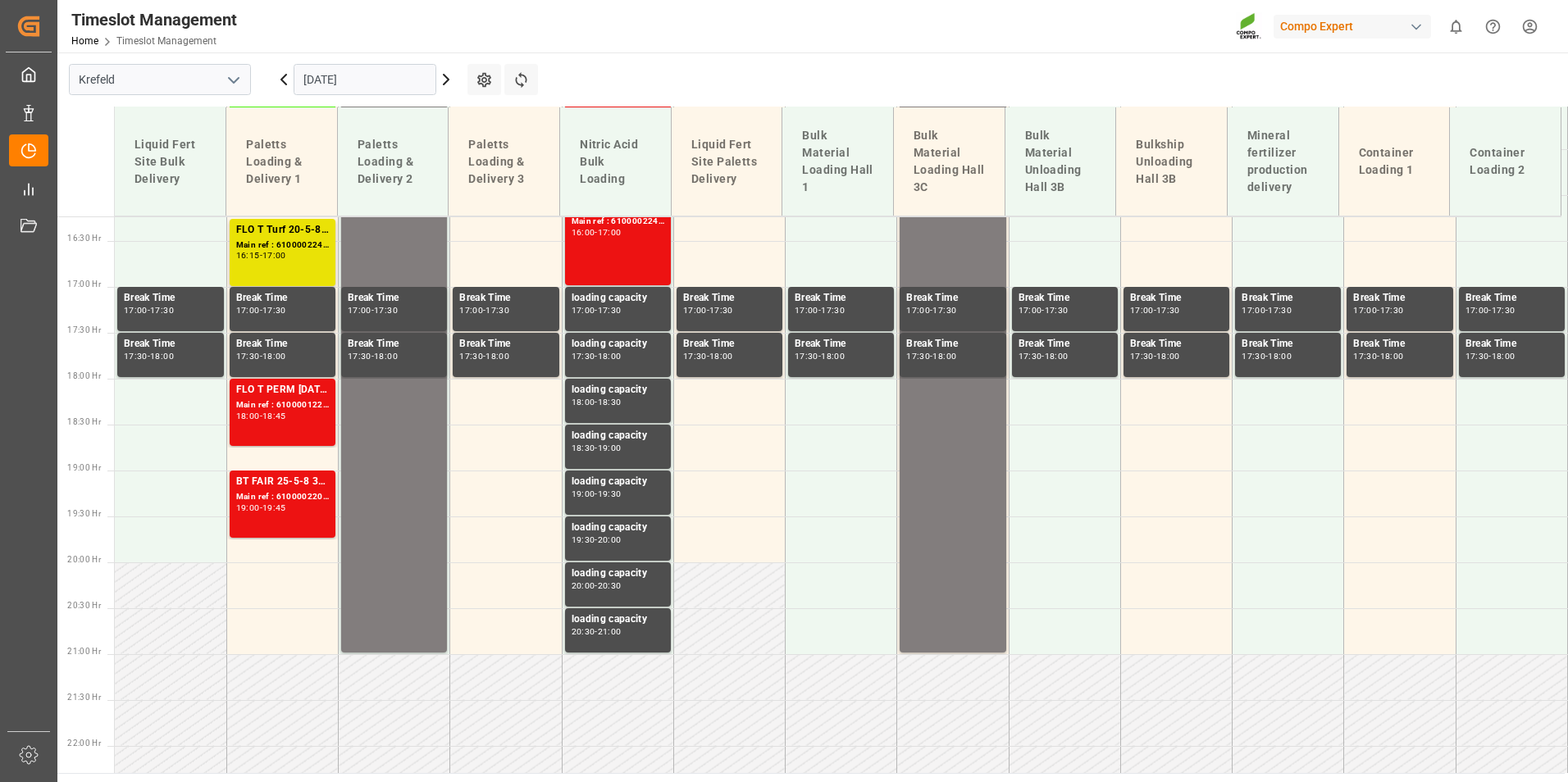
click at [267, 494] on div "Main ref : 6100002209, 2000001312;2000000752 2000000752" at bounding box center [282, 498] width 92 height 14
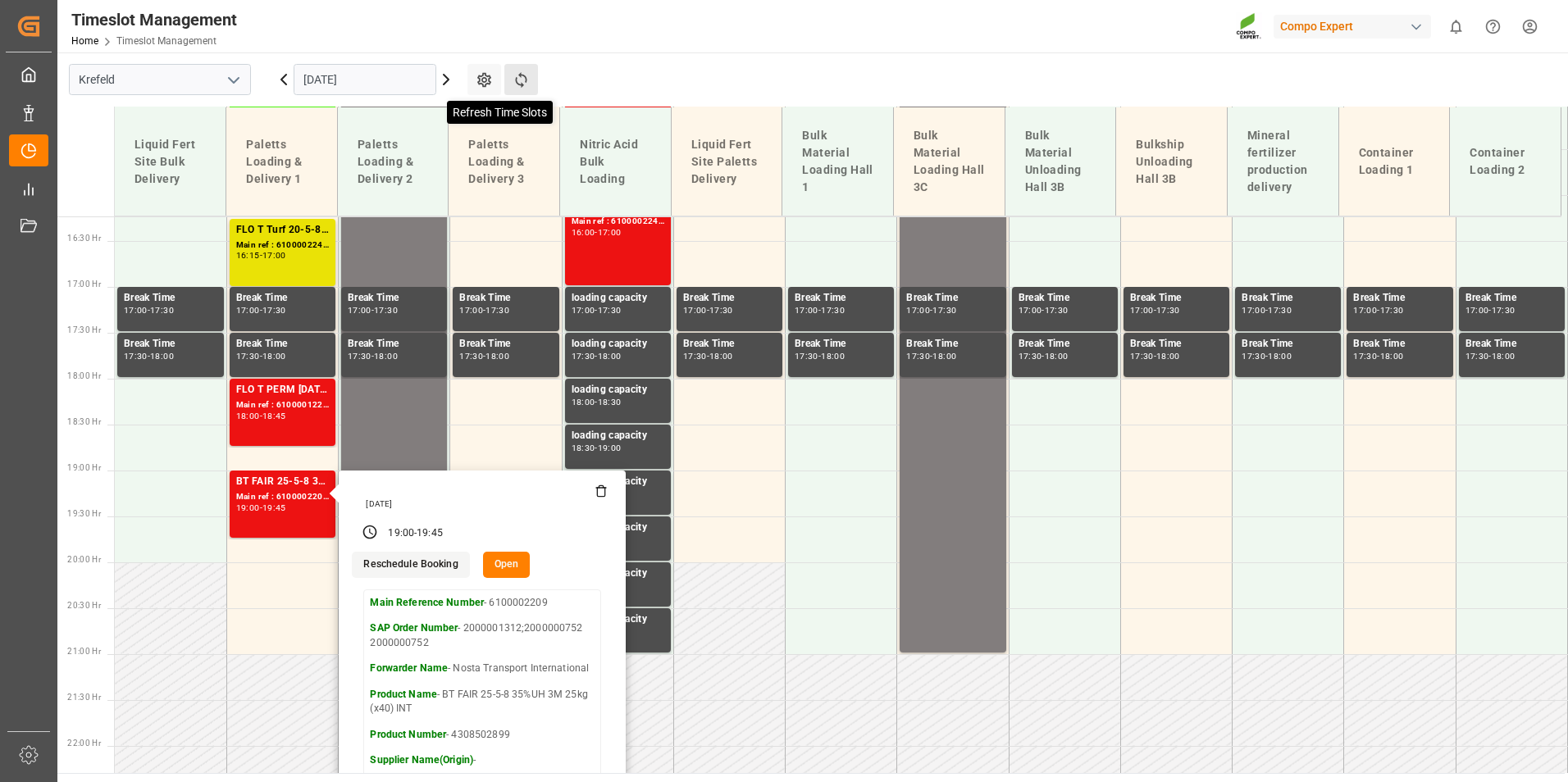
click at [519, 83] on icon at bounding box center [521, 80] width 17 height 17
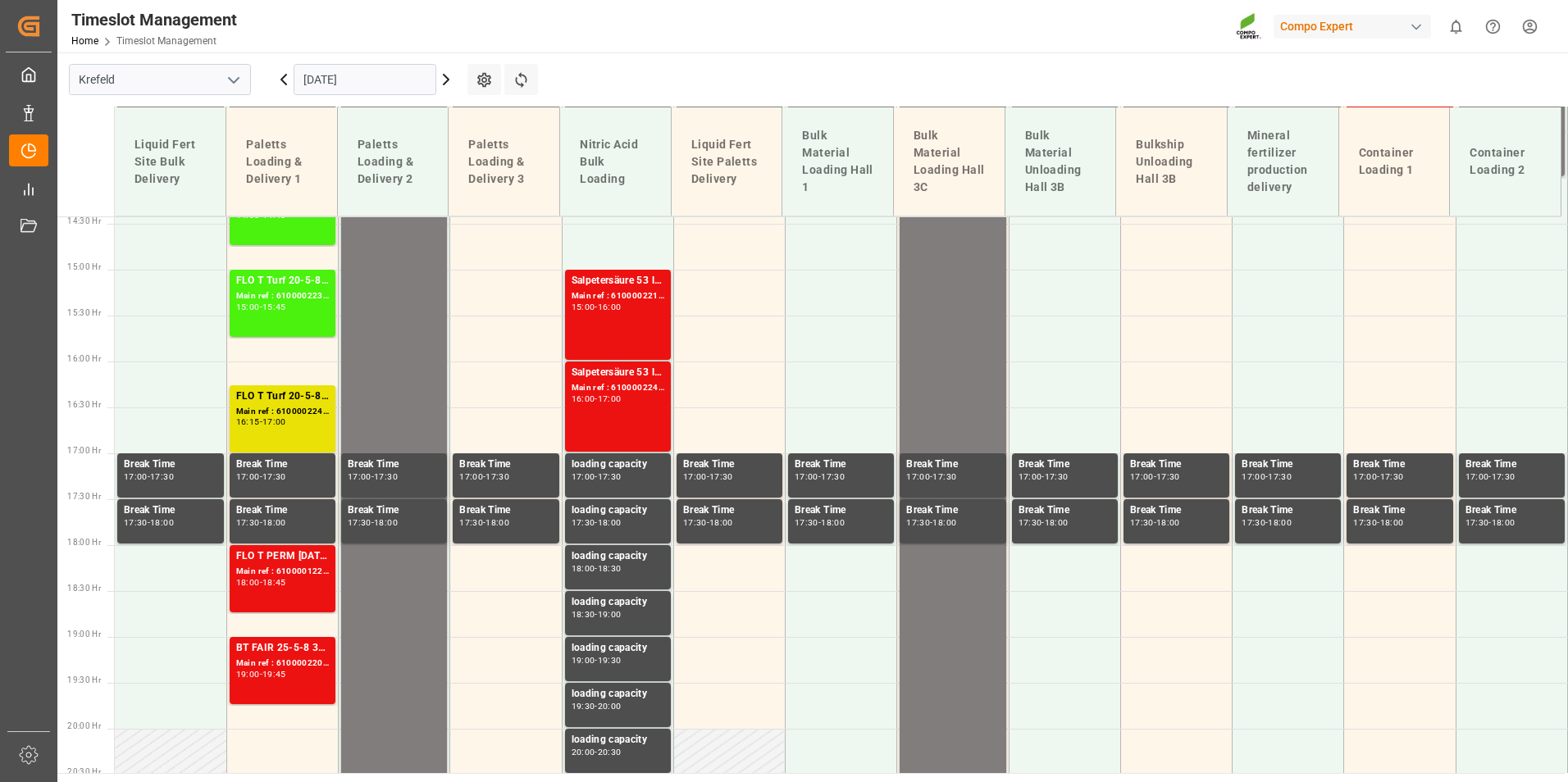
scroll to position [1327, 0]
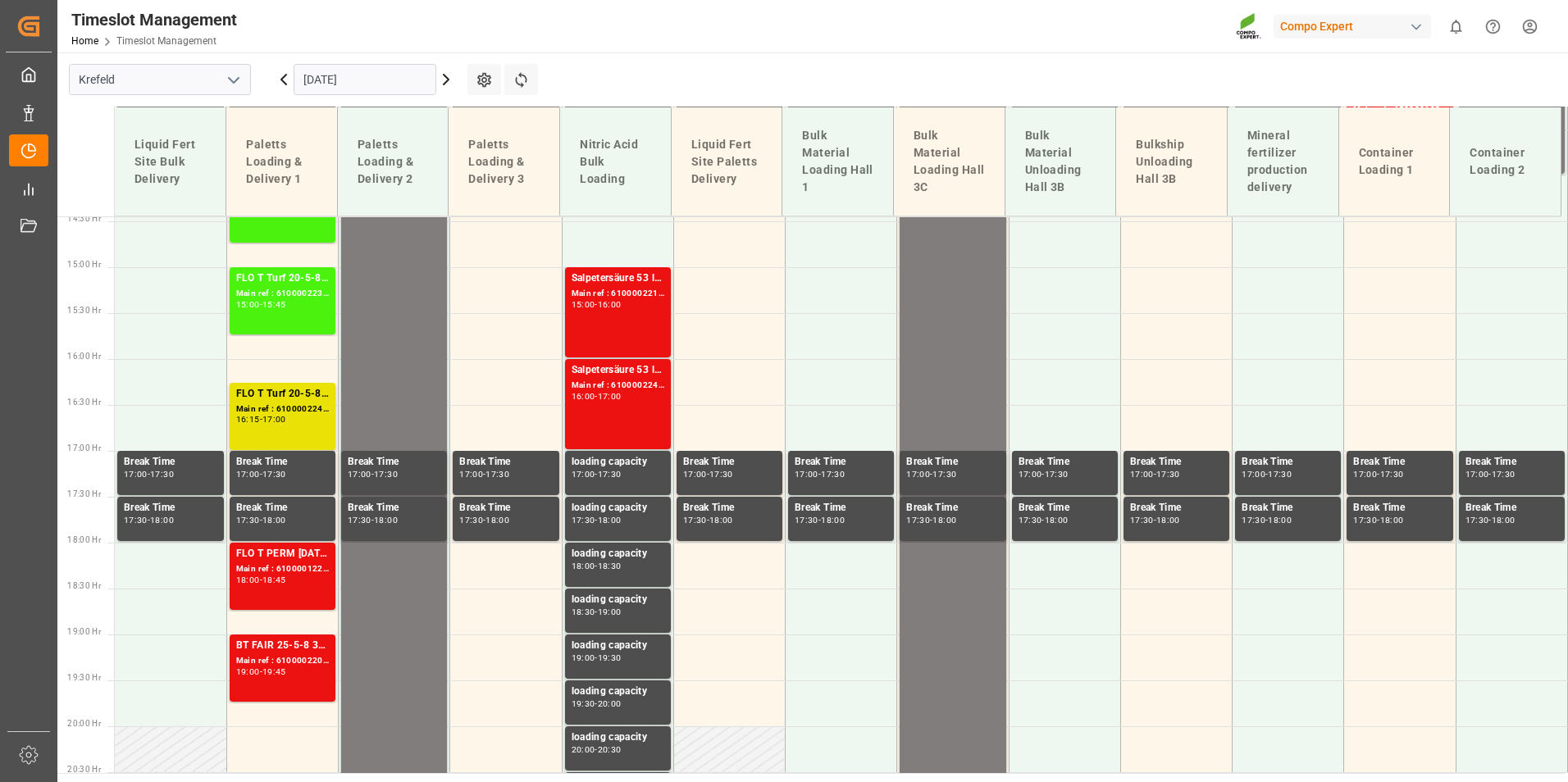
click at [450, 75] on icon at bounding box center [445, 79] width 20 height 20
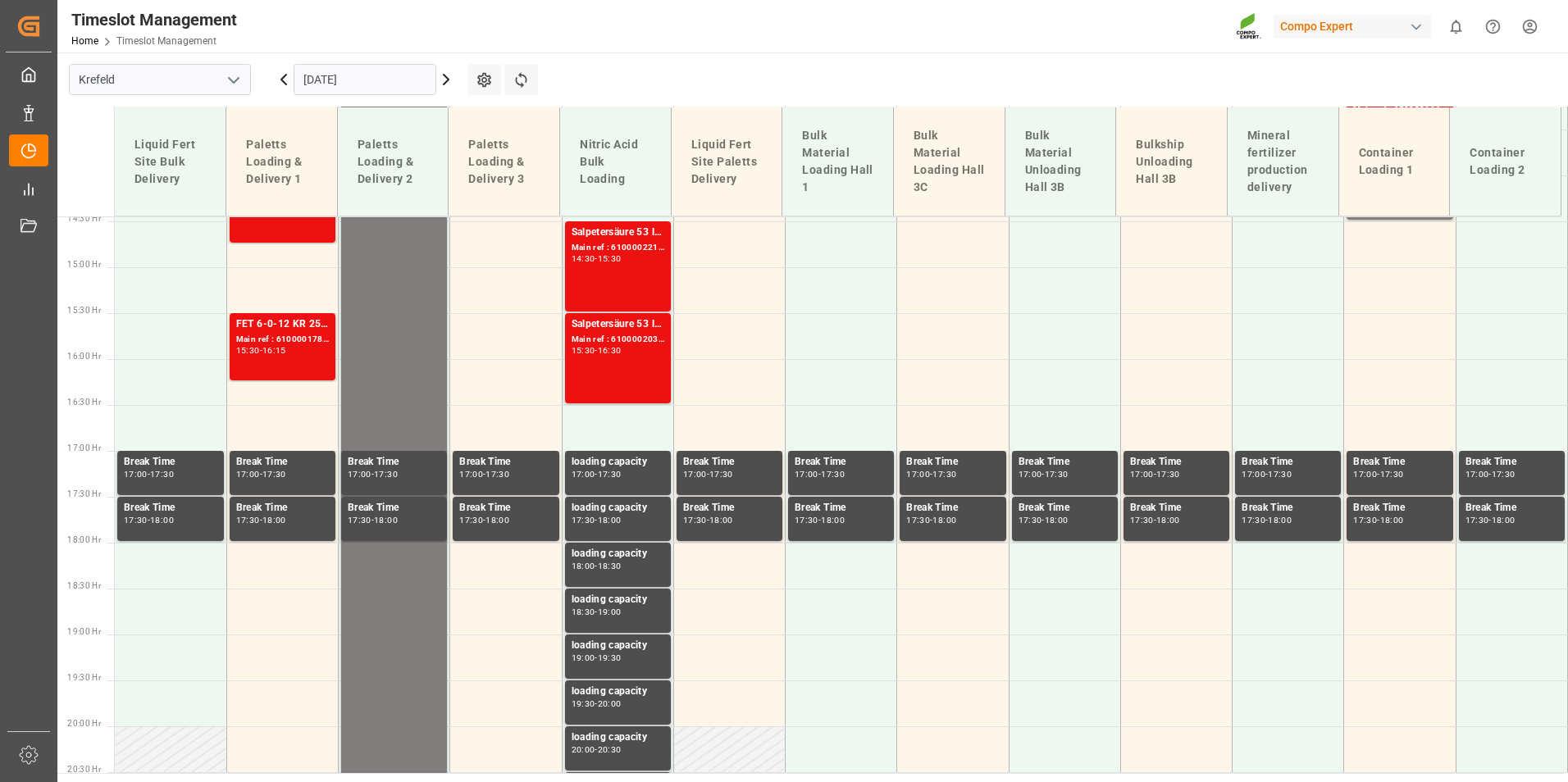
click at [277, 69] on div "[DATE]" at bounding box center [364, 79] width 205 height 54
click at [278, 85] on icon at bounding box center [283, 79] width 20 height 20
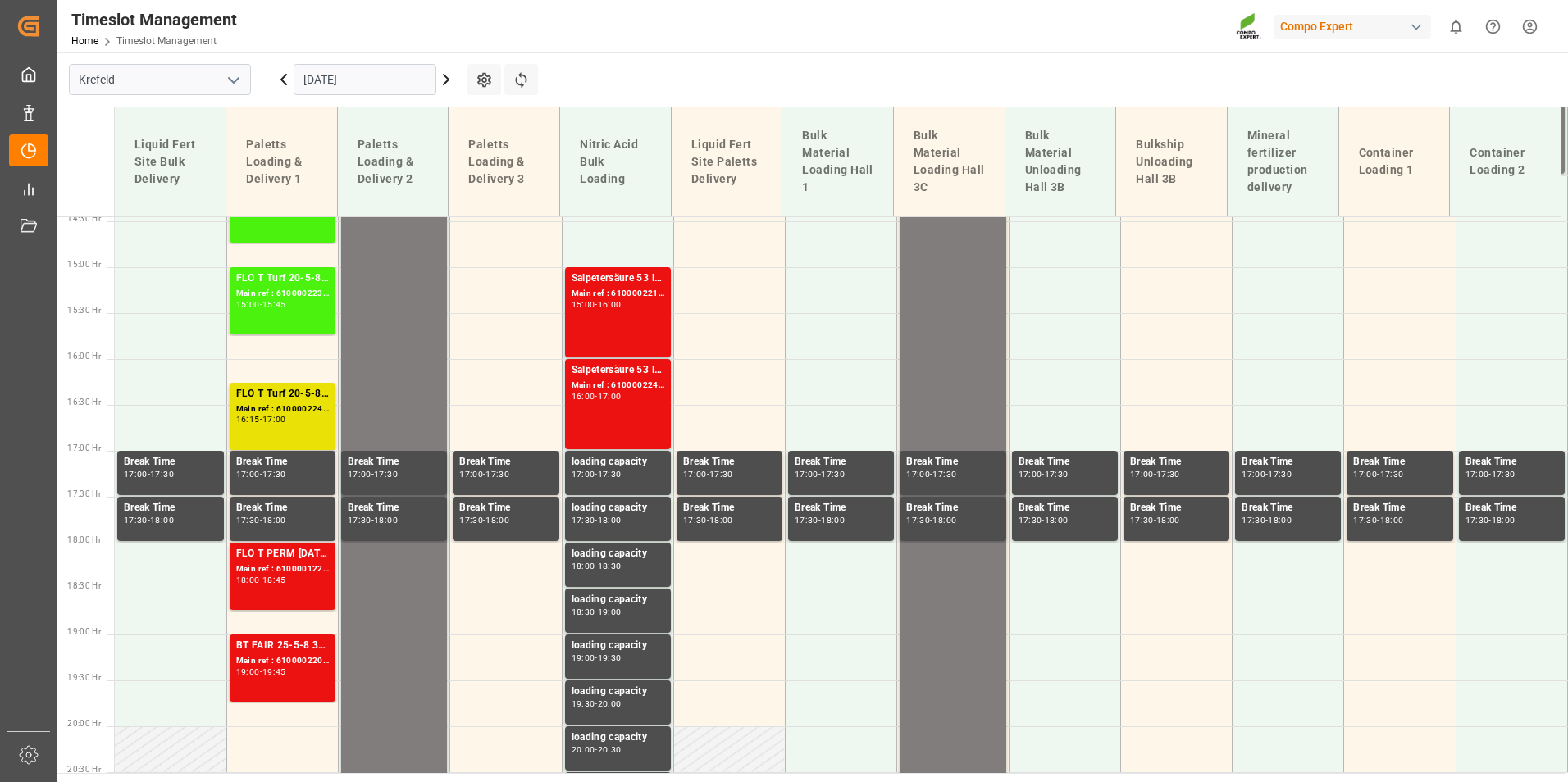
click at [450, 82] on icon at bounding box center [445, 79] width 20 height 20
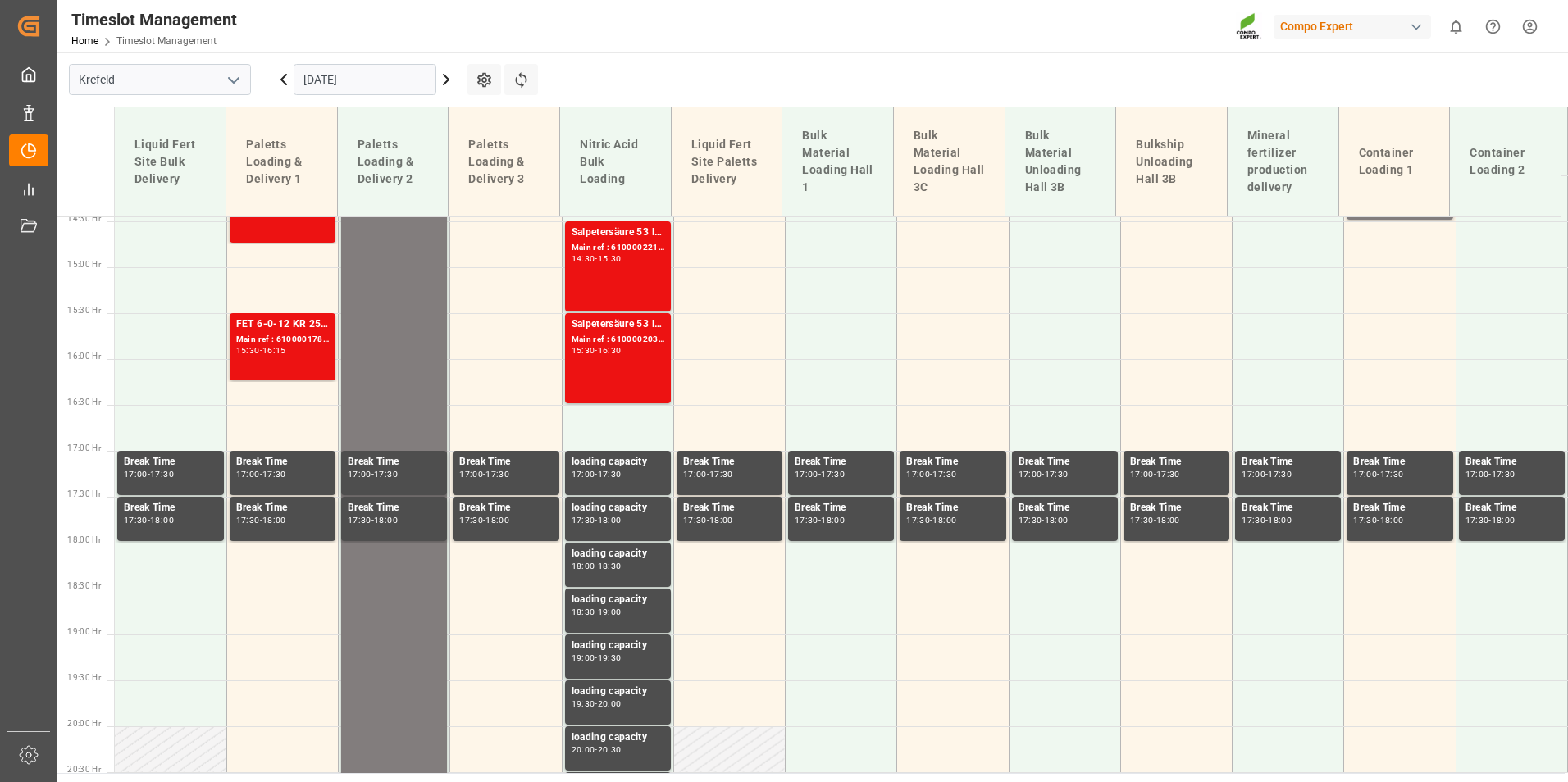
click at [288, 82] on icon at bounding box center [283, 79] width 20 height 20
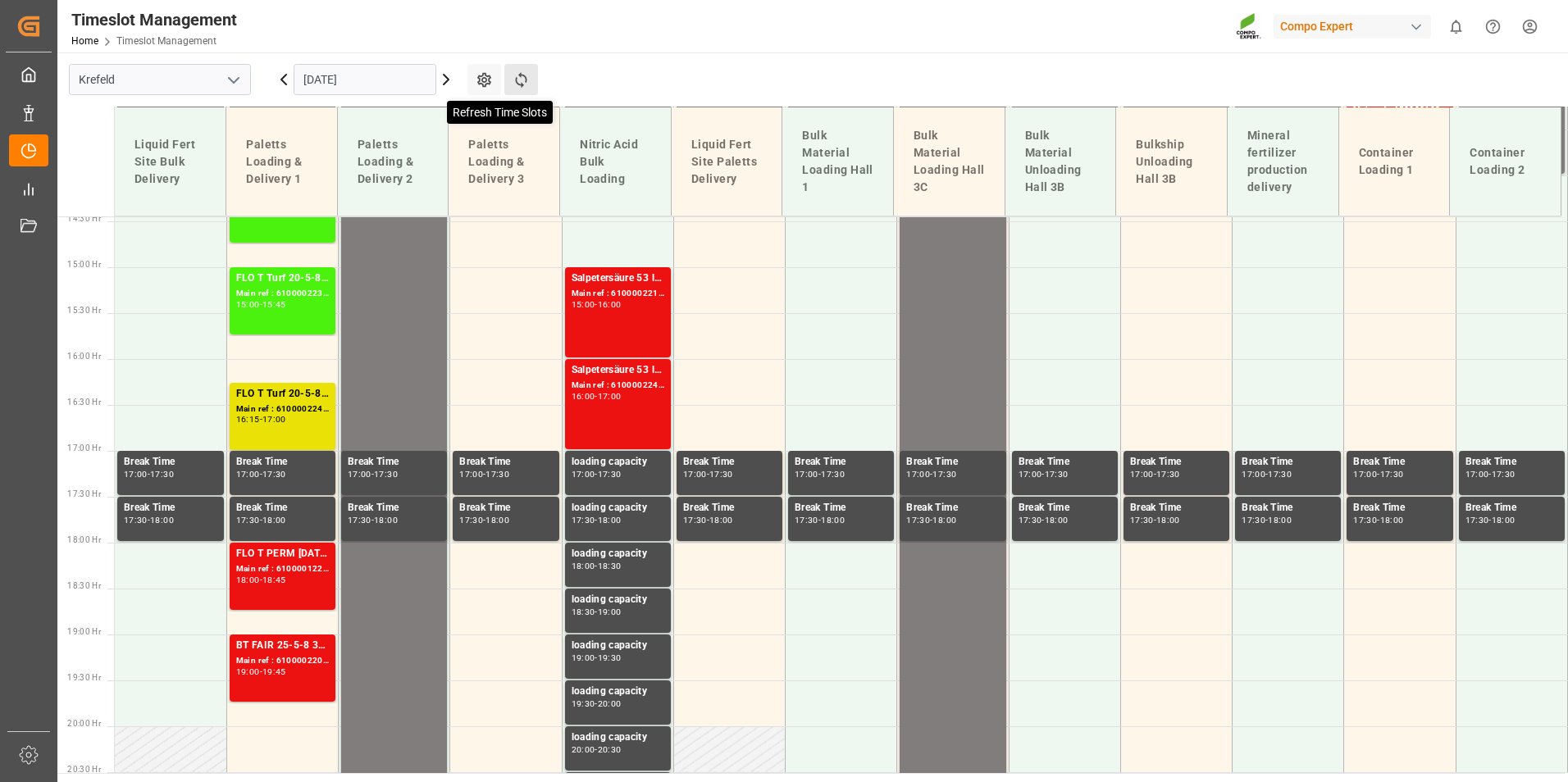
click at [525, 85] on icon at bounding box center [521, 80] width 17 height 17
click at [508, 85] on button "Refresh Time Slots" at bounding box center [521, 79] width 34 height 31
click at [453, 85] on icon at bounding box center [445, 79] width 20 height 20
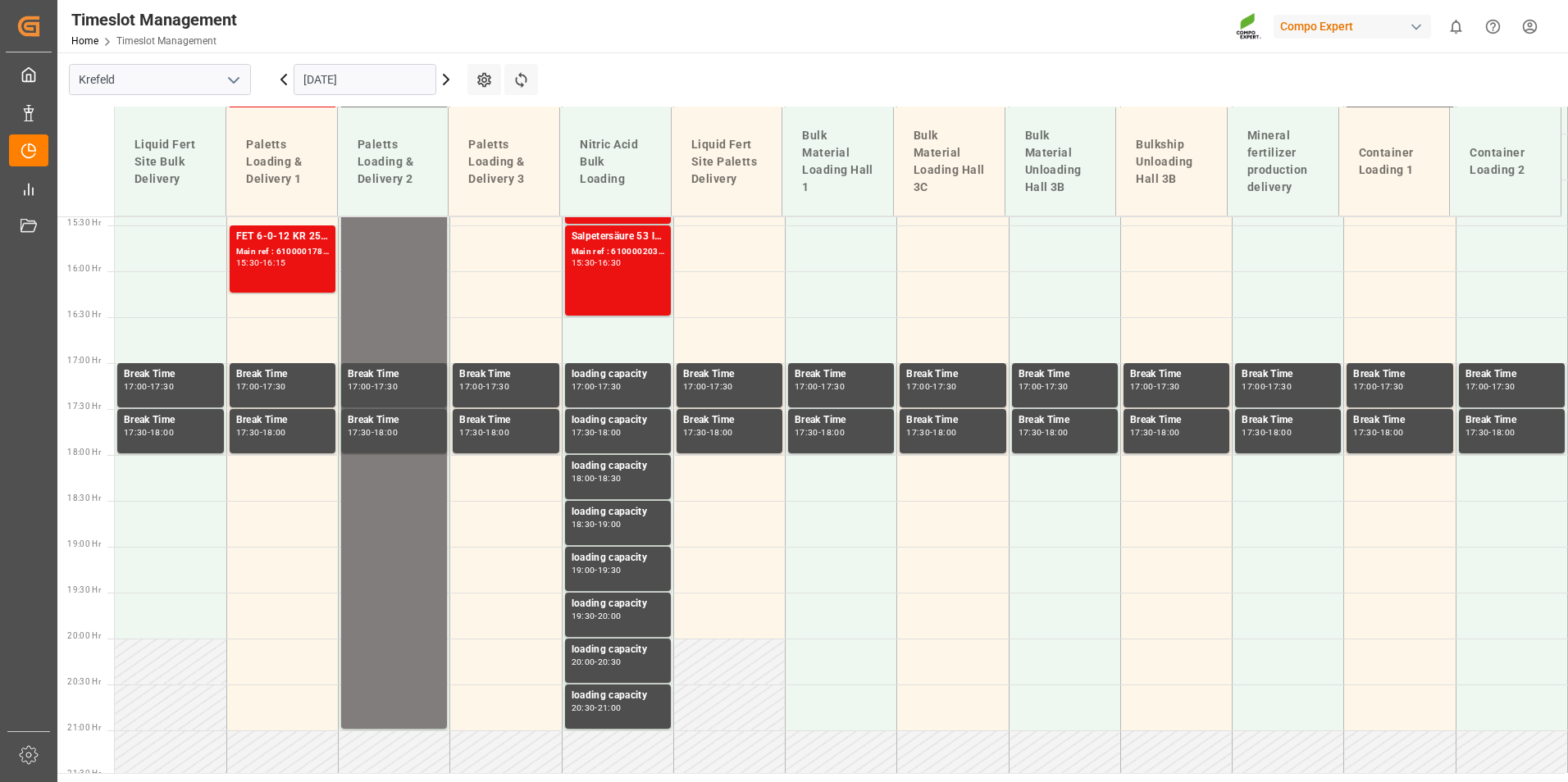
scroll to position [1418, 0]
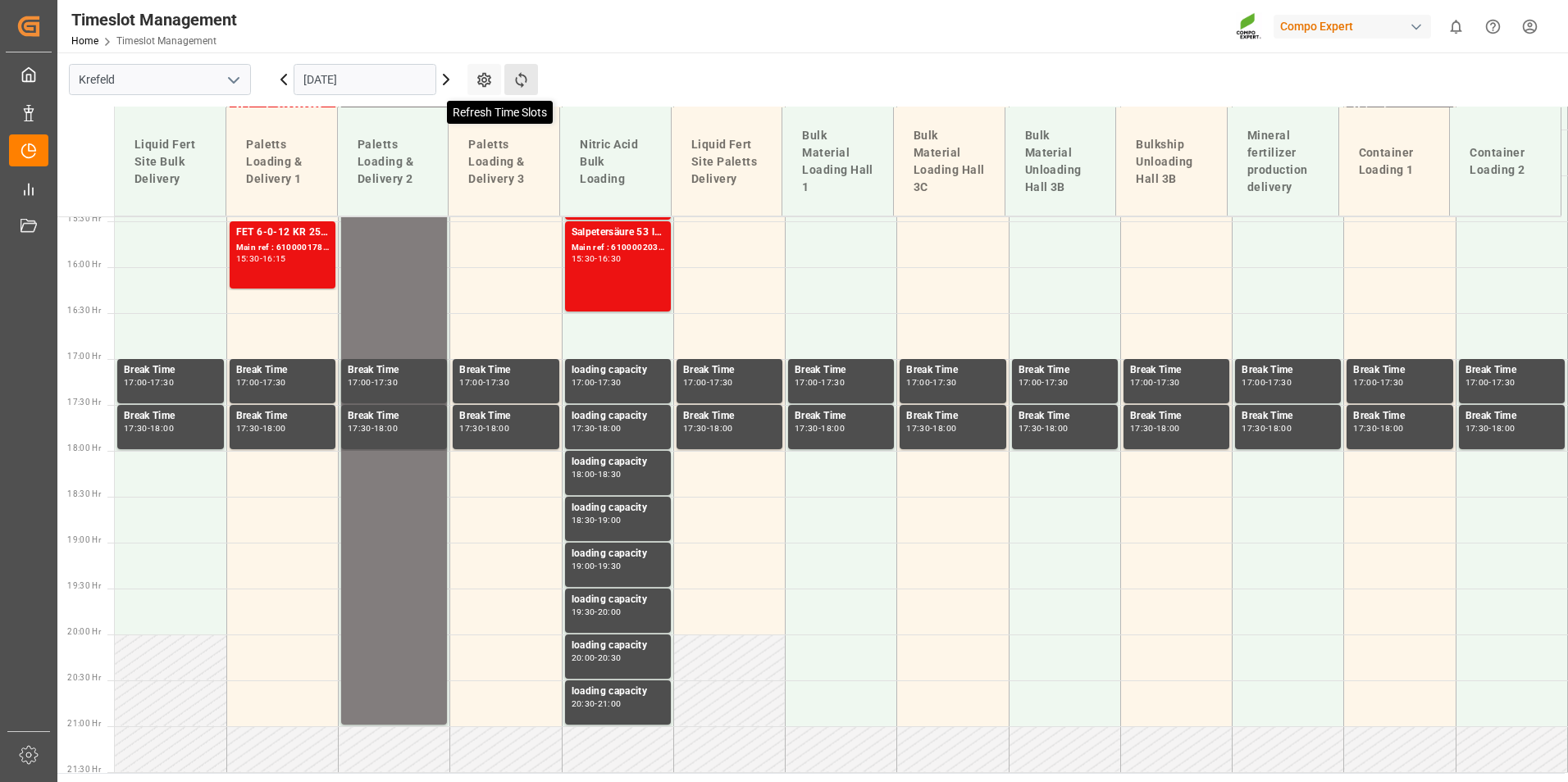
click at [512, 76] on icon at bounding box center [521, 80] width 17 height 17
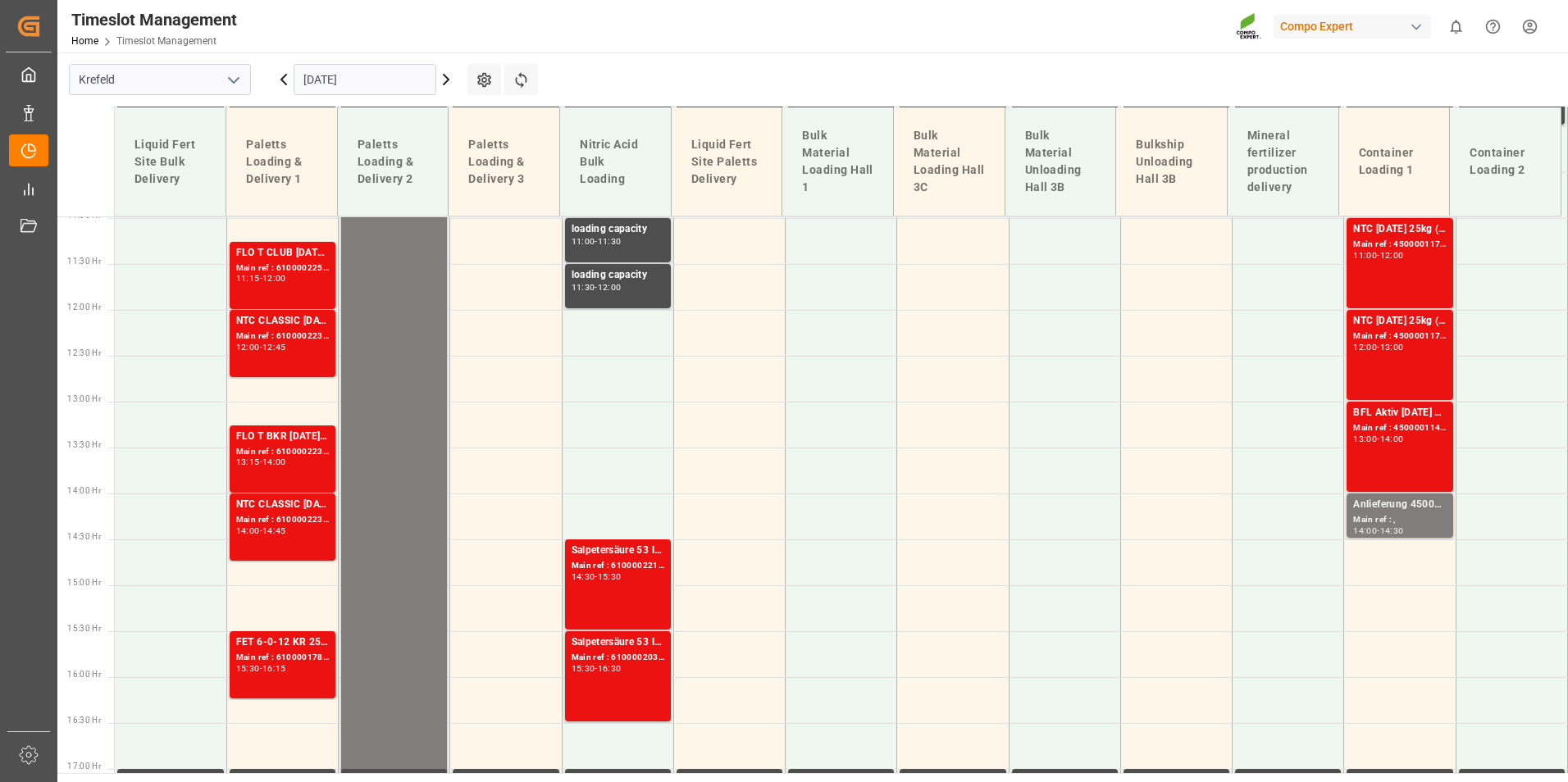
scroll to position [845, 0]
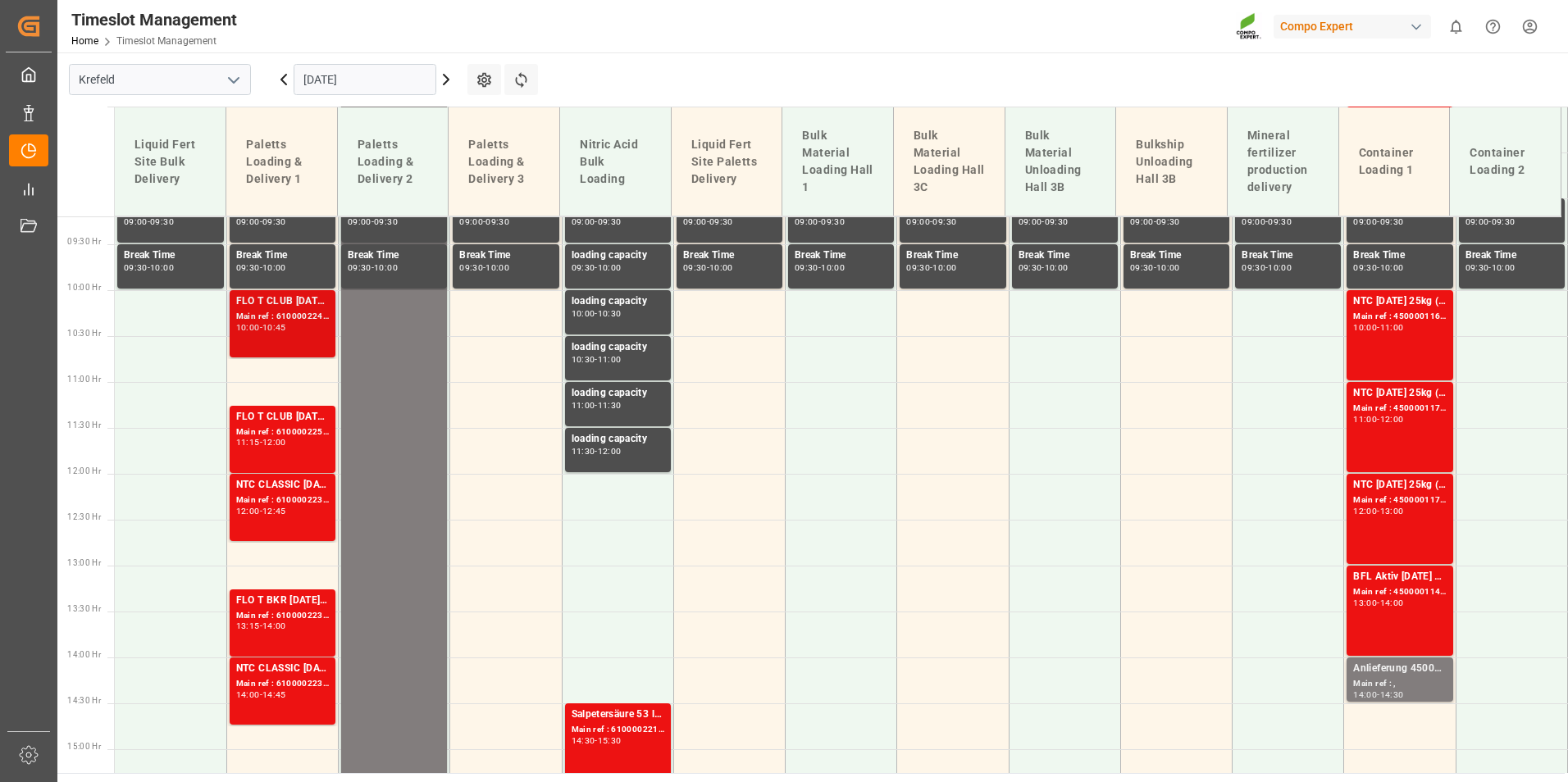
click at [283, 327] on div "10:45" at bounding box center [274, 328] width 24 height 7
click at [284, 436] on div "Main ref : 6100002250, 2000001679" at bounding box center [282, 432] width 92 height 14
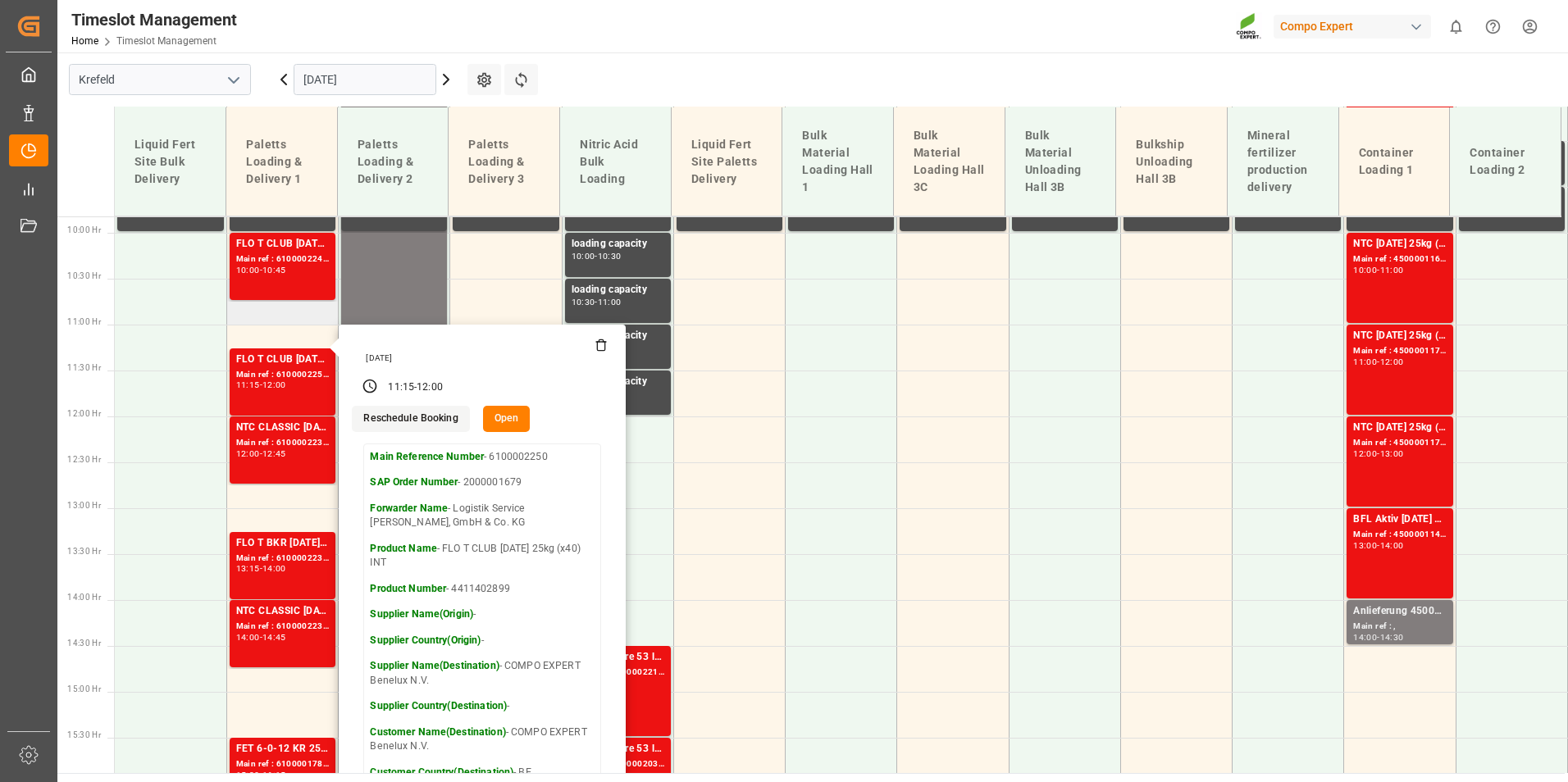
scroll to position [927, 0]
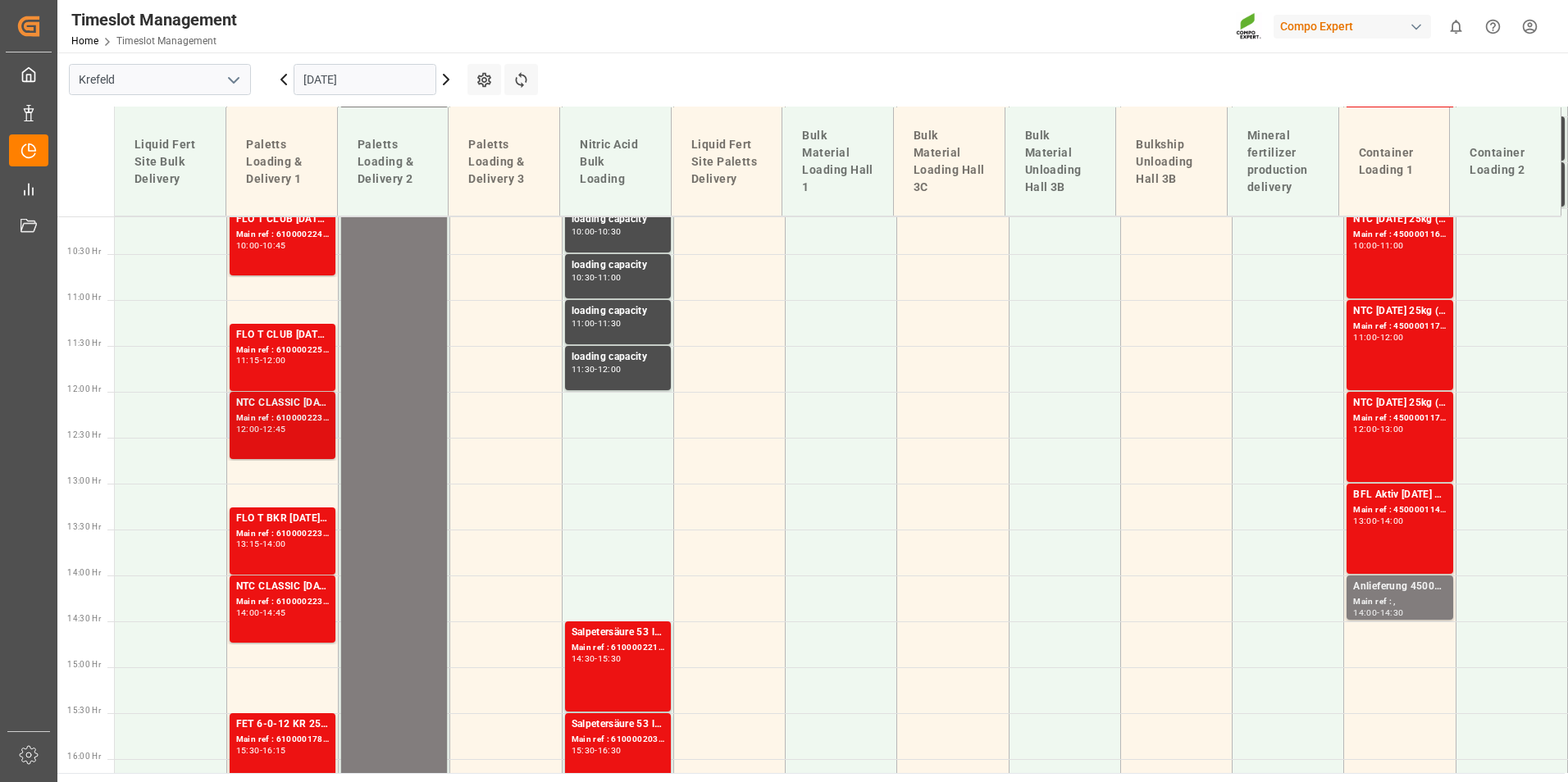
click at [307, 398] on div "NTC CLASSIC [DATE]+3+TE 1200kg BB" at bounding box center [282, 403] width 92 height 17
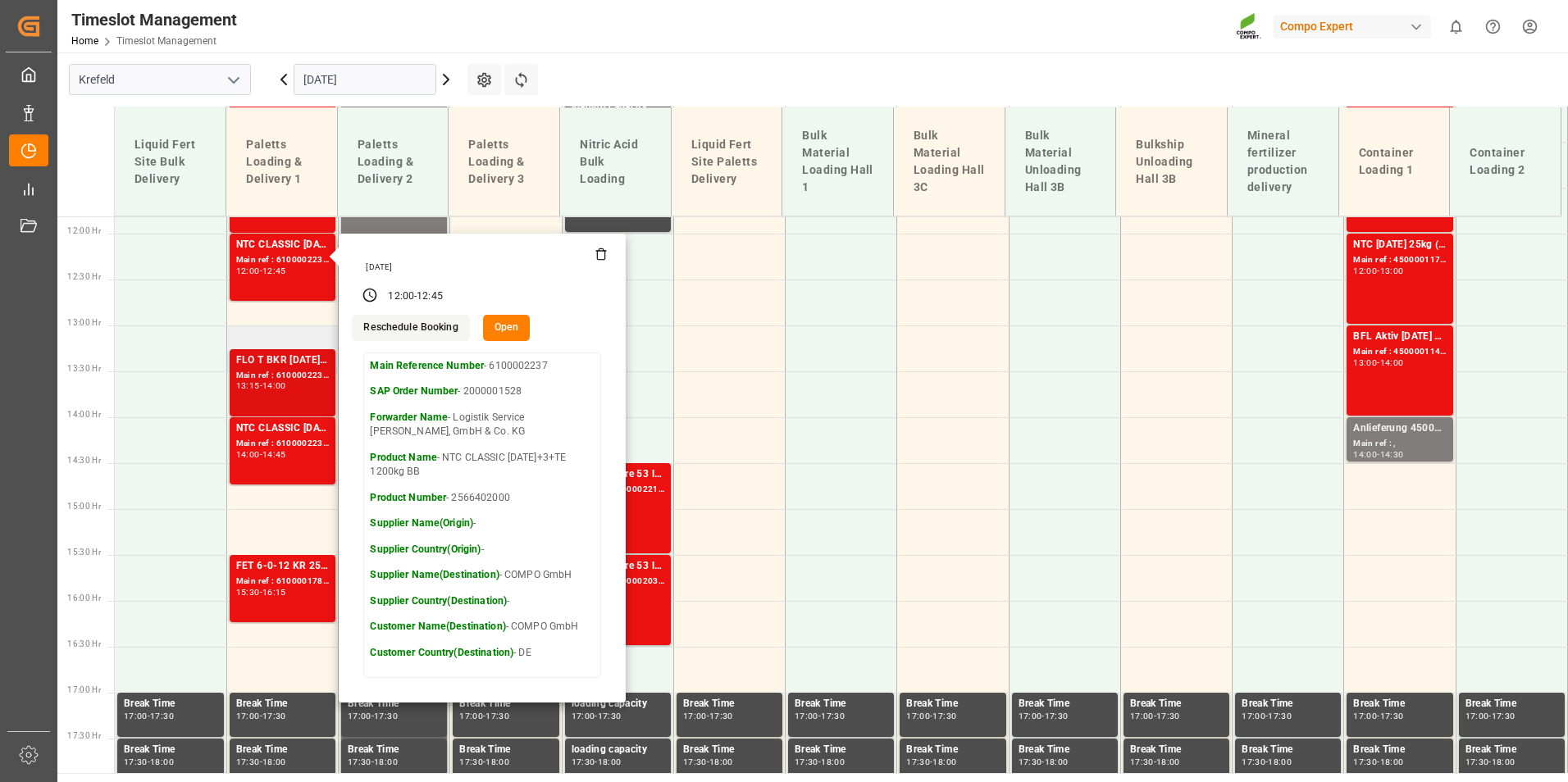
scroll to position [1091, 0]
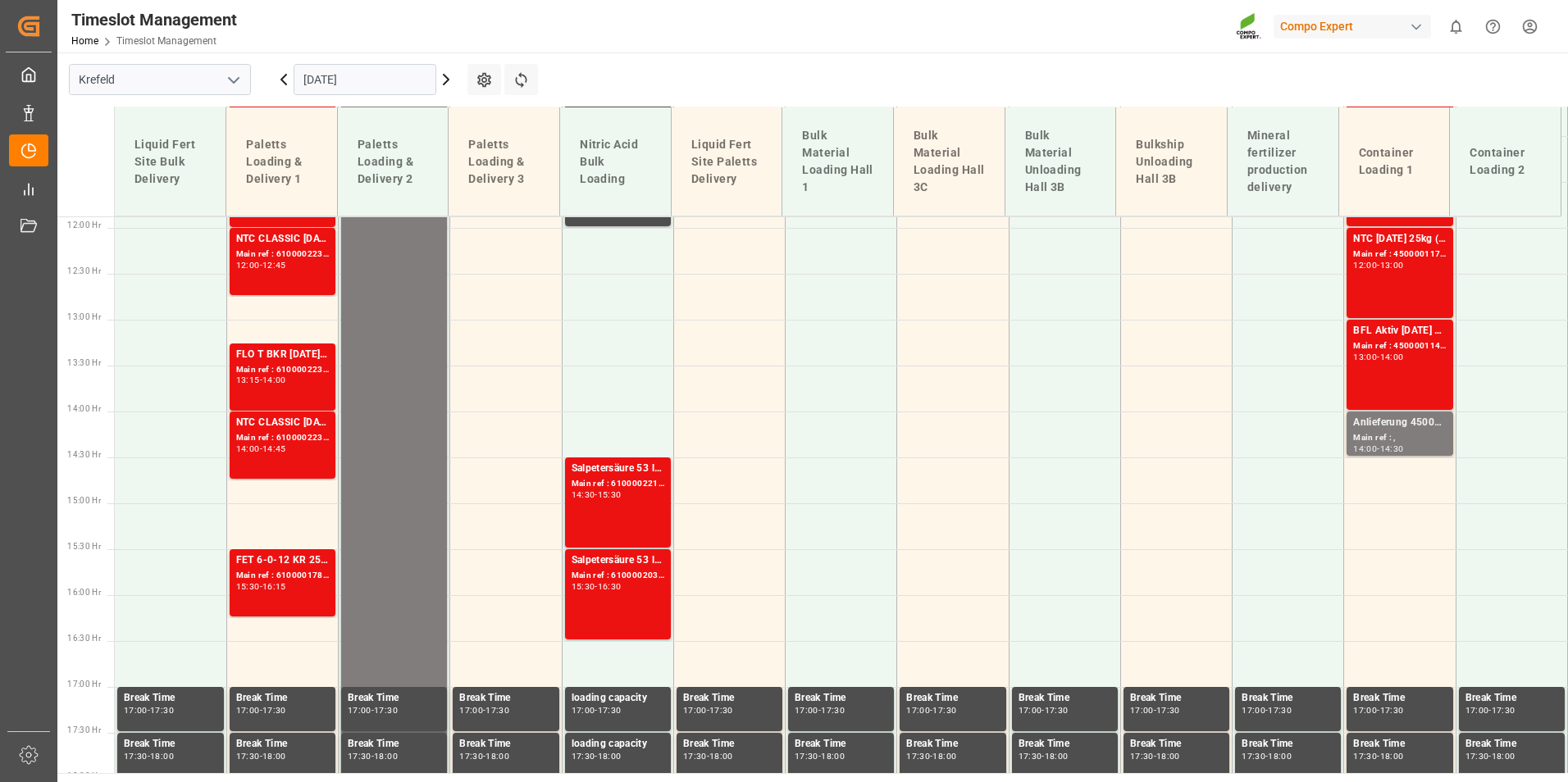
click at [299, 374] on div "Main ref : 6100002230, 2000000720" at bounding box center [282, 371] width 92 height 14
click at [268, 363] on div "FLO T BKR [DATE] 25kg (x40) D,ATBT SPORT [DATE] 25%UH 3M 25kg (x40) INTFLO T CL…" at bounding box center [282, 355] width 92 height 17
click at [297, 436] on div "Main ref : 6100002238, 2000001528" at bounding box center [282, 439] width 92 height 14
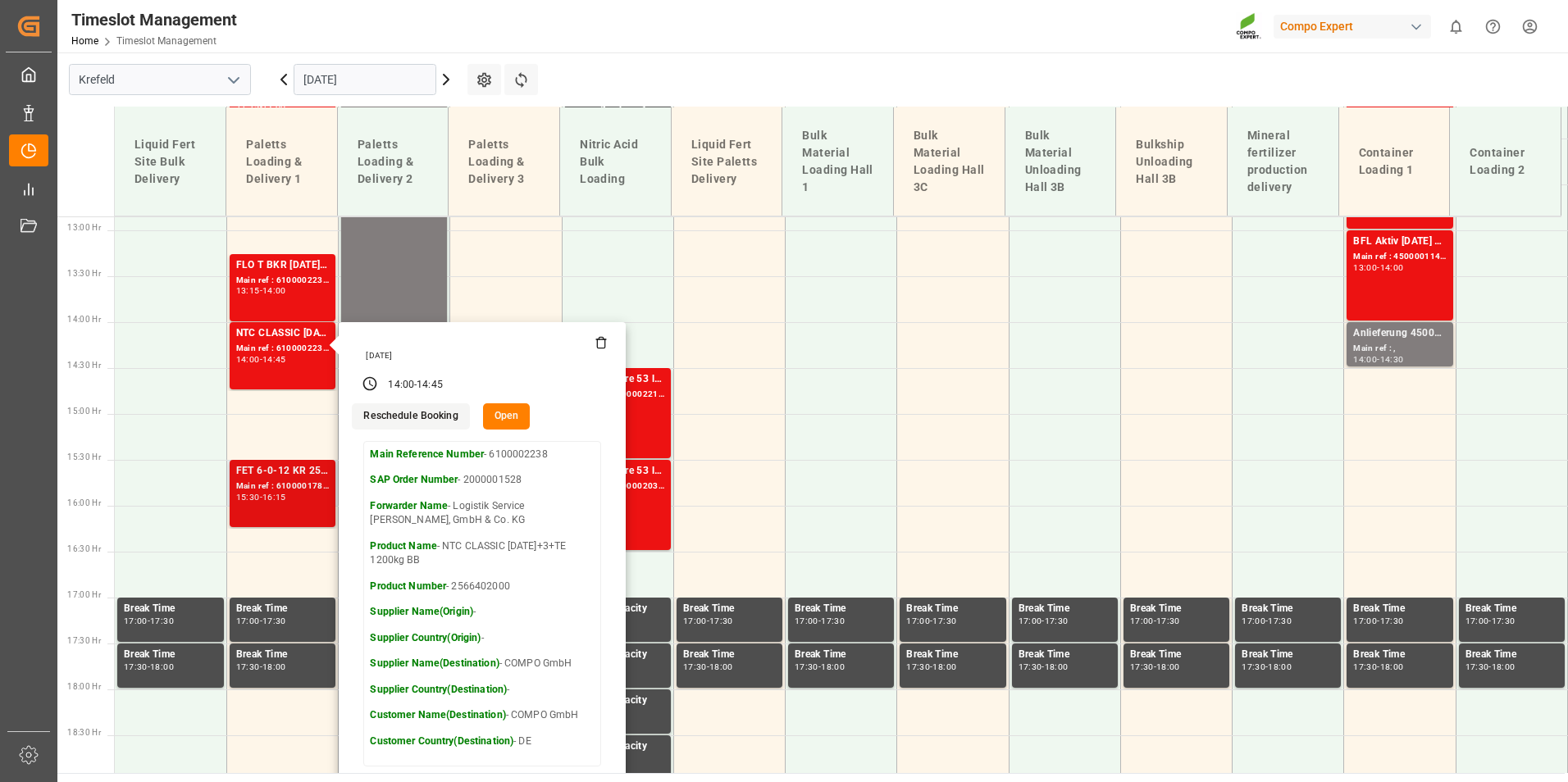
scroll to position [1255, 0]
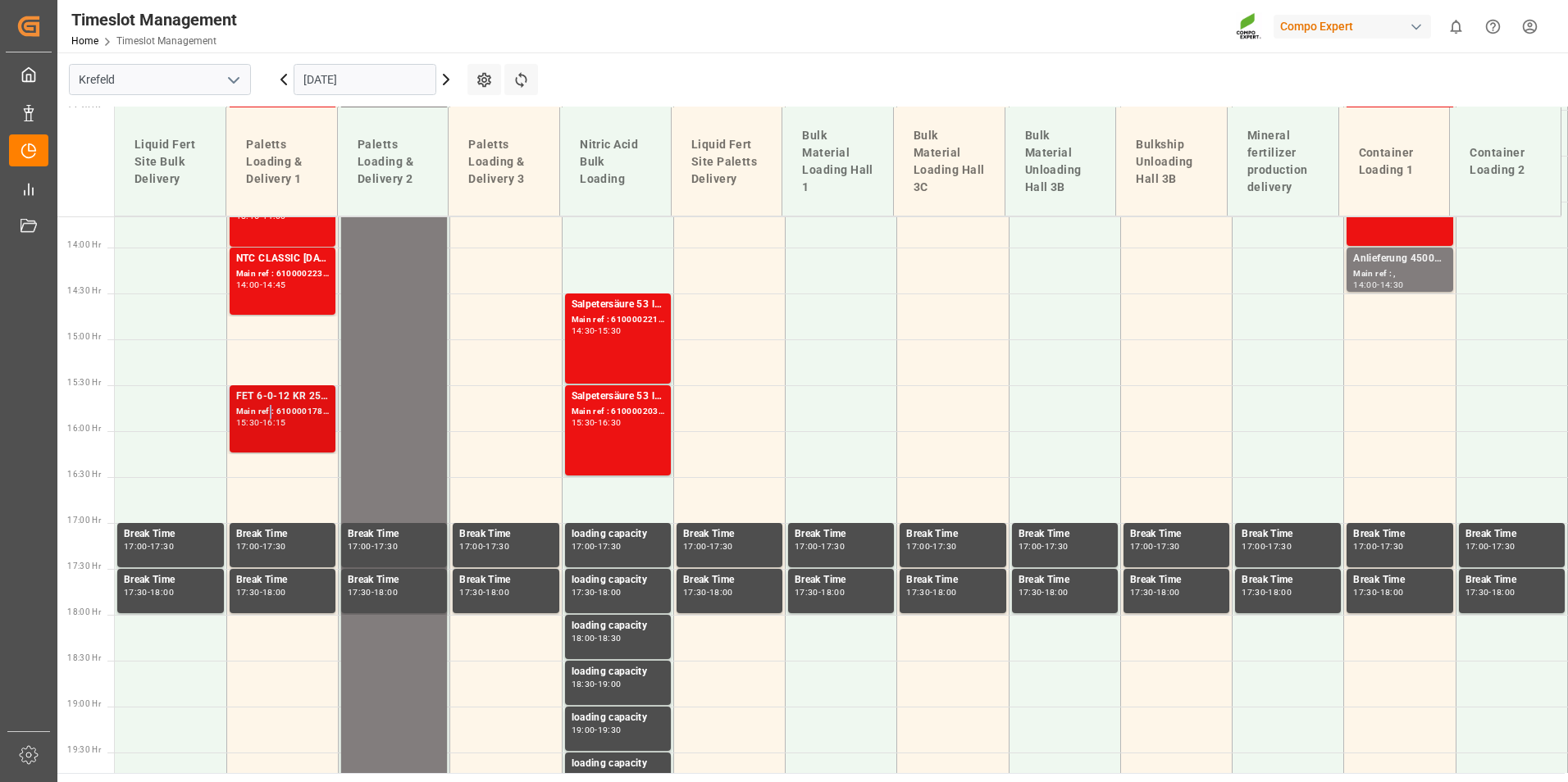
click at [269, 416] on div "Main ref : 6100001786, 2000000979" at bounding box center [282, 412] width 92 height 14
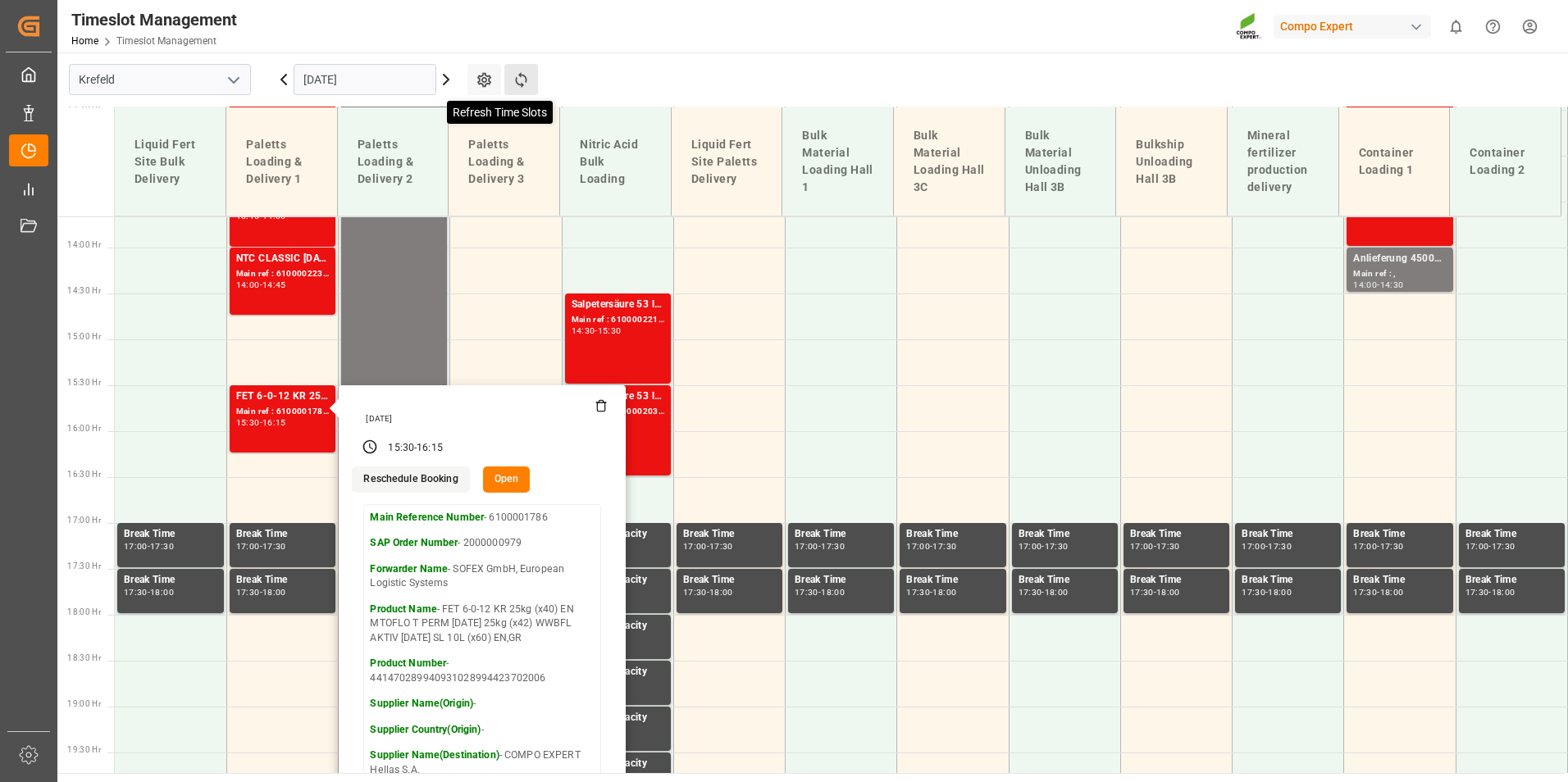
click at [520, 77] on icon at bounding box center [520, 80] width 11 height 16
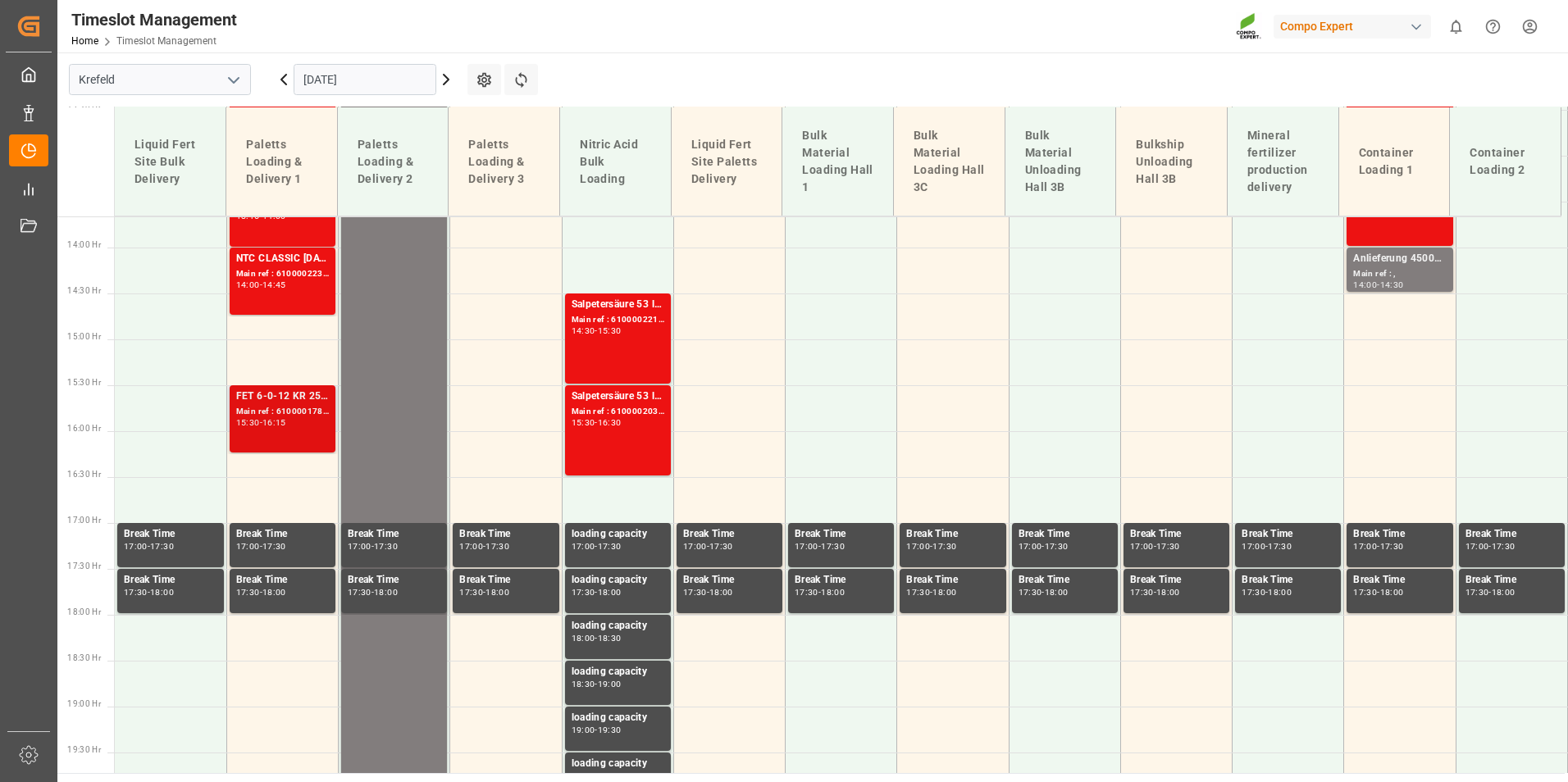
click at [318, 417] on div "Main ref : 6100001786, 2000000979" at bounding box center [282, 412] width 92 height 14
click at [305, 275] on div "Main ref : 6100002238, 2000001528" at bounding box center [282, 275] width 92 height 14
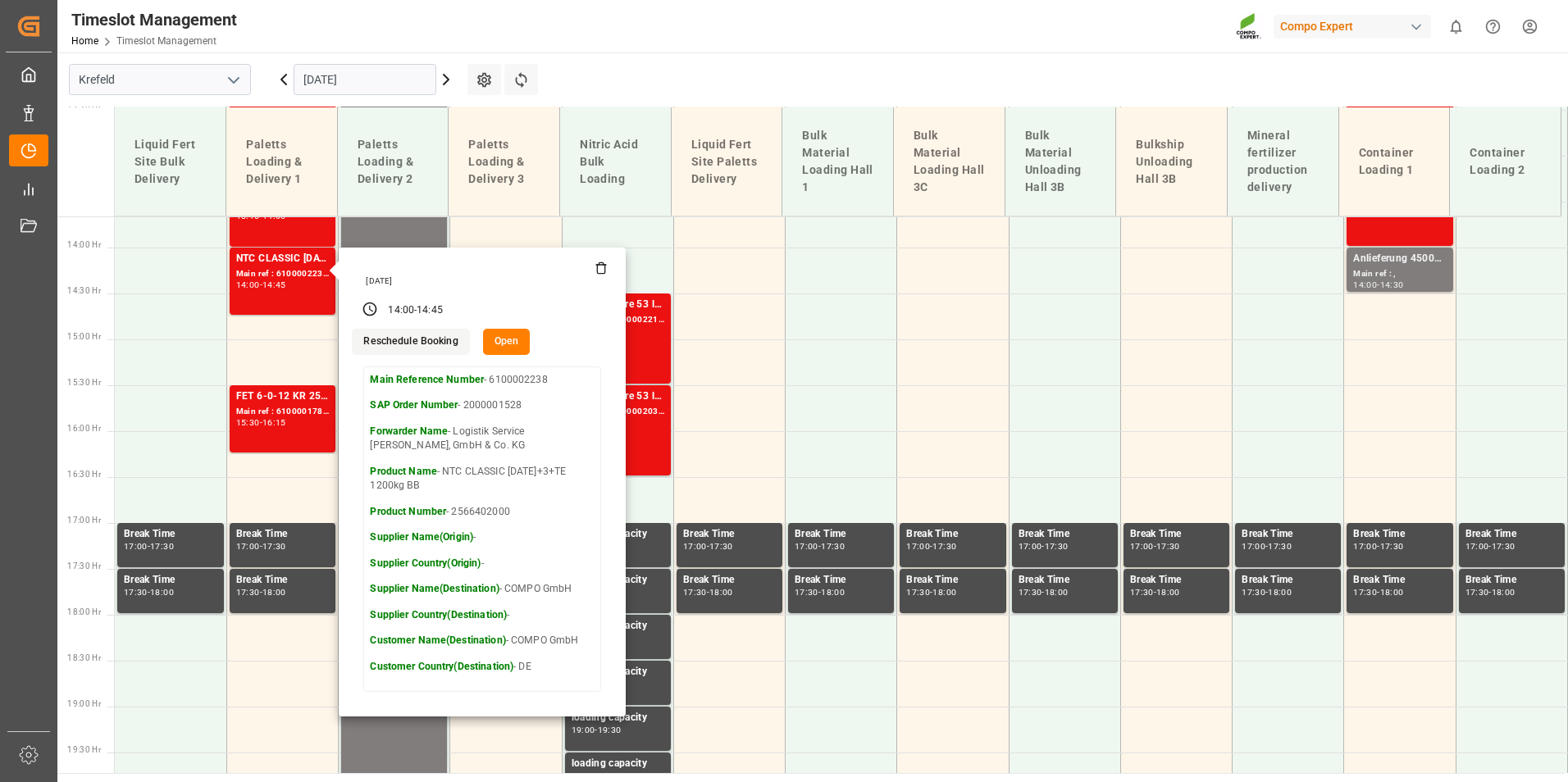
scroll to position [1091, 0]
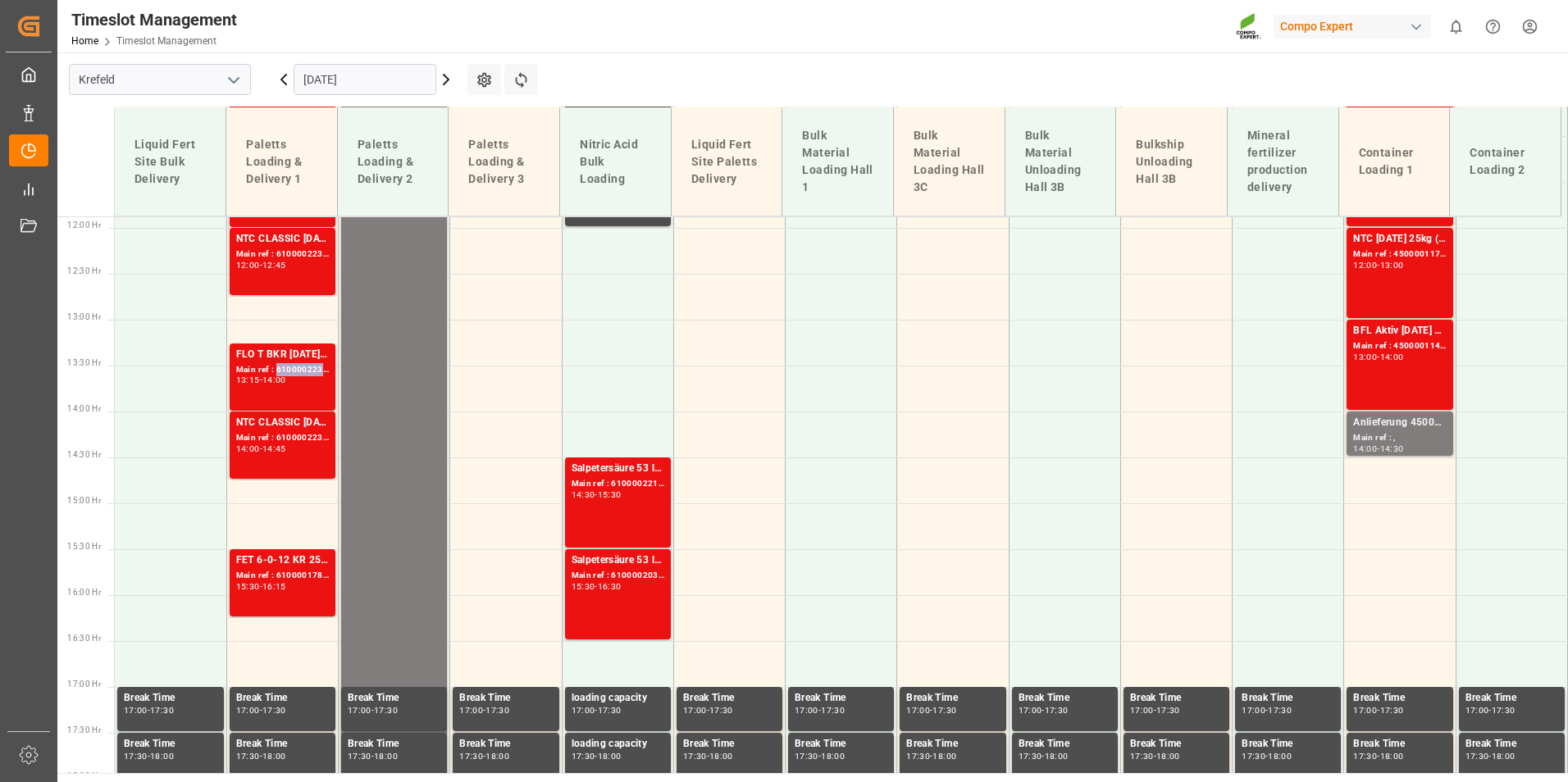
click at [302, 367] on div "Main ref : 6100002230, 2000000720" at bounding box center [282, 371] width 92 height 14
click at [295, 259] on div "Main ref : 6100002237, 2000001528" at bounding box center [282, 255] width 92 height 14
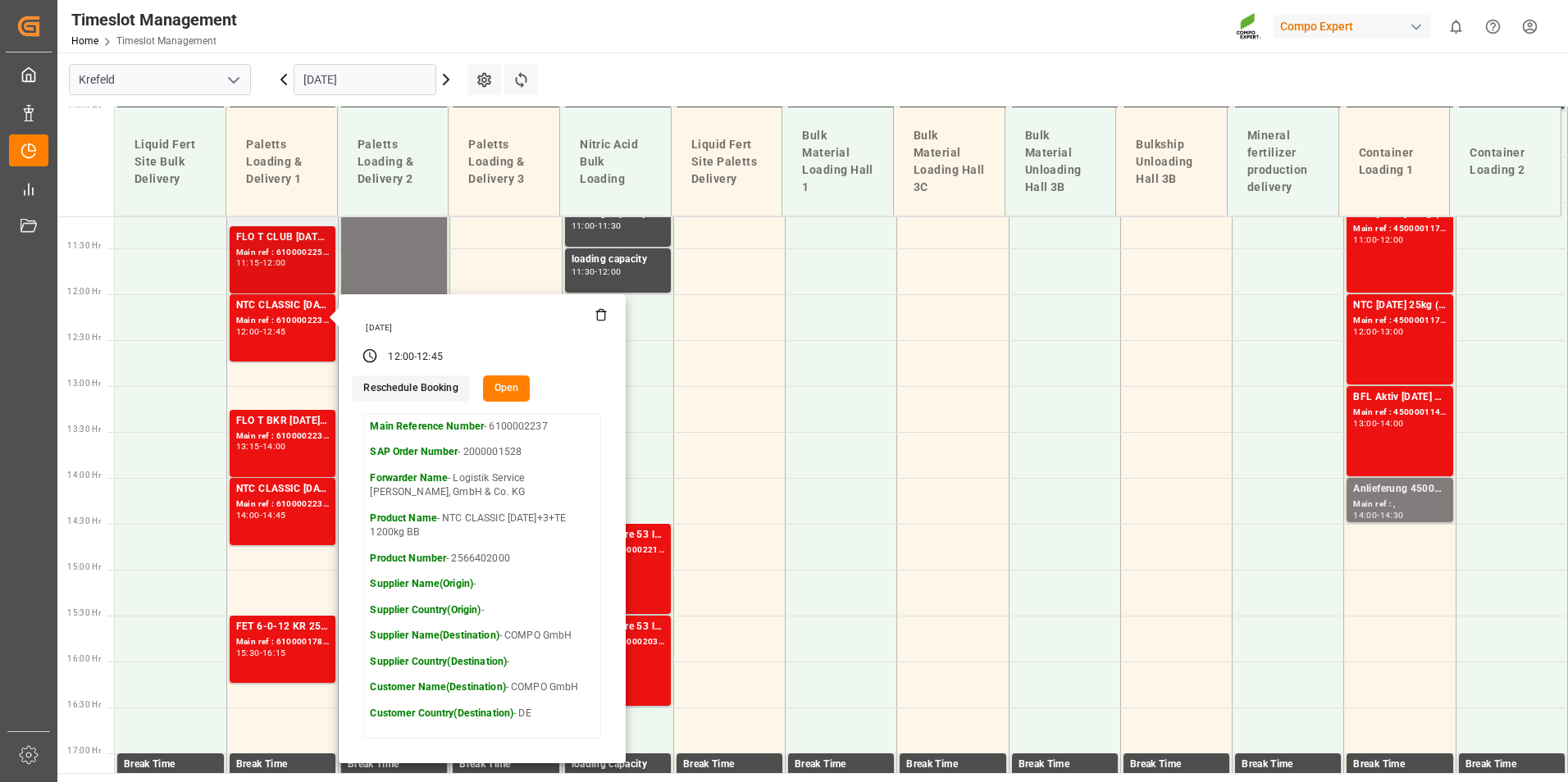
scroll to position [927, 0]
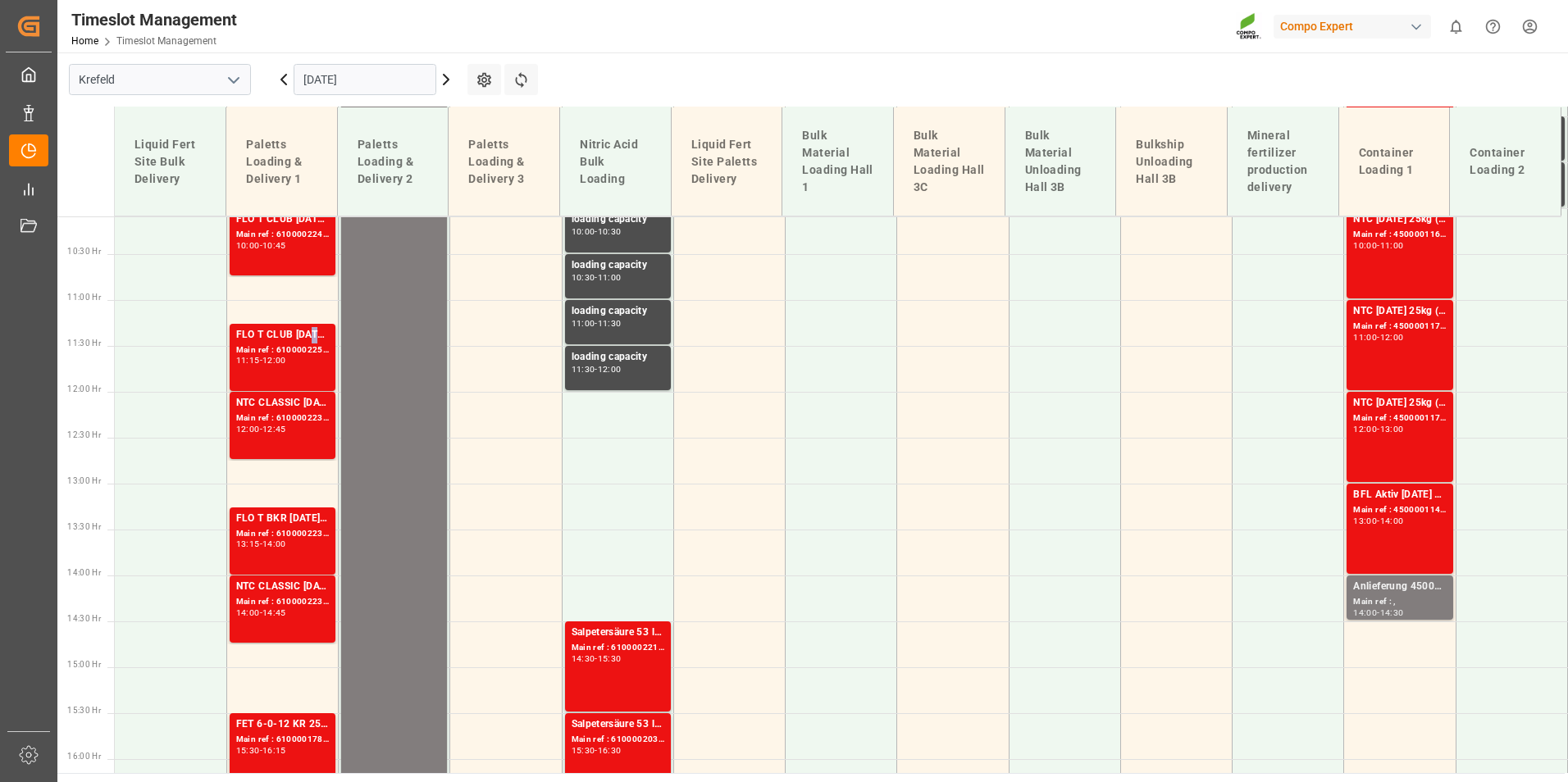
click at [309, 338] on div "FLO T CLUB [DATE] 25kg (x40) INT" at bounding box center [282, 335] width 92 height 17
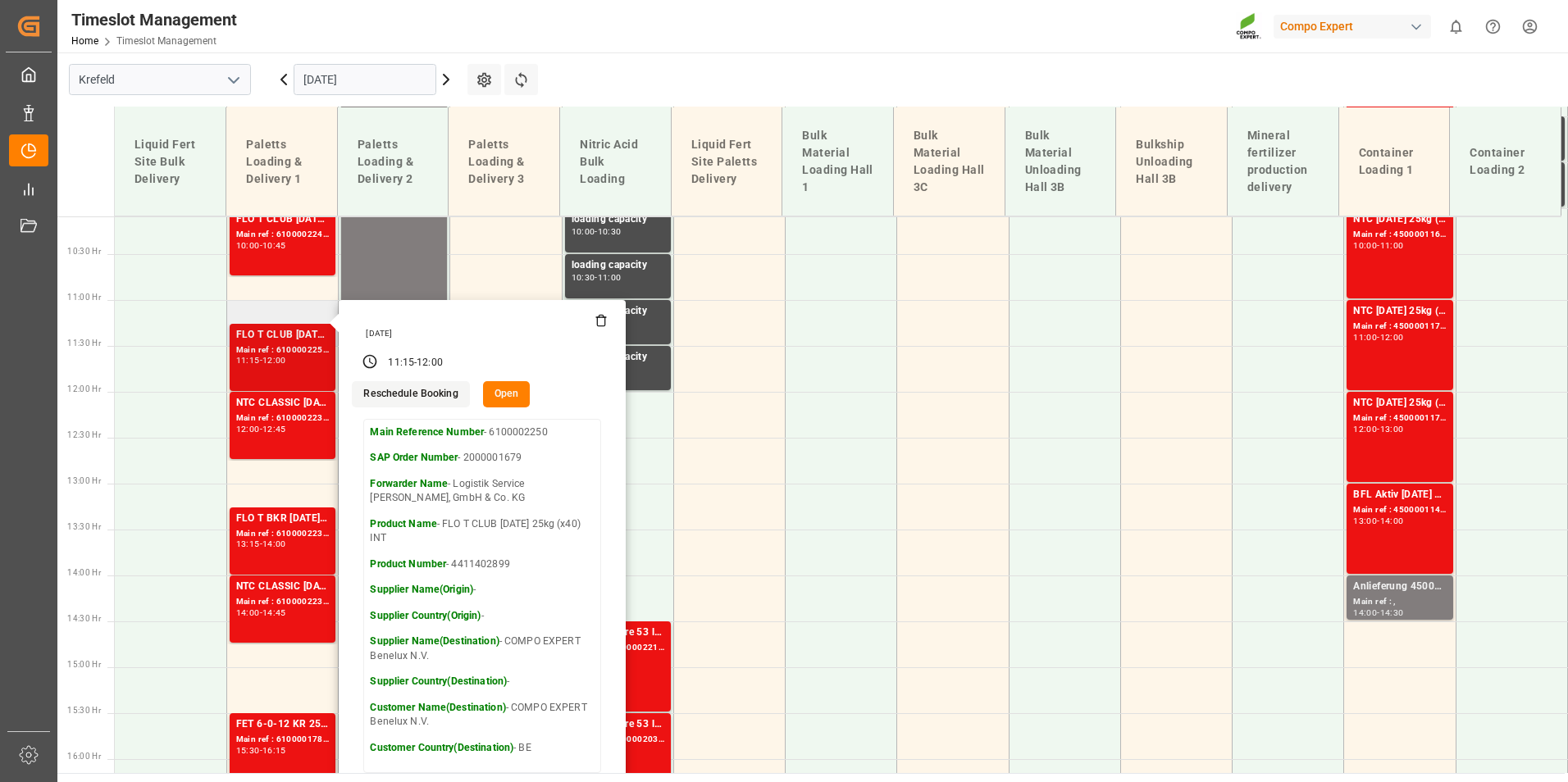
scroll to position [763, 0]
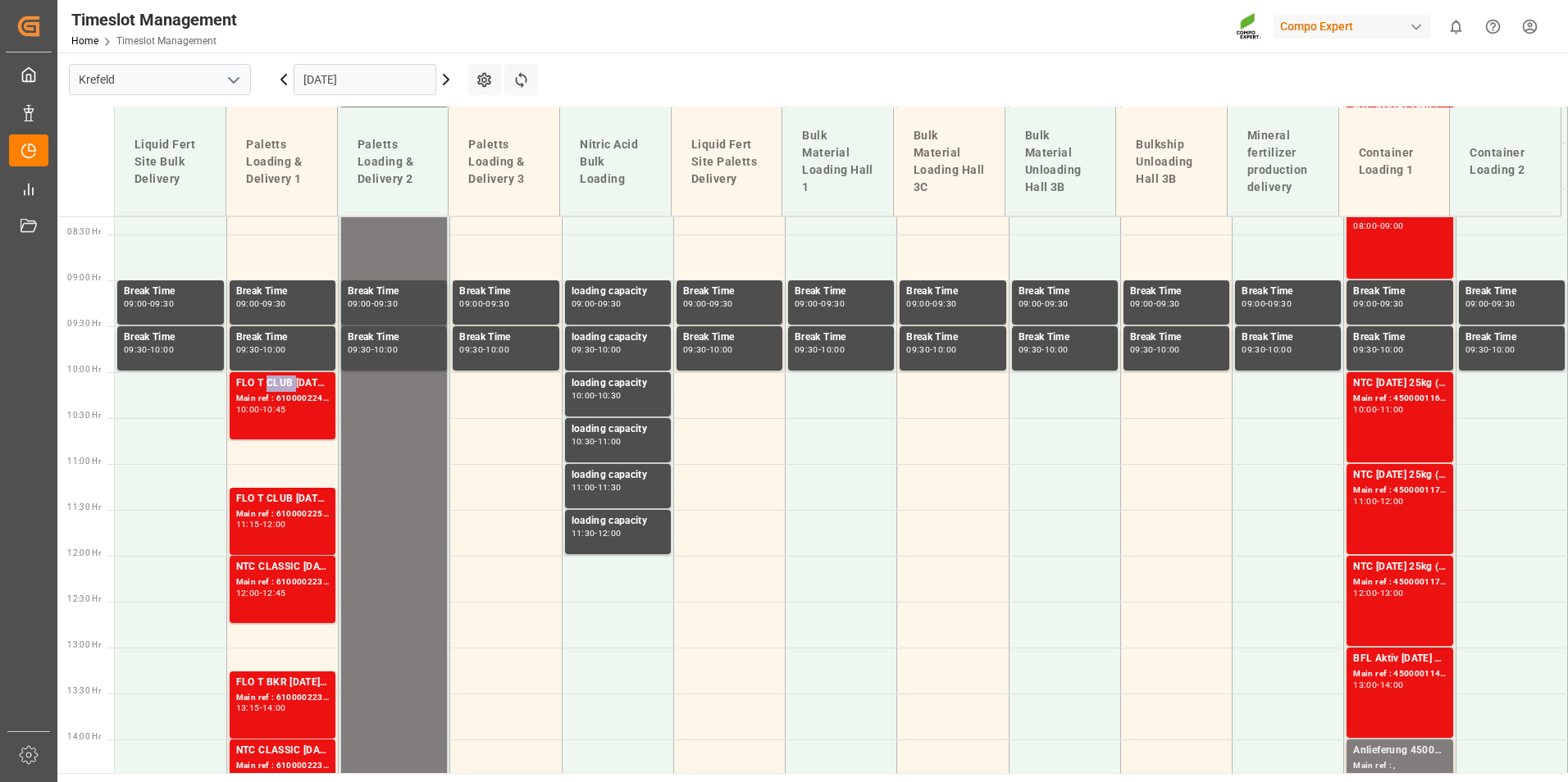
click at [268, 384] on div "FLO T CLUB [DATE] 25kg (x40) INT" at bounding box center [282, 384] width 92 height 17
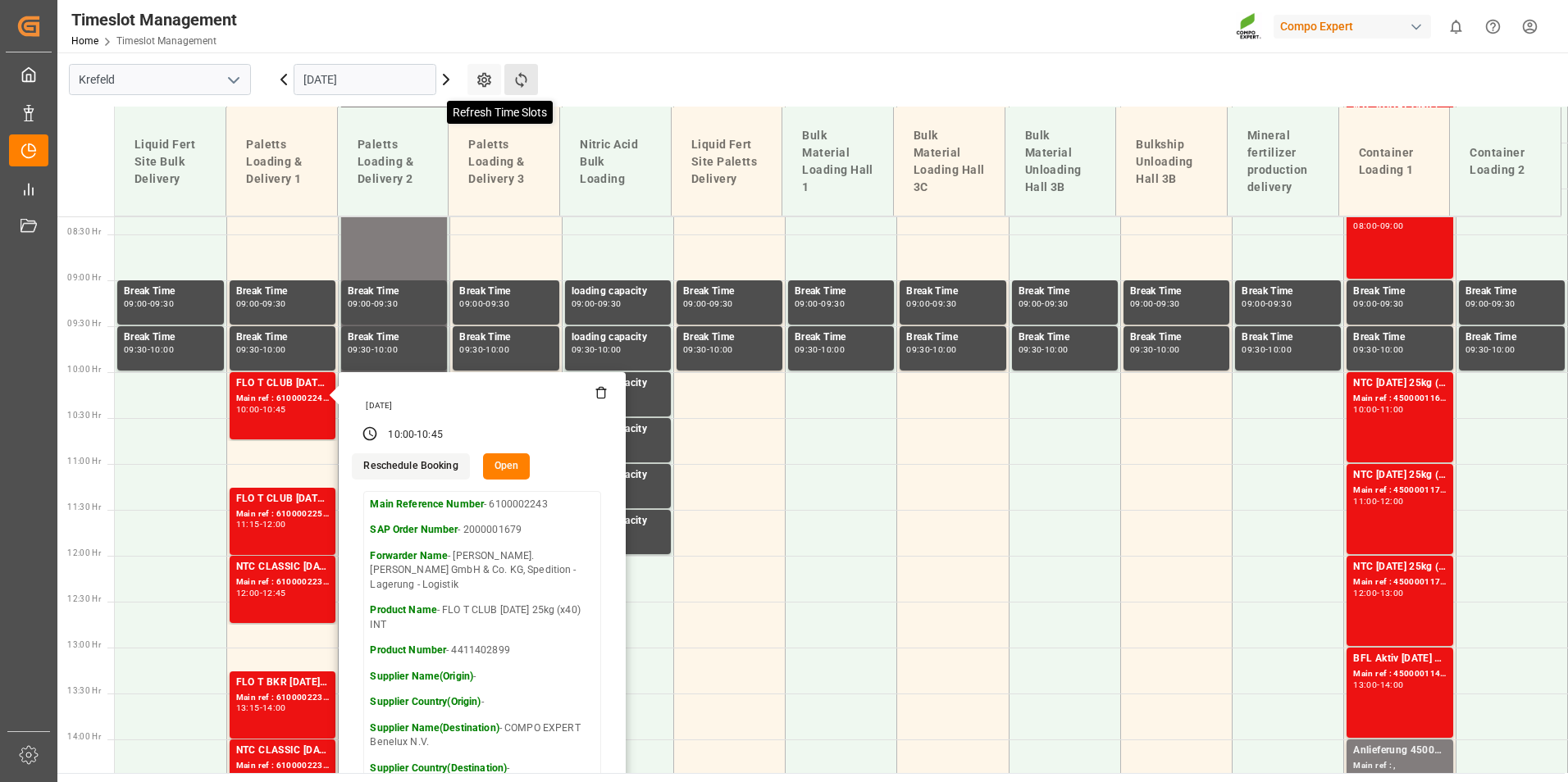
click at [518, 85] on icon at bounding box center [520, 80] width 11 height 16
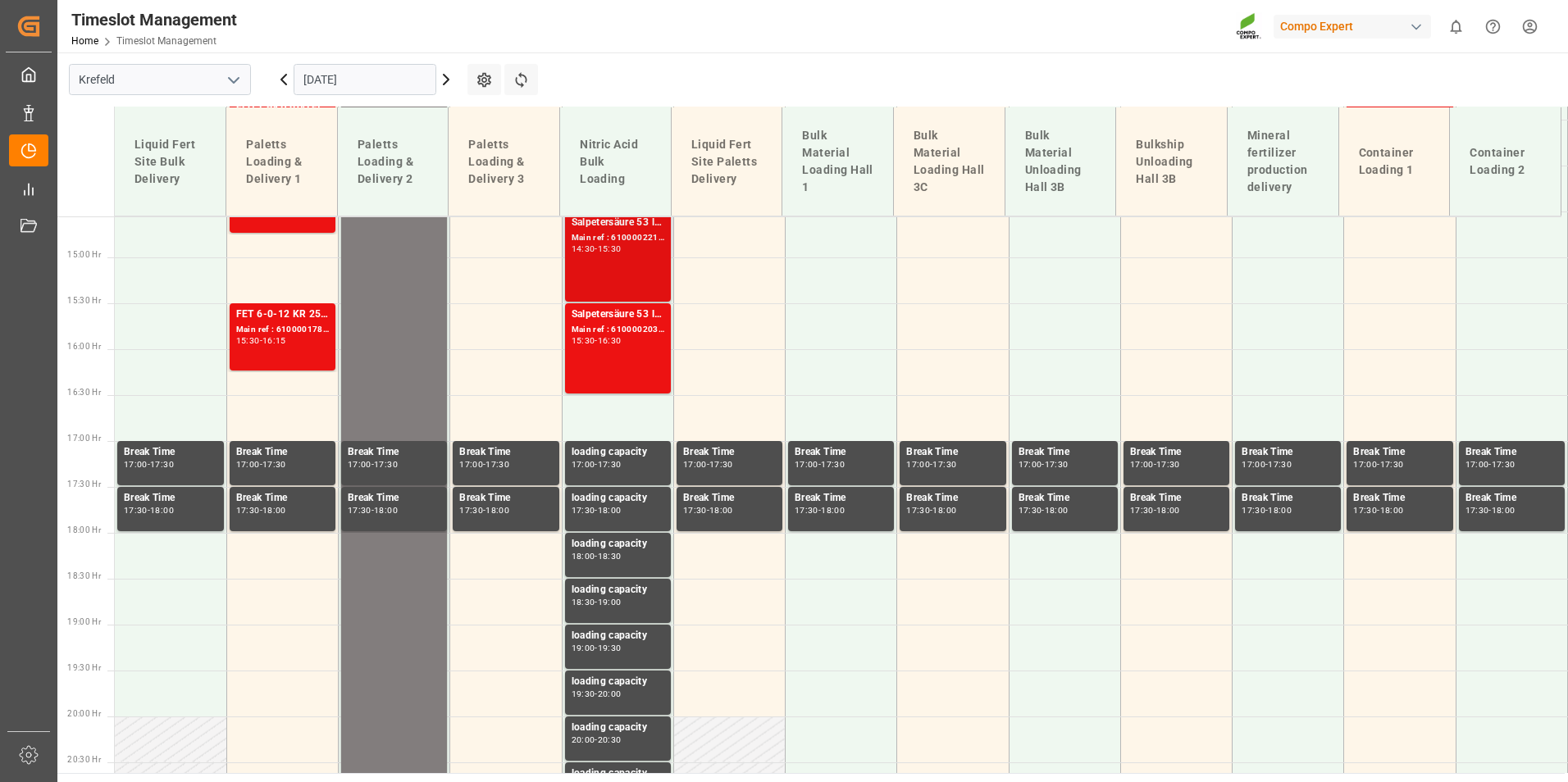
scroll to position [1255, 0]
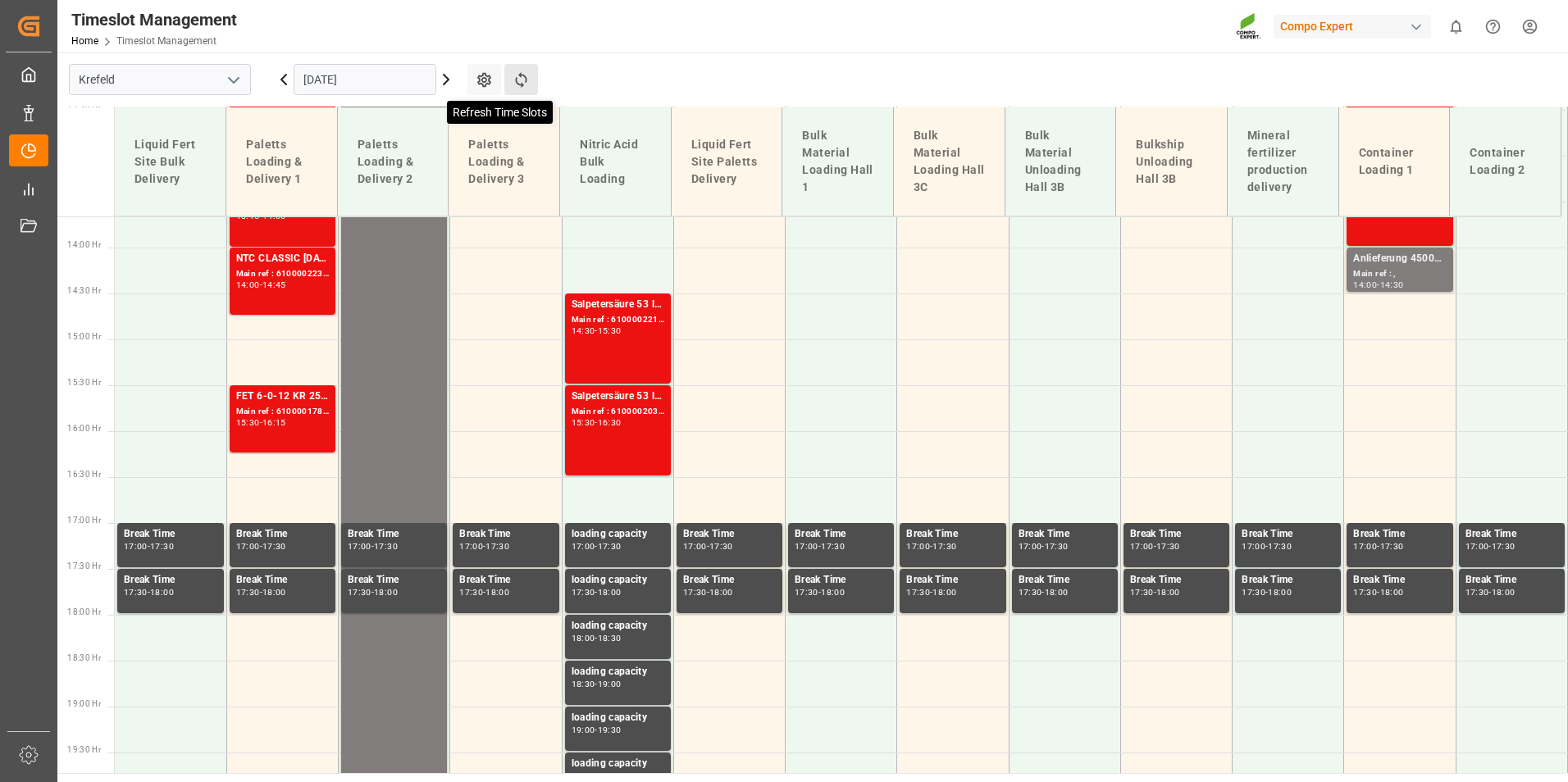
click at [518, 78] on icon at bounding box center [521, 80] width 17 height 17
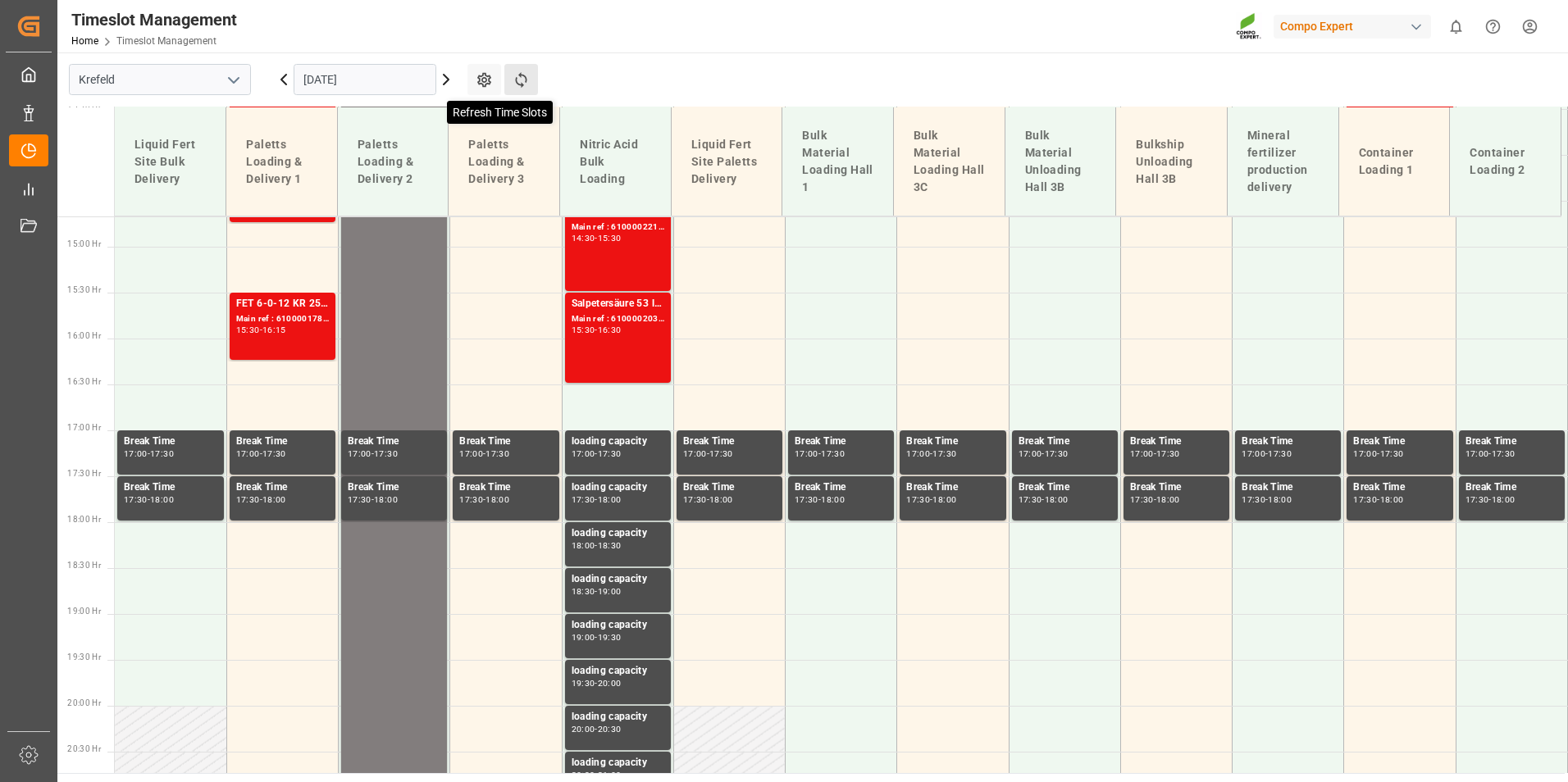
scroll to position [1418, 0]
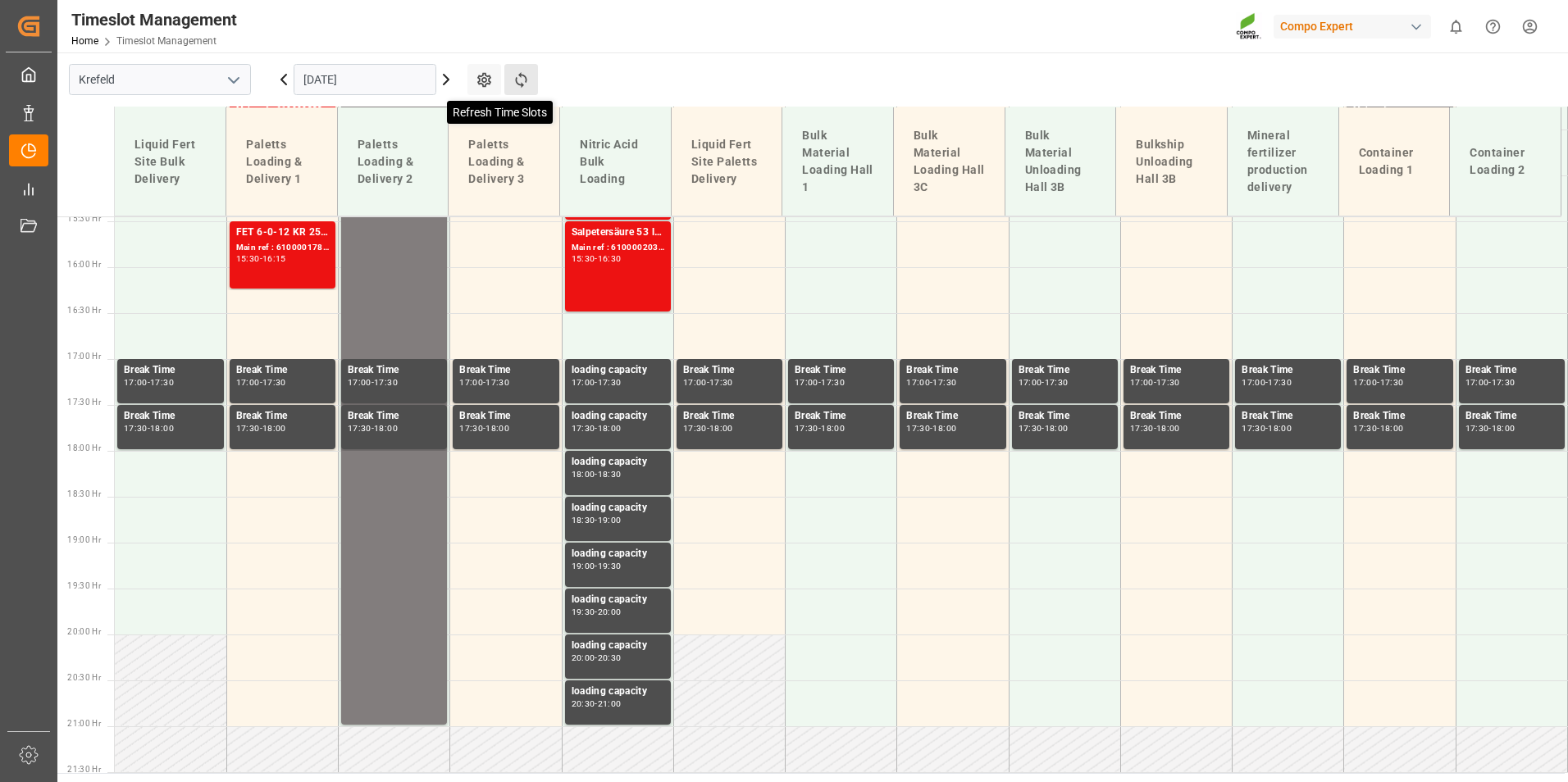
click at [519, 85] on icon at bounding box center [520, 80] width 11 height 16
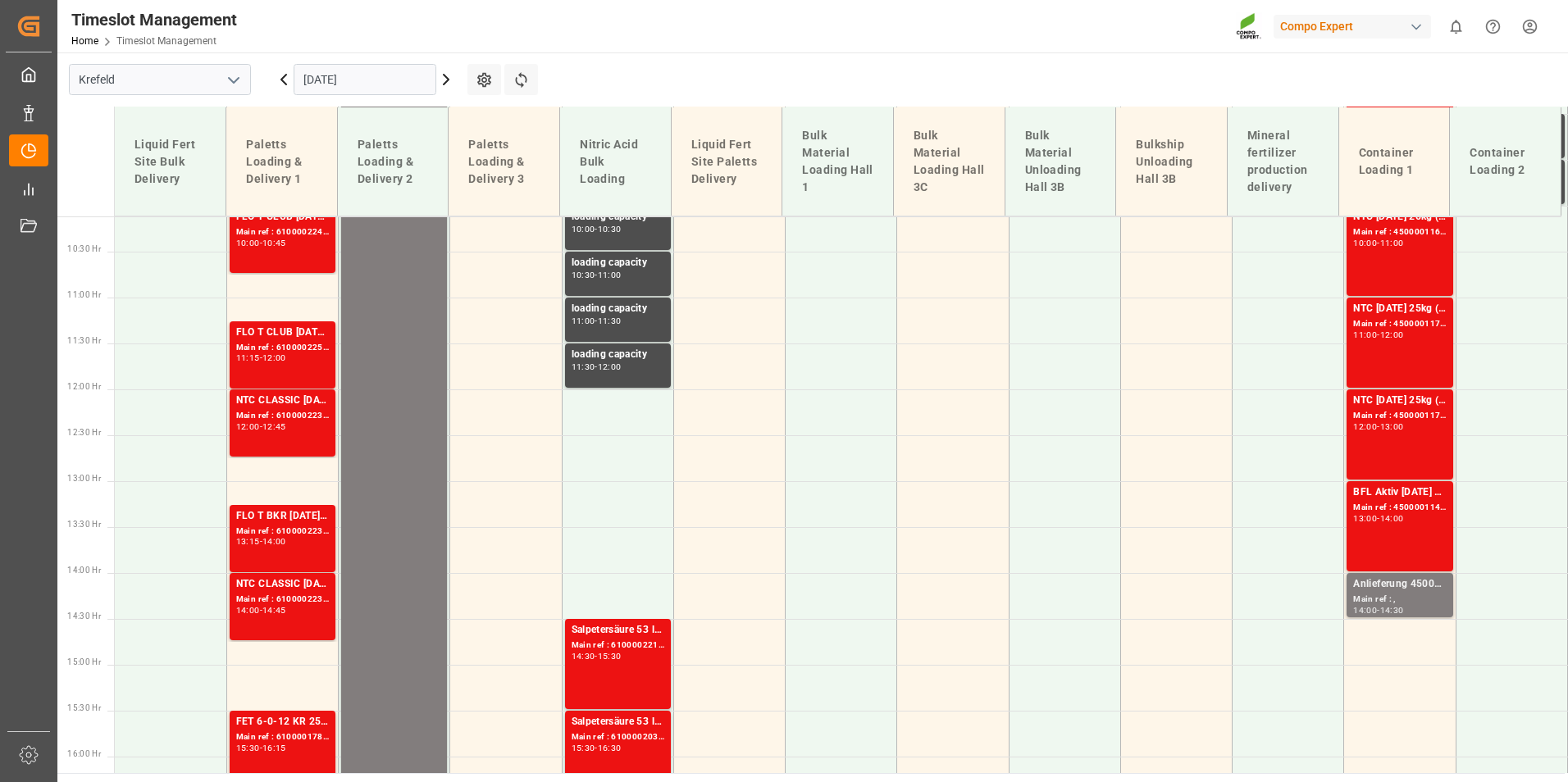
scroll to position [681, 0]
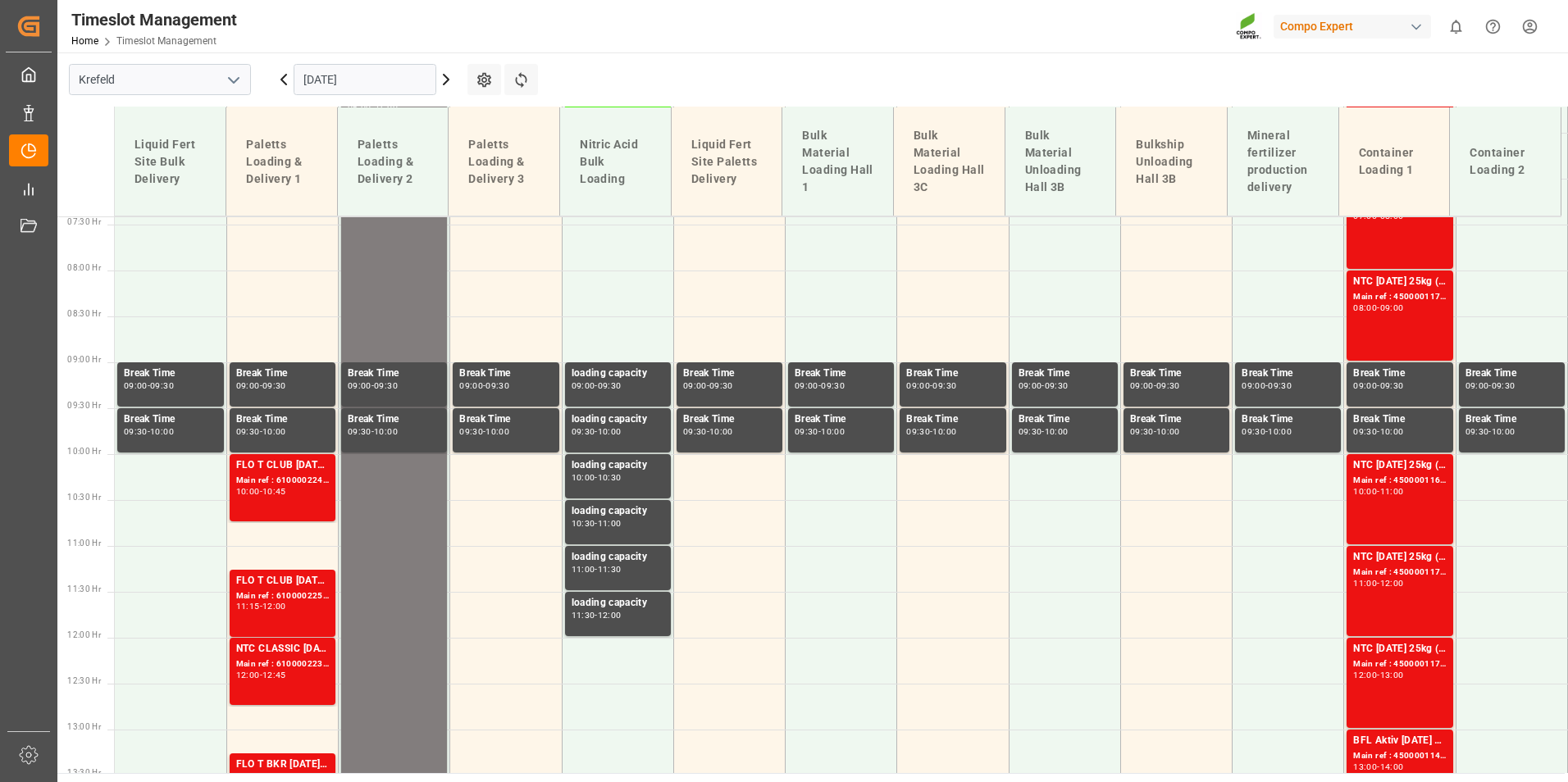
click at [287, 86] on icon at bounding box center [283, 79] width 20 height 20
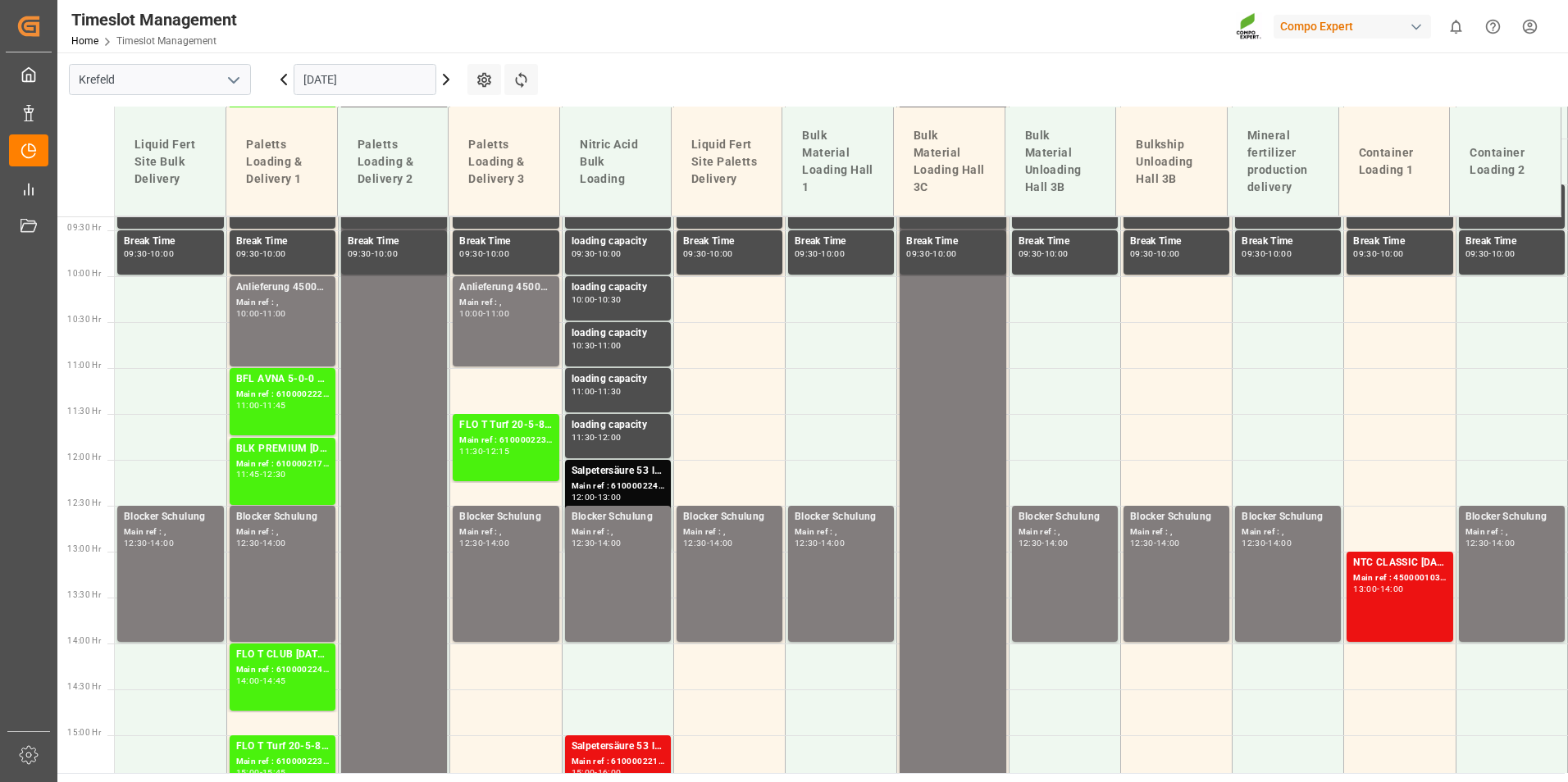
scroll to position [845, 0]
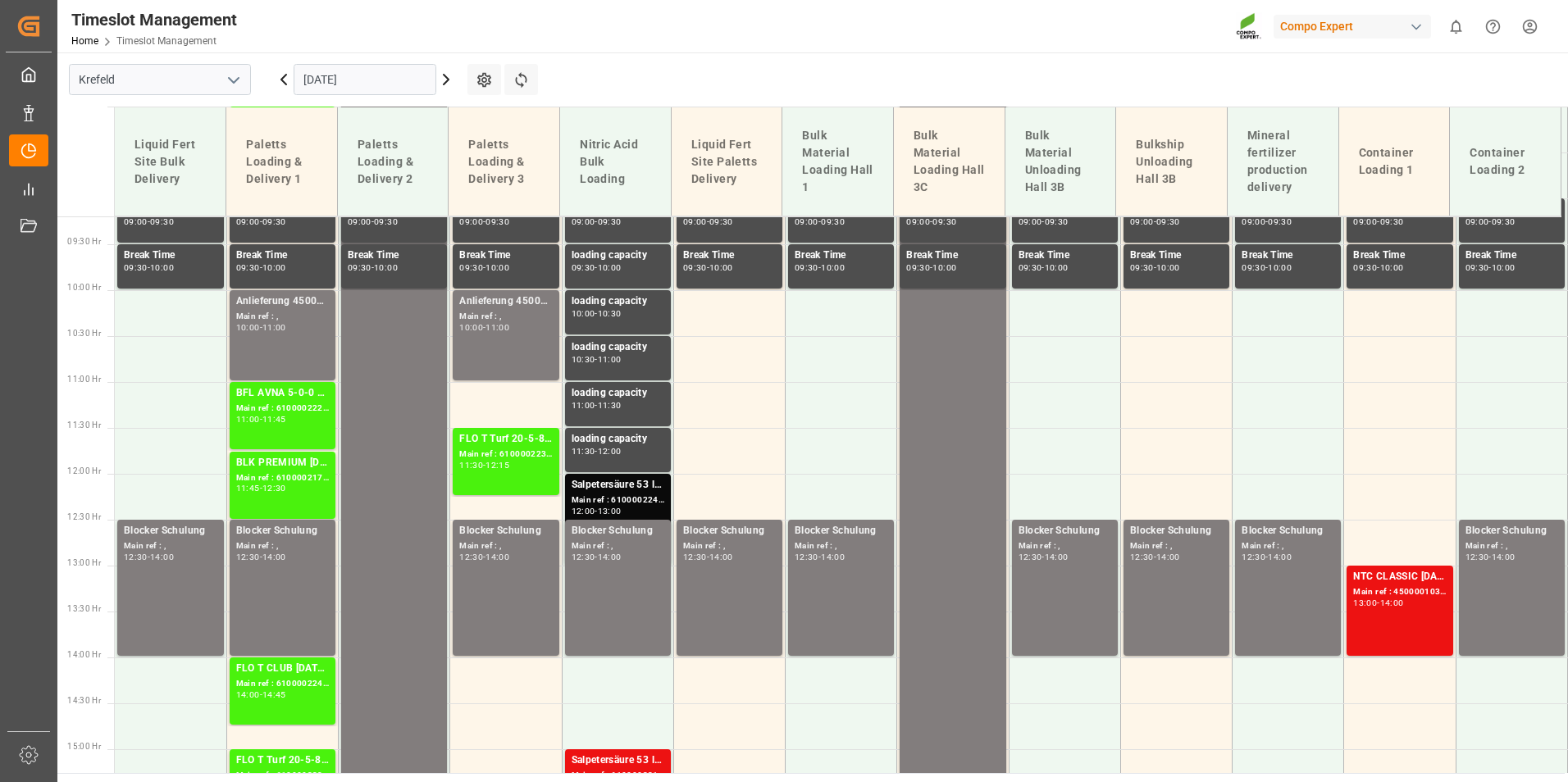
click at [370, 85] on input "[DATE]" at bounding box center [365, 79] width 143 height 31
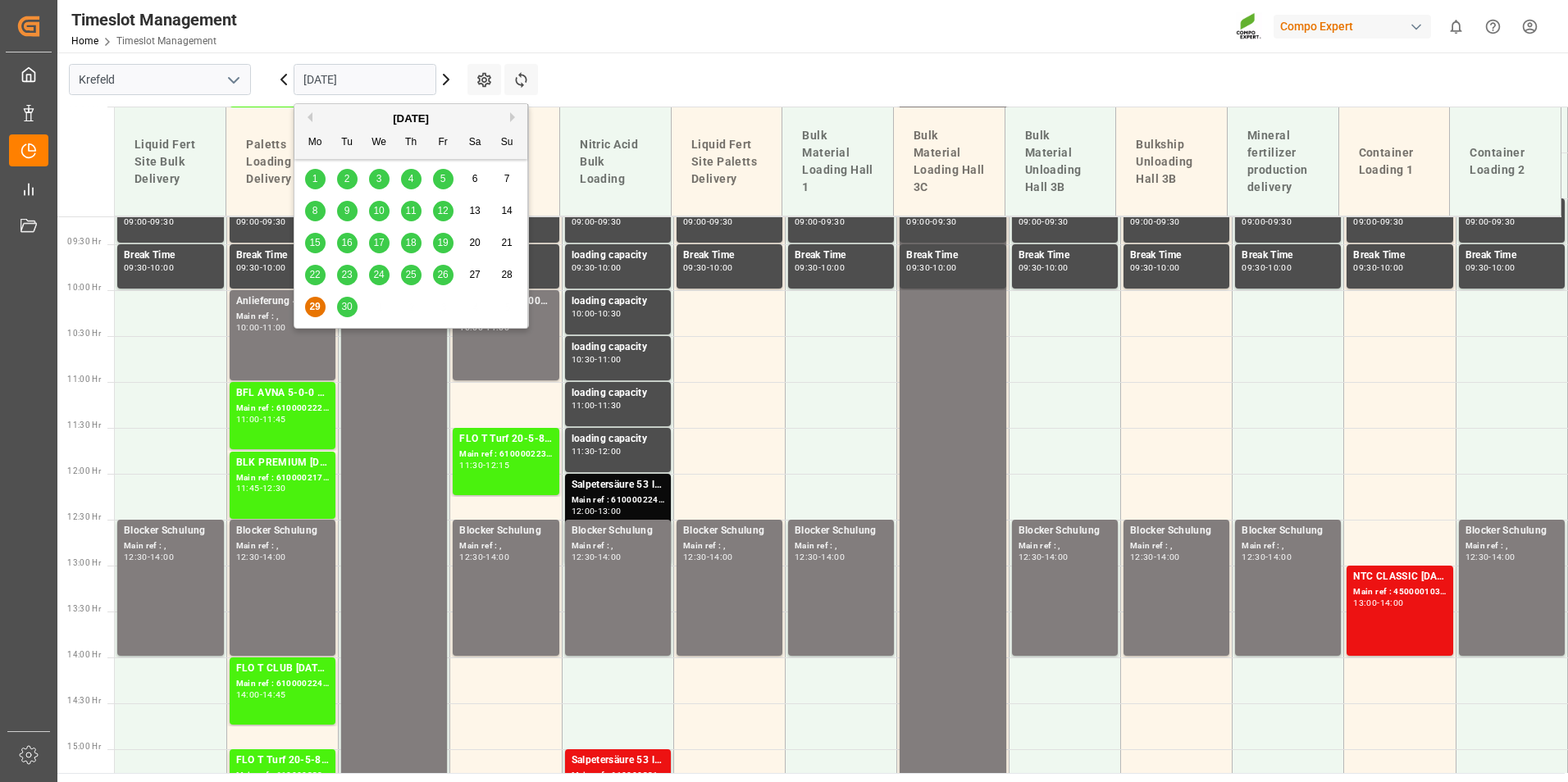
click at [510, 115] on button "Next Month" at bounding box center [514, 117] width 10 height 10
click at [314, 206] on span "6" at bounding box center [315, 210] width 6 height 11
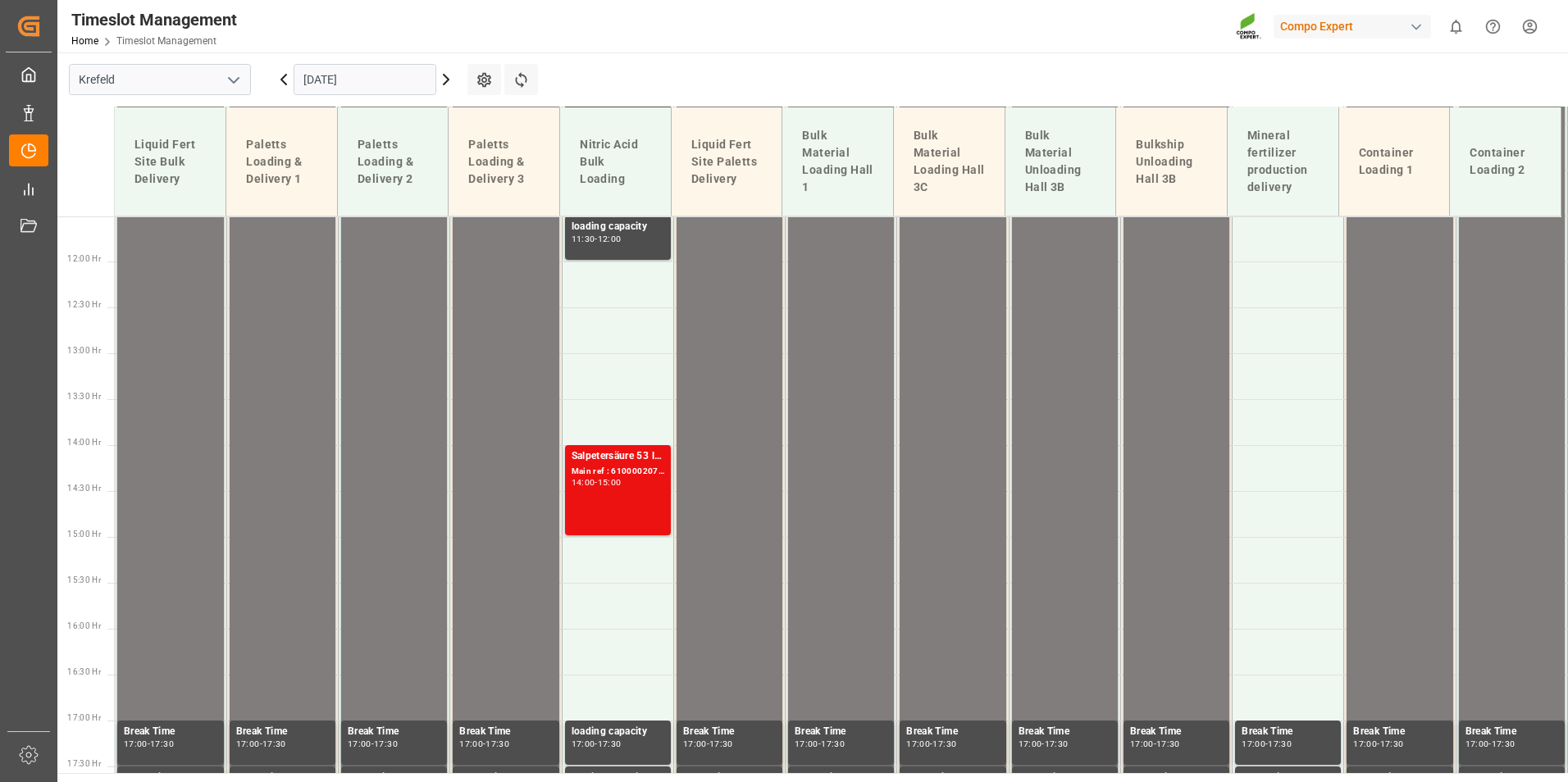
scroll to position [1009, 0]
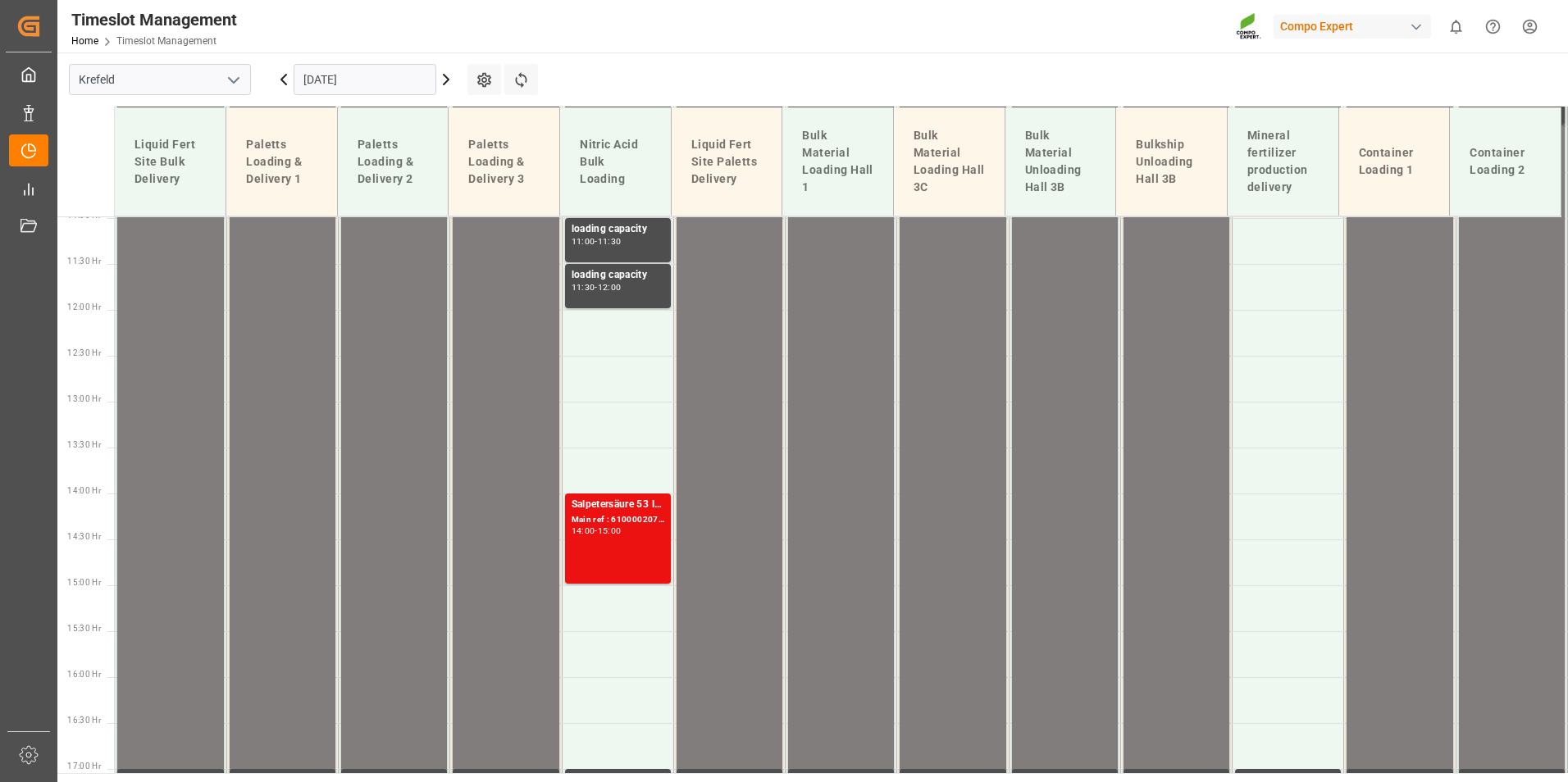
click at [445, 85] on icon at bounding box center [445, 79] width 20 height 20
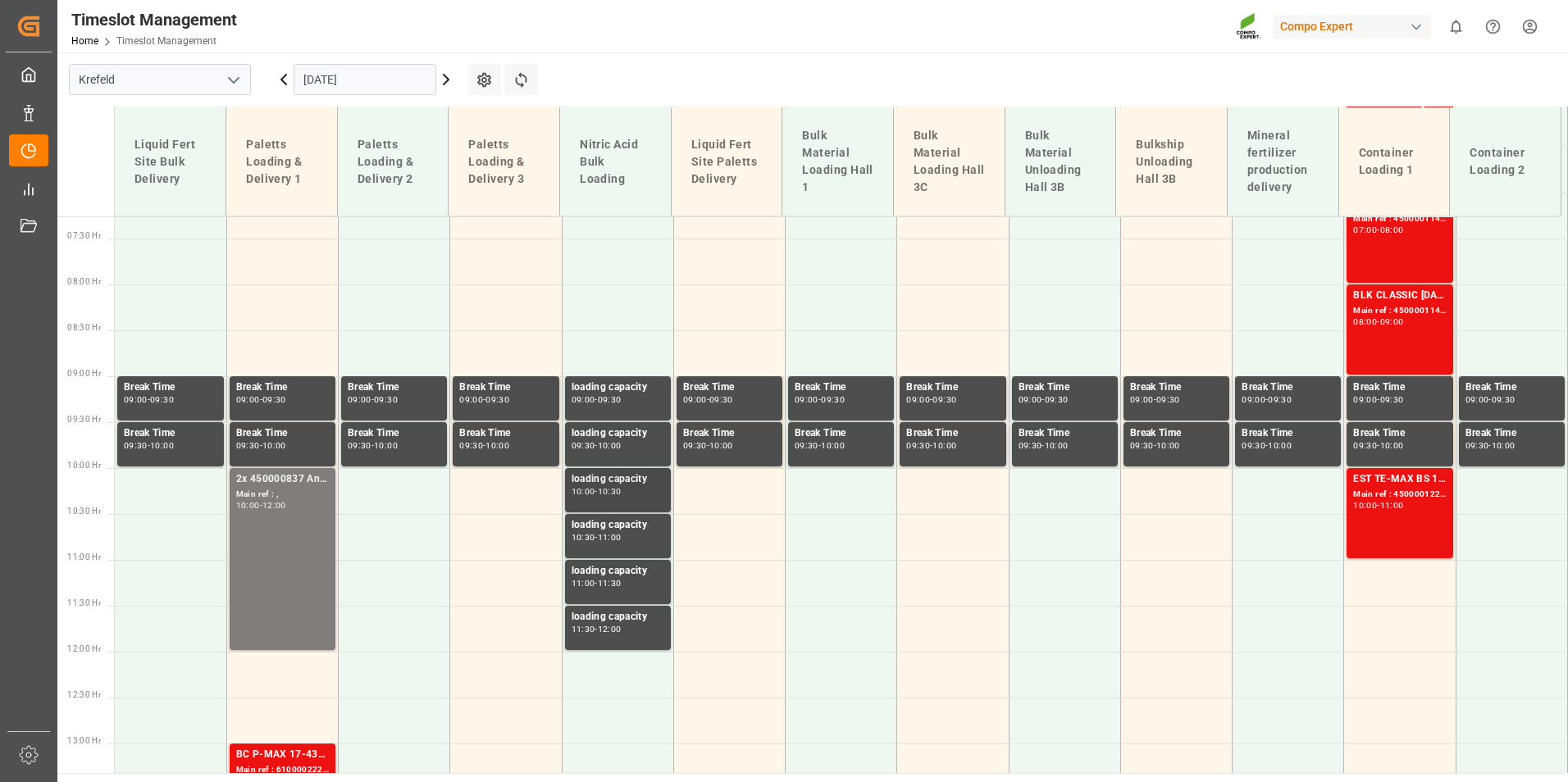
scroll to position [352, 0]
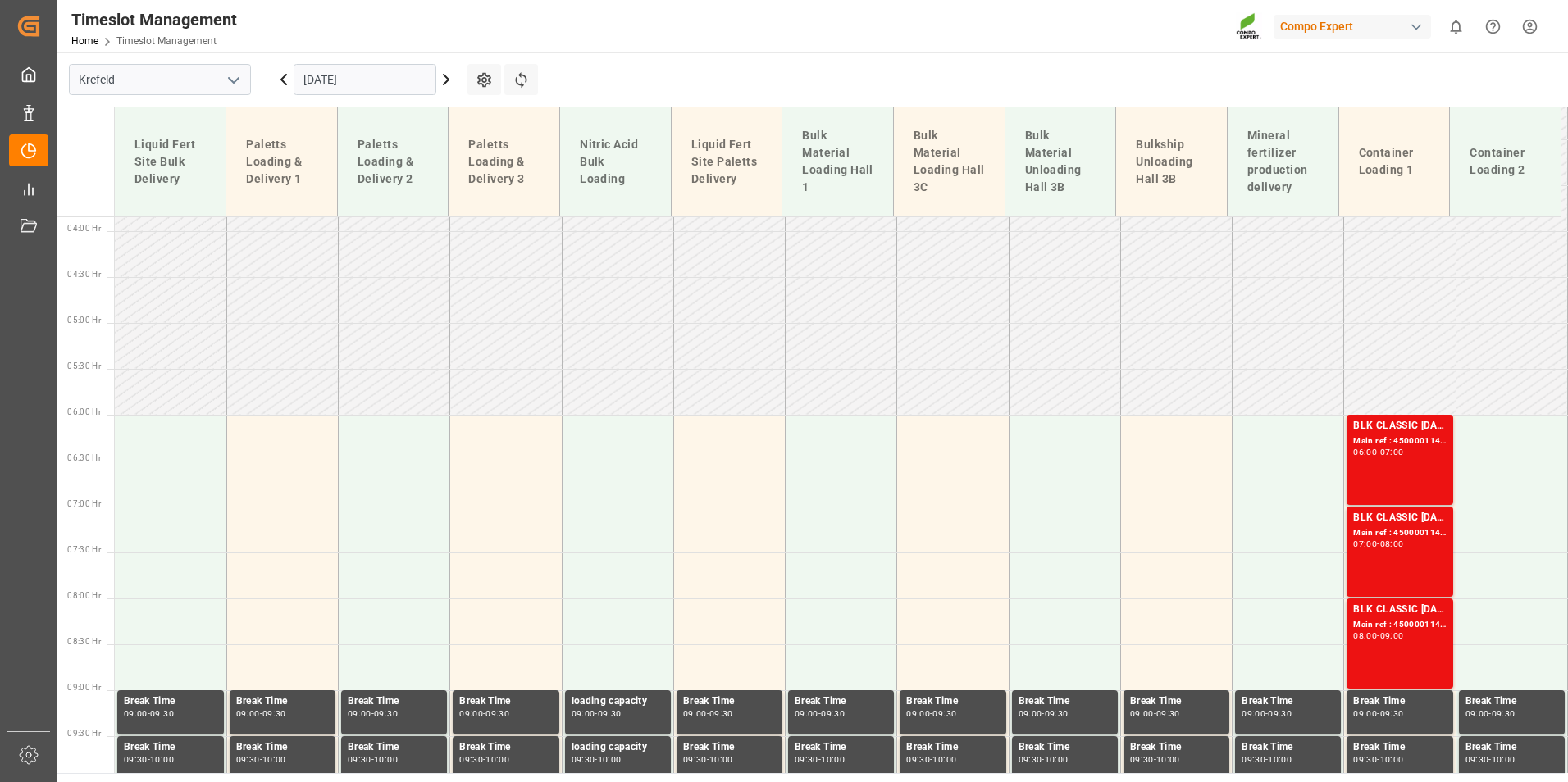
click at [447, 76] on icon at bounding box center [445, 79] width 20 height 20
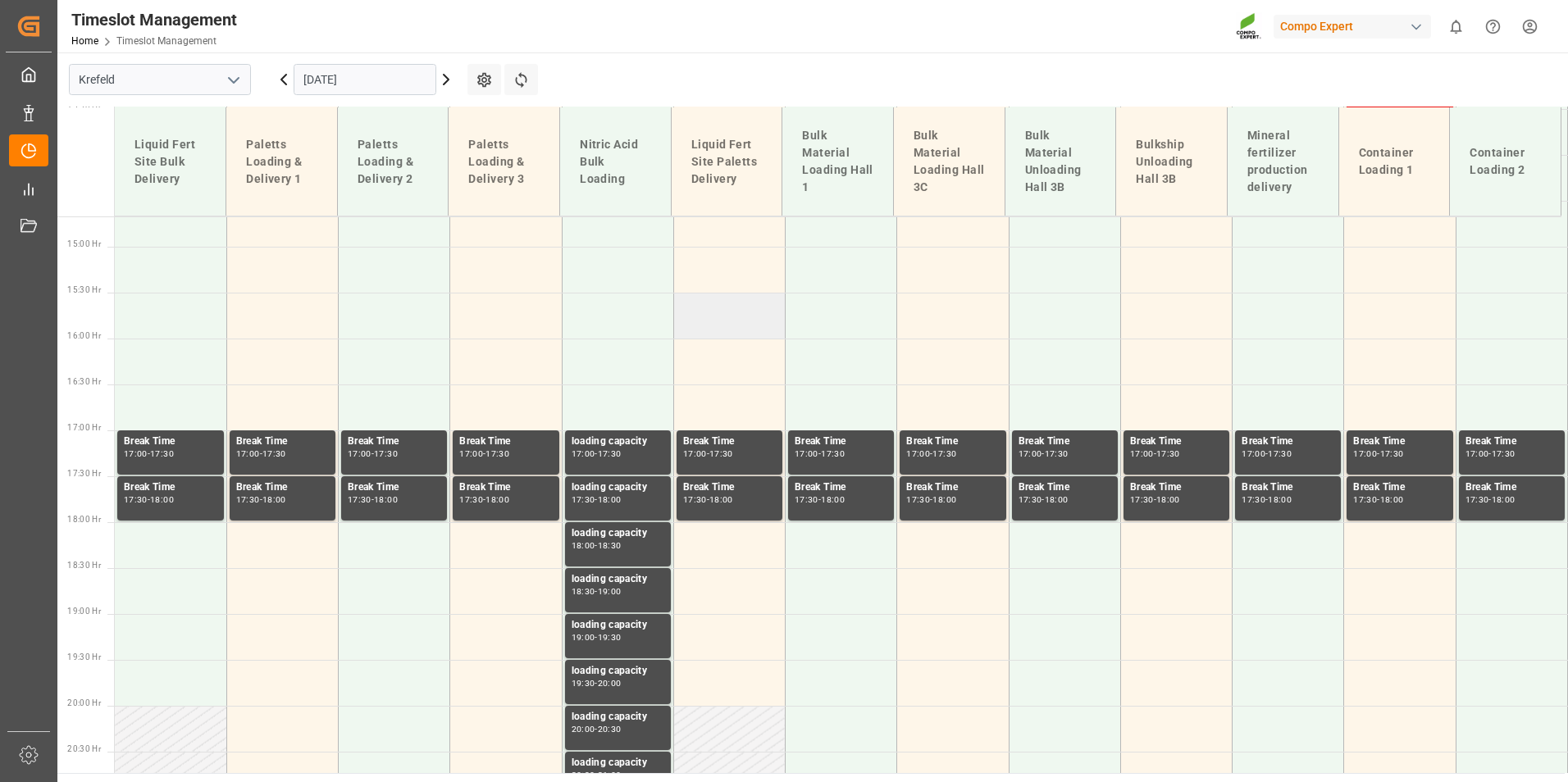
scroll to position [1418, 0]
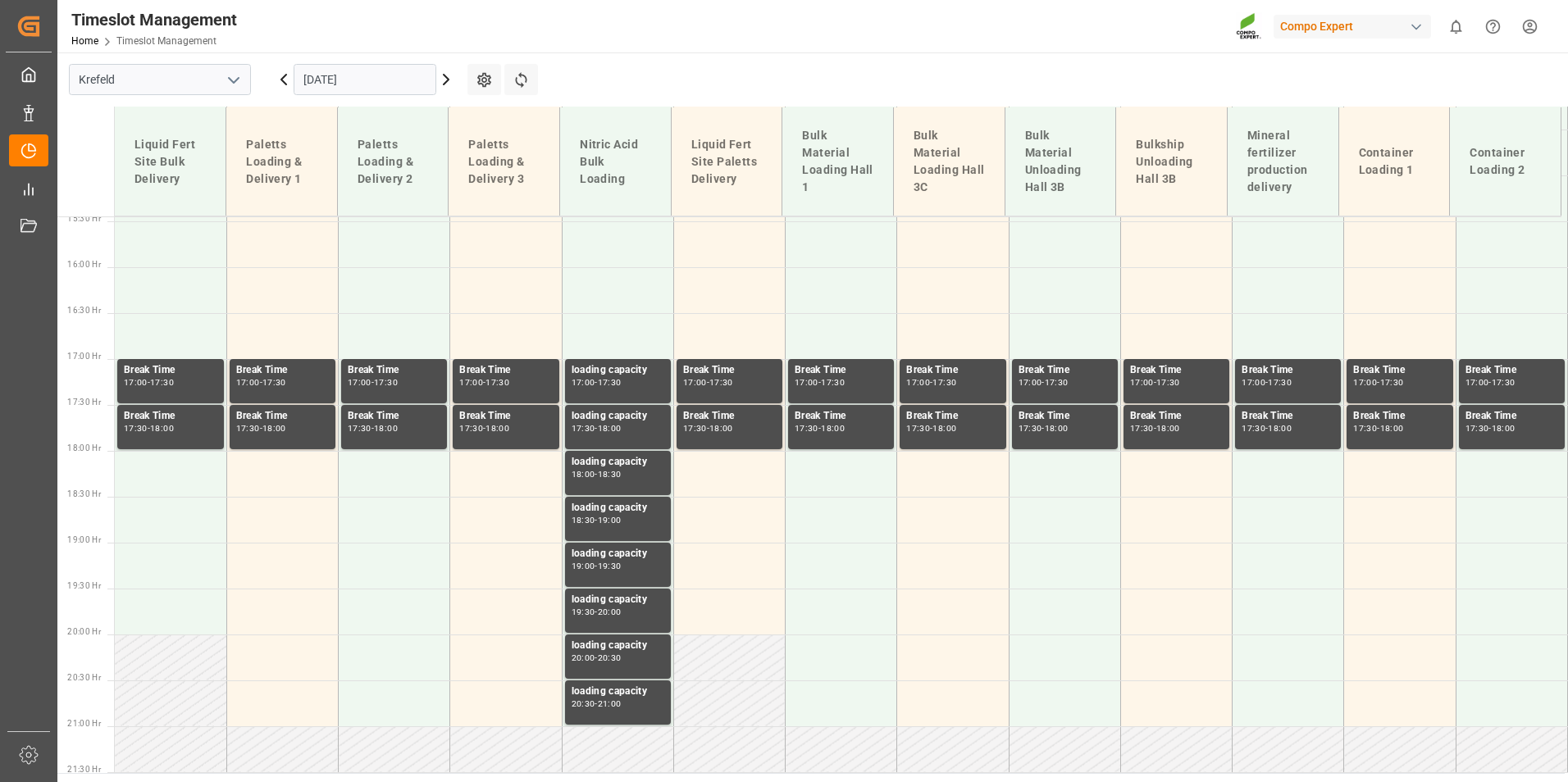
click at [442, 82] on icon at bounding box center [445, 79] width 20 height 20
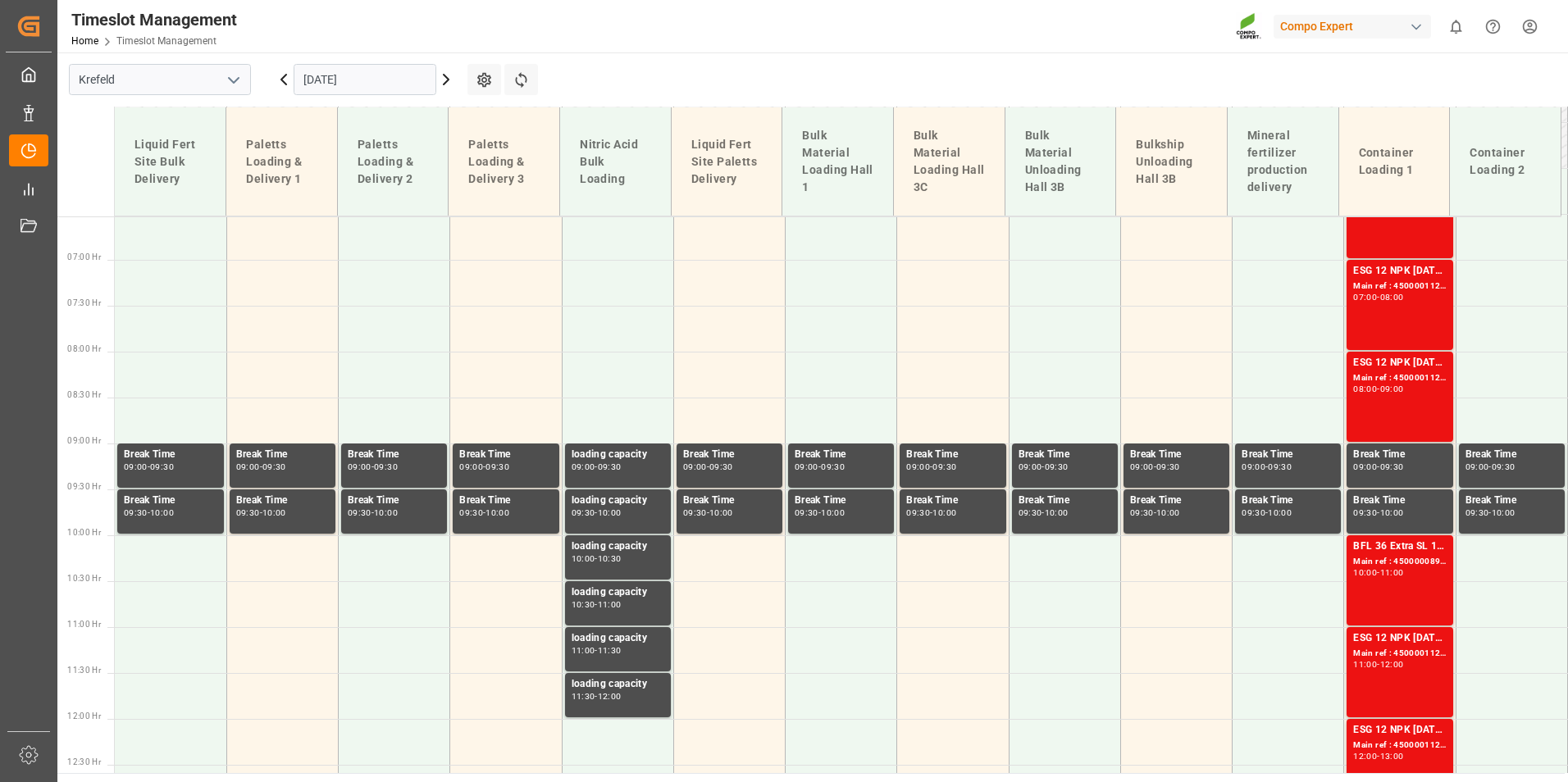
scroll to position [599, 0]
click at [396, 85] on input "[DATE]" at bounding box center [365, 79] width 143 height 31
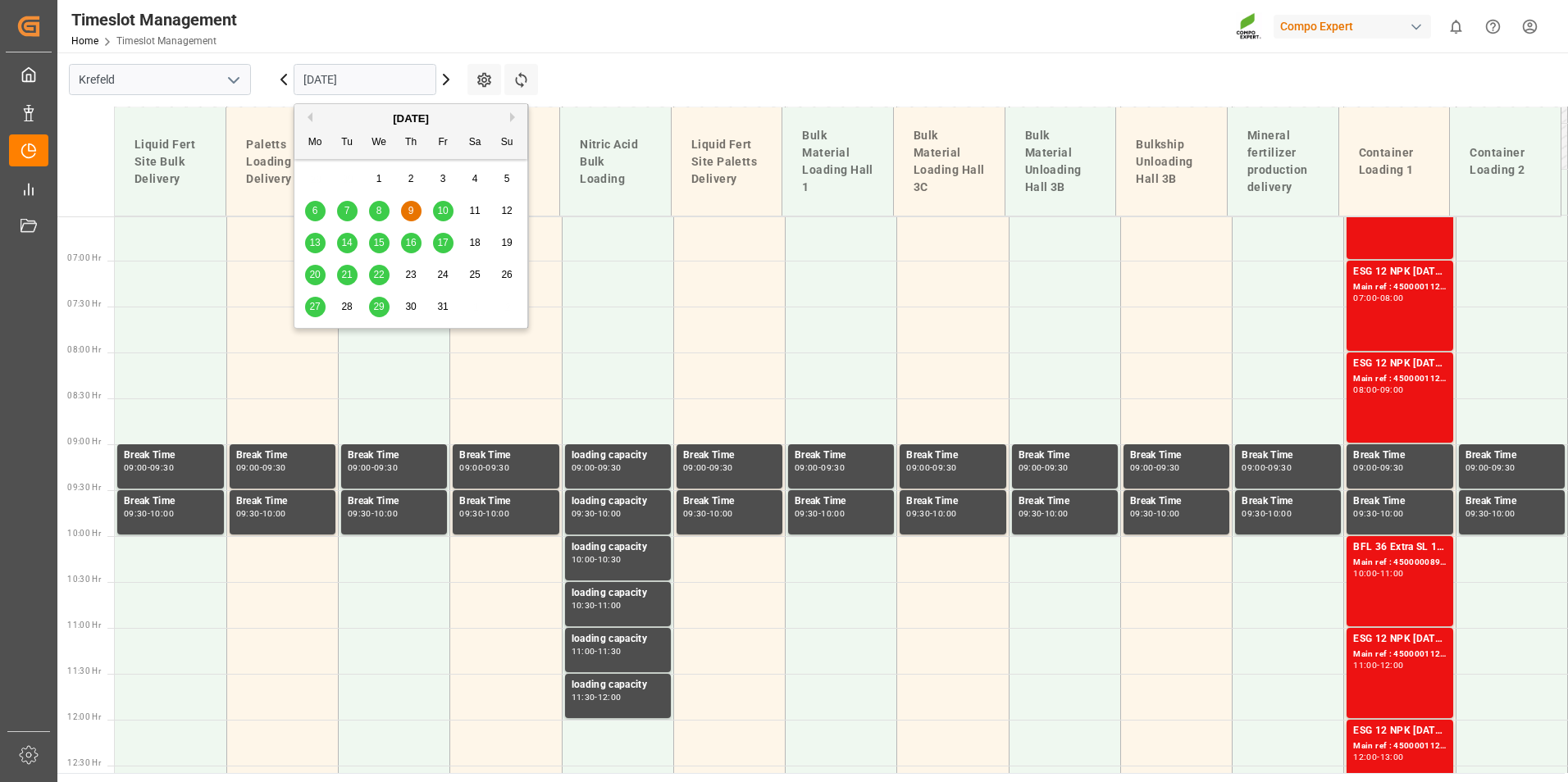
click at [441, 214] on span "10" at bounding box center [442, 210] width 10 height 11
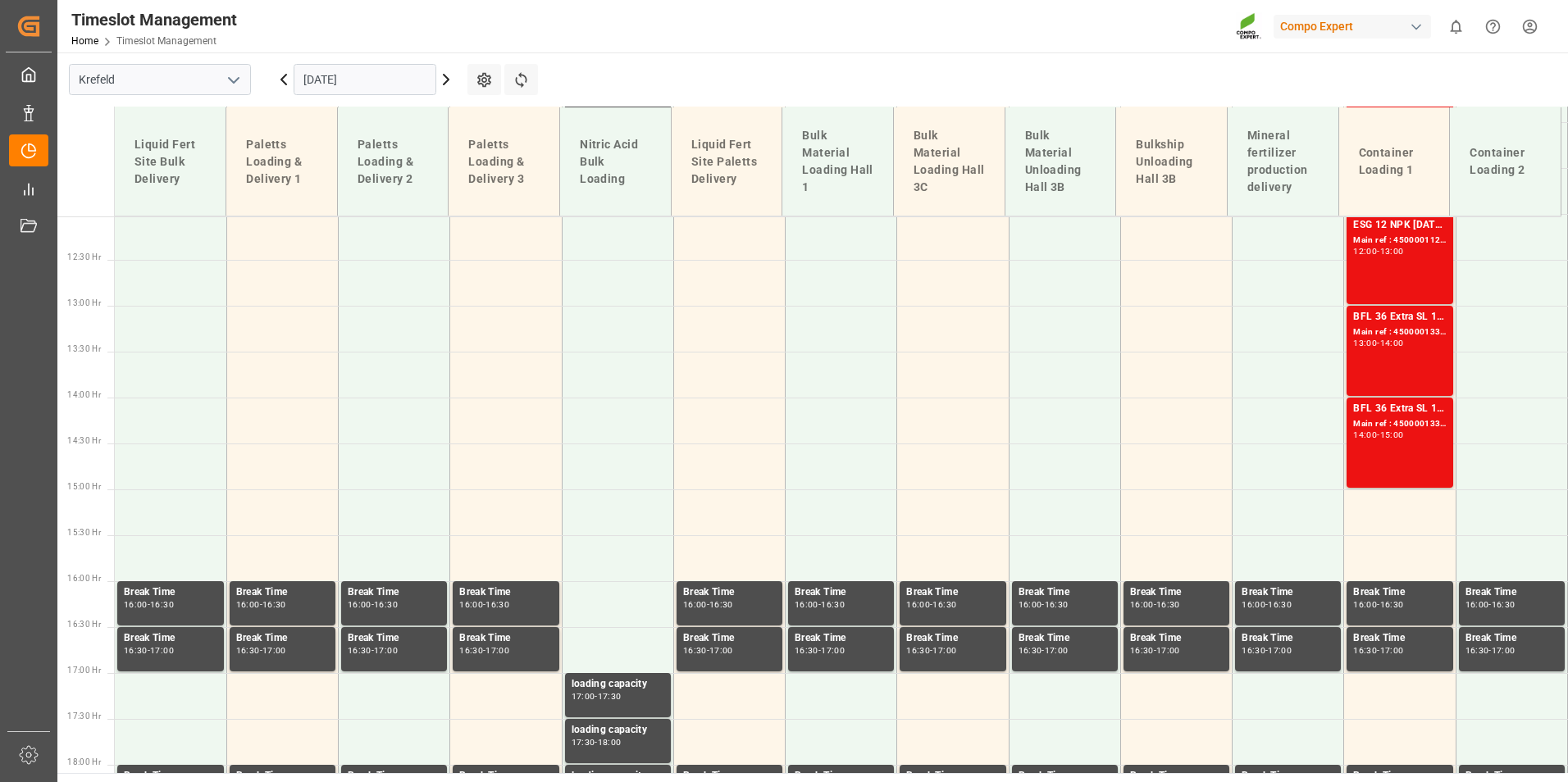
scroll to position [1418, 0]
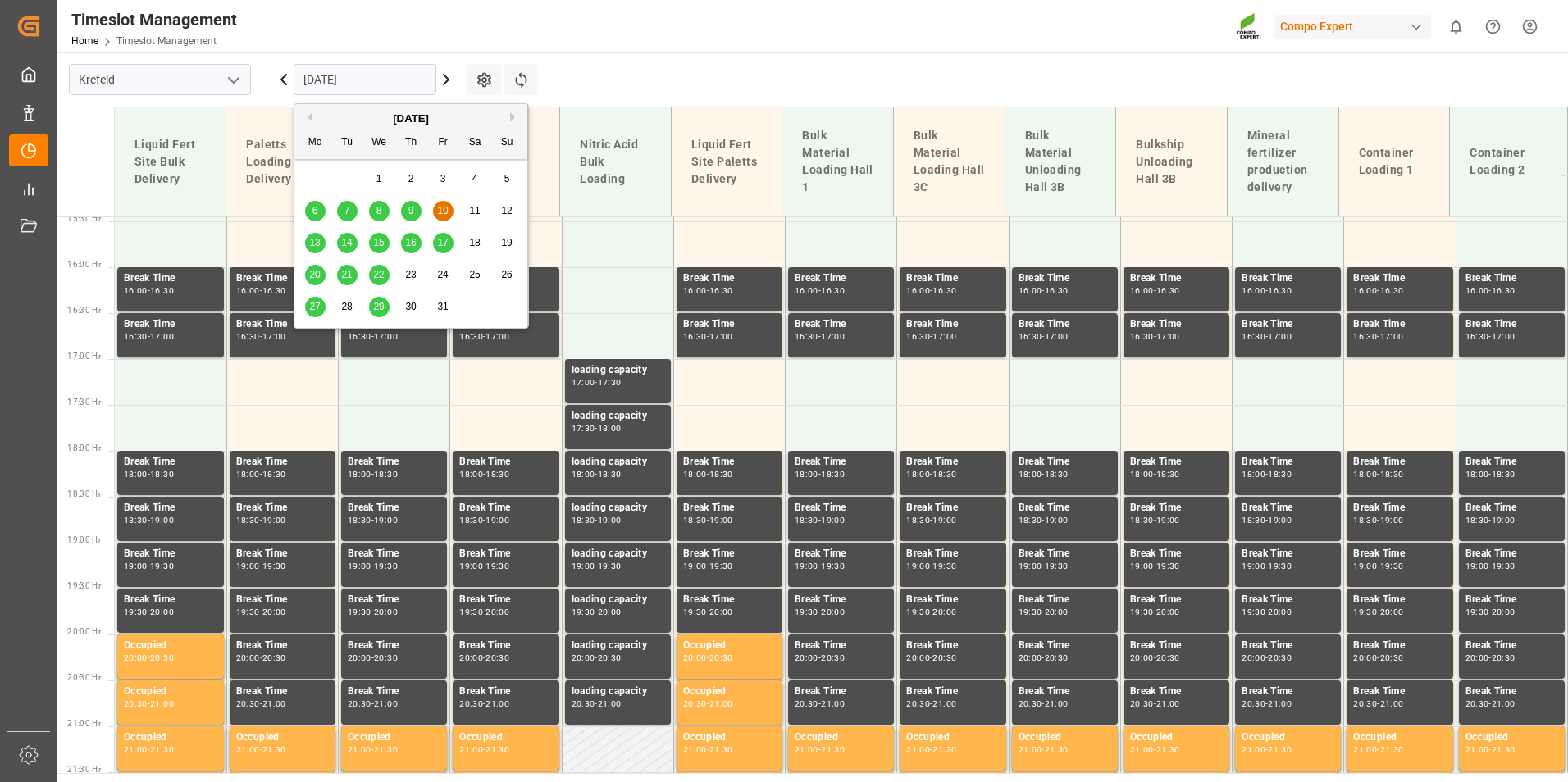
click at [359, 85] on input "[DATE]" at bounding box center [365, 79] width 143 height 31
click at [309, 118] on button "Previous Month" at bounding box center [307, 117] width 10 height 10
click at [312, 310] on span "29" at bounding box center [315, 306] width 10 height 11
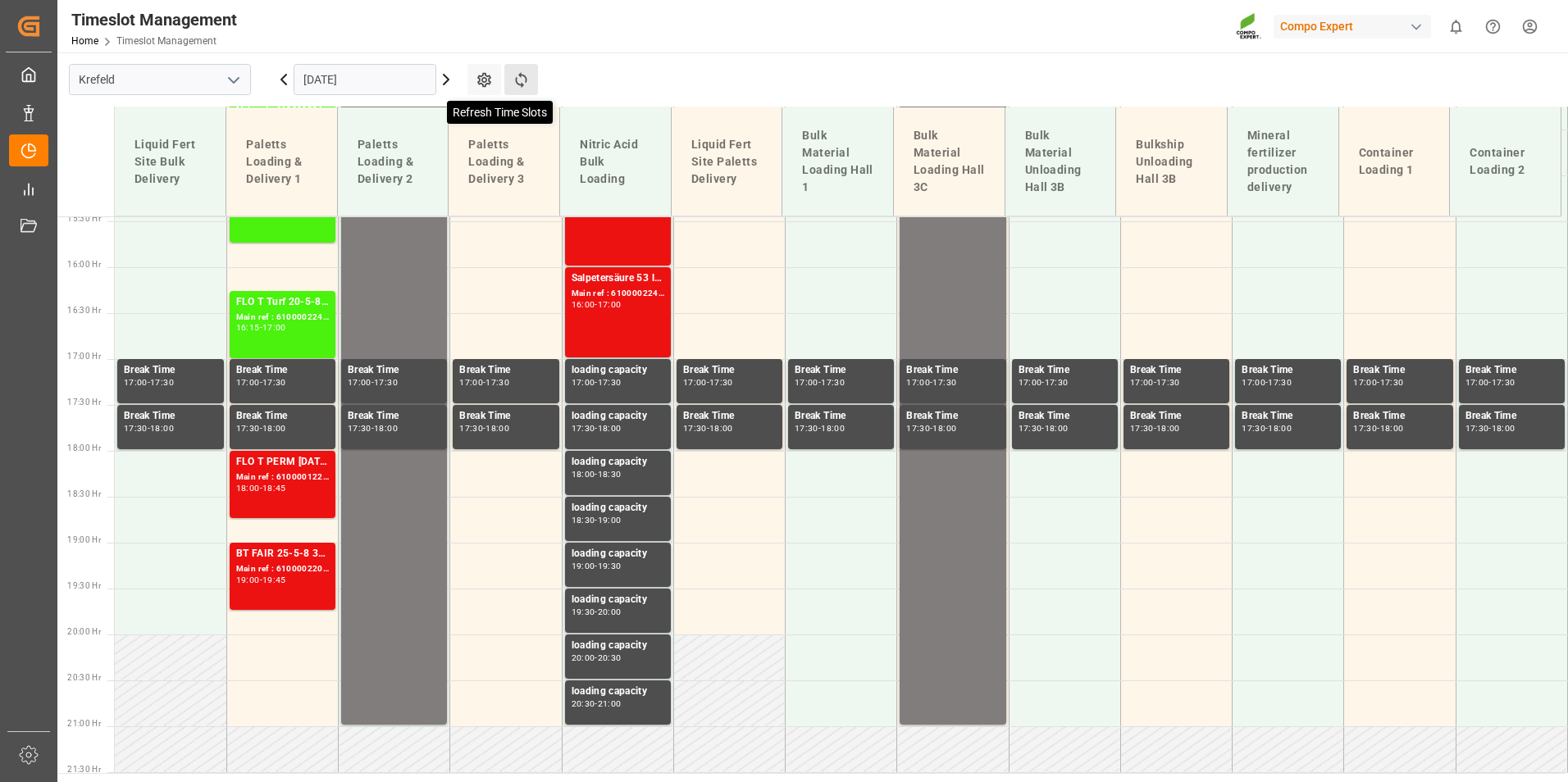
click at [513, 78] on icon at bounding box center [521, 80] width 17 height 17
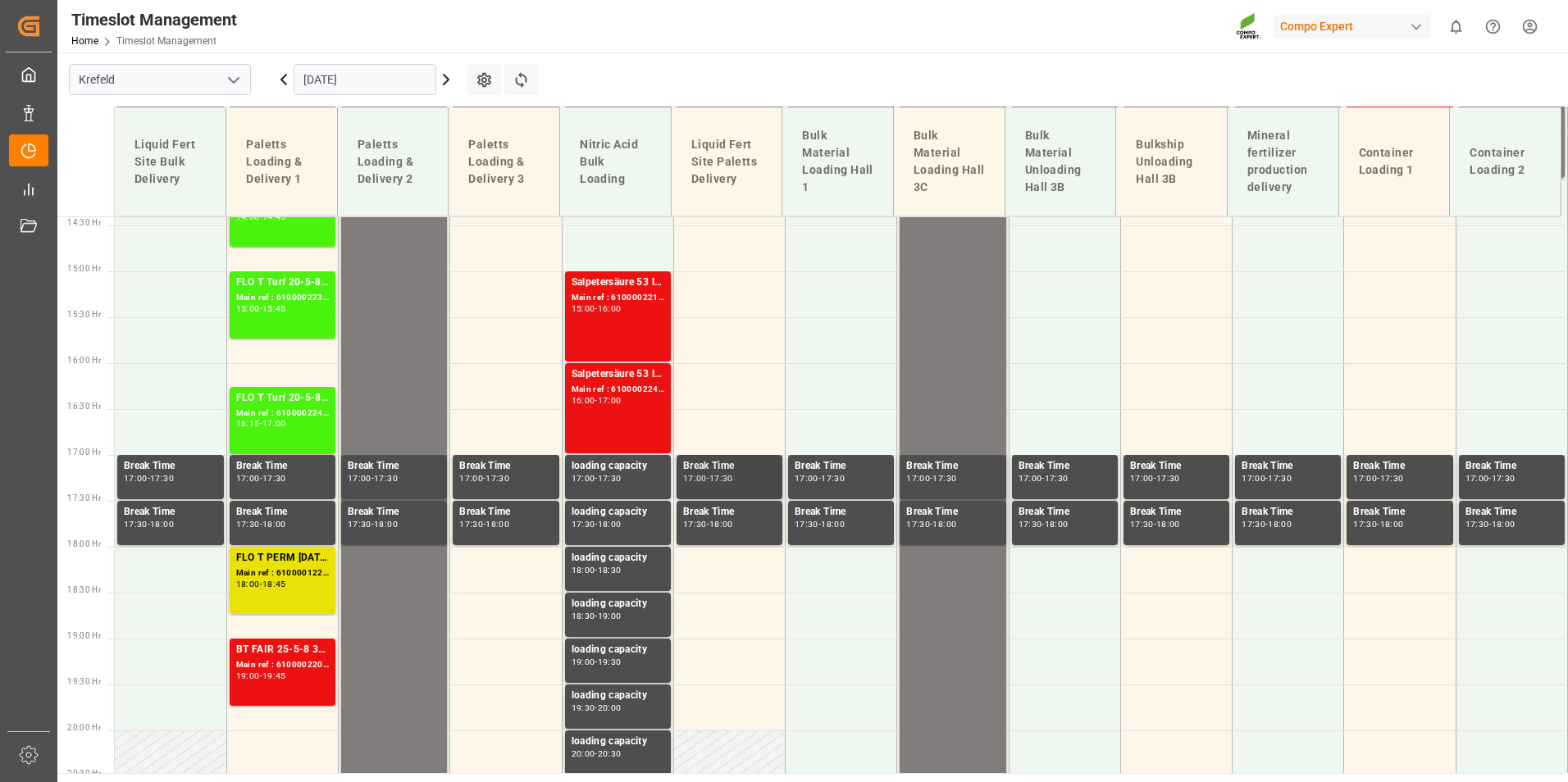
scroll to position [1336, 0]
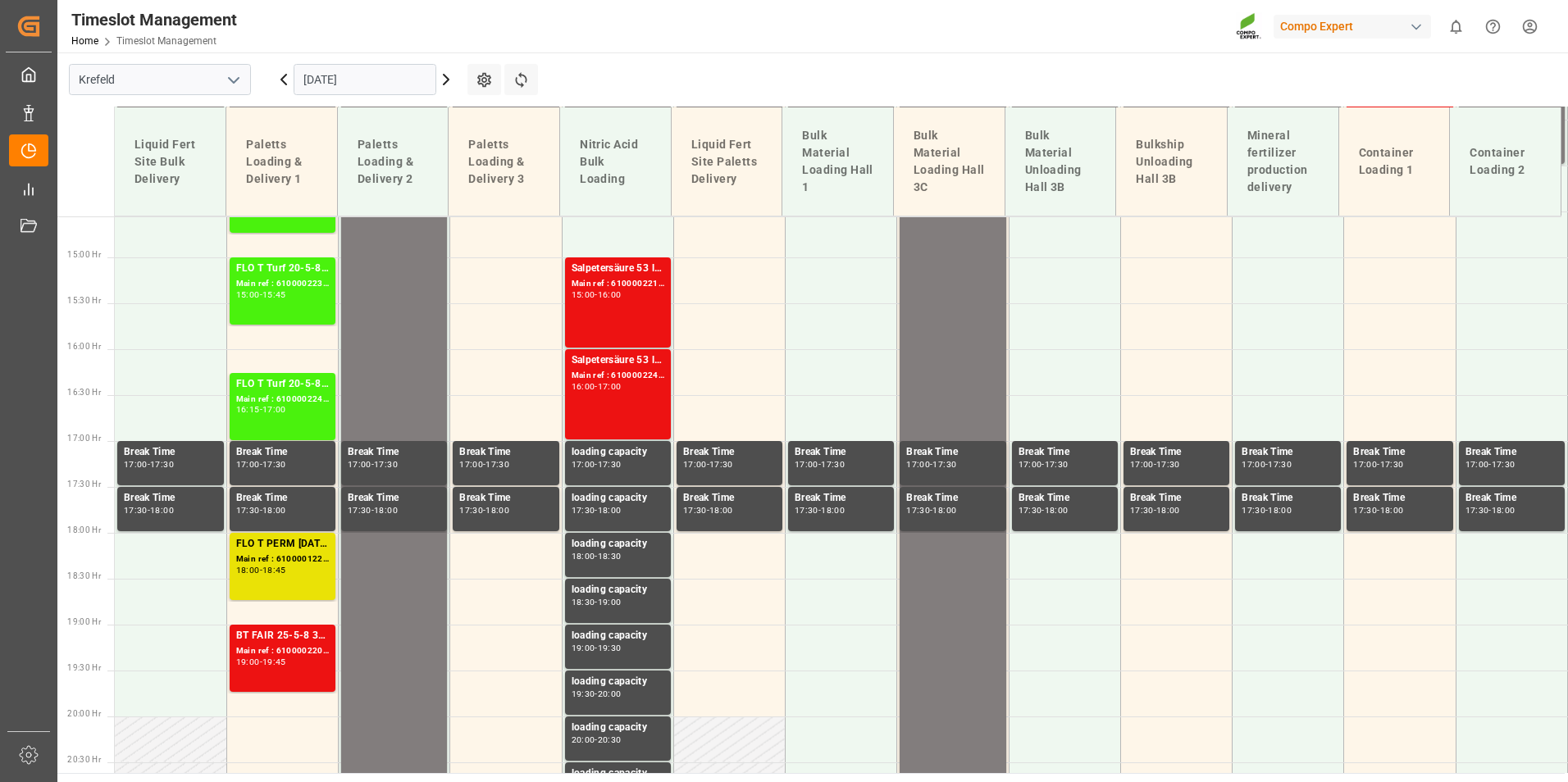
click at [442, 88] on icon at bounding box center [445, 79] width 20 height 20
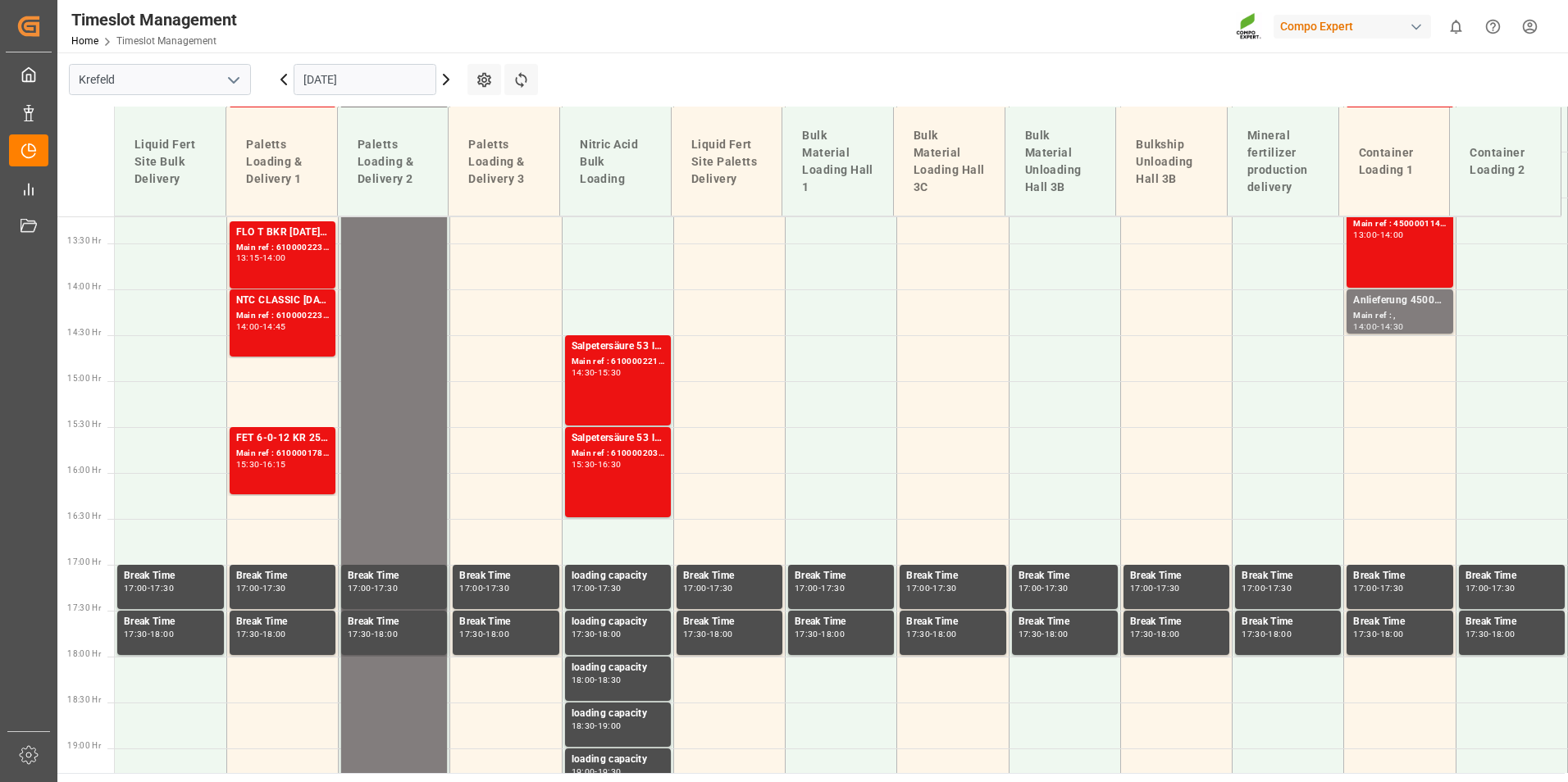
scroll to position [1009, 0]
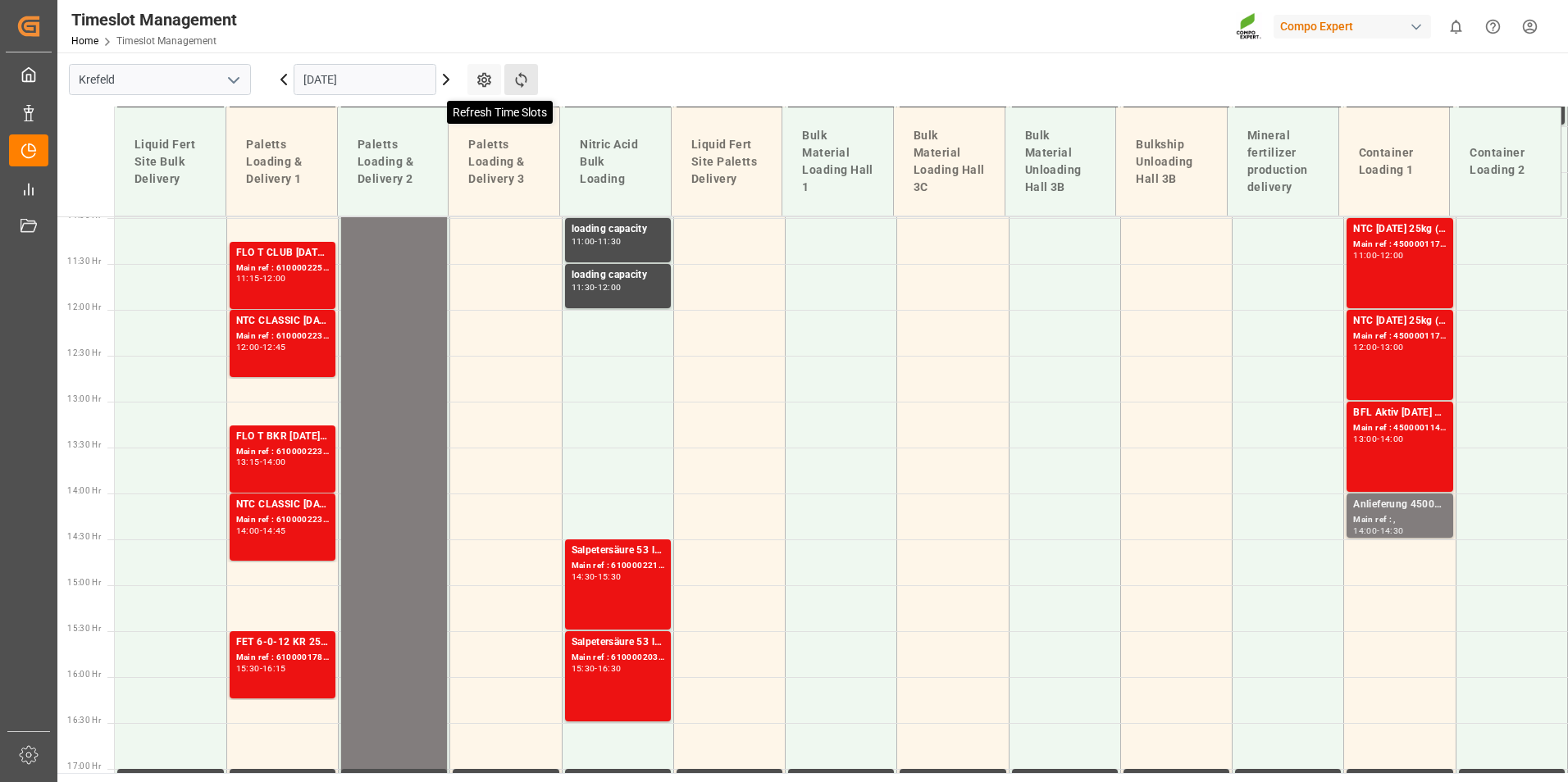
click at [519, 73] on icon at bounding box center [520, 80] width 11 height 16
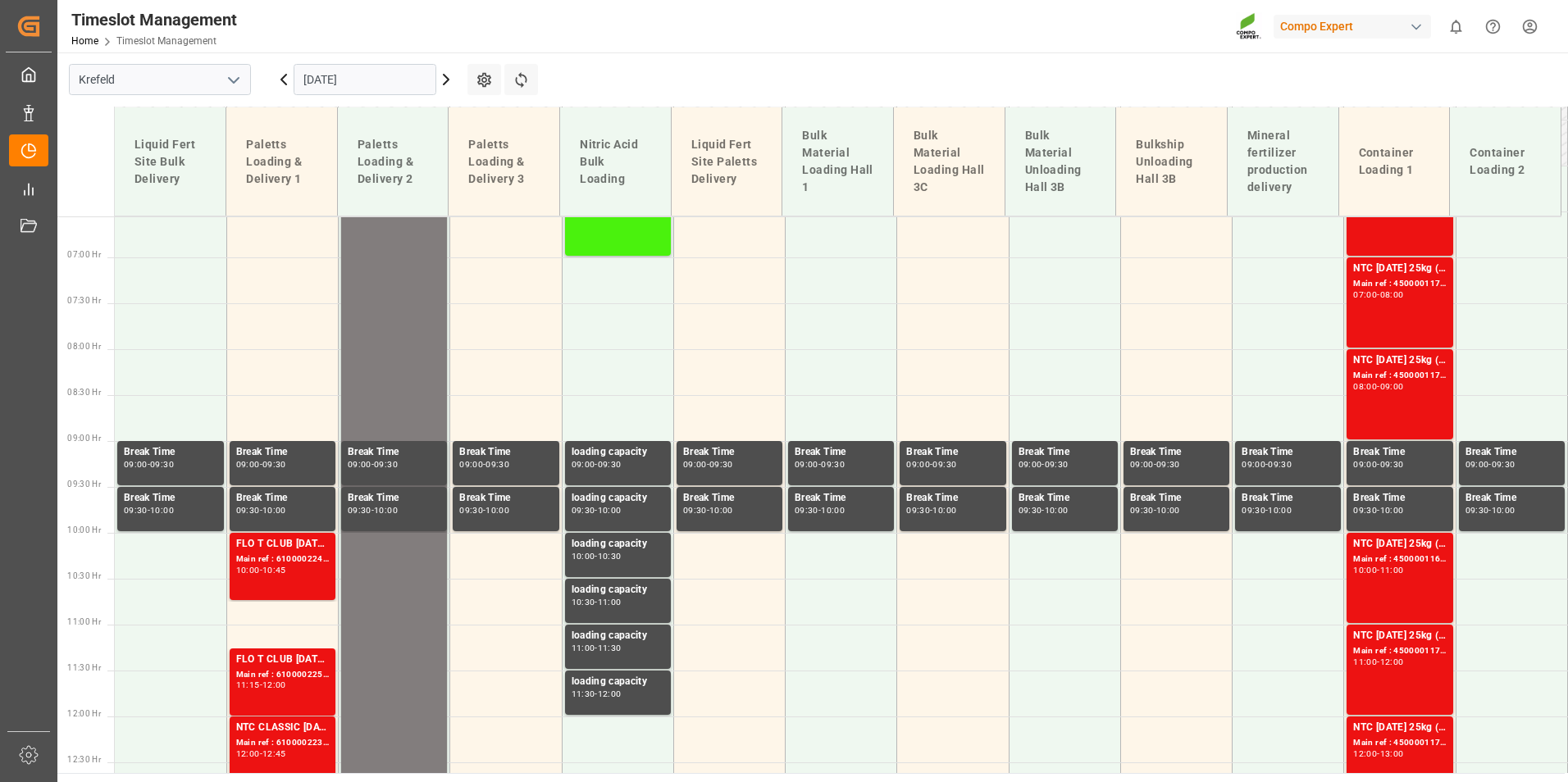
scroll to position [599, 0]
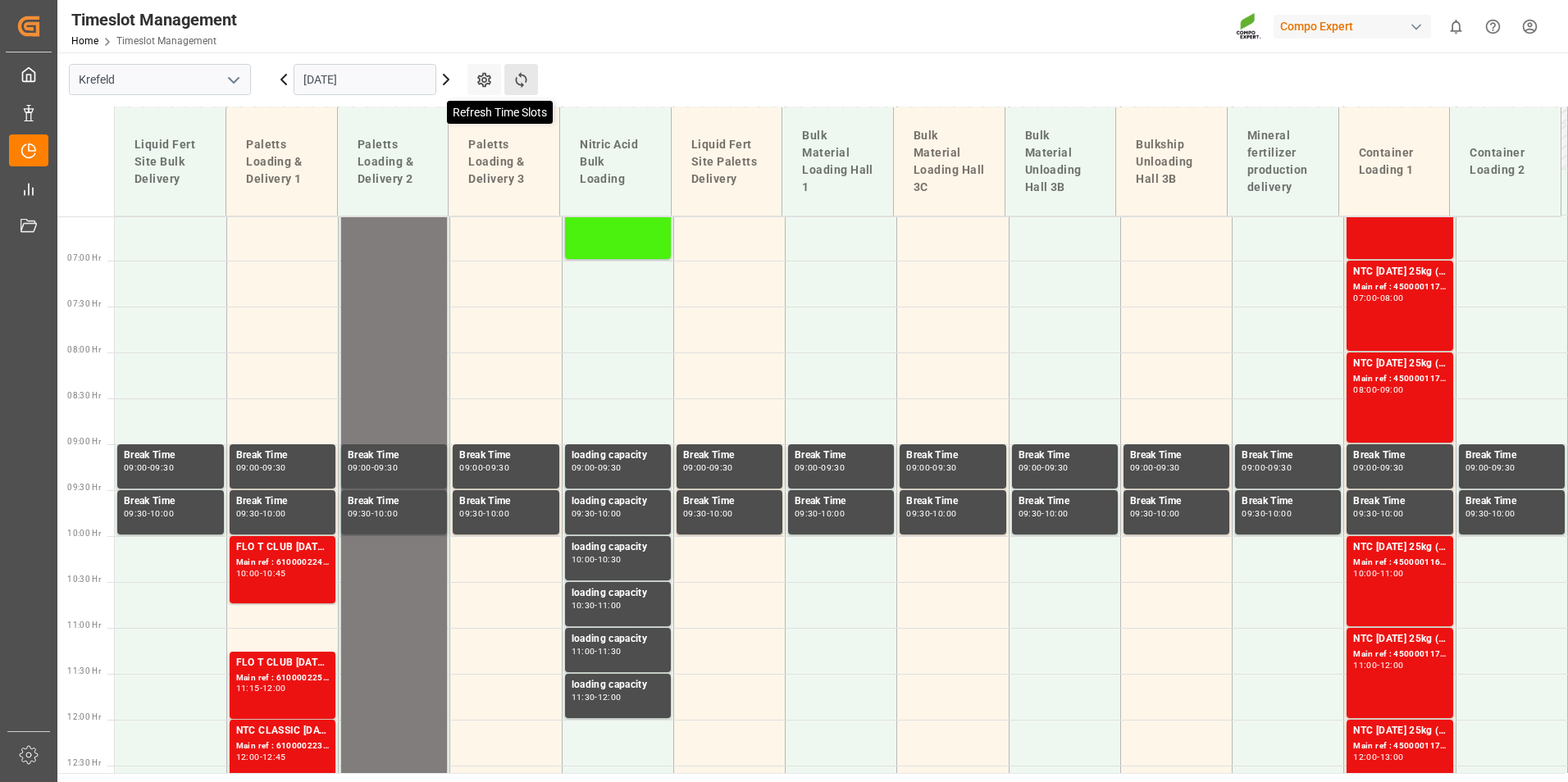
click at [517, 76] on icon at bounding box center [521, 80] width 17 height 17
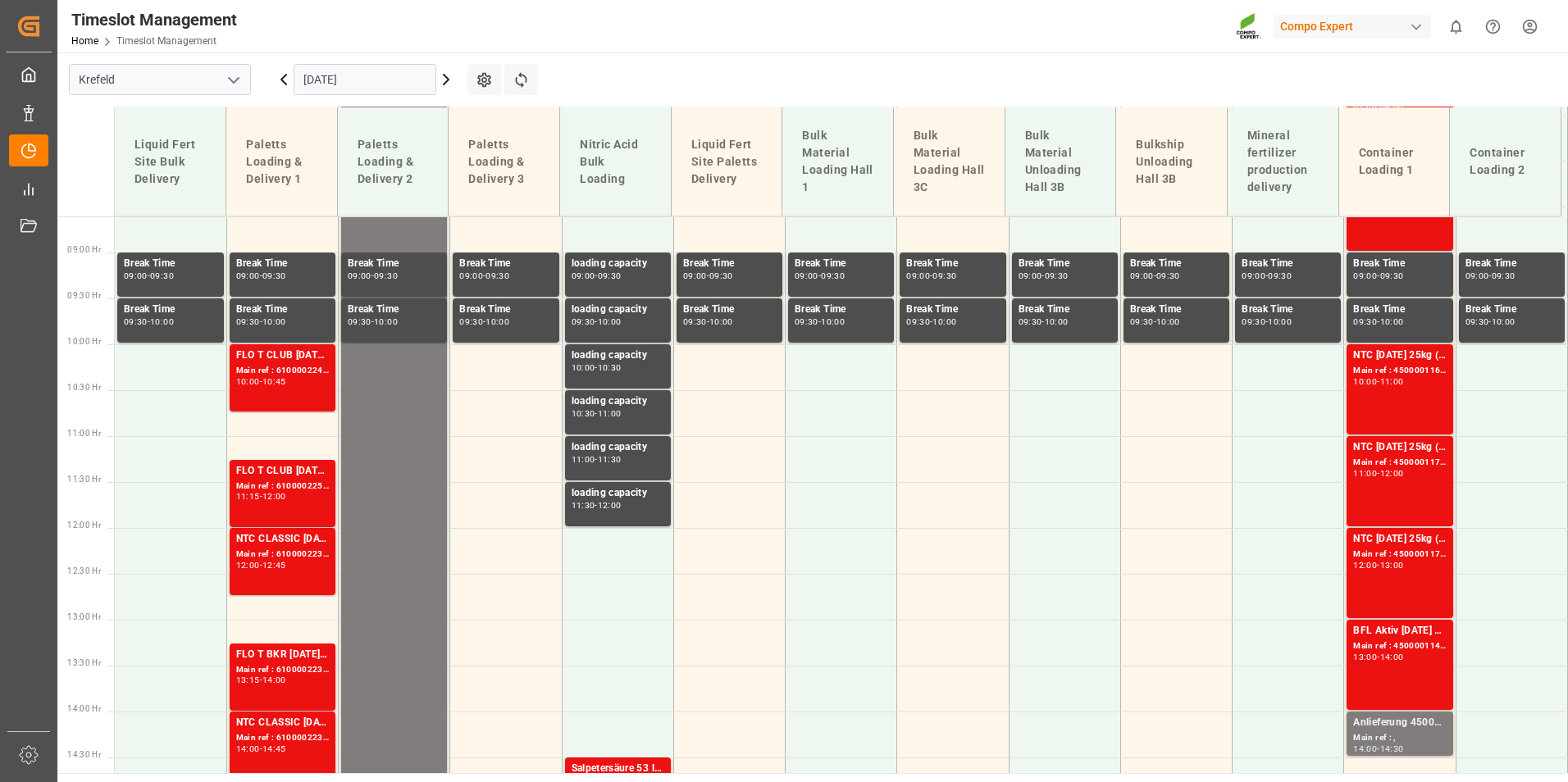
scroll to position [763, 0]
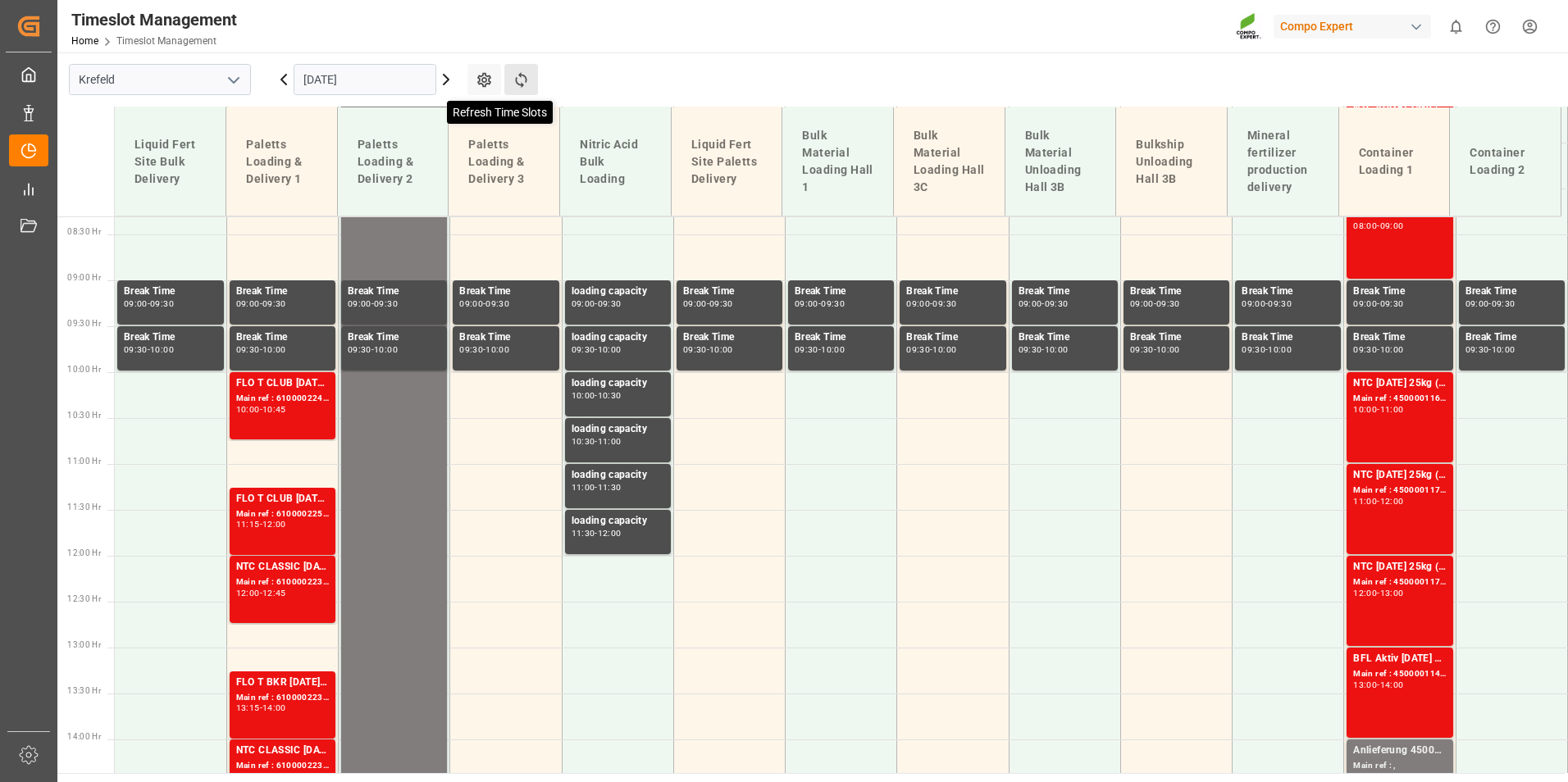
click at [518, 87] on icon at bounding box center [521, 80] width 17 height 17
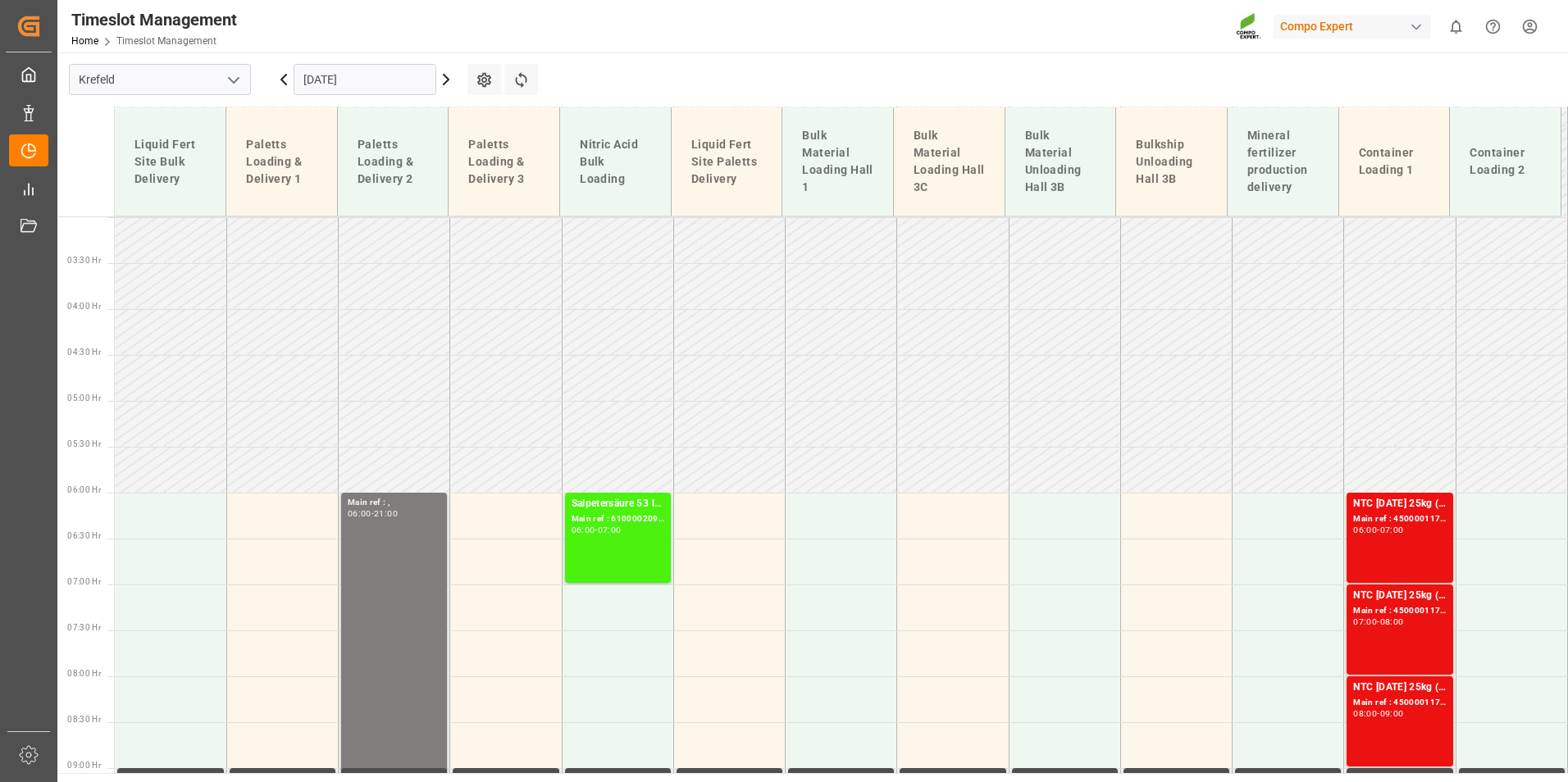
scroll to position [270, 0]
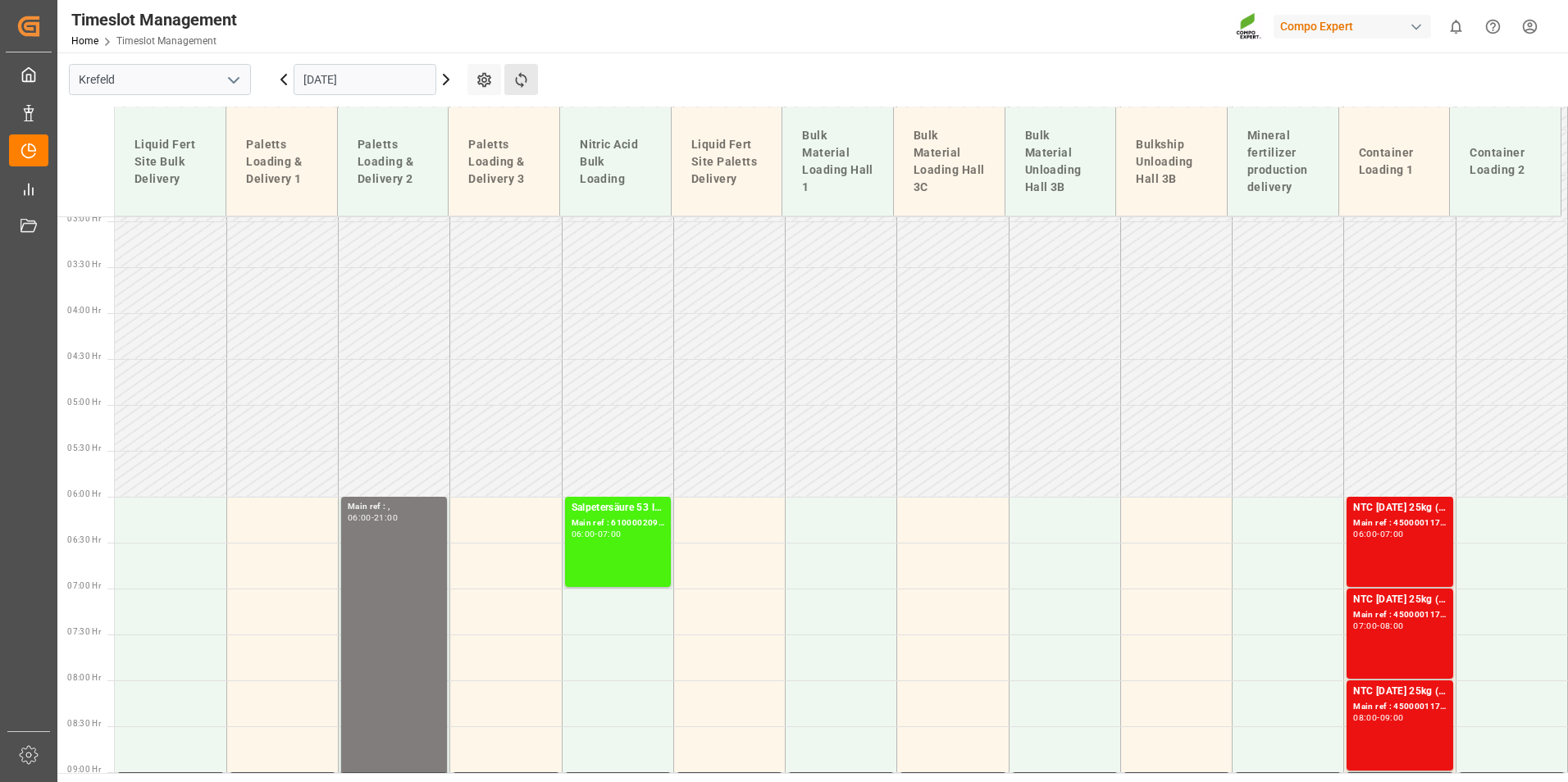
click at [533, 85] on button "Refresh Time Slots" at bounding box center [521, 79] width 34 height 31
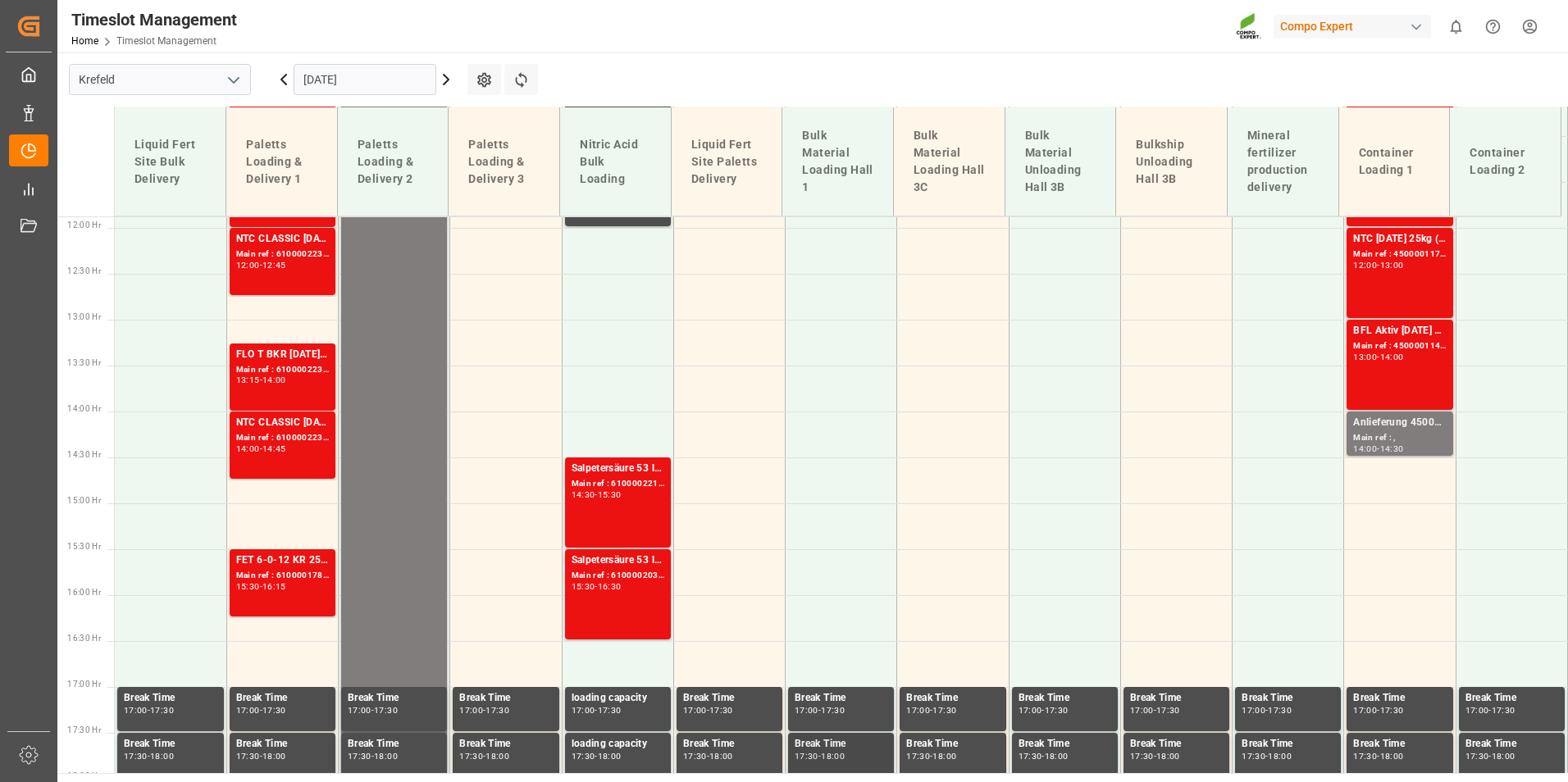
scroll to position [763, 0]
